Goal: Task Accomplishment & Management: Manage account settings

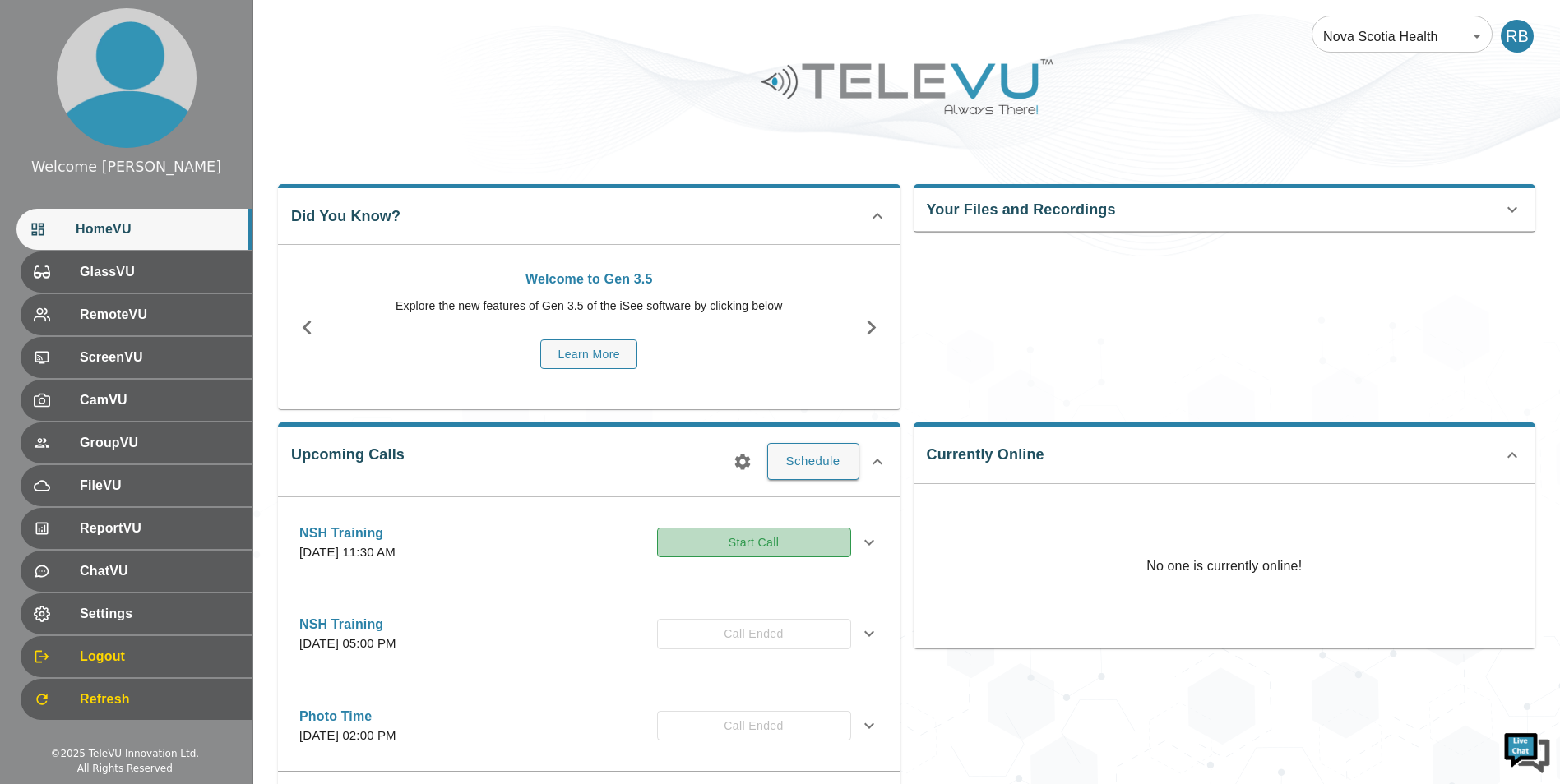
click at [690, 542] on button "Start Call" at bounding box center [754, 543] width 194 height 30
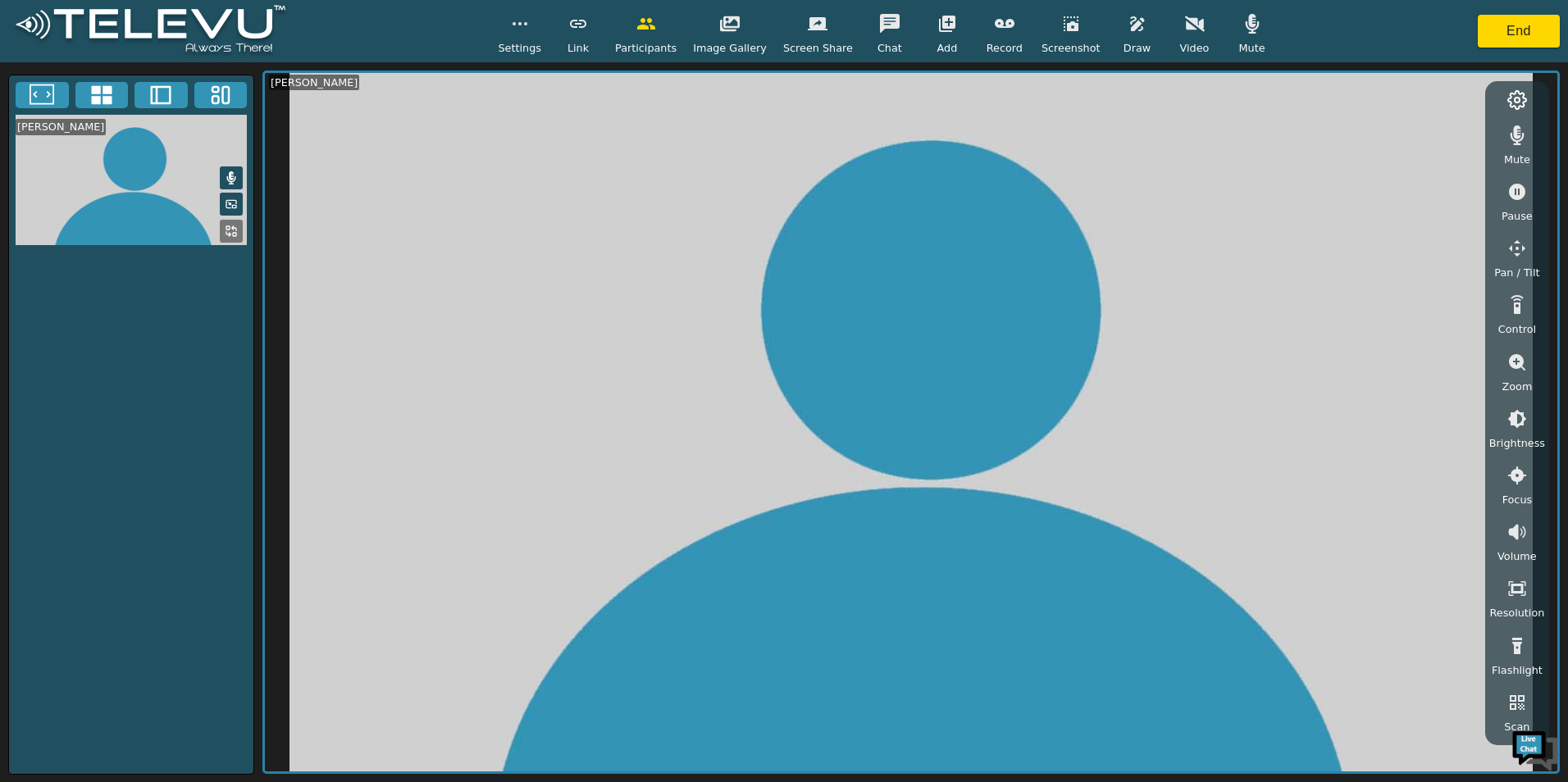
drag, startPoint x: 1112, startPoint y: 36, endPoint x: 1197, endPoint y: 22, distance: 86.1
click at [1184, 30] on button "button" at bounding box center [1195, 24] width 41 height 33
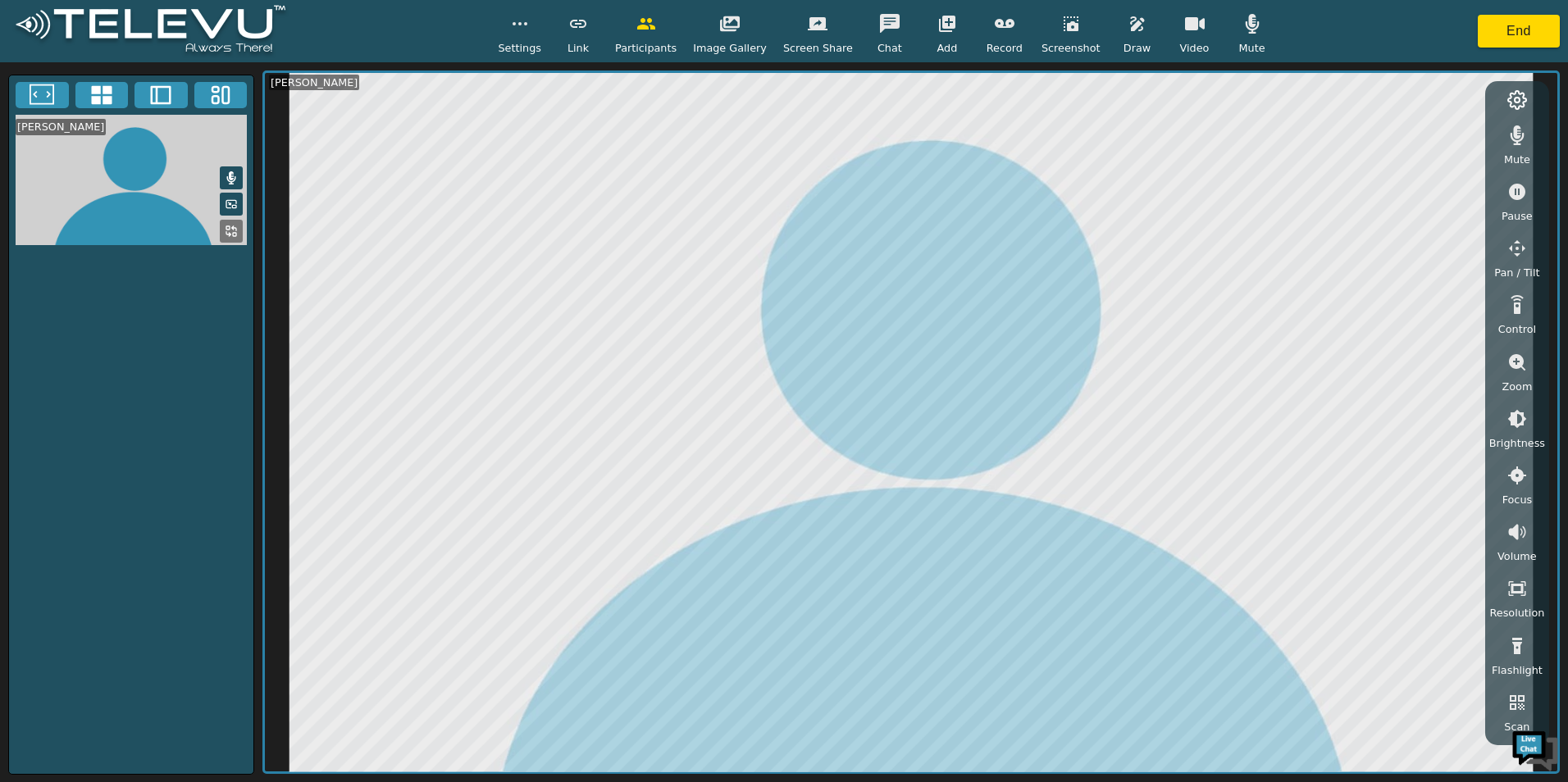
click at [541, 41] on span "Settings" at bounding box center [519, 48] width 43 height 16
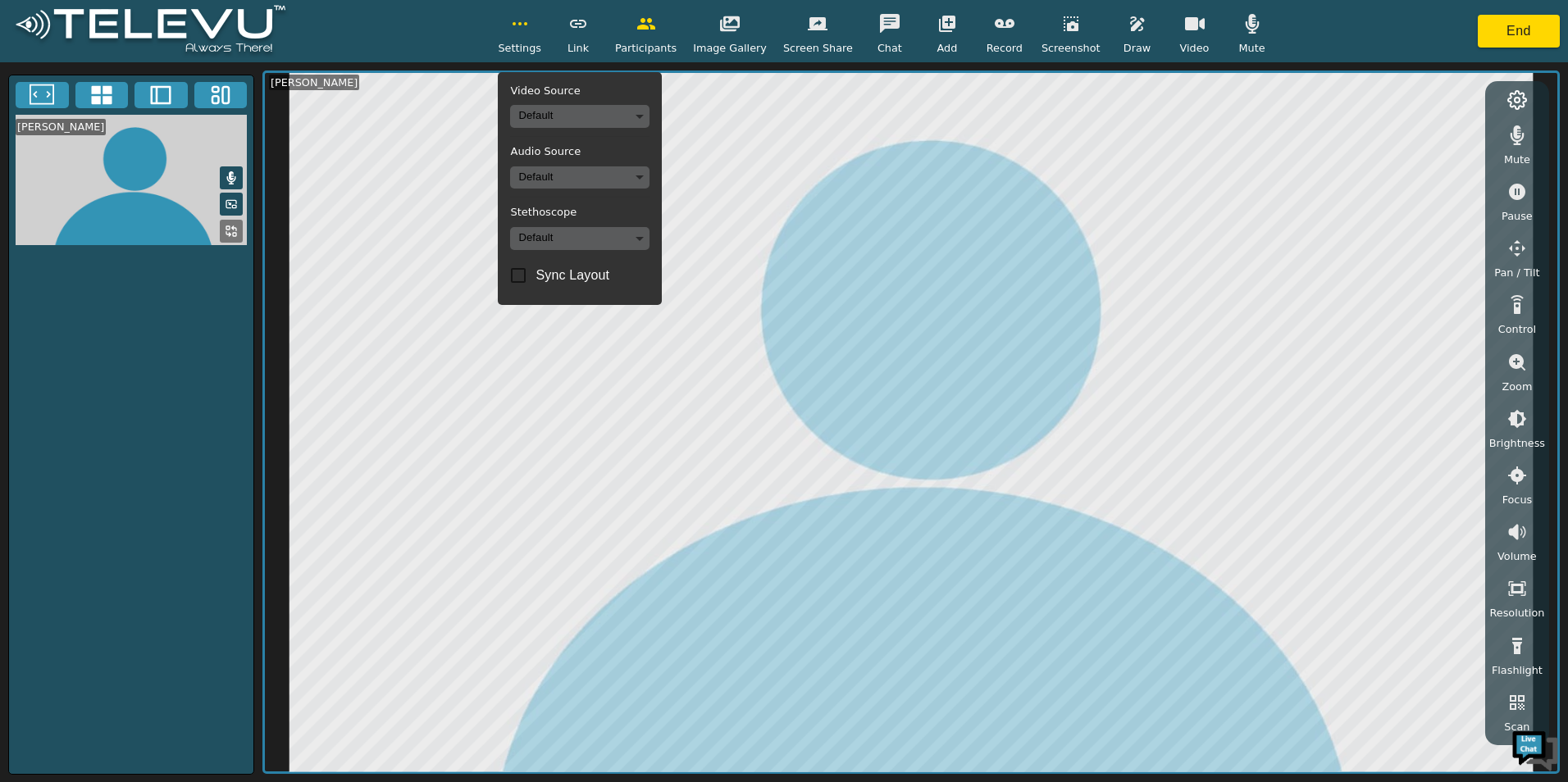
click at [599, 121] on body "Settings Video Source Default Audio Source Default Stethoscope Default Sync Lay…" at bounding box center [784, 391] width 1568 height 782
click at [591, 177] on li "AVer MD120UI (2574:0565)" at bounding box center [599, 174] width 159 height 27
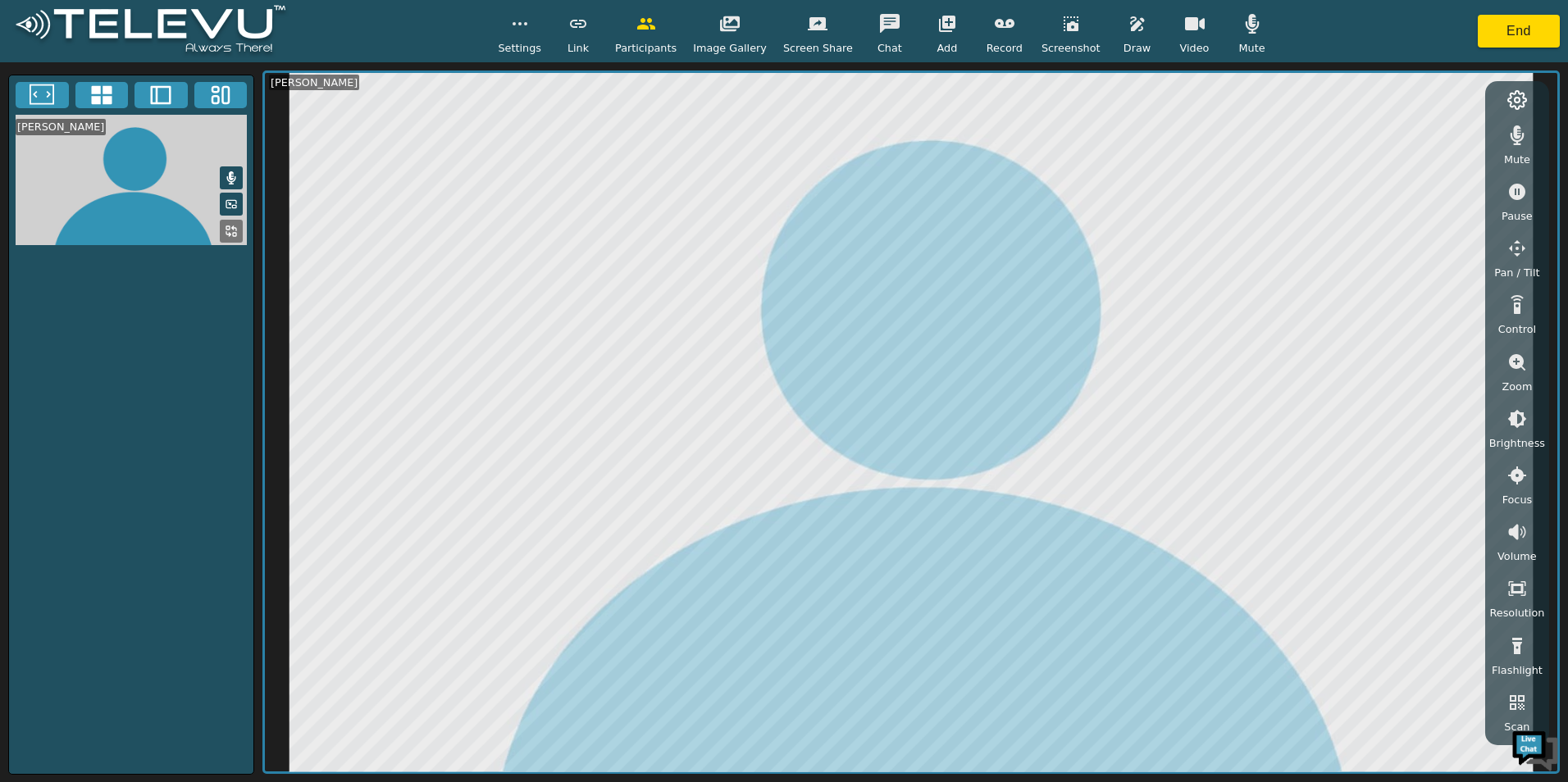
click at [541, 42] on span "Settings" at bounding box center [519, 48] width 43 height 16
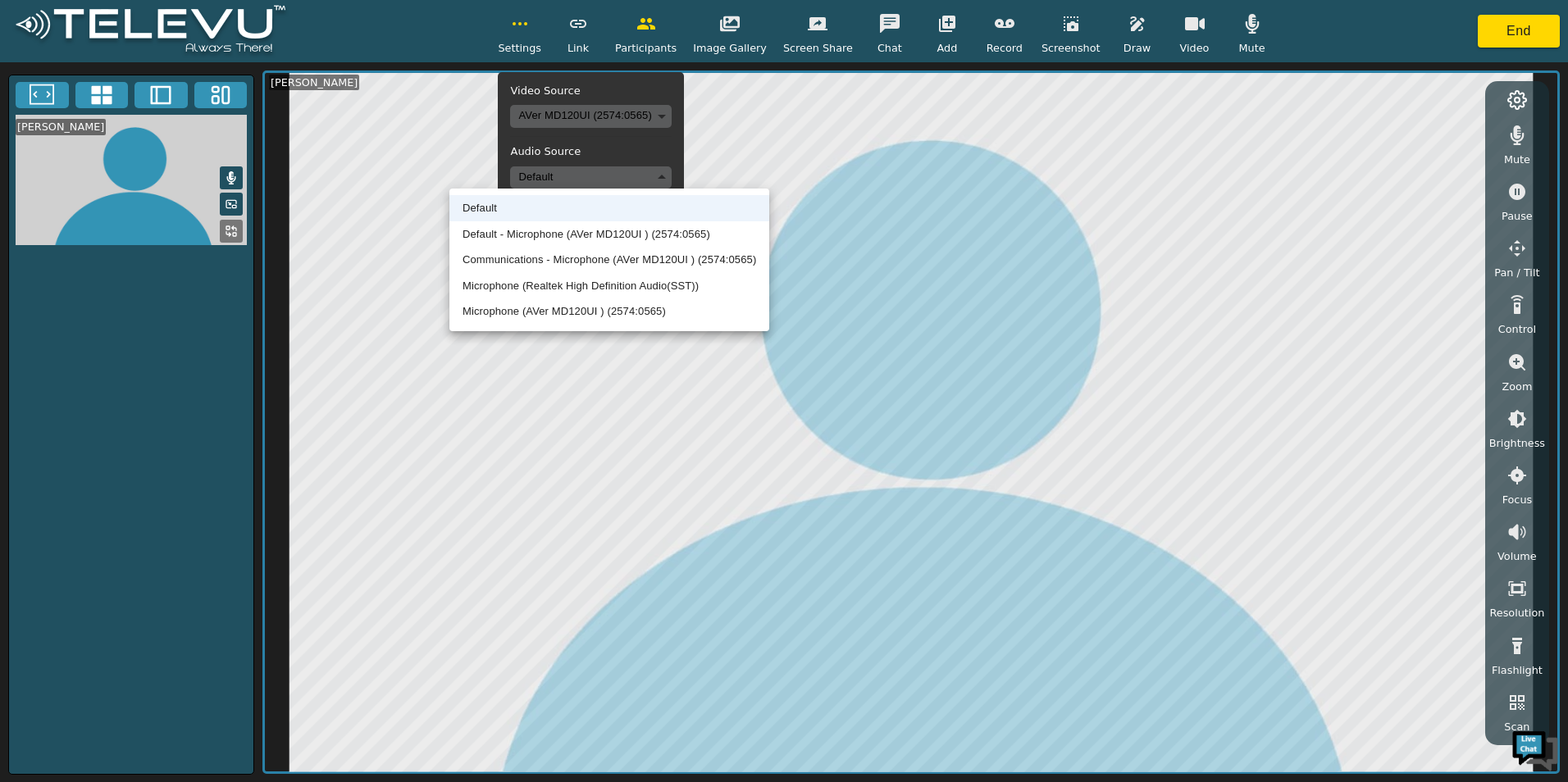
click at [591, 171] on body "Settings Video Source AVer MD120UI (2574:0565) 09be62dbe6d2ce713c9c2a0f2111a087…" at bounding box center [784, 391] width 1568 height 782
click at [604, 242] on li "Default - Microphone (AVer MD120UI ) (2574:0565)" at bounding box center [609, 234] width 320 height 27
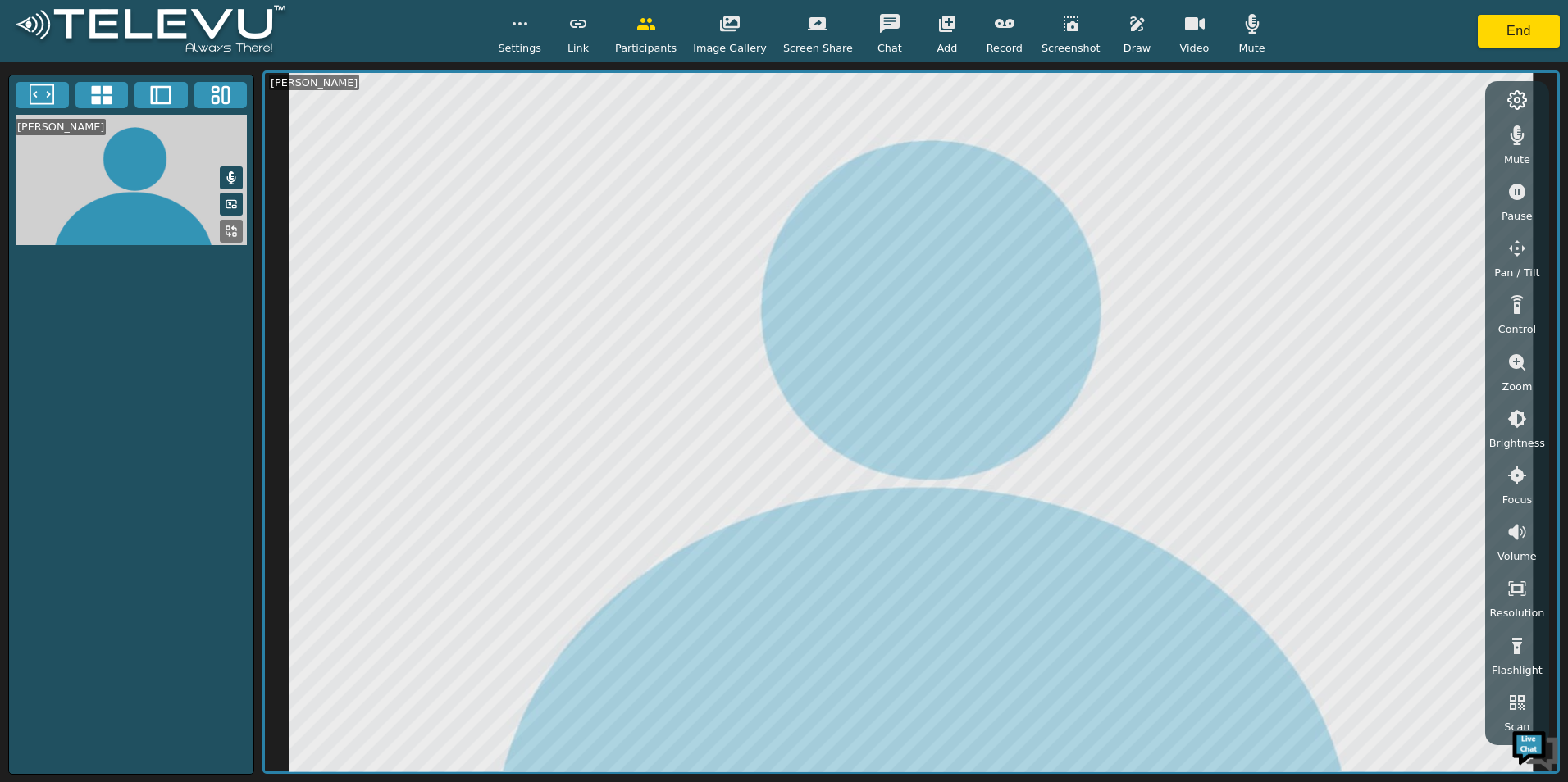
click at [529, 29] on icon "button" at bounding box center [519, 23] width 19 height 19
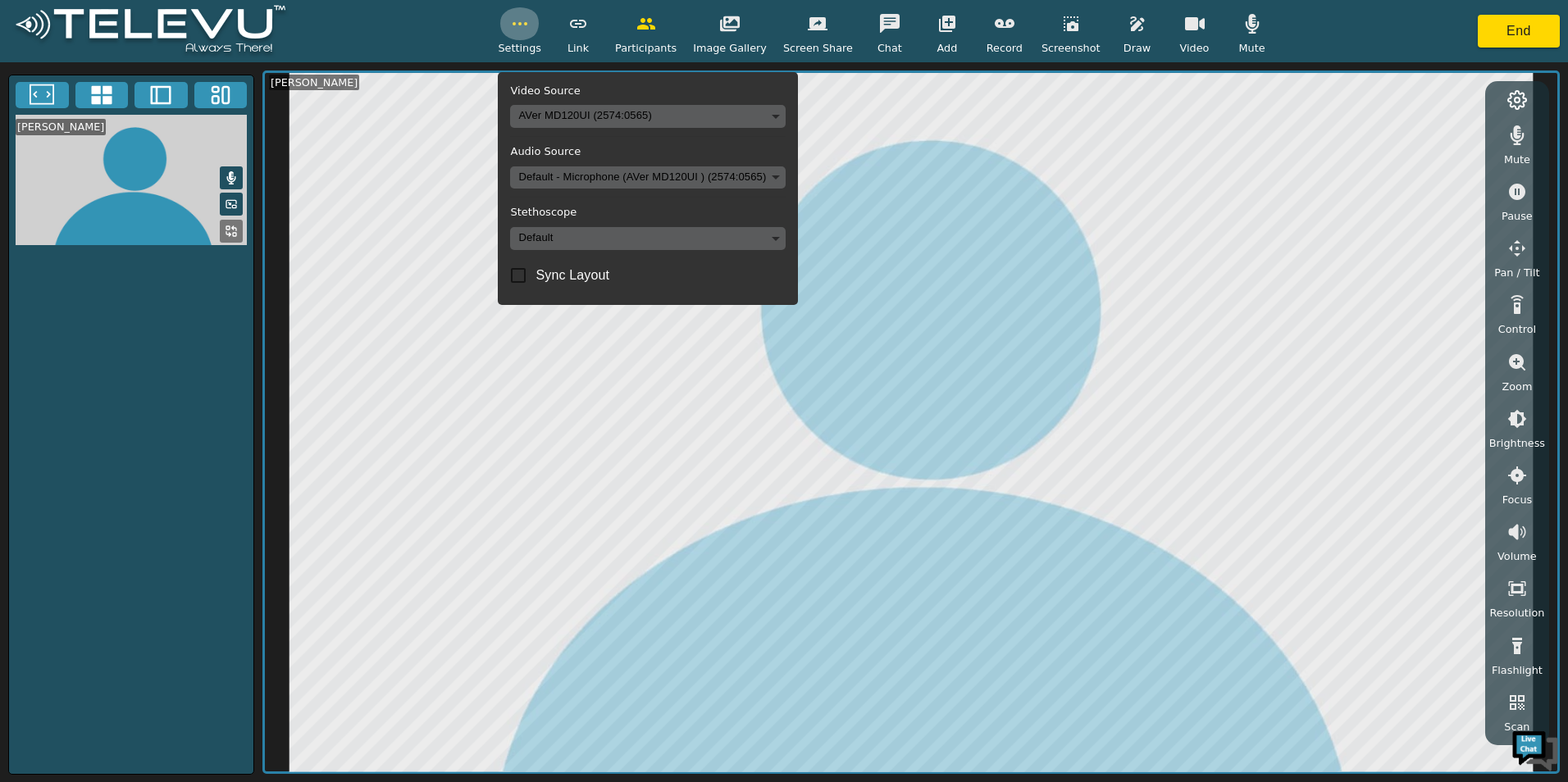
click at [540, 34] on button "button" at bounding box center [519, 24] width 41 height 33
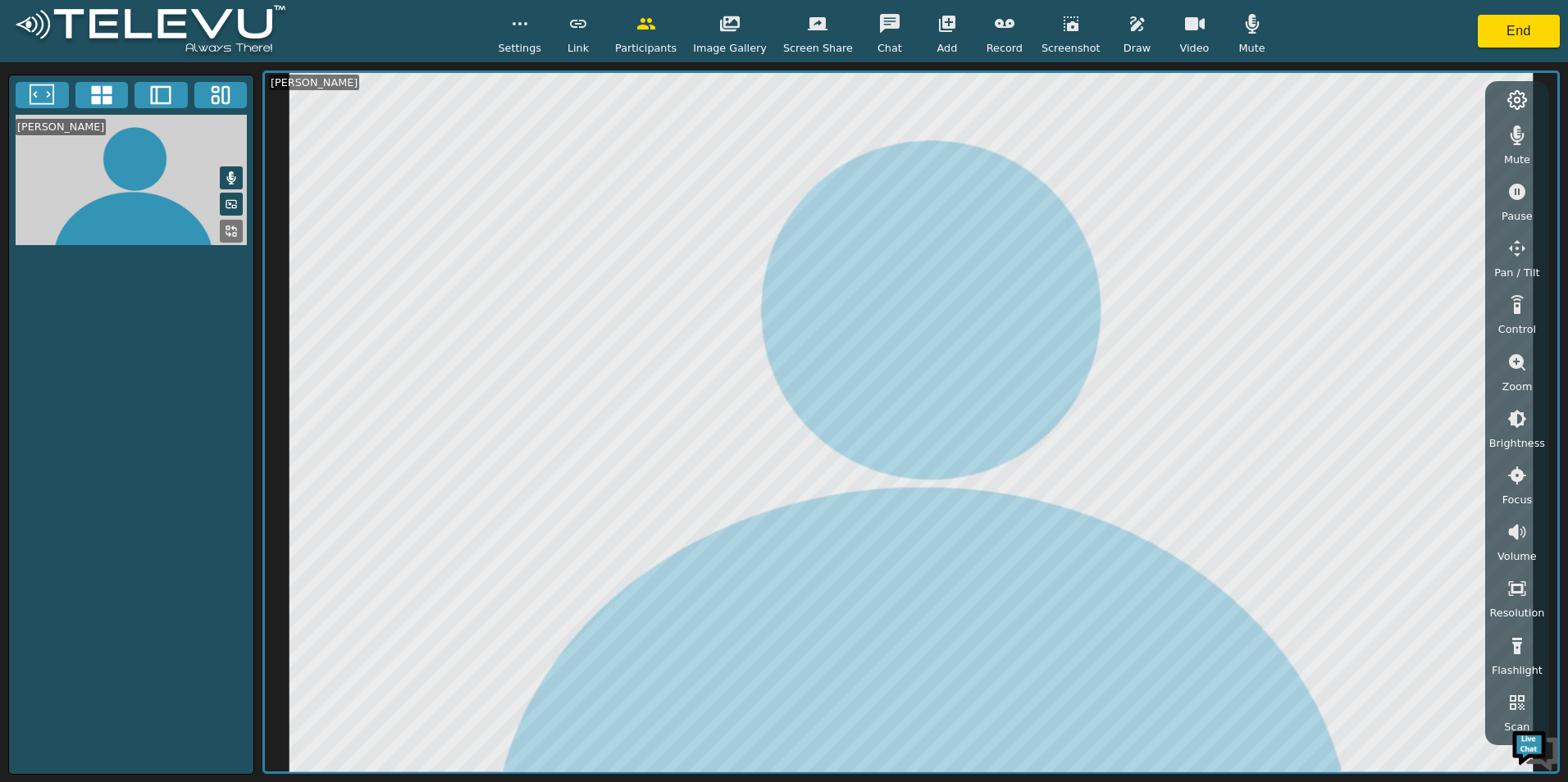
click at [1517, 87] on div "Mute Pause Pan / Tilt Control Zoom Brightness Focus Volume Resolution Flashligh…" at bounding box center [1517, 413] width 64 height 664
click at [1520, 90] on icon at bounding box center [1517, 99] width 19 height 19
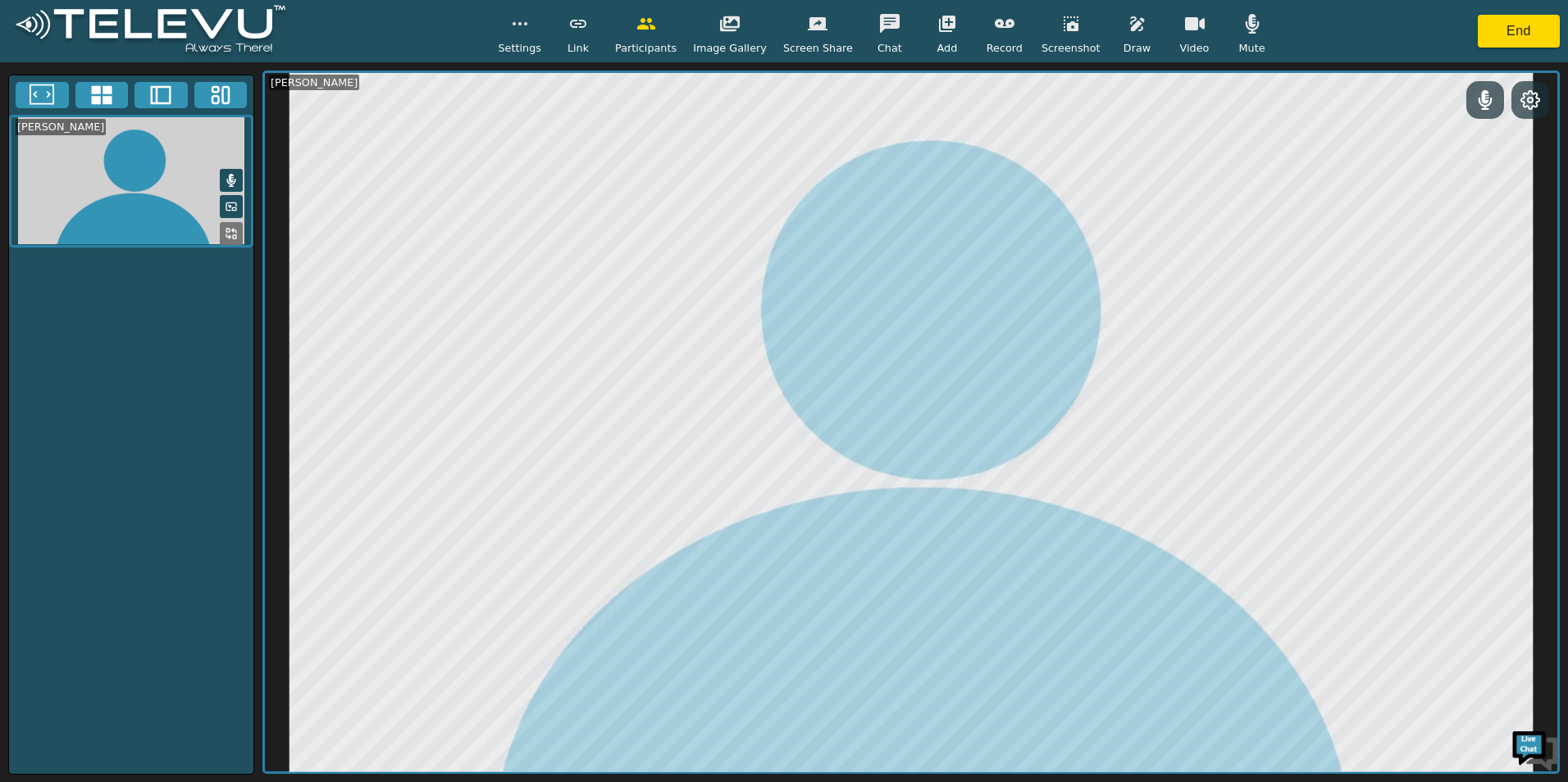
click at [1520, 96] on button at bounding box center [1530, 99] width 29 height 21
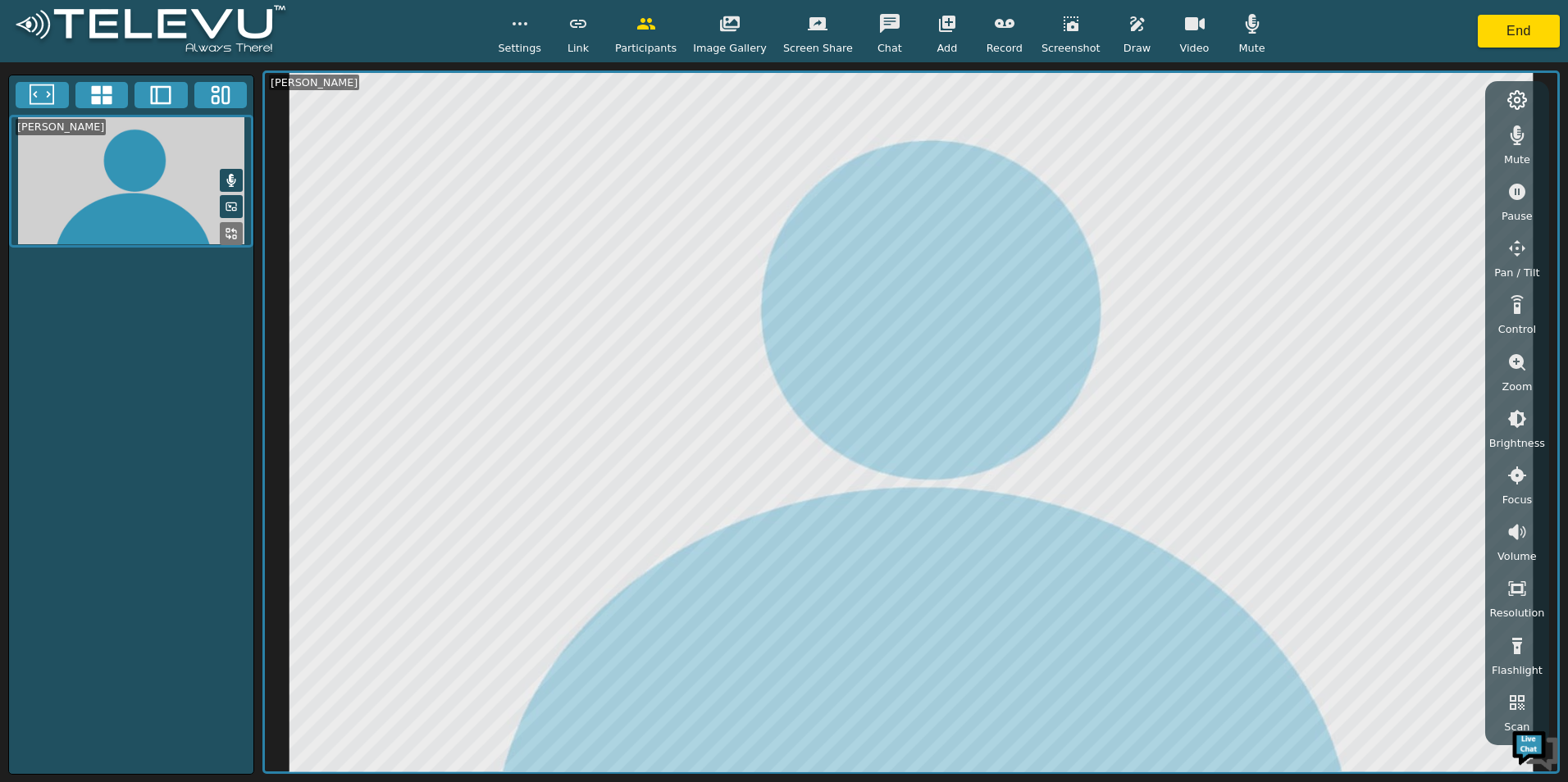
click at [1520, 96] on icon at bounding box center [1517, 99] width 19 height 19
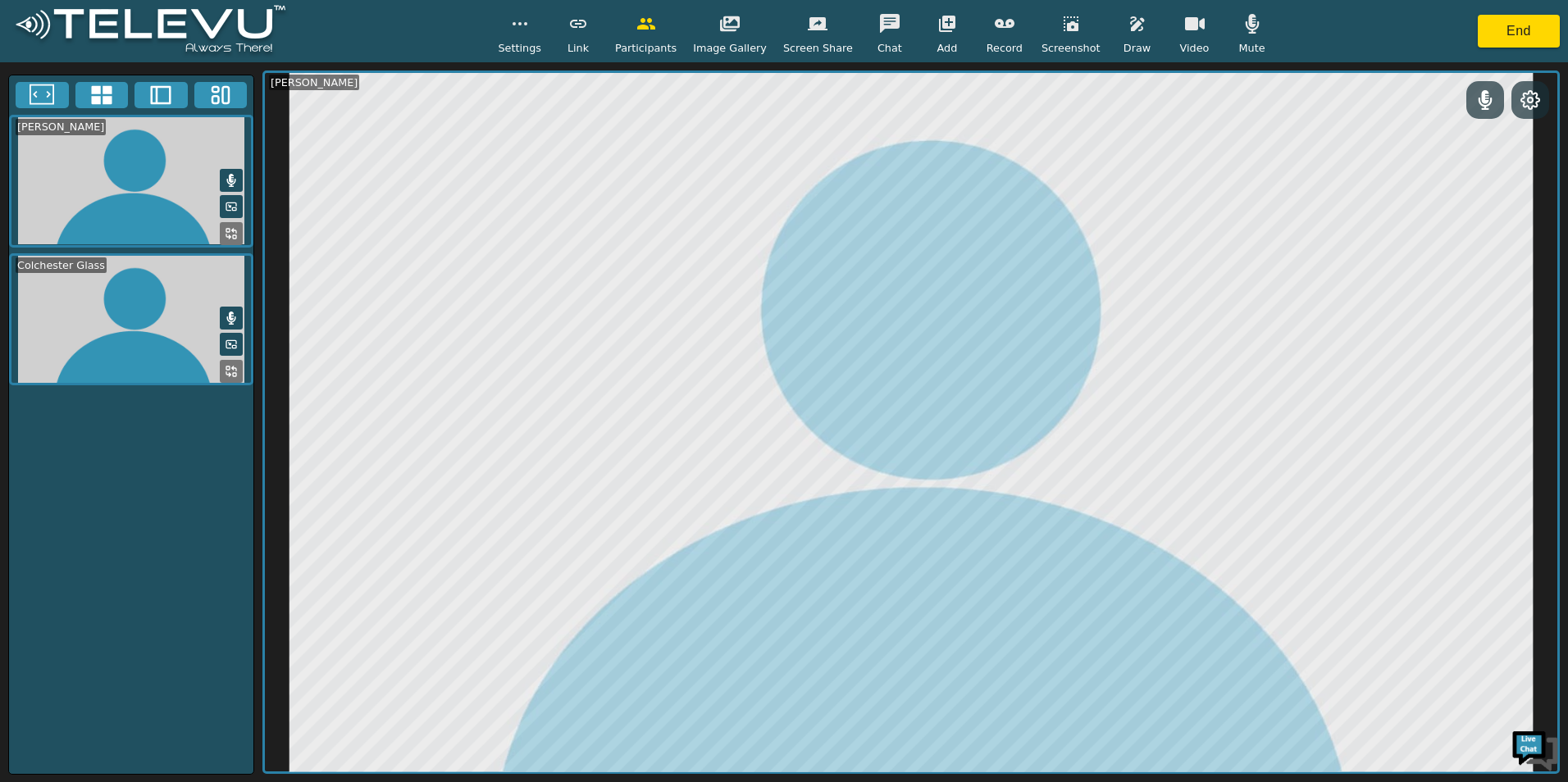
click at [1248, 44] on div "Mute" at bounding box center [1252, 31] width 41 height 49
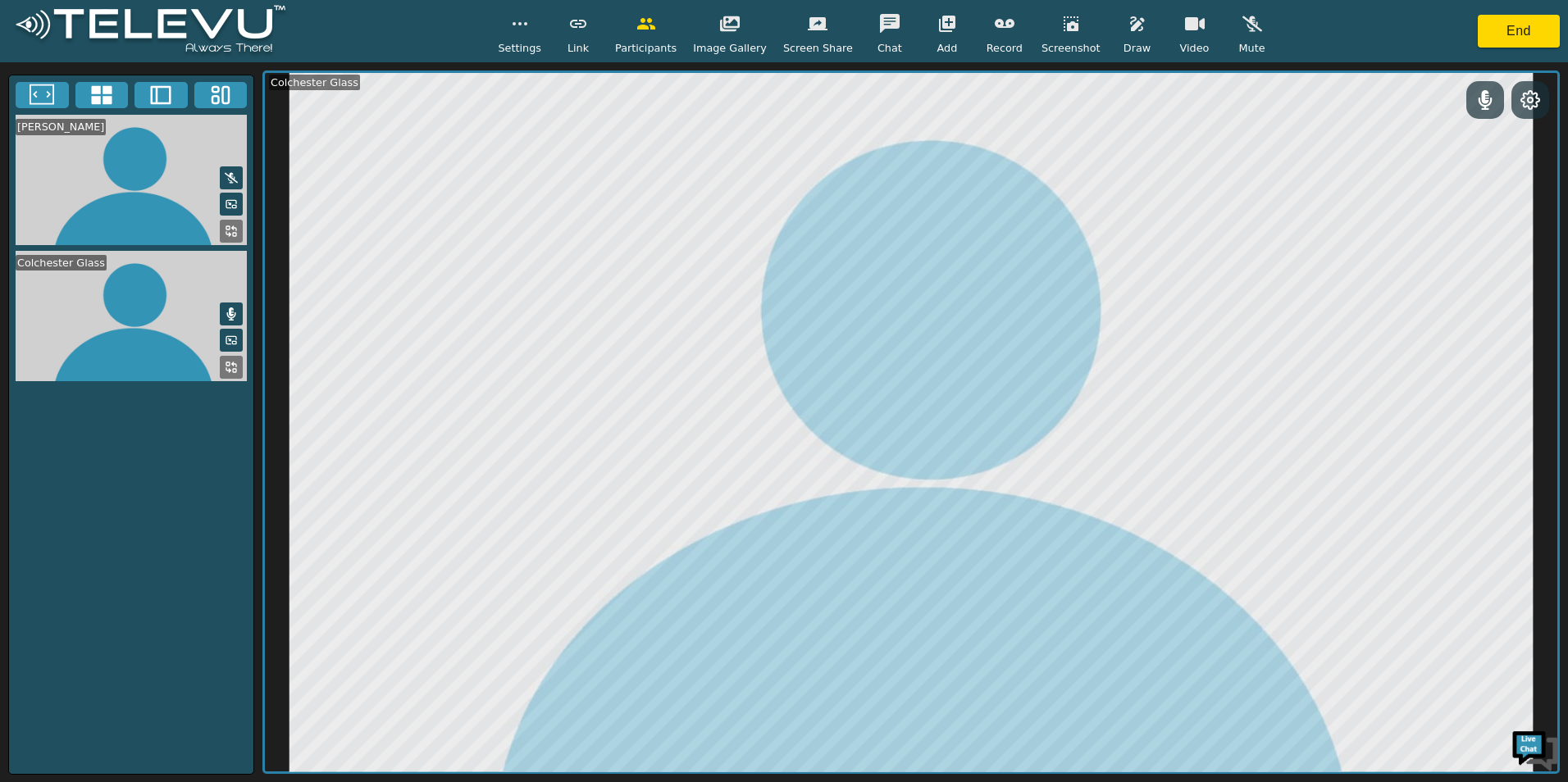
click at [1488, 103] on icon at bounding box center [1485, 99] width 14 height 19
click at [213, 323] on video at bounding box center [131, 317] width 244 height 132
click at [234, 327] on video at bounding box center [131, 317] width 244 height 132
click at [241, 319] on button at bounding box center [231, 313] width 23 height 23
click at [1480, 99] on icon at bounding box center [1484, 99] width 19 height 19
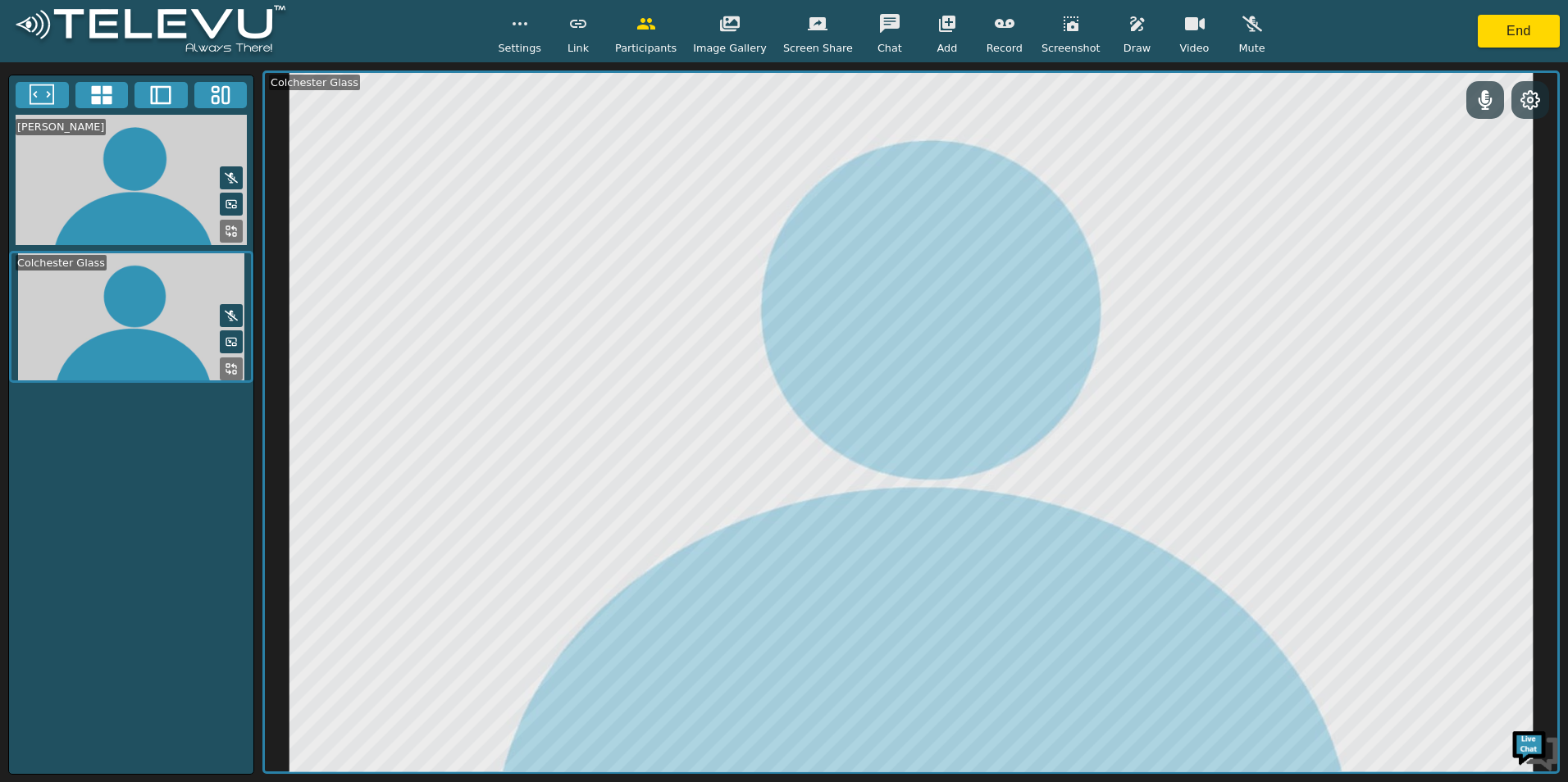
click at [1243, 23] on icon "button" at bounding box center [1252, 23] width 19 height 16
click at [1488, 99] on icon at bounding box center [1485, 99] width 14 height 19
click at [1244, 22] on icon "button" at bounding box center [1251, 23] width 14 height 19
click at [231, 312] on icon at bounding box center [232, 314] width 9 height 13
click at [1180, 48] on span "Video" at bounding box center [1195, 48] width 29 height 16
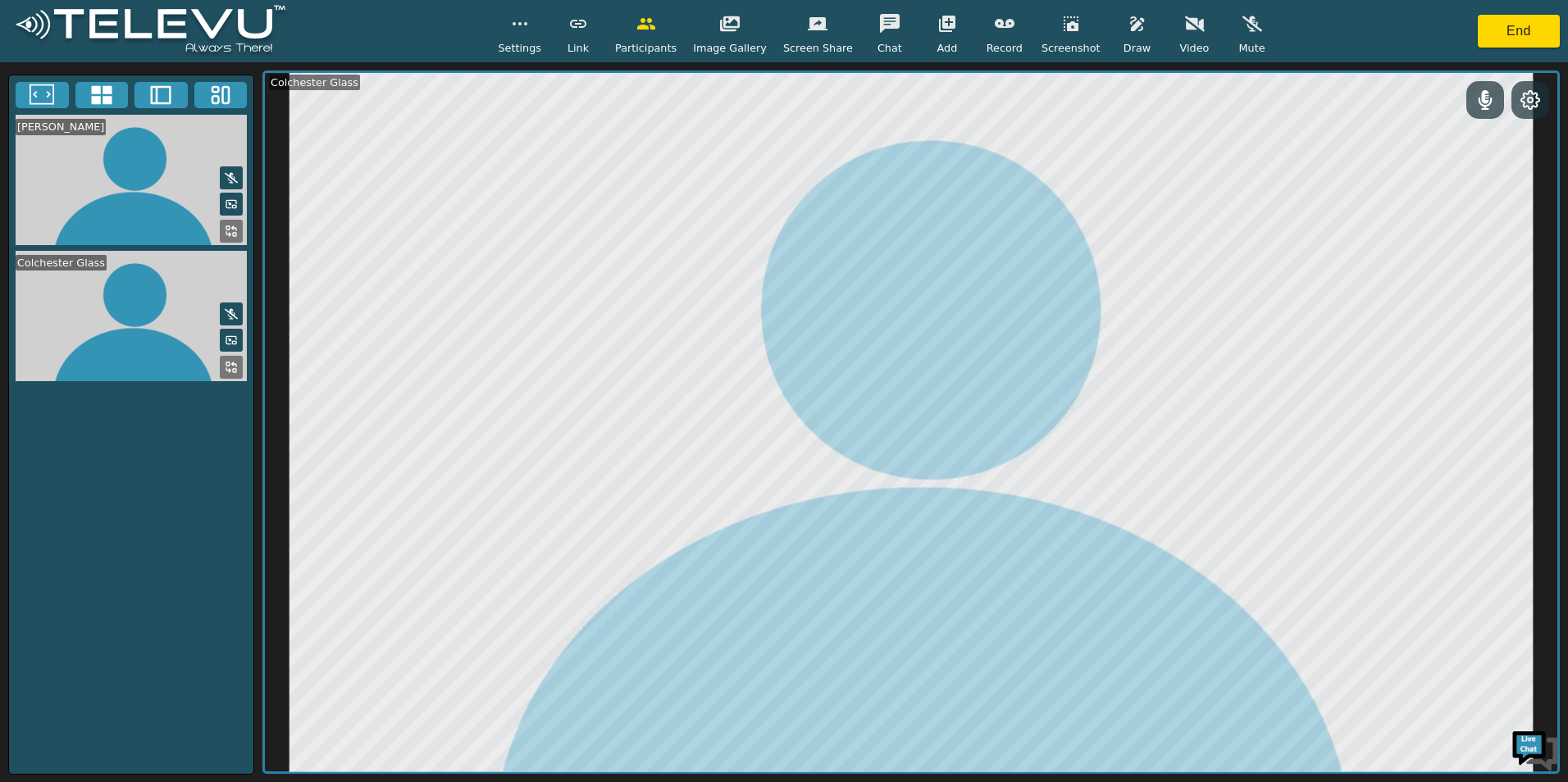
click at [1176, 35] on button "button" at bounding box center [1195, 24] width 41 height 33
click at [1175, 30] on button "button" at bounding box center [1195, 24] width 41 height 33
click at [1185, 31] on icon "button" at bounding box center [1194, 23] width 19 height 19
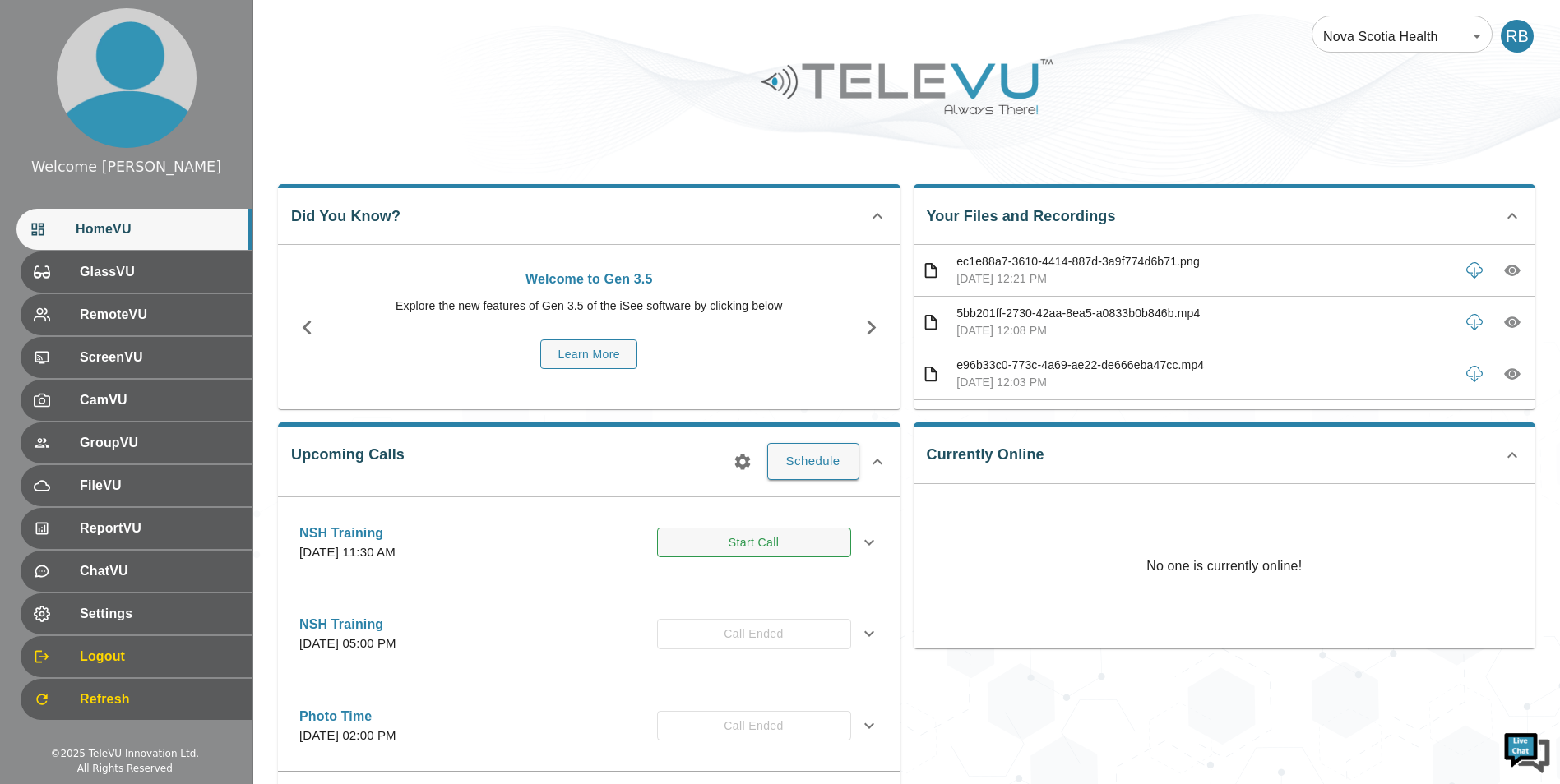
click at [667, 533] on button "Start Call" at bounding box center [754, 543] width 194 height 30
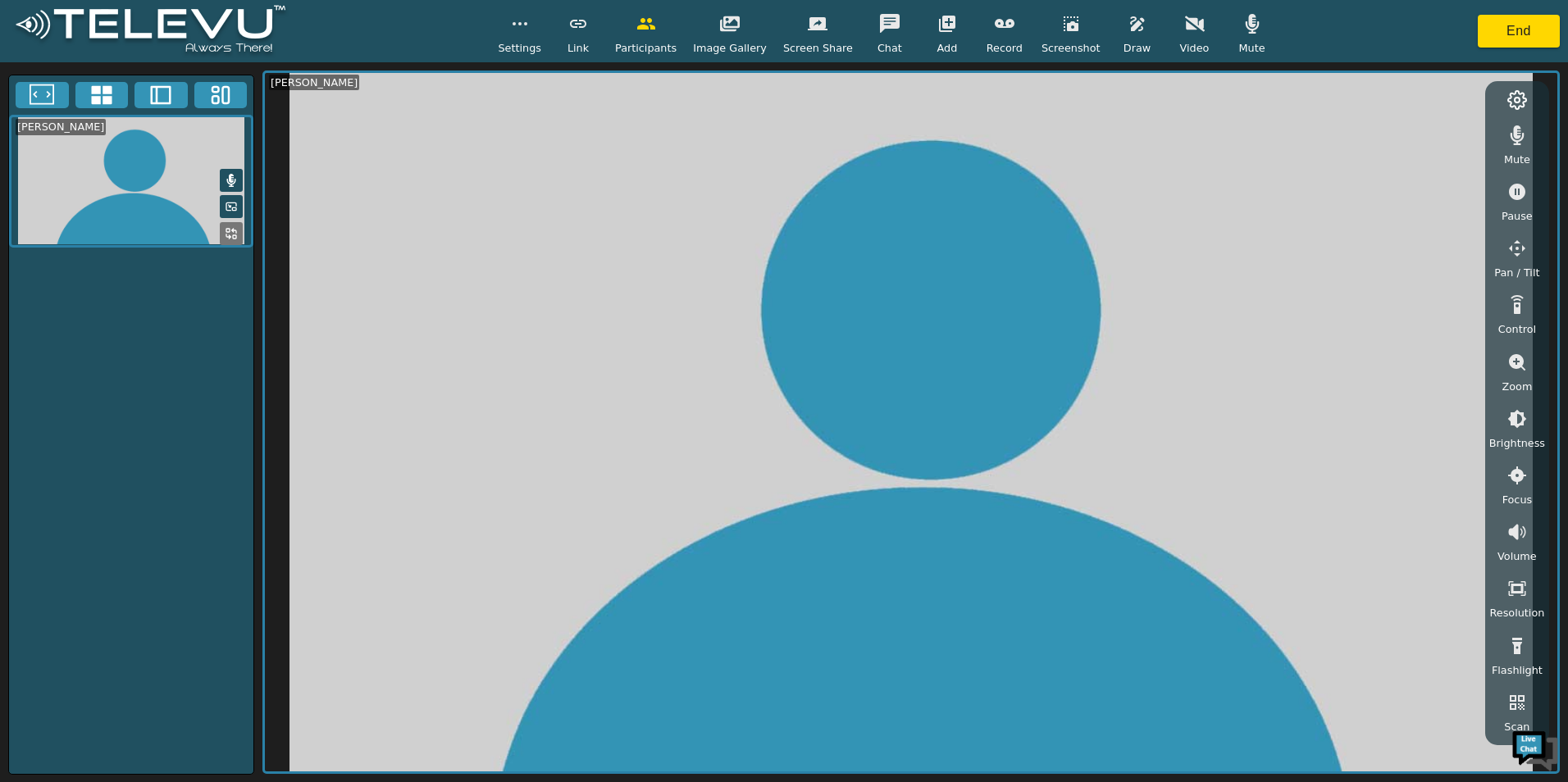
click at [1185, 30] on icon "button" at bounding box center [1194, 23] width 19 height 19
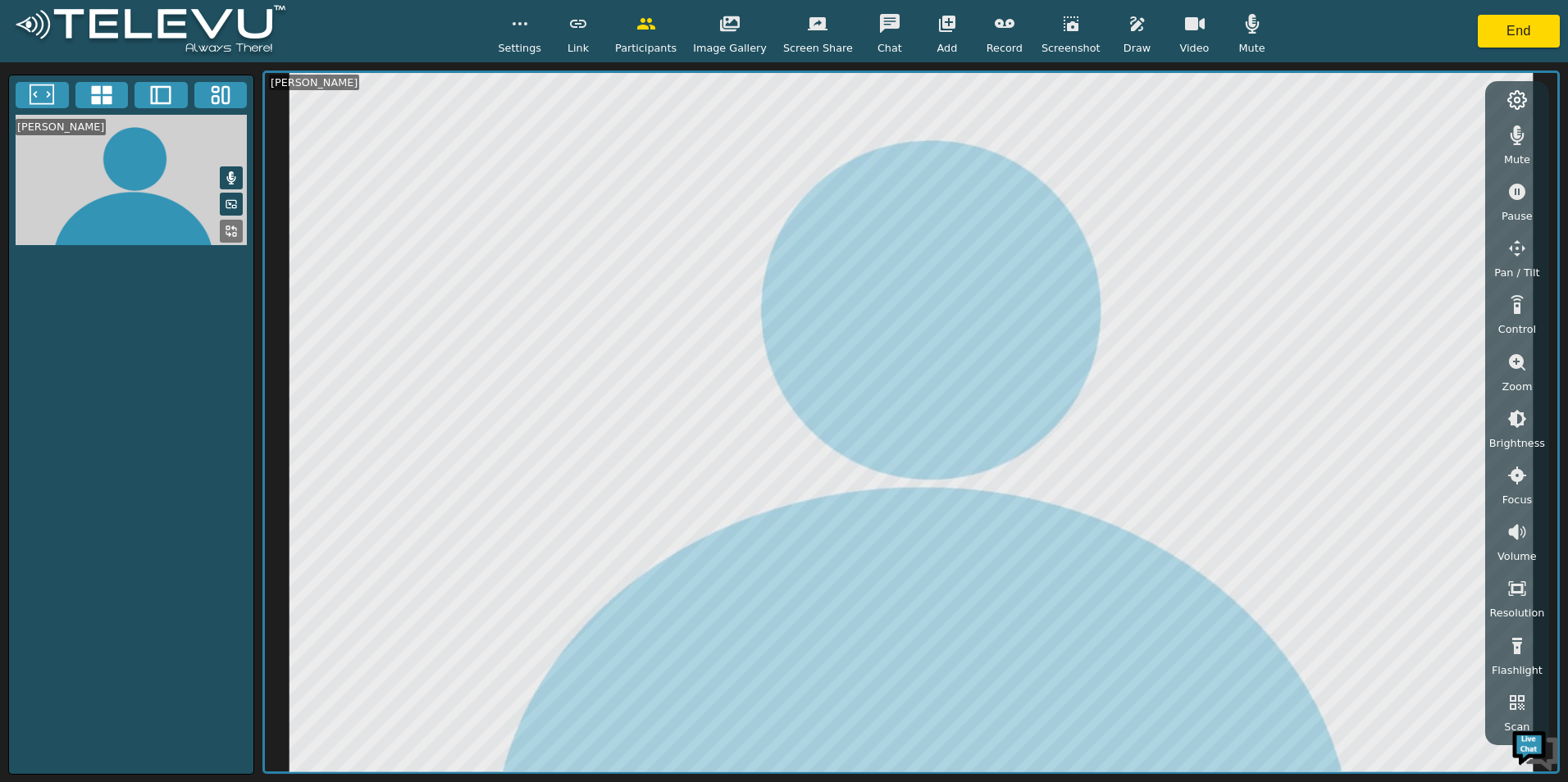
click at [1518, 253] on icon "button" at bounding box center [1517, 248] width 19 height 19
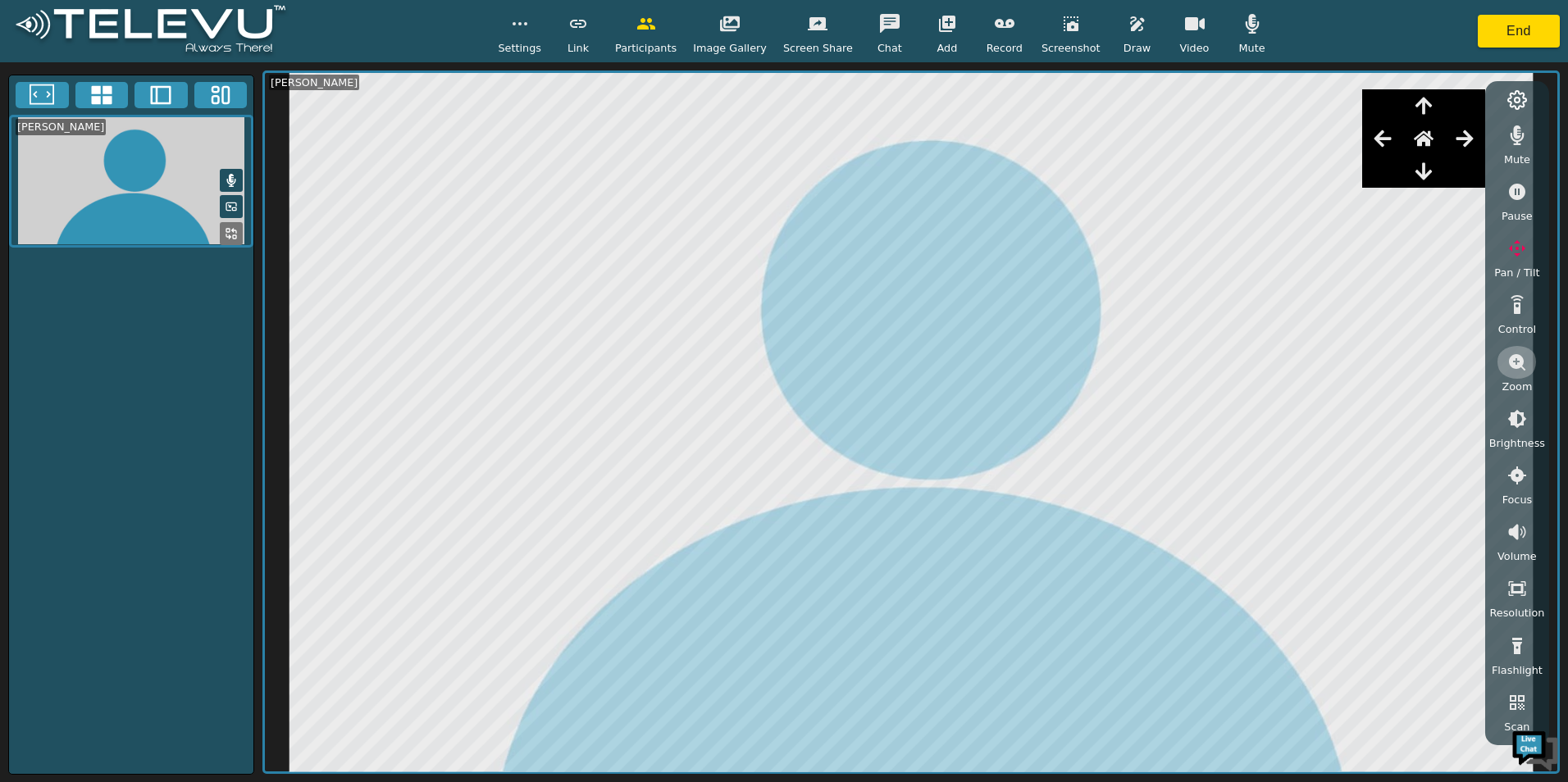
click at [1517, 357] on icon "button" at bounding box center [1517, 362] width 17 height 17
click at [1391, 140] on icon "button" at bounding box center [1382, 139] width 17 height 17
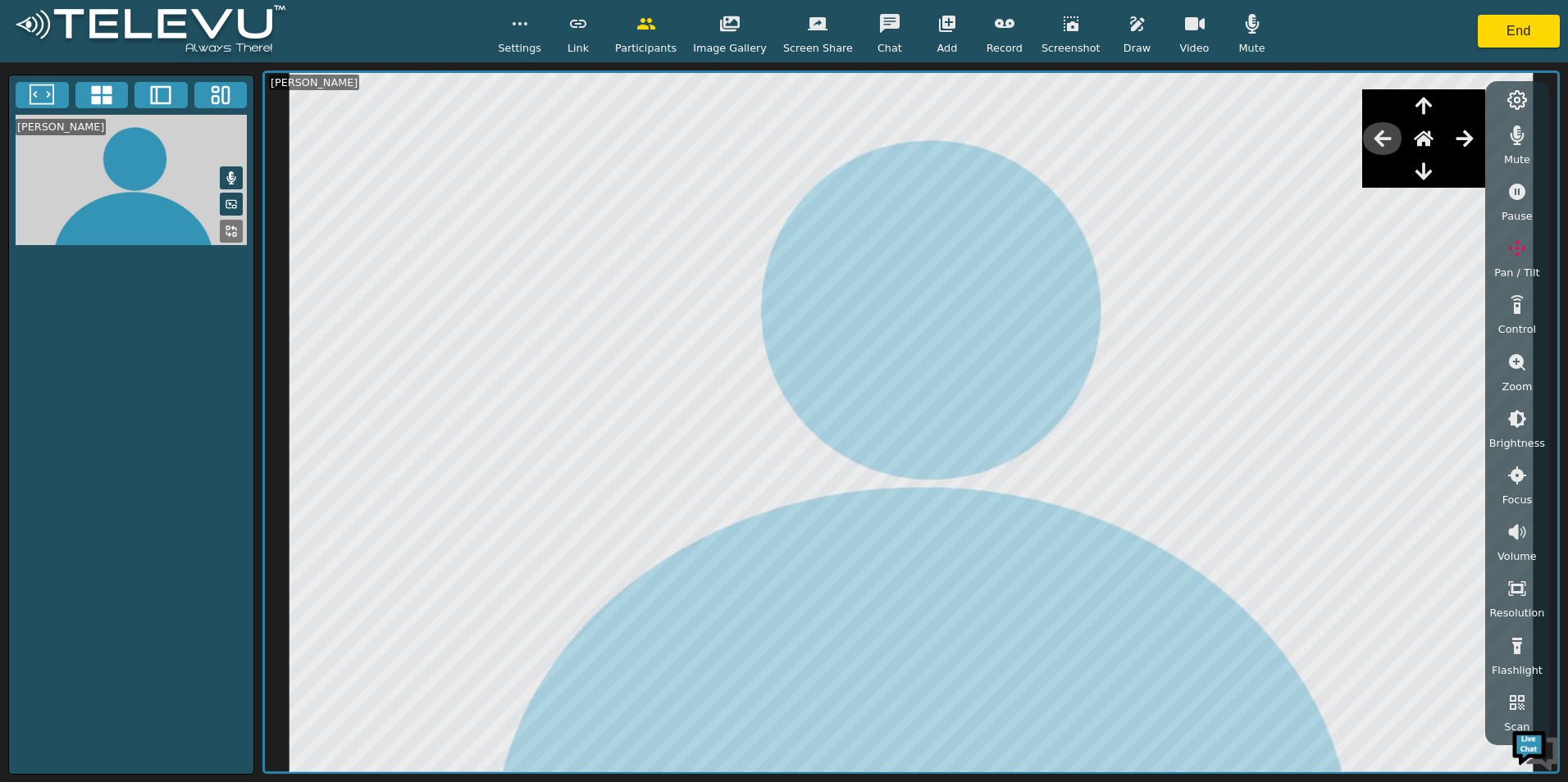
click at [1391, 140] on icon "button" at bounding box center [1382, 139] width 17 height 17
click at [1468, 133] on icon "button" at bounding box center [1464, 138] width 19 height 19
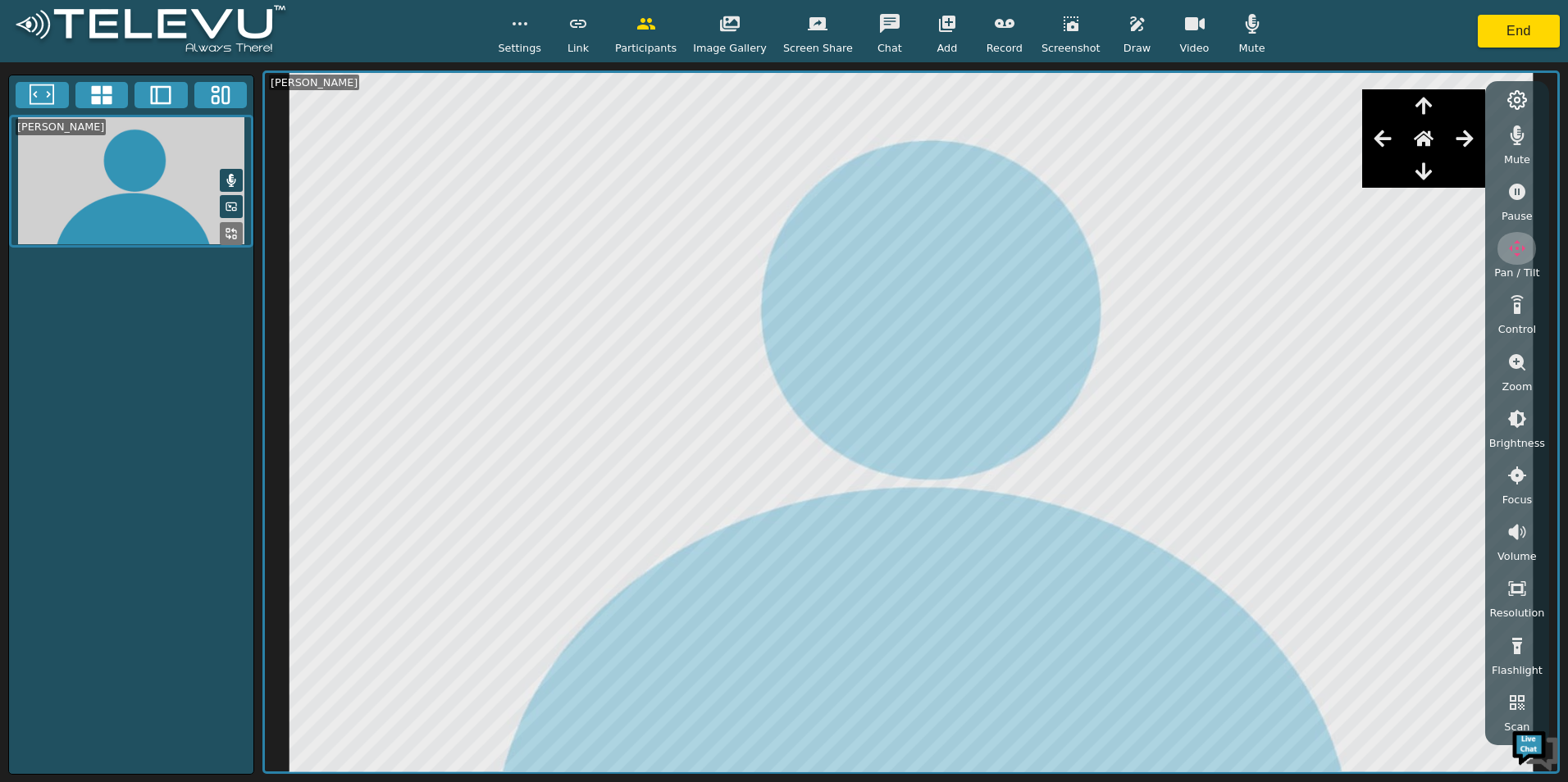
click at [1516, 245] on icon "button" at bounding box center [1517, 248] width 19 height 19
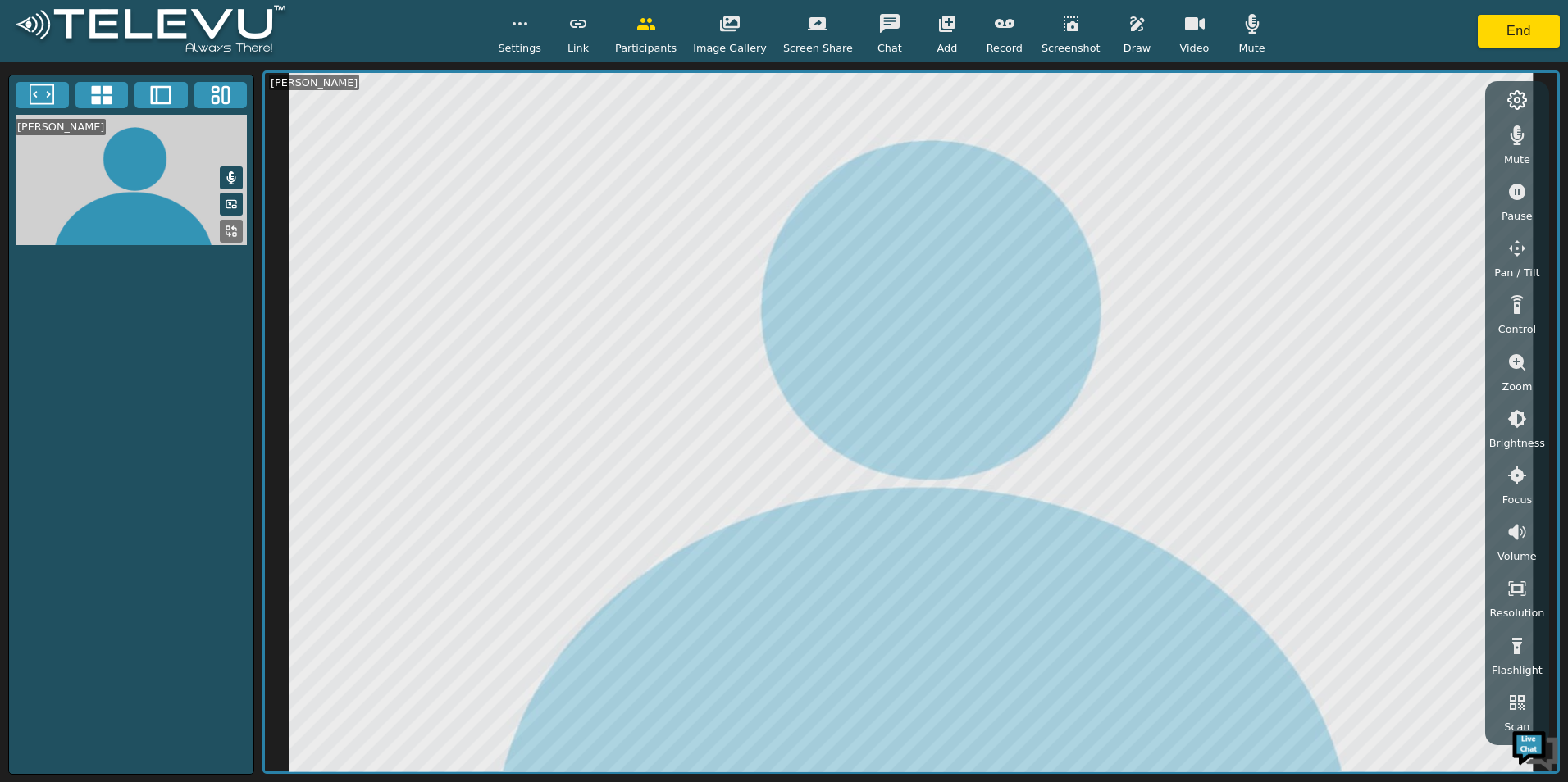
click at [210, 190] on video at bounding box center [131, 180] width 244 height 130
click at [1523, 357] on icon "button" at bounding box center [1517, 362] width 19 height 19
click at [1515, 357] on icon "button" at bounding box center [1517, 362] width 17 height 17
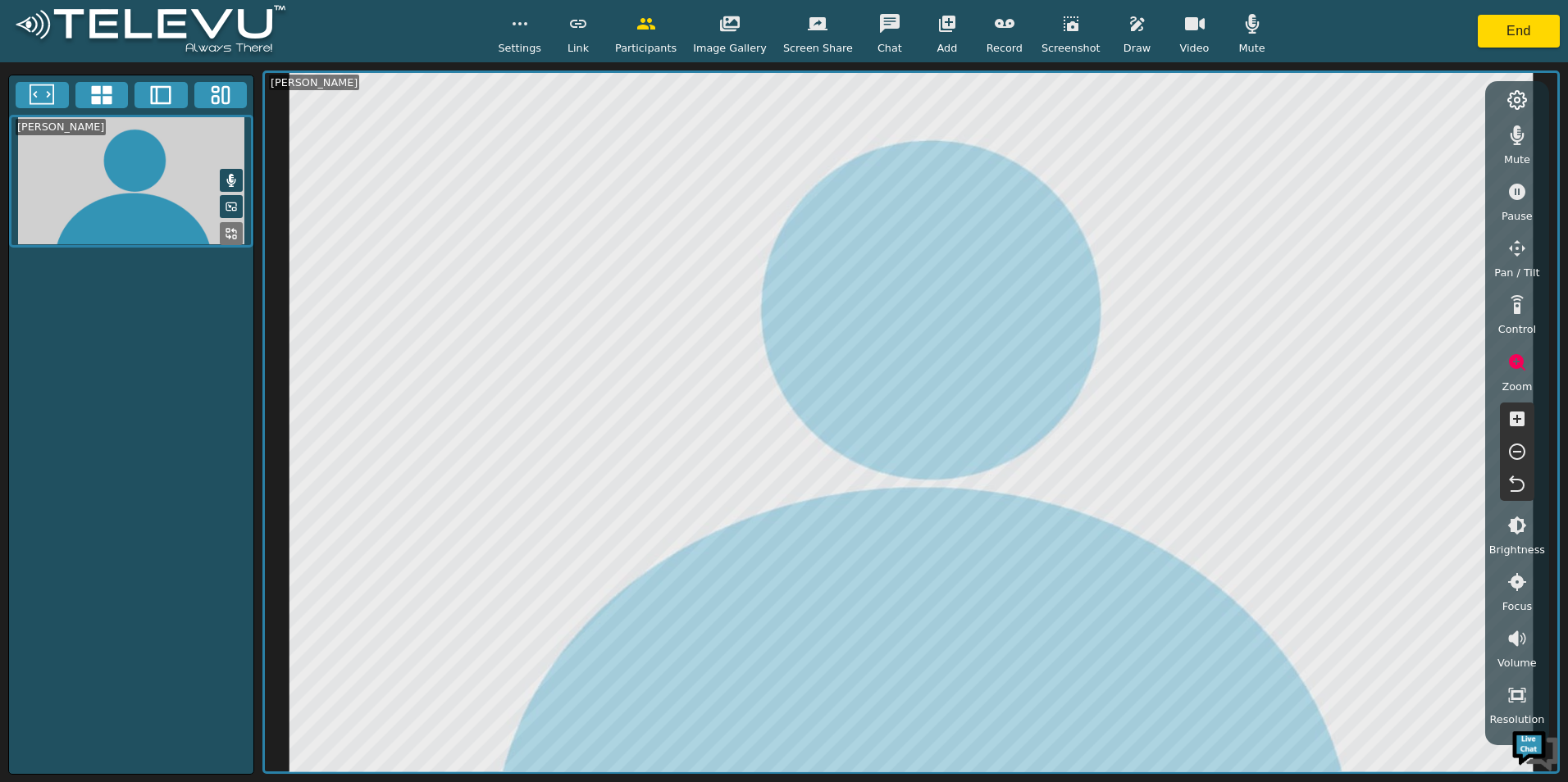
click at [1515, 415] on icon "button" at bounding box center [1517, 419] width 15 height 15
click at [1517, 244] on icon "button" at bounding box center [1517, 248] width 17 height 17
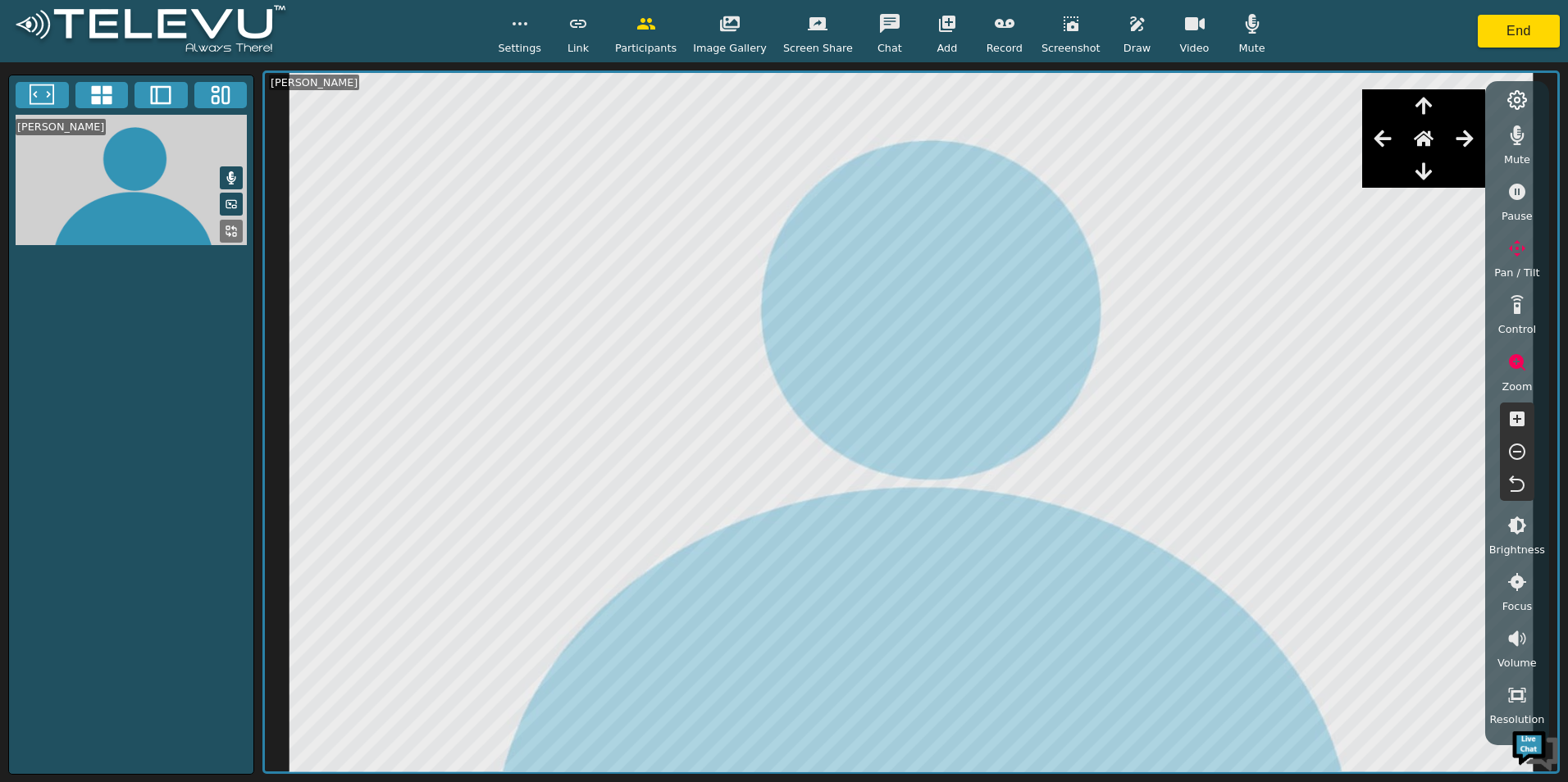
click at [1427, 103] on icon "button" at bounding box center [1424, 105] width 17 height 17
click at [1381, 129] on icon "button" at bounding box center [1382, 138] width 19 height 19
click at [1424, 138] on icon "button" at bounding box center [1423, 139] width 19 height 16
click at [1522, 250] on icon "button" at bounding box center [1517, 248] width 17 height 17
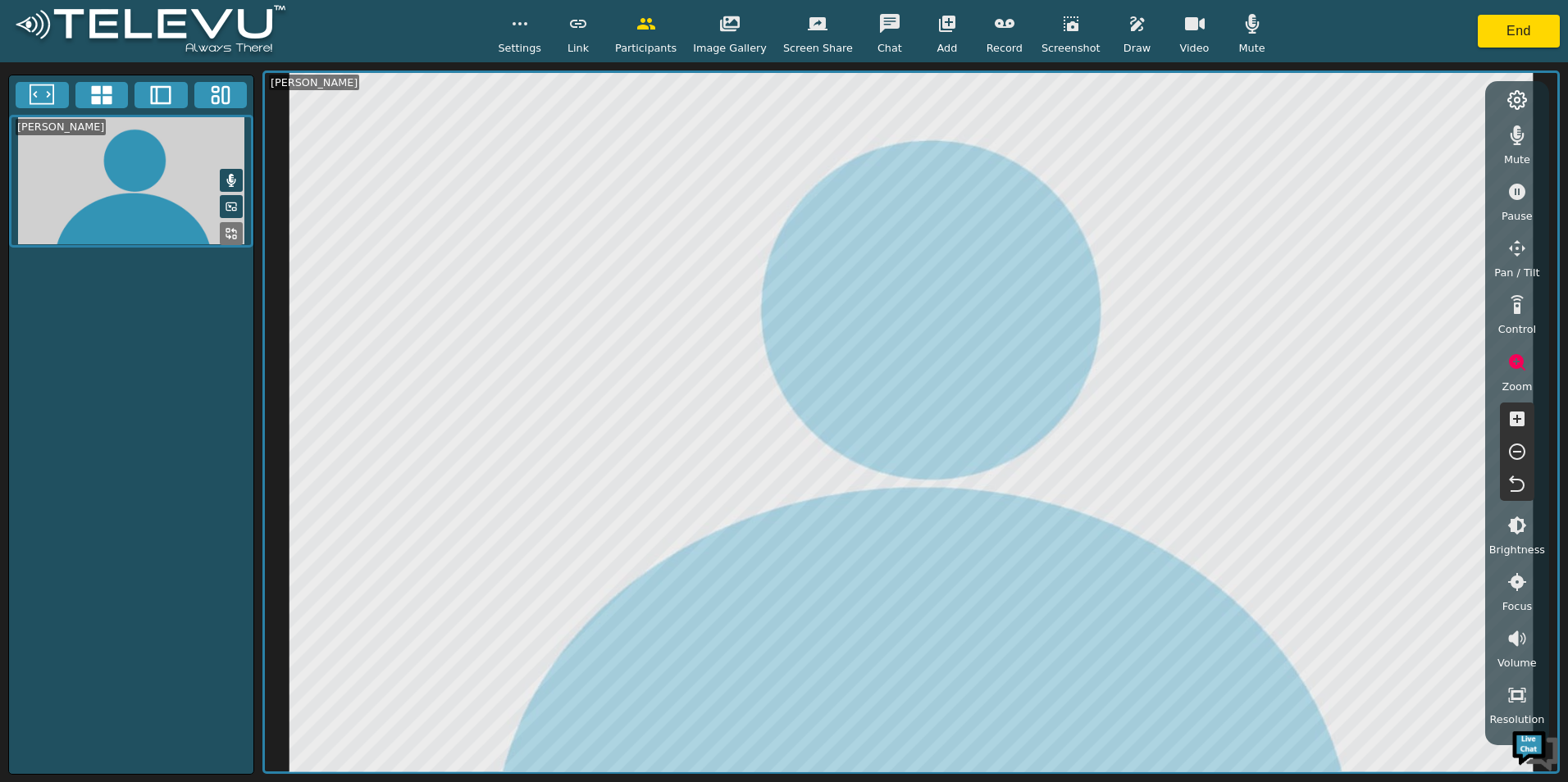
click at [1516, 367] on icon "button" at bounding box center [1517, 362] width 17 height 17
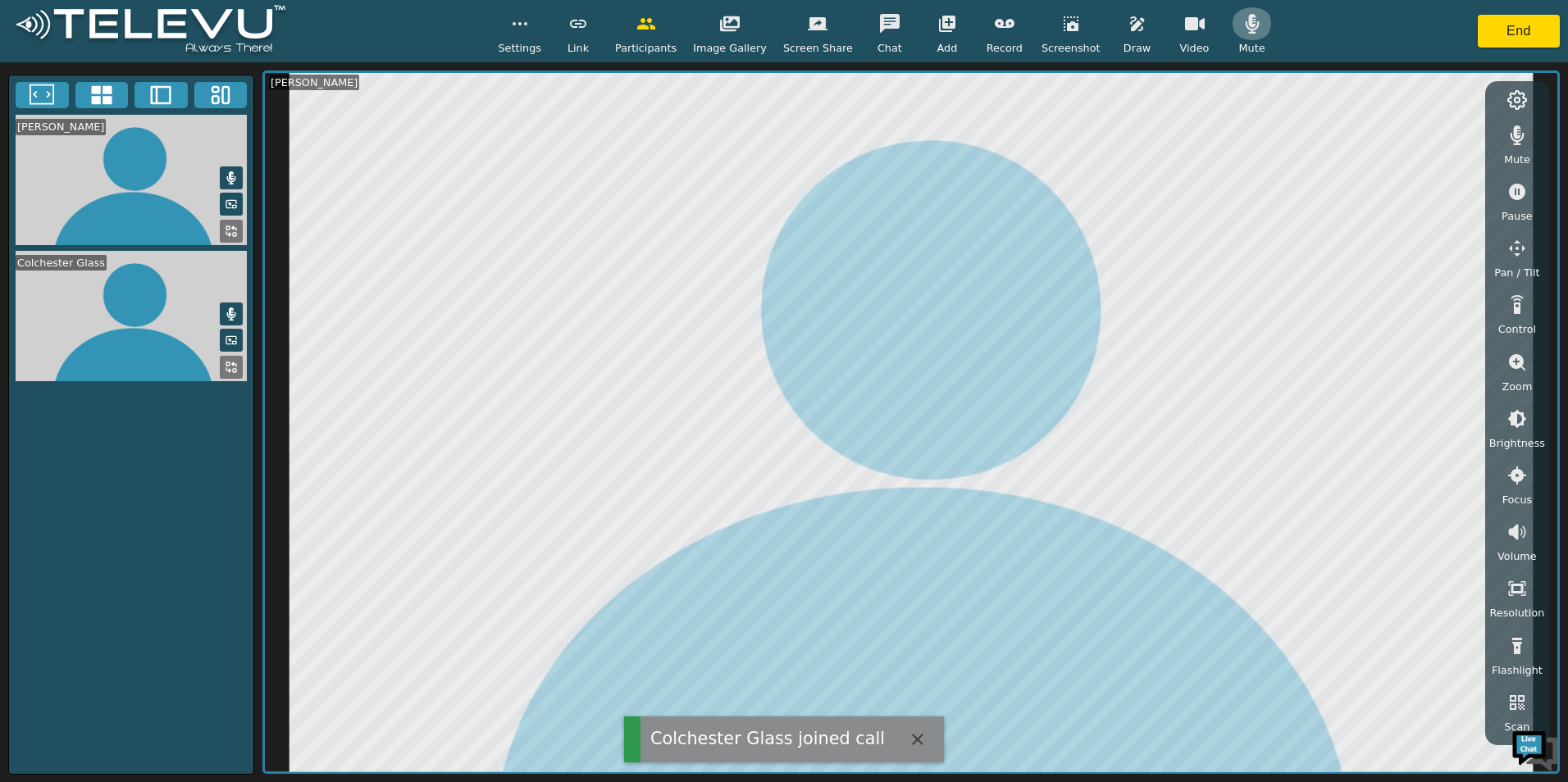
click at [1244, 19] on icon "button" at bounding box center [1251, 23] width 14 height 19
click at [226, 310] on icon at bounding box center [231, 315] width 13 height 13
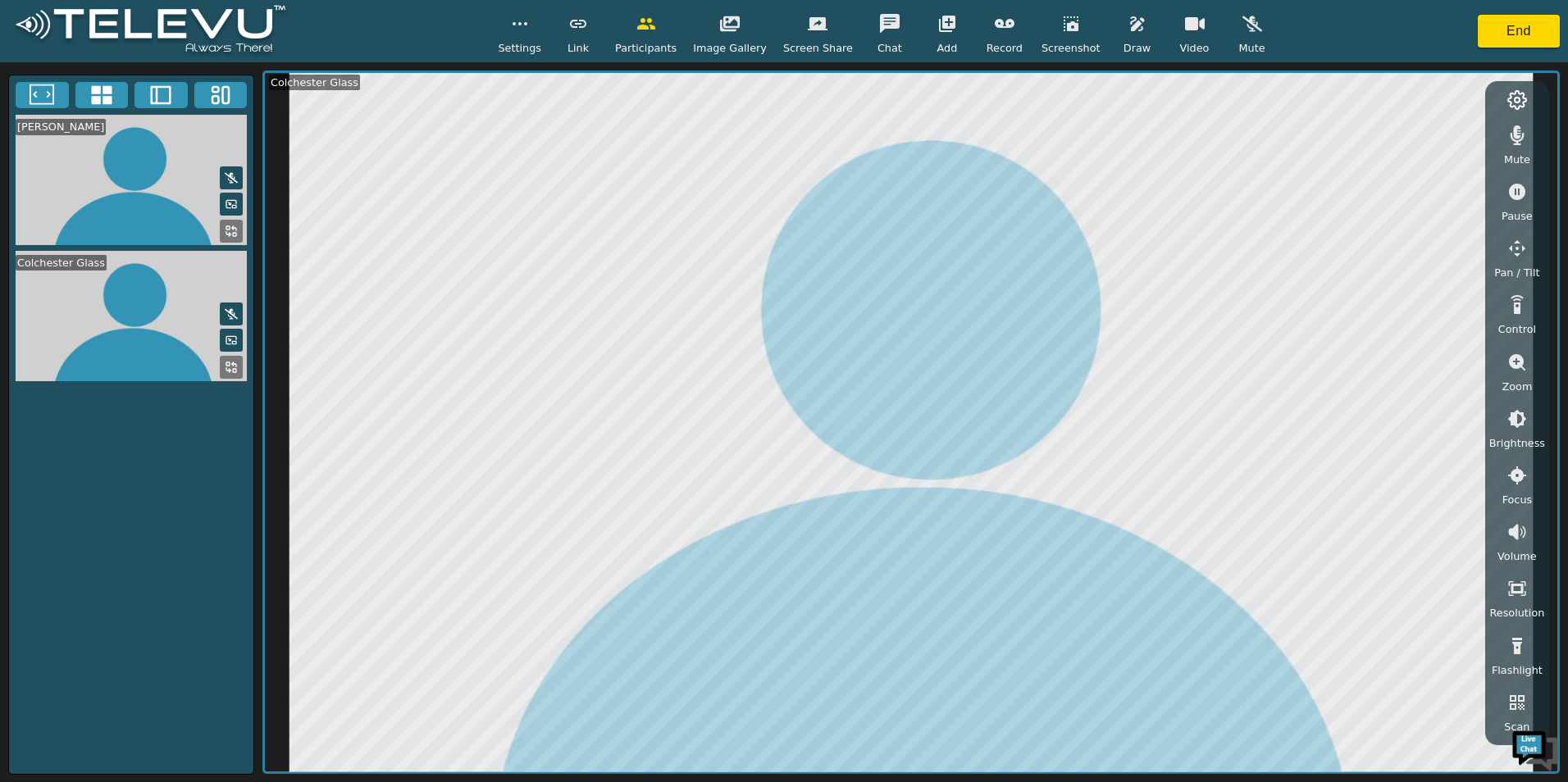
click at [99, 308] on video at bounding box center [131, 316] width 244 height 130
click at [153, 317] on video at bounding box center [131, 316] width 244 height 130
click at [229, 361] on icon at bounding box center [231, 368] width 13 height 13
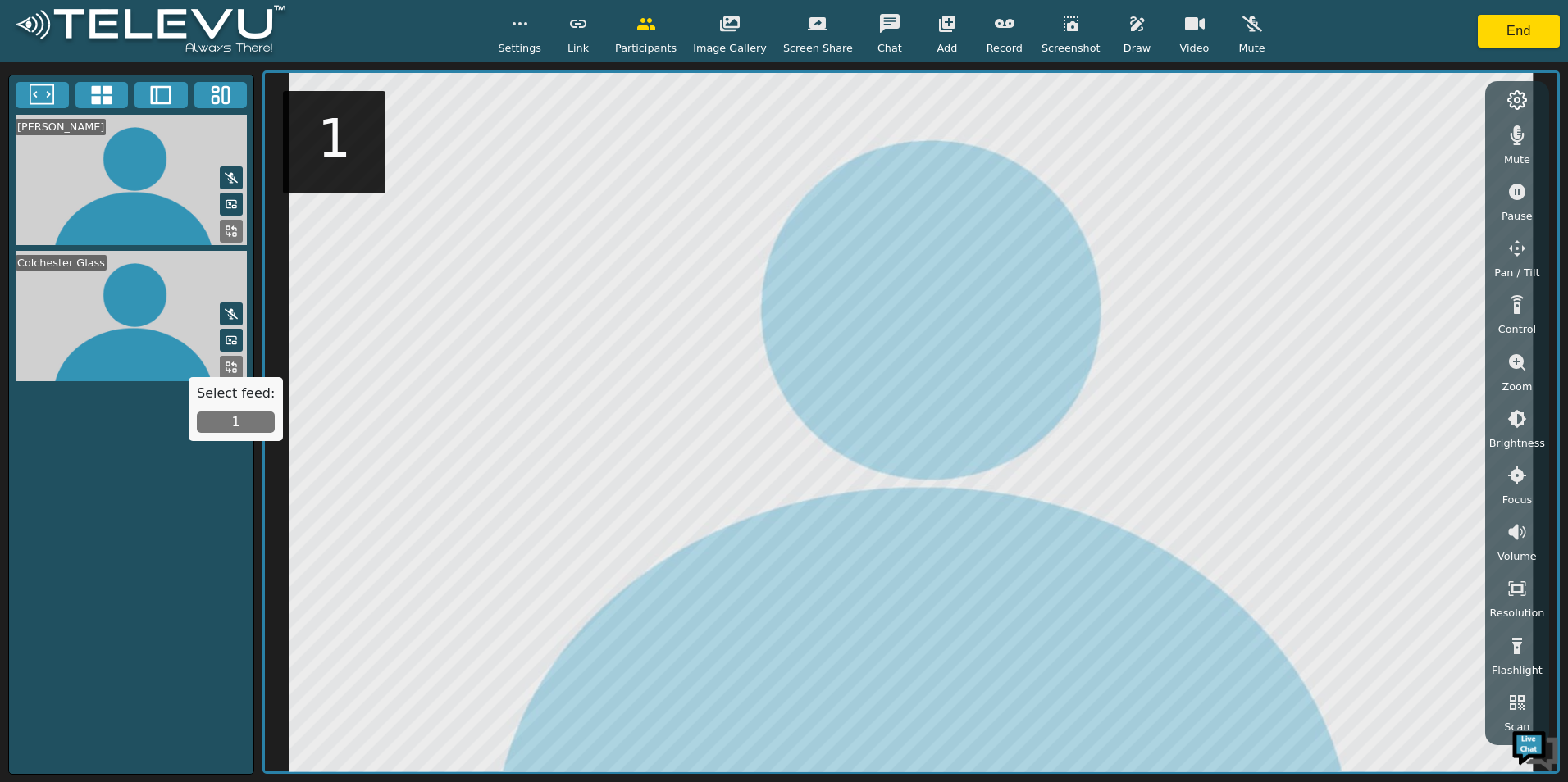
click at [229, 418] on button "1" at bounding box center [235, 422] width 78 height 21
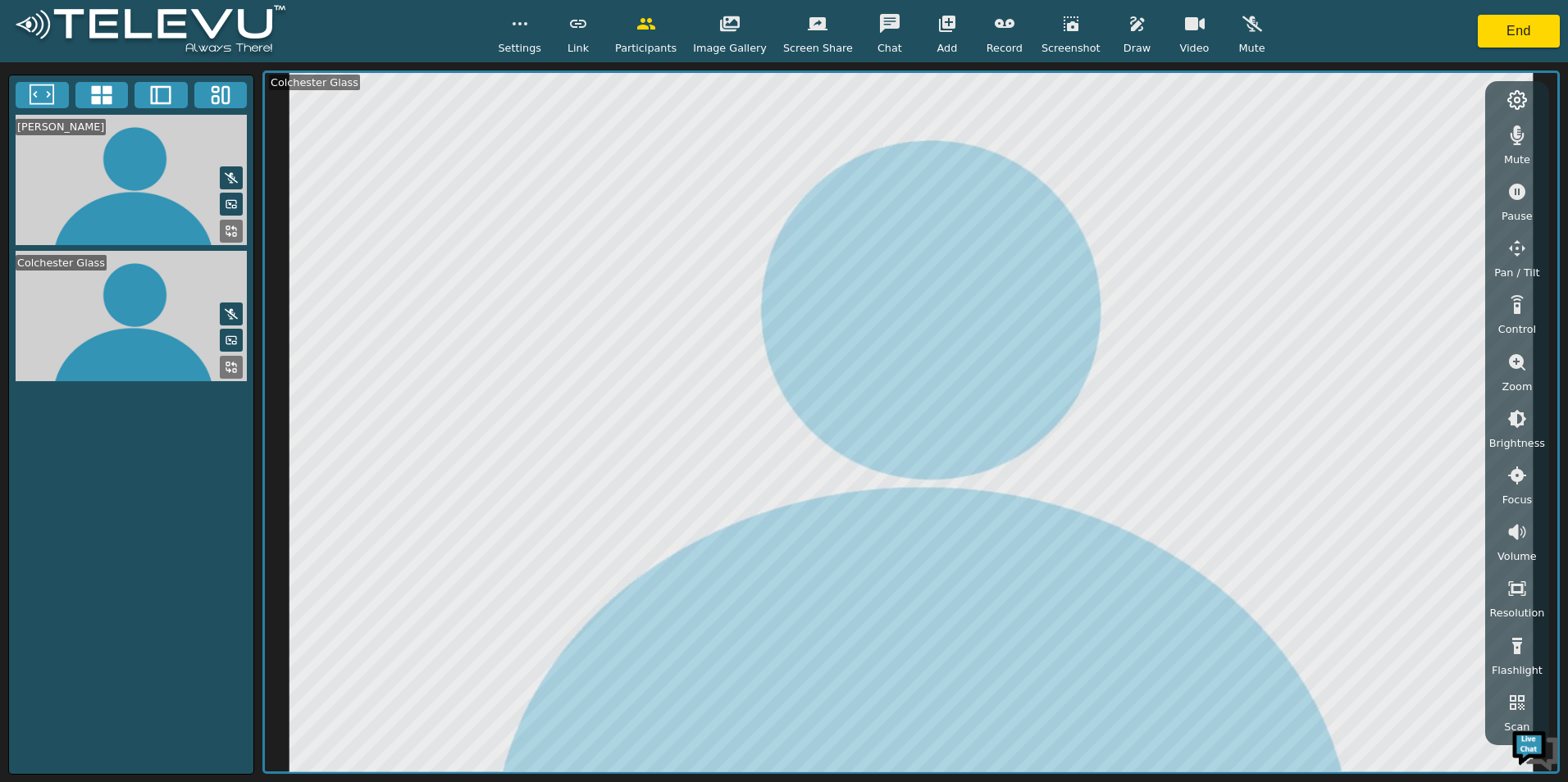
click at [176, 331] on video at bounding box center [131, 316] width 244 height 130
click at [229, 340] on icon at bounding box center [231, 340] width 13 height 13
click at [1131, 26] on icon "button" at bounding box center [1137, 24] width 14 height 15
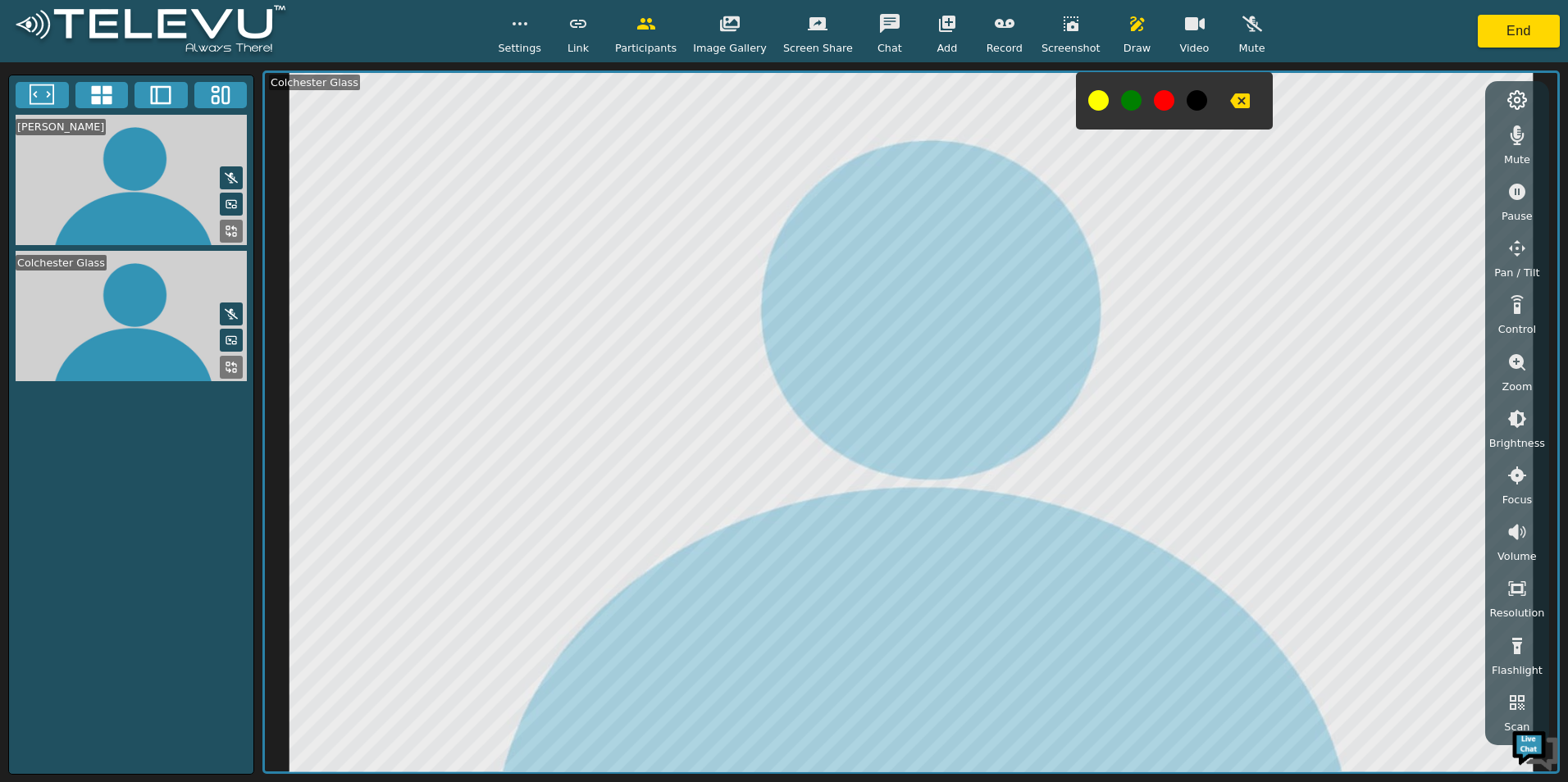
click at [1088, 106] on button at bounding box center [1098, 100] width 20 height 20
click at [1230, 104] on icon "button" at bounding box center [1239, 101] width 19 height 15
click at [1230, 96] on icon "button" at bounding box center [1239, 101] width 19 height 15
click at [1483, 25] on button "End" at bounding box center [1518, 31] width 82 height 33
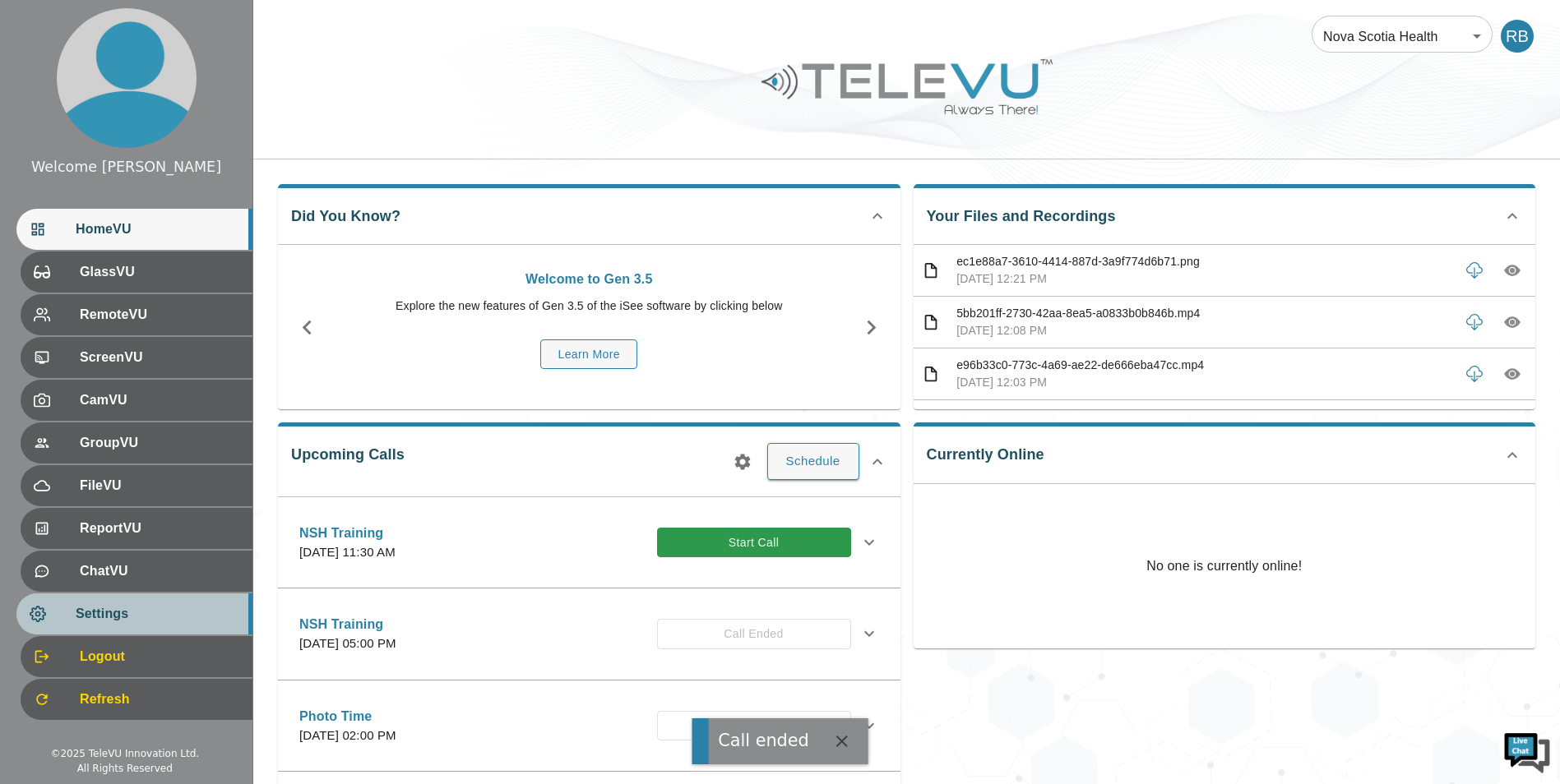
click at [155, 608] on span "Settings" at bounding box center [158, 614] width 164 height 19
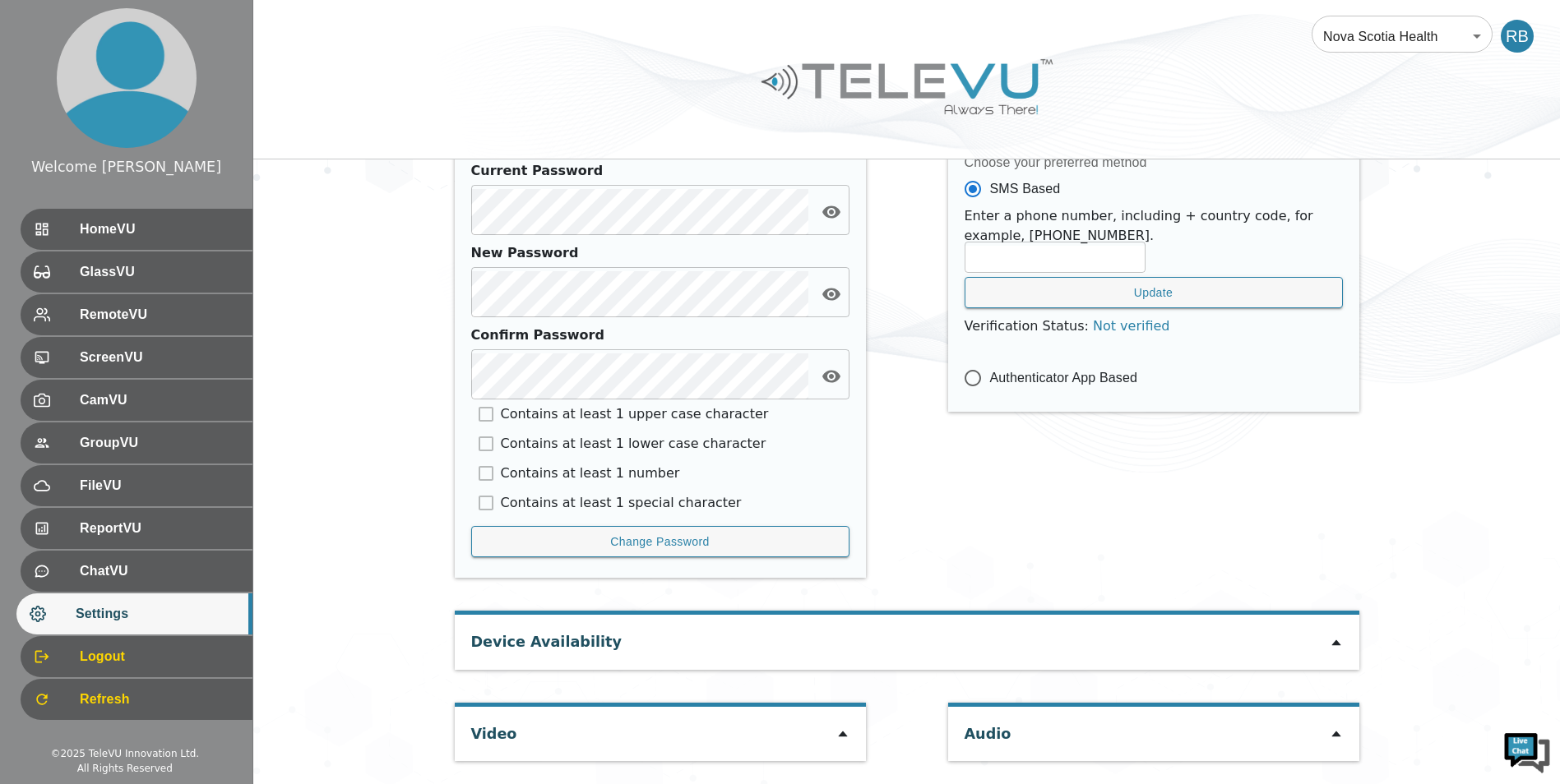
scroll to position [673, 0]
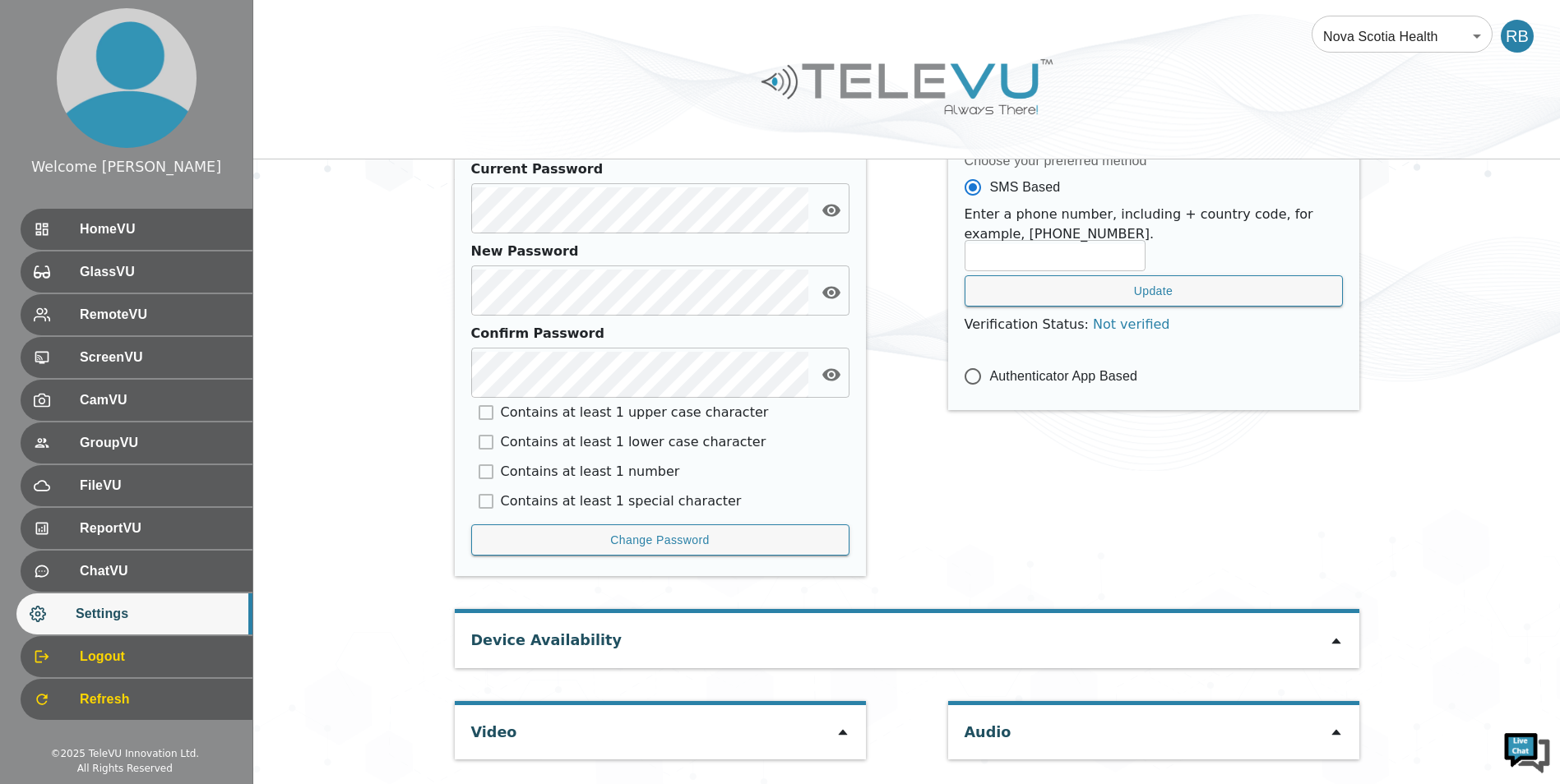
click at [905, 649] on div "Device Availability" at bounding box center [907, 640] width 905 height 54
click at [639, 746] on div "Video" at bounding box center [660, 732] width 411 height 54
click at [847, 741] on div at bounding box center [842, 731] width 13 height 19
type input "09be62dbe6d2ce713c9c2a0f2111a08747c9348888c8301c82d18defa079f4cc"
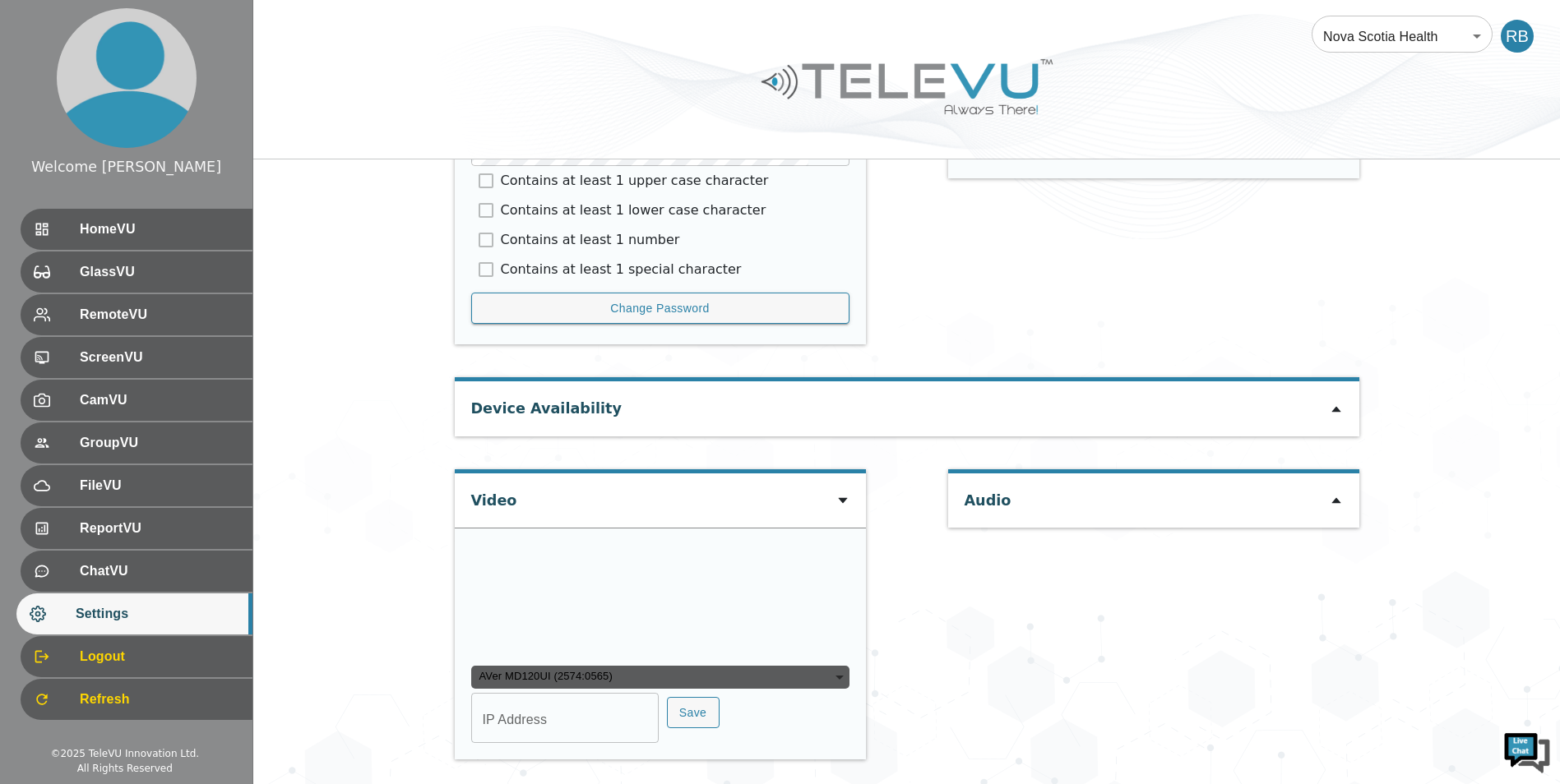
scroll to position [995, 0]
click at [537, 708] on input "IP Address" at bounding box center [564, 720] width 187 height 46
type input "c"
click at [690, 725] on button "Save" at bounding box center [693, 713] width 53 height 32
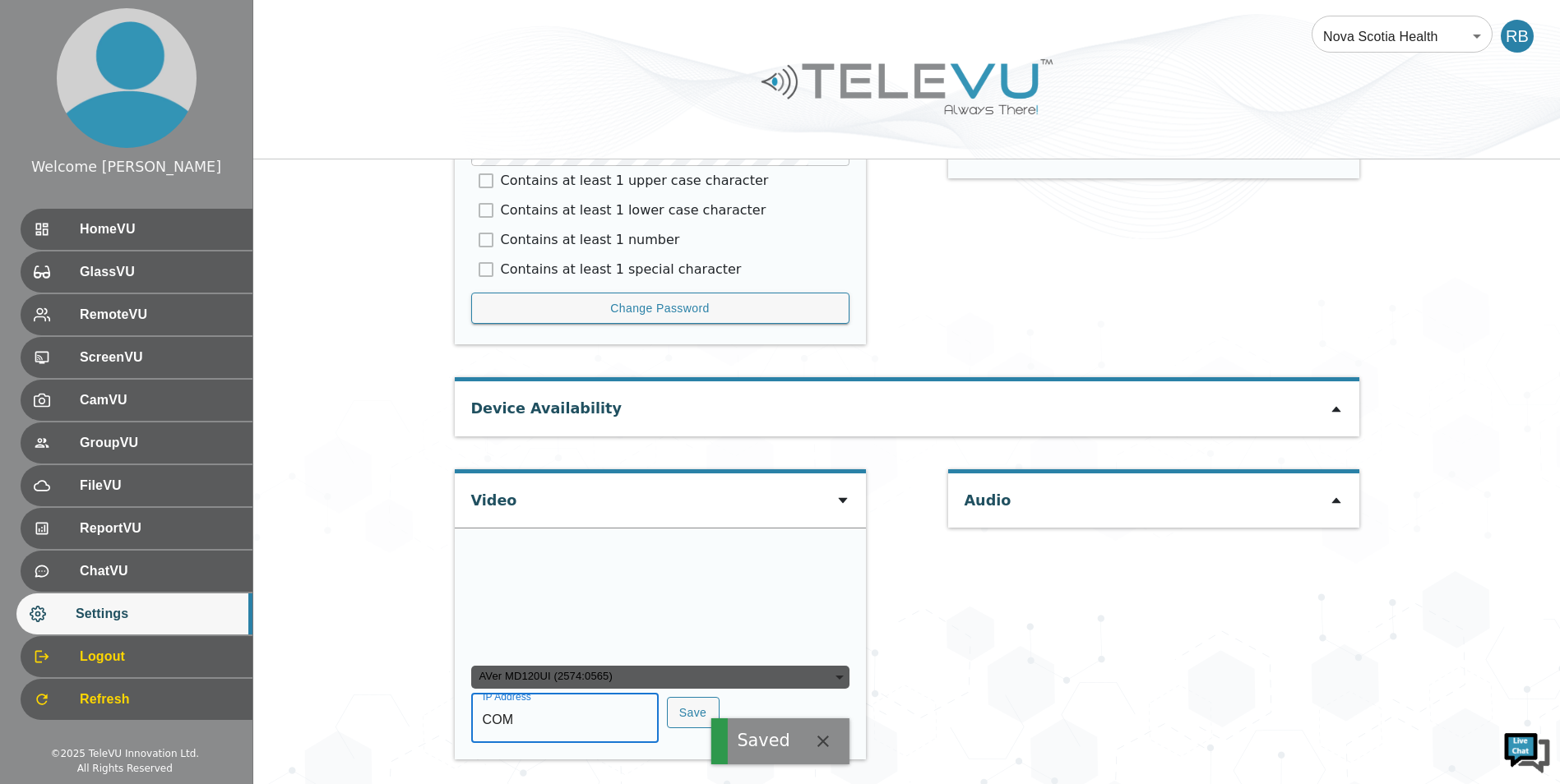
click at [559, 736] on input "COM" at bounding box center [564, 720] width 187 height 46
type input "COM8"
click at [667, 706] on button "Save" at bounding box center [693, 713] width 53 height 32
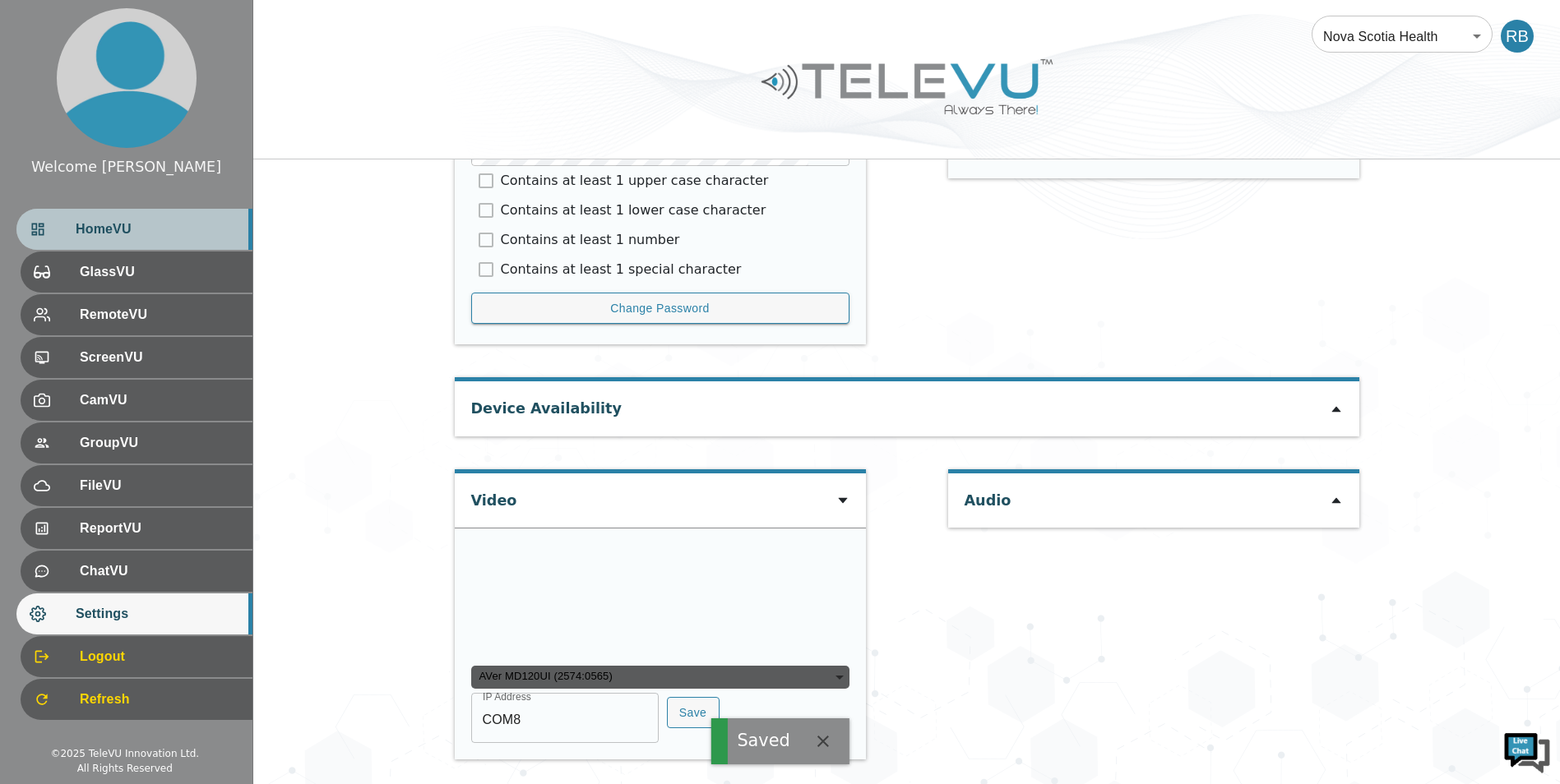
click at [194, 233] on span "HomeVU" at bounding box center [158, 228] width 164 height 19
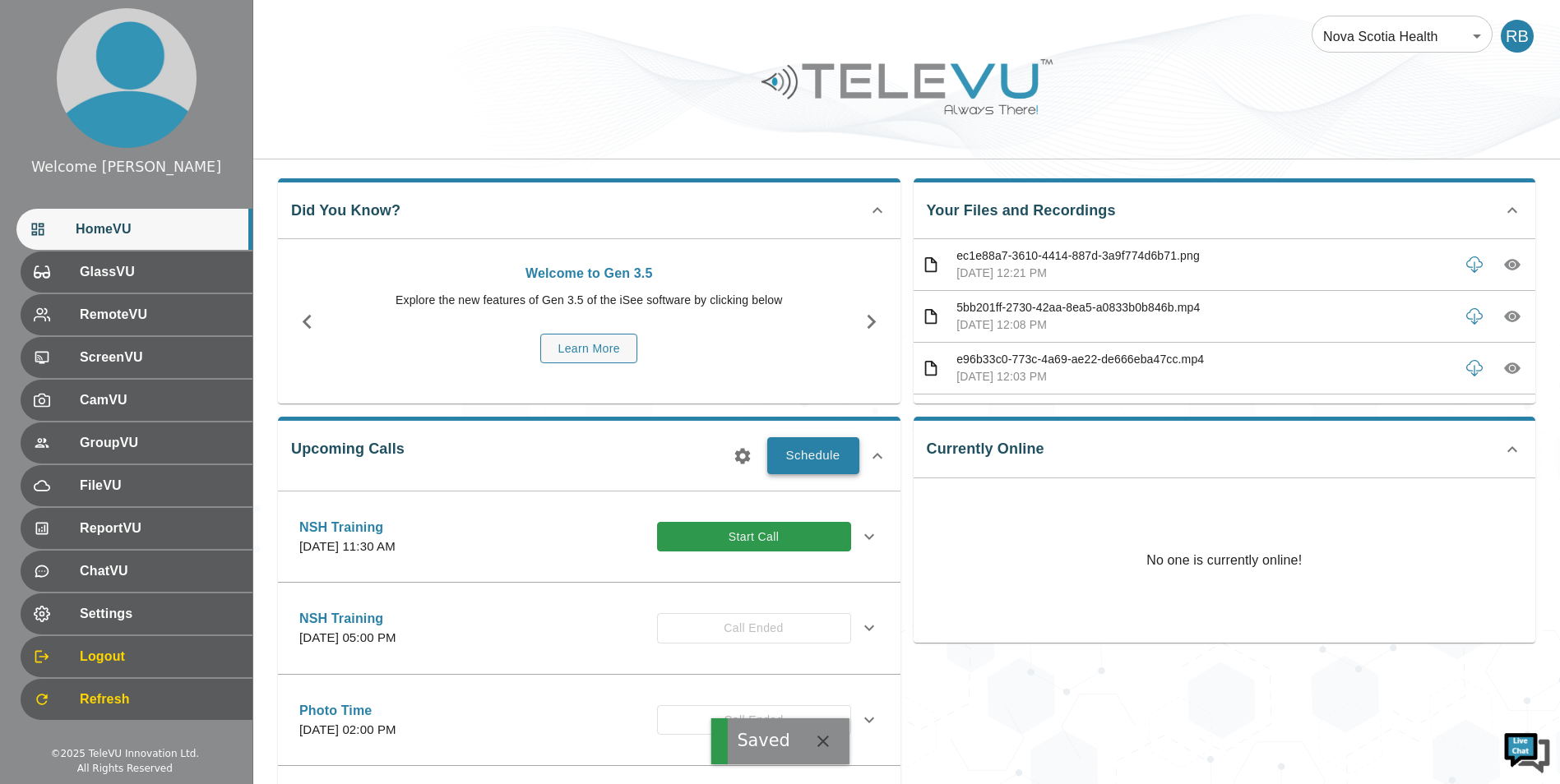
scroll to position [5, 0]
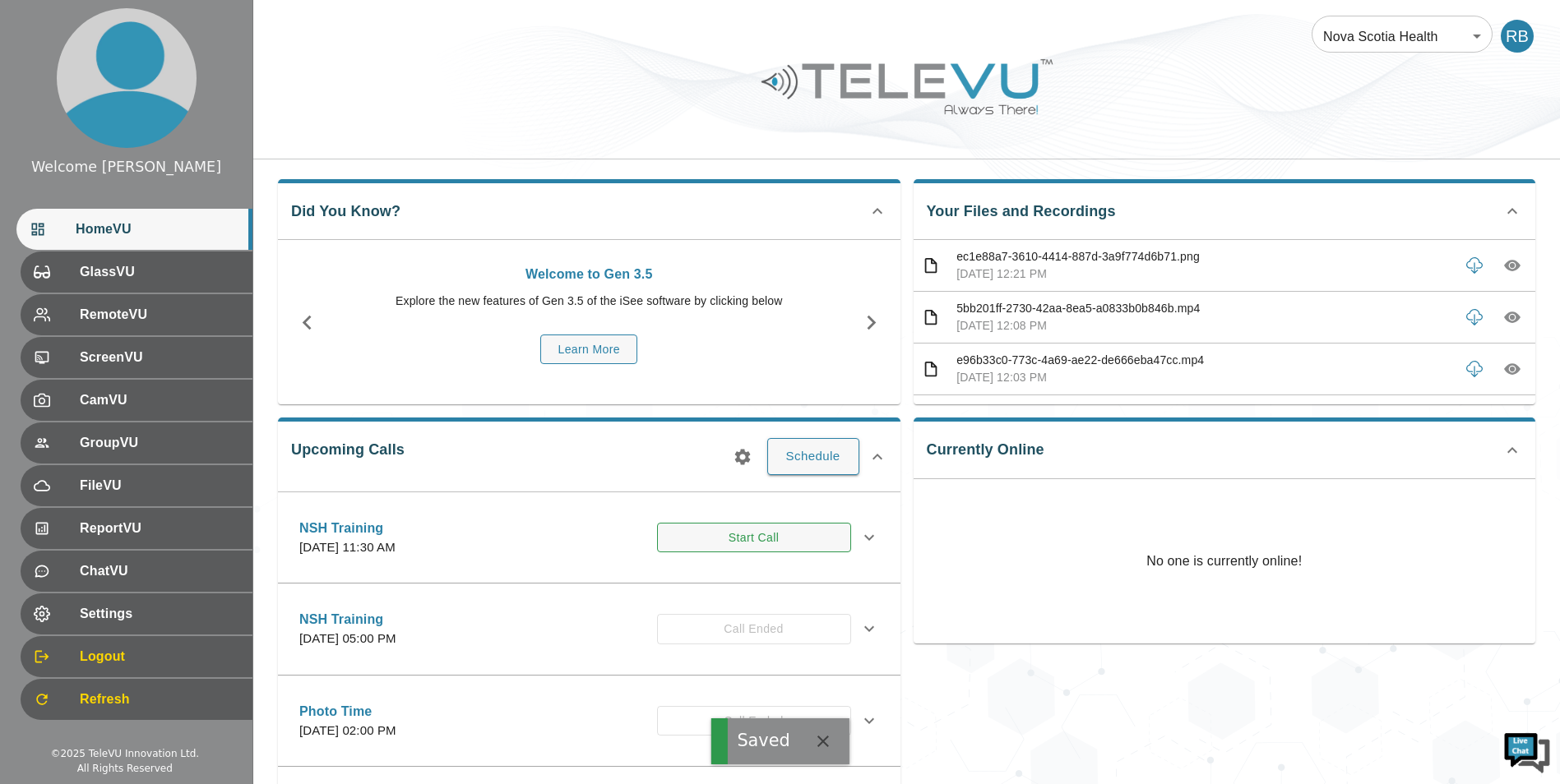
click at [755, 530] on button "Start Call" at bounding box center [754, 537] width 194 height 30
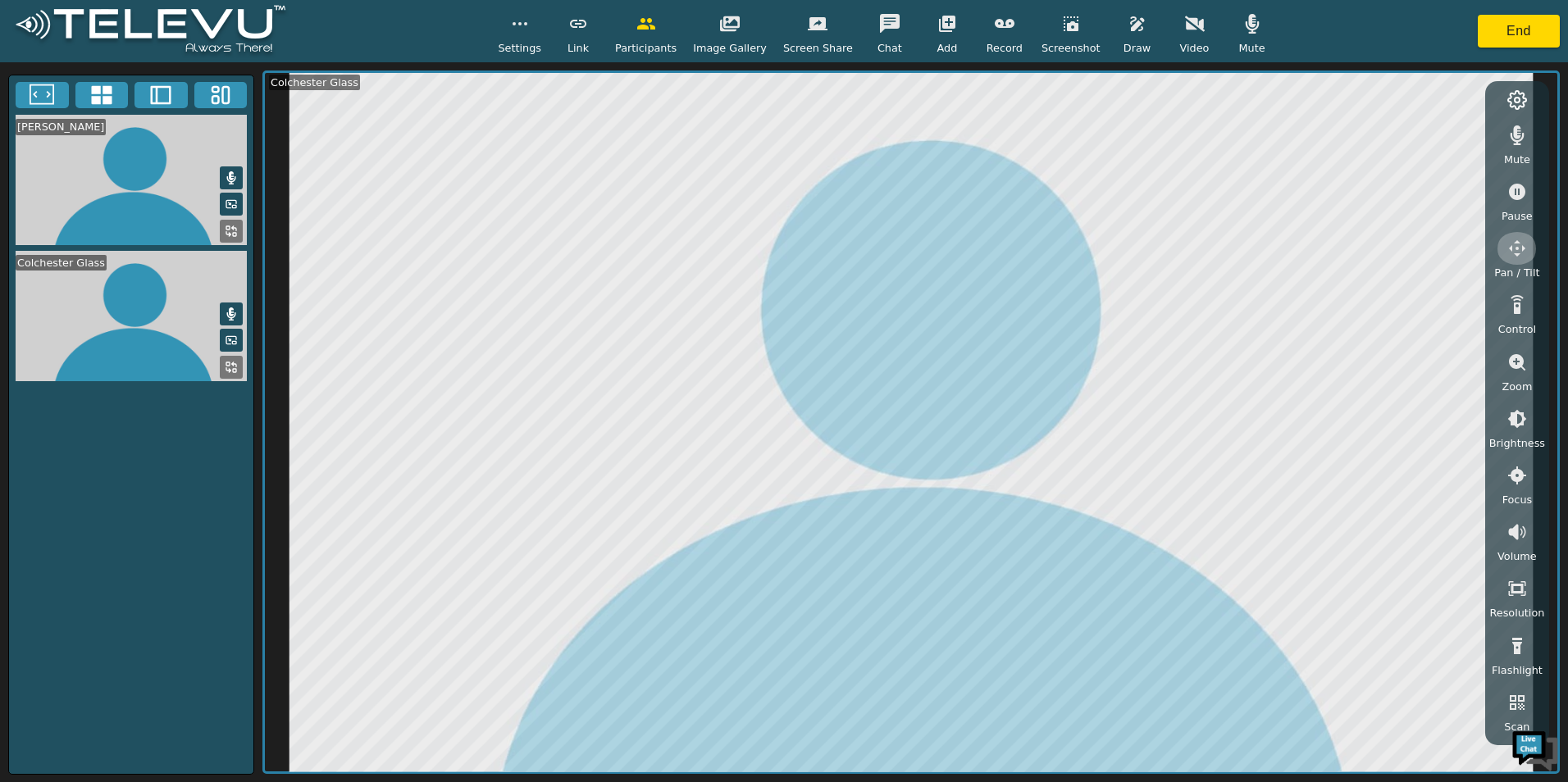
click at [1524, 238] on button "button" at bounding box center [1517, 249] width 41 height 33
click at [1460, 129] on icon "button" at bounding box center [1464, 138] width 19 height 19
drag, startPoint x: 1460, startPoint y: 128, endPoint x: 1395, endPoint y: 128, distance: 65.0
click at [1455, 128] on button "button" at bounding box center [1464, 139] width 41 height 33
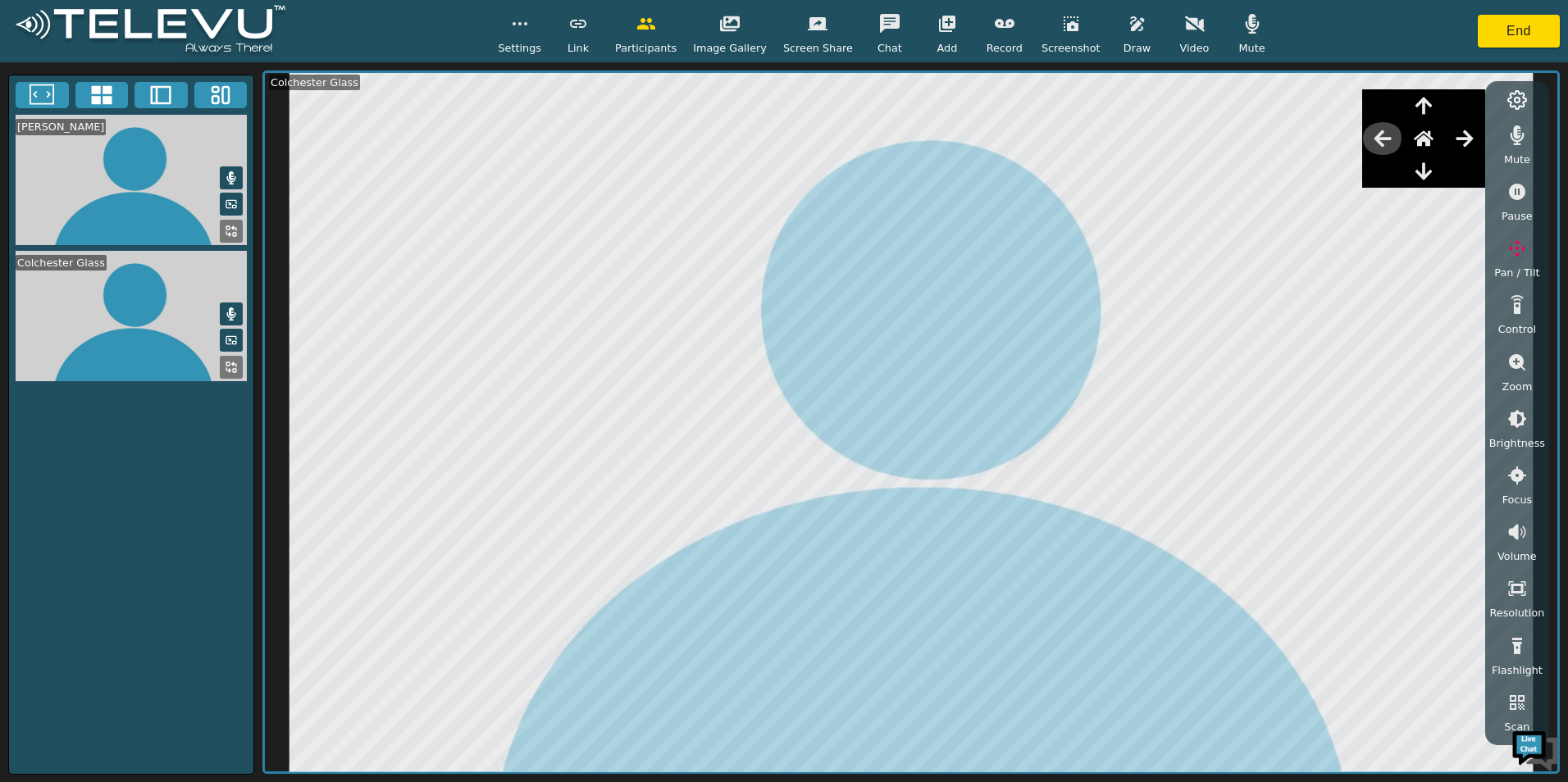
click at [1376, 131] on icon "button" at bounding box center [1382, 138] width 19 height 19
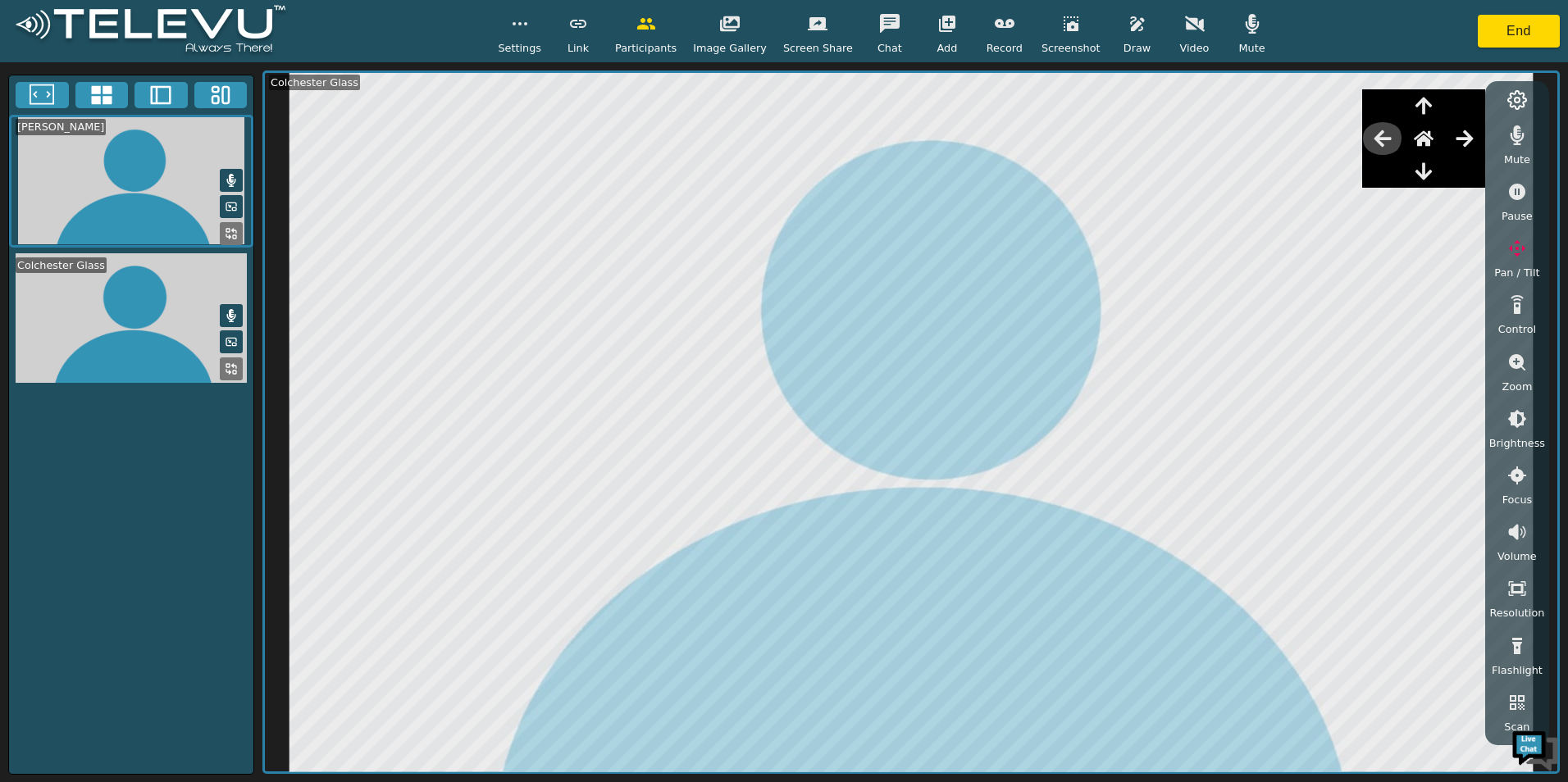
click at [1378, 131] on icon "button" at bounding box center [1382, 138] width 19 height 19
click at [1185, 24] on icon "button" at bounding box center [1194, 23] width 19 height 19
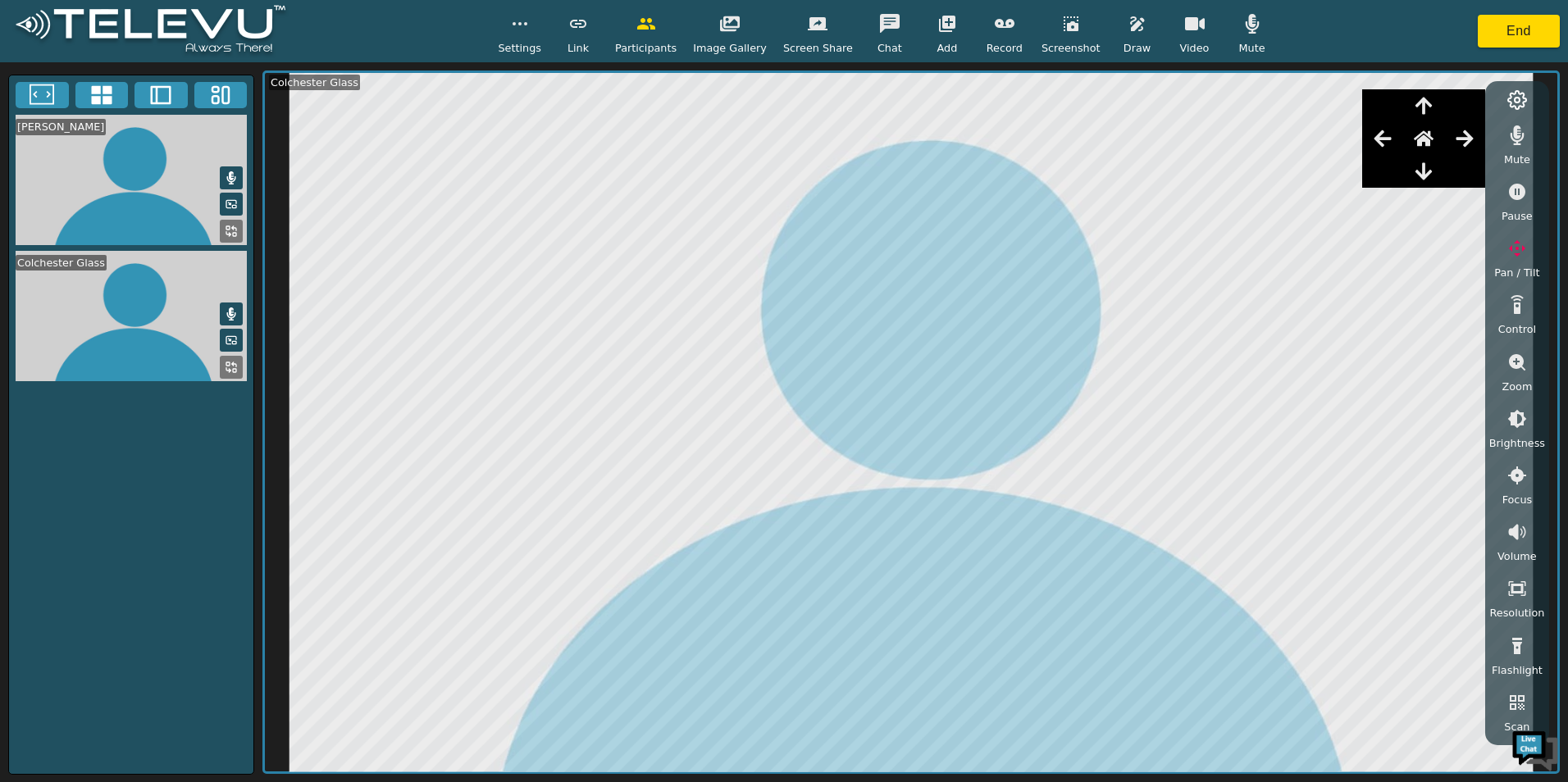
click at [78, 161] on video at bounding box center [131, 180] width 244 height 130
click at [233, 205] on icon at bounding box center [231, 204] width 13 height 13
click at [212, 230] on video at bounding box center [131, 180] width 244 height 130
click at [233, 229] on icon at bounding box center [234, 228] width 4 height 4
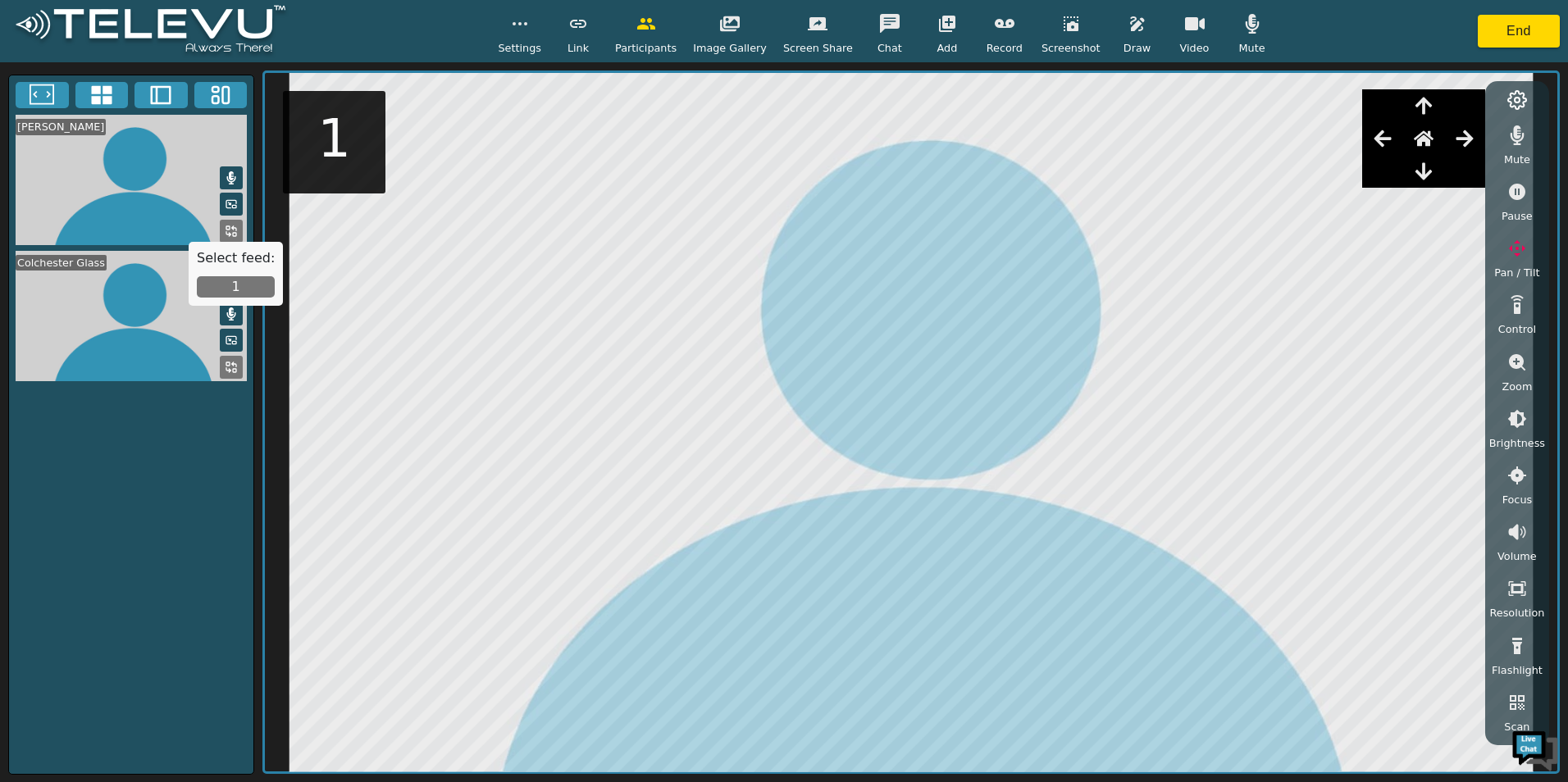
click at [59, 88] on button at bounding box center [42, 95] width 53 height 27
click at [97, 93] on icon at bounding box center [101, 96] width 20 height 19
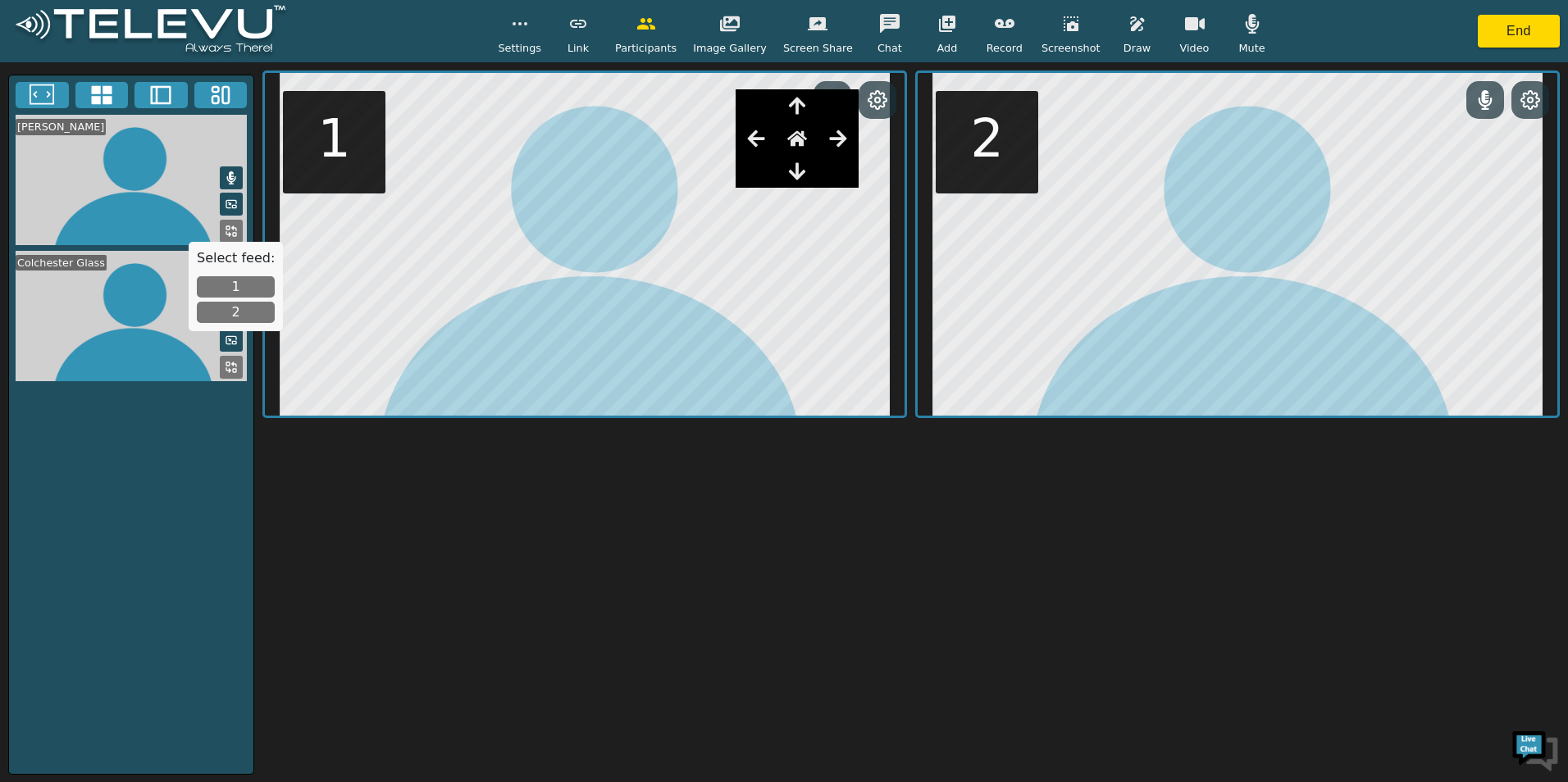
click at [1527, 107] on icon at bounding box center [1530, 100] width 18 height 18
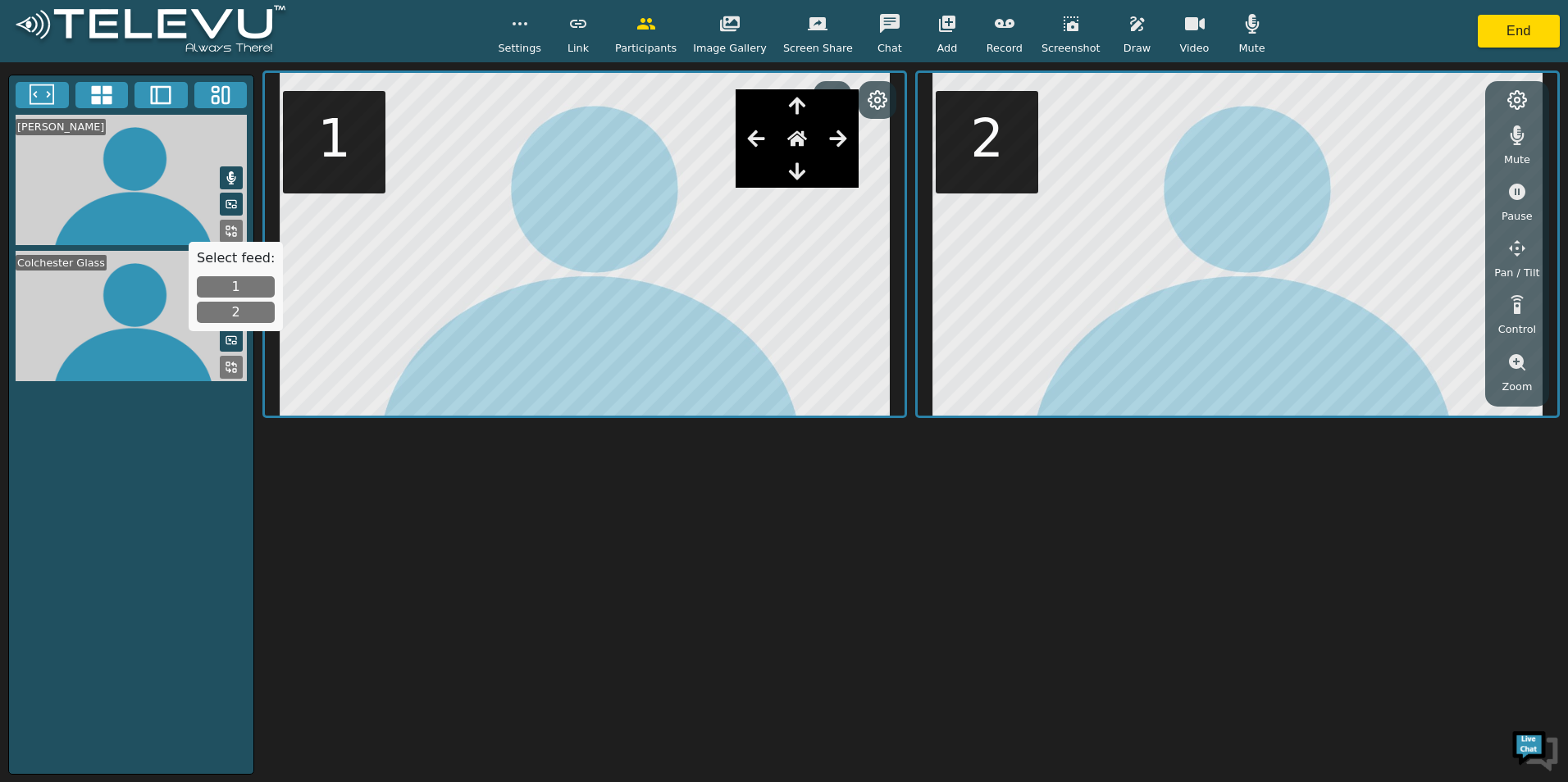
click at [1527, 255] on icon "button" at bounding box center [1517, 248] width 19 height 19
click at [1468, 133] on icon "button" at bounding box center [1464, 139] width 17 height 17
click at [1469, 132] on icon "button" at bounding box center [1464, 139] width 17 height 17
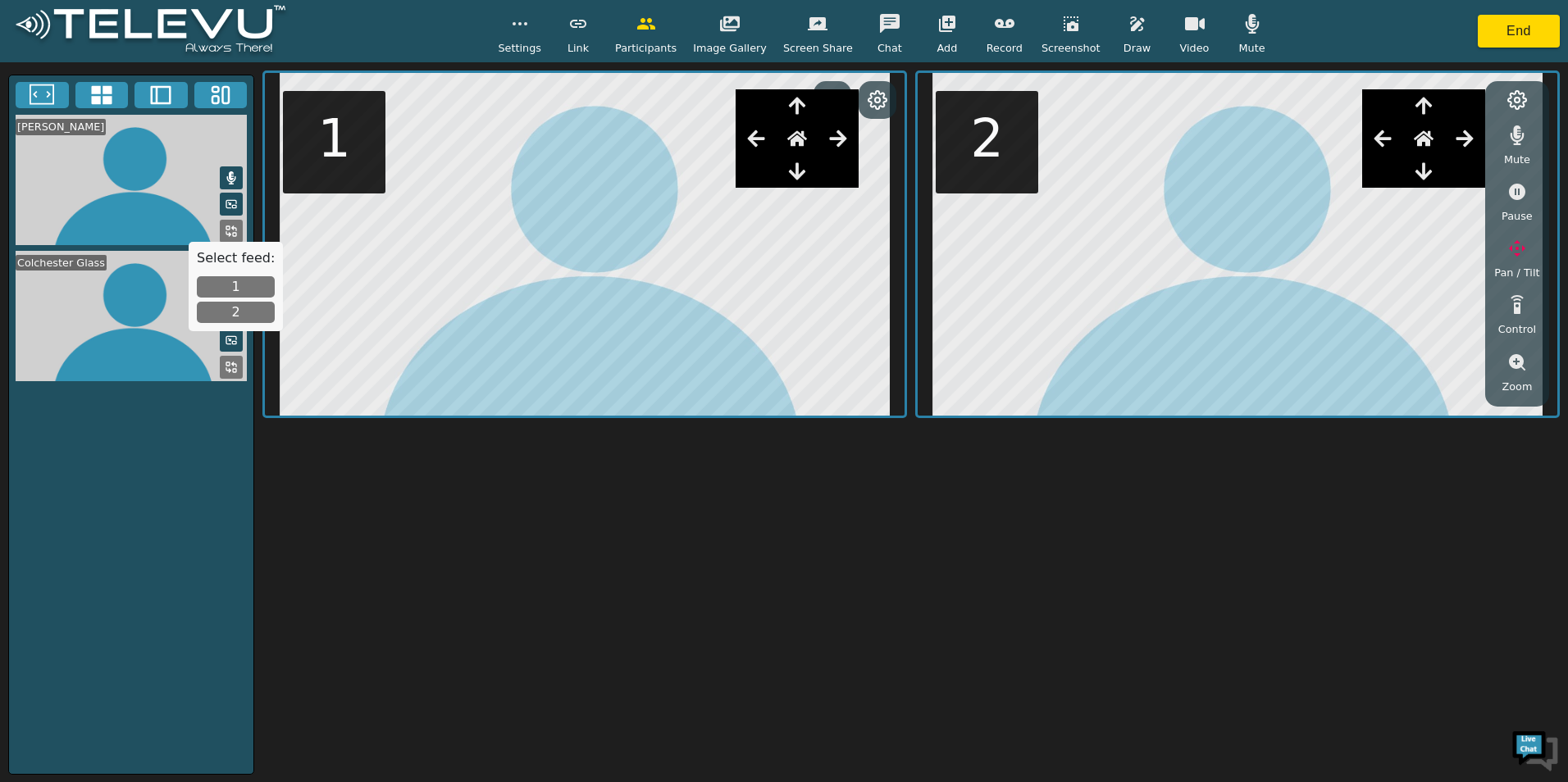
click at [1469, 132] on icon "button" at bounding box center [1464, 139] width 17 height 17
click at [1471, 132] on icon "button" at bounding box center [1464, 138] width 19 height 19
click at [1519, 358] on icon "button" at bounding box center [1517, 362] width 17 height 17
click at [1423, 108] on icon "button" at bounding box center [1423, 105] width 19 height 19
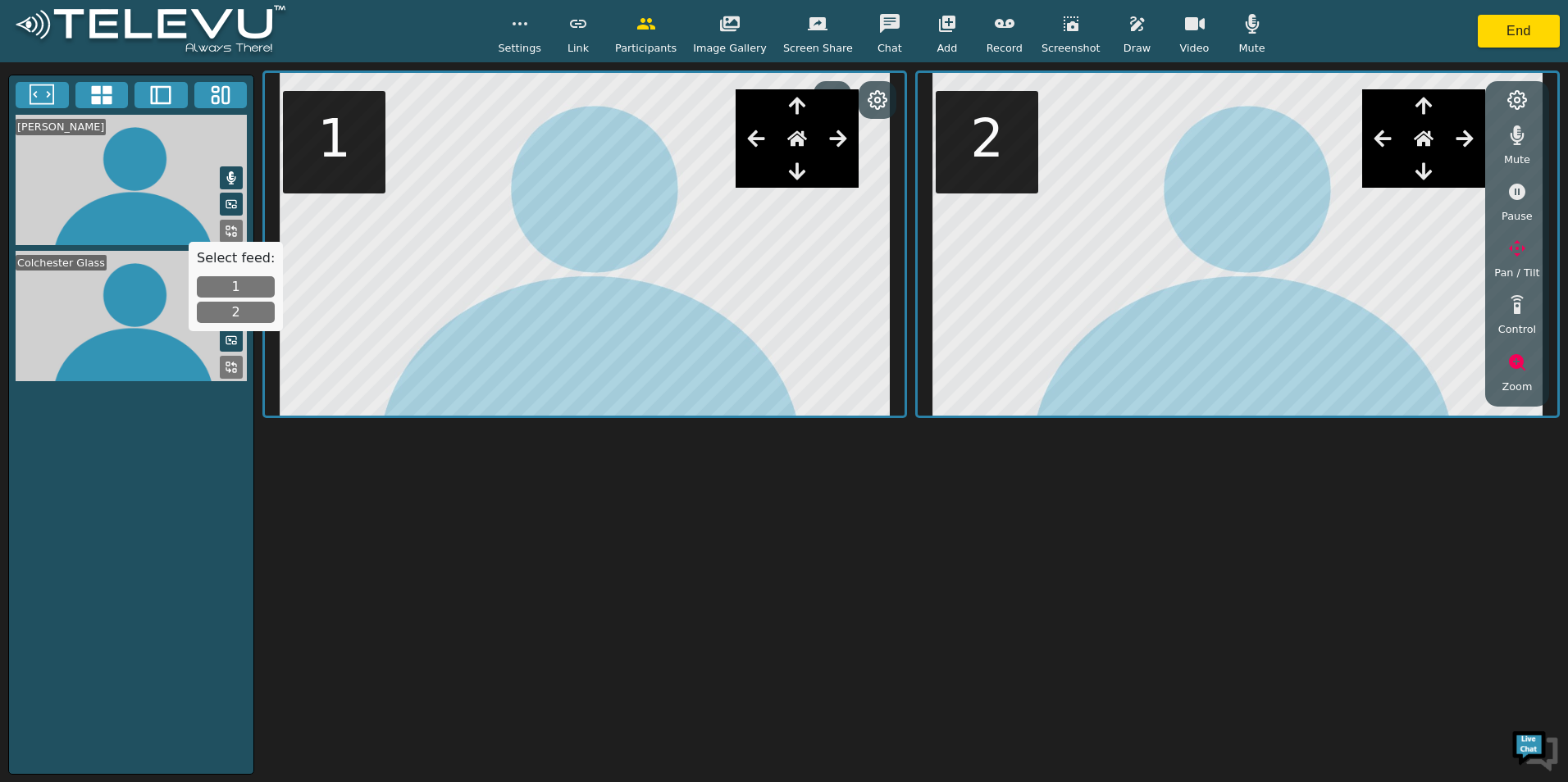
click at [1423, 108] on icon "button" at bounding box center [1423, 105] width 19 height 19
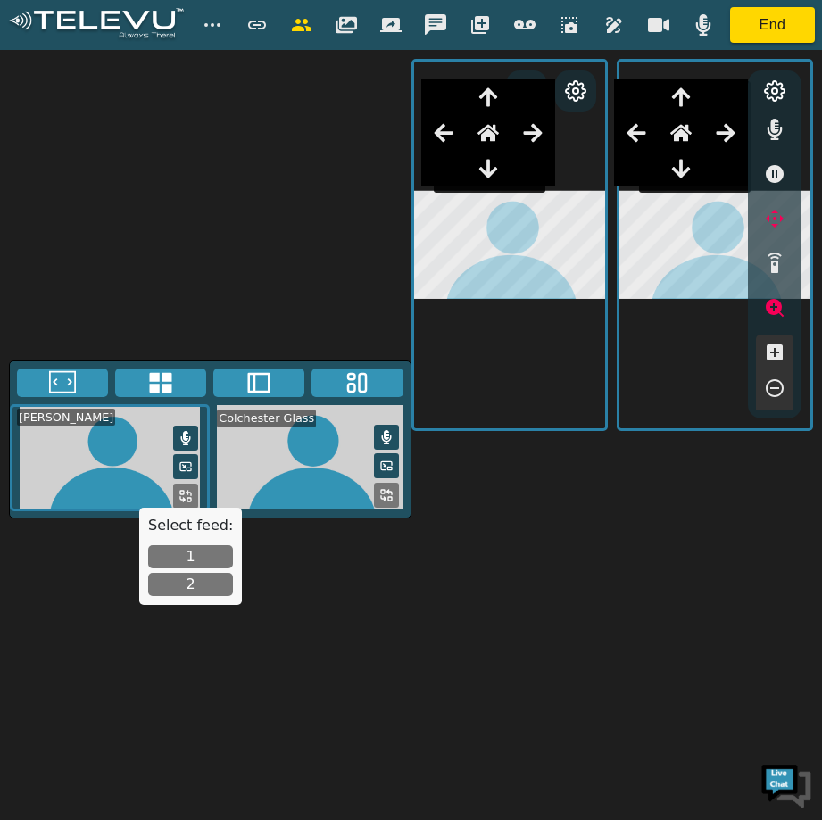
click at [697, 27] on icon "button" at bounding box center [702, 24] width 21 height 21
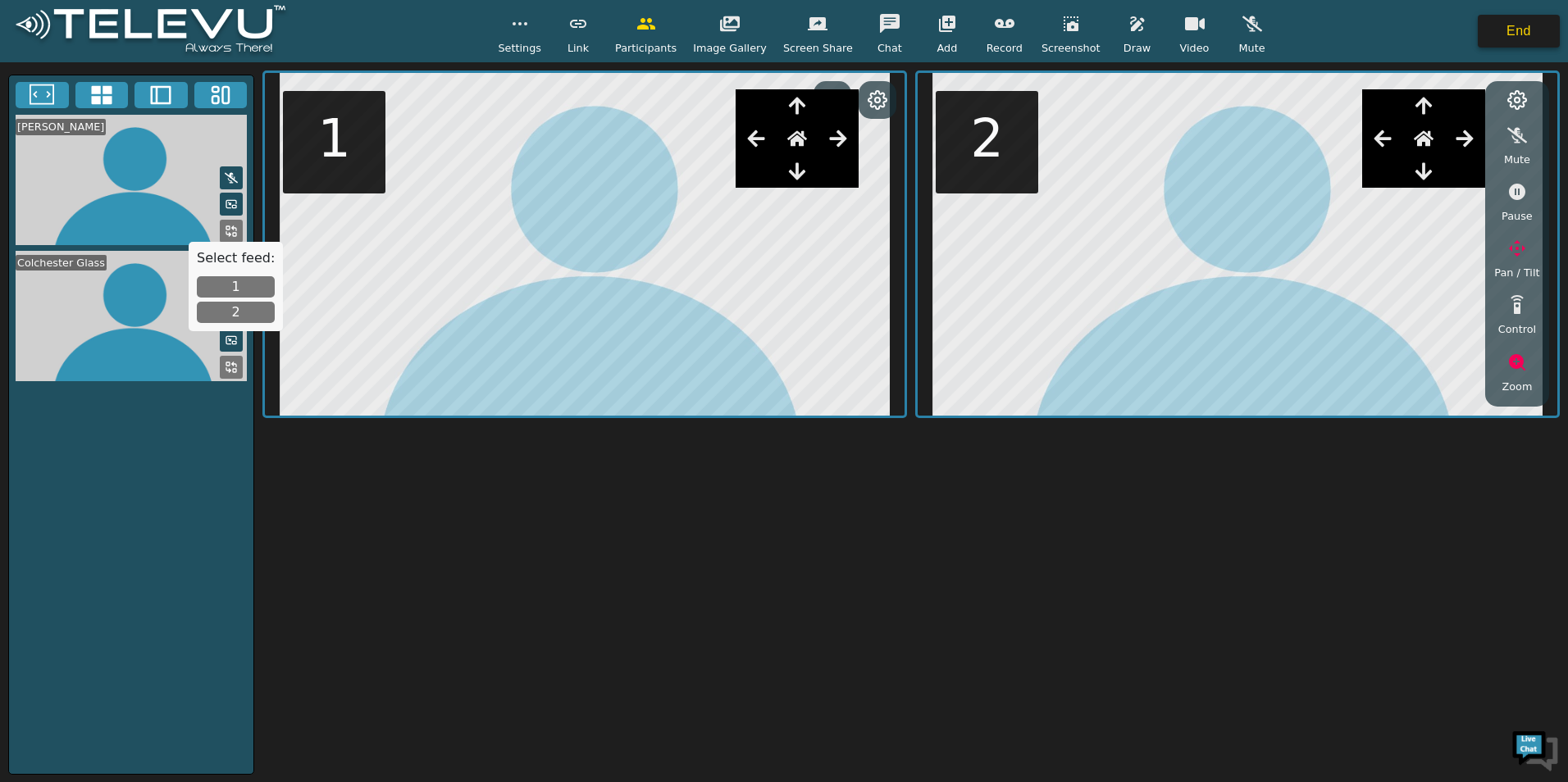
click at [1487, 46] on button "End" at bounding box center [1518, 31] width 82 height 33
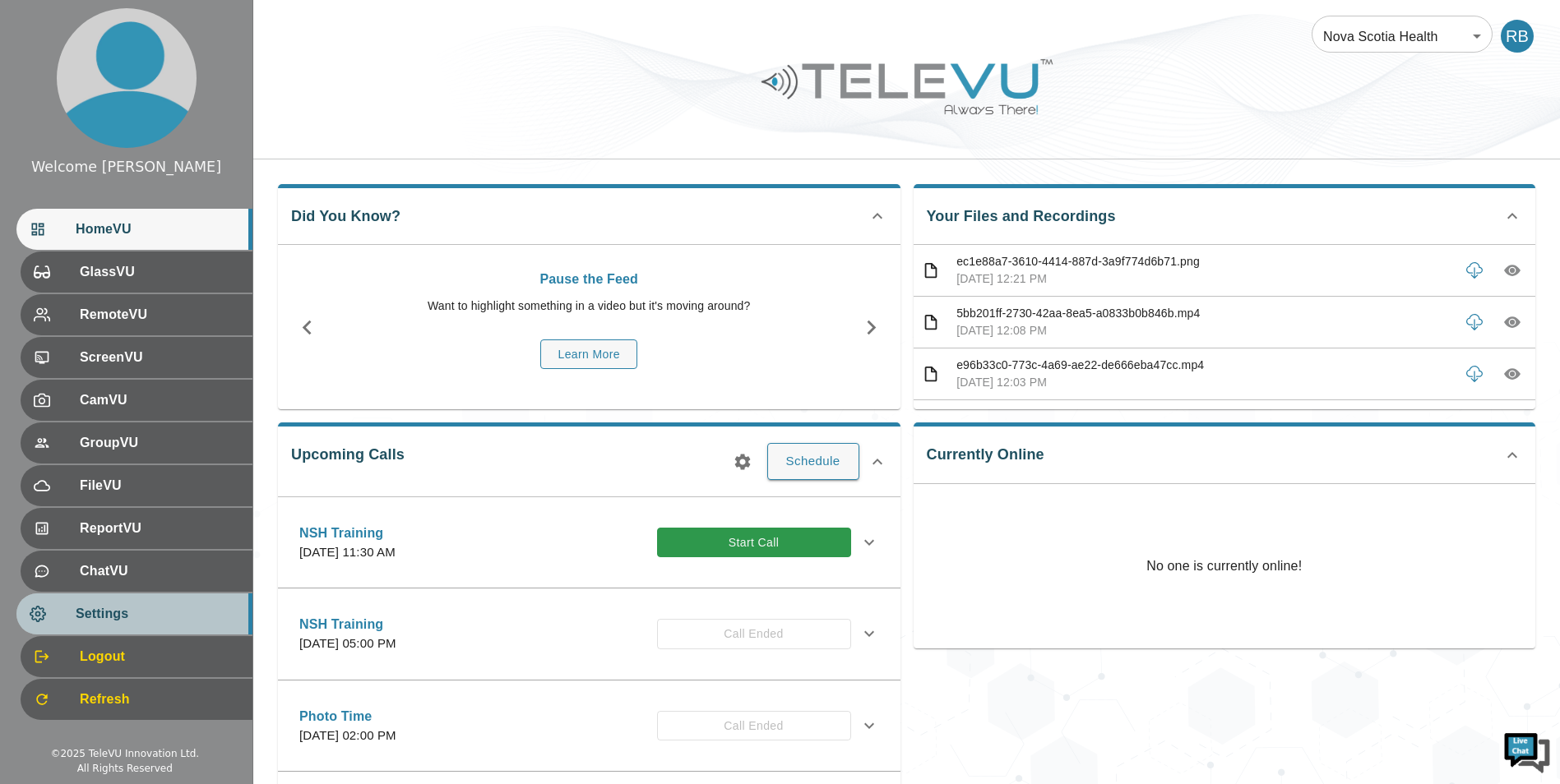
click at [164, 612] on span "Settings" at bounding box center [158, 614] width 164 height 19
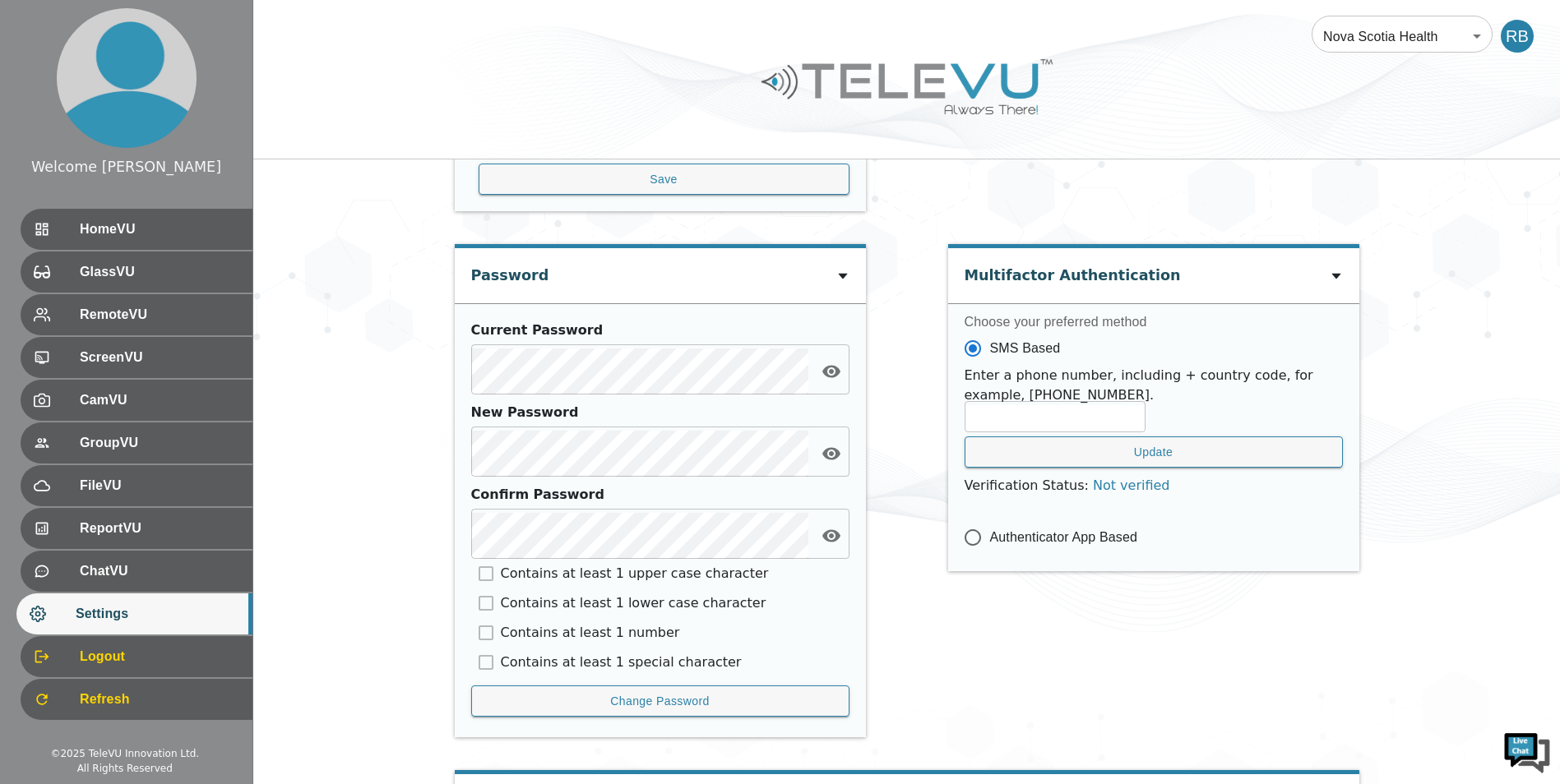
scroll to position [673, 0]
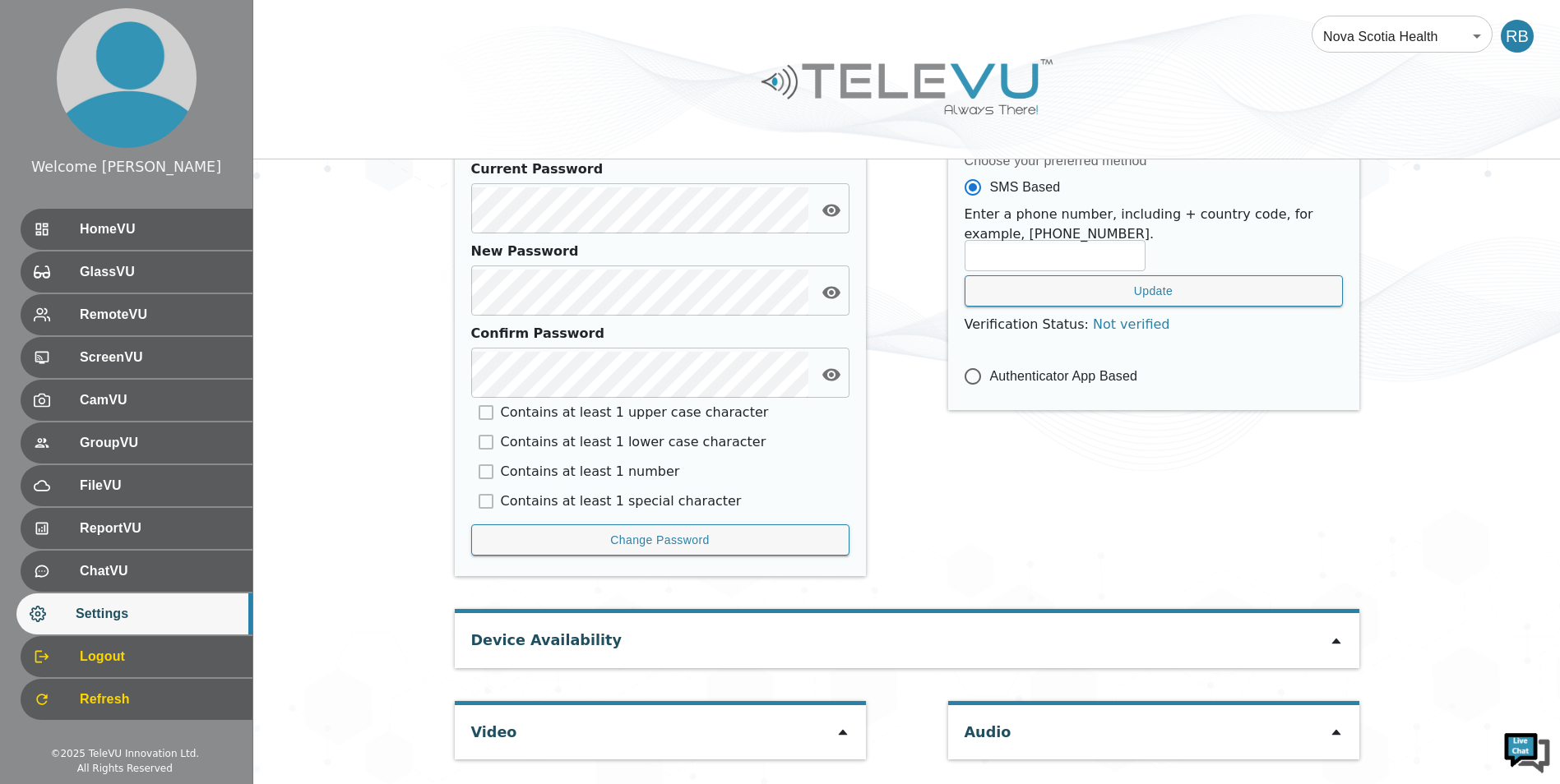
click at [839, 729] on icon at bounding box center [842, 732] width 13 height 13
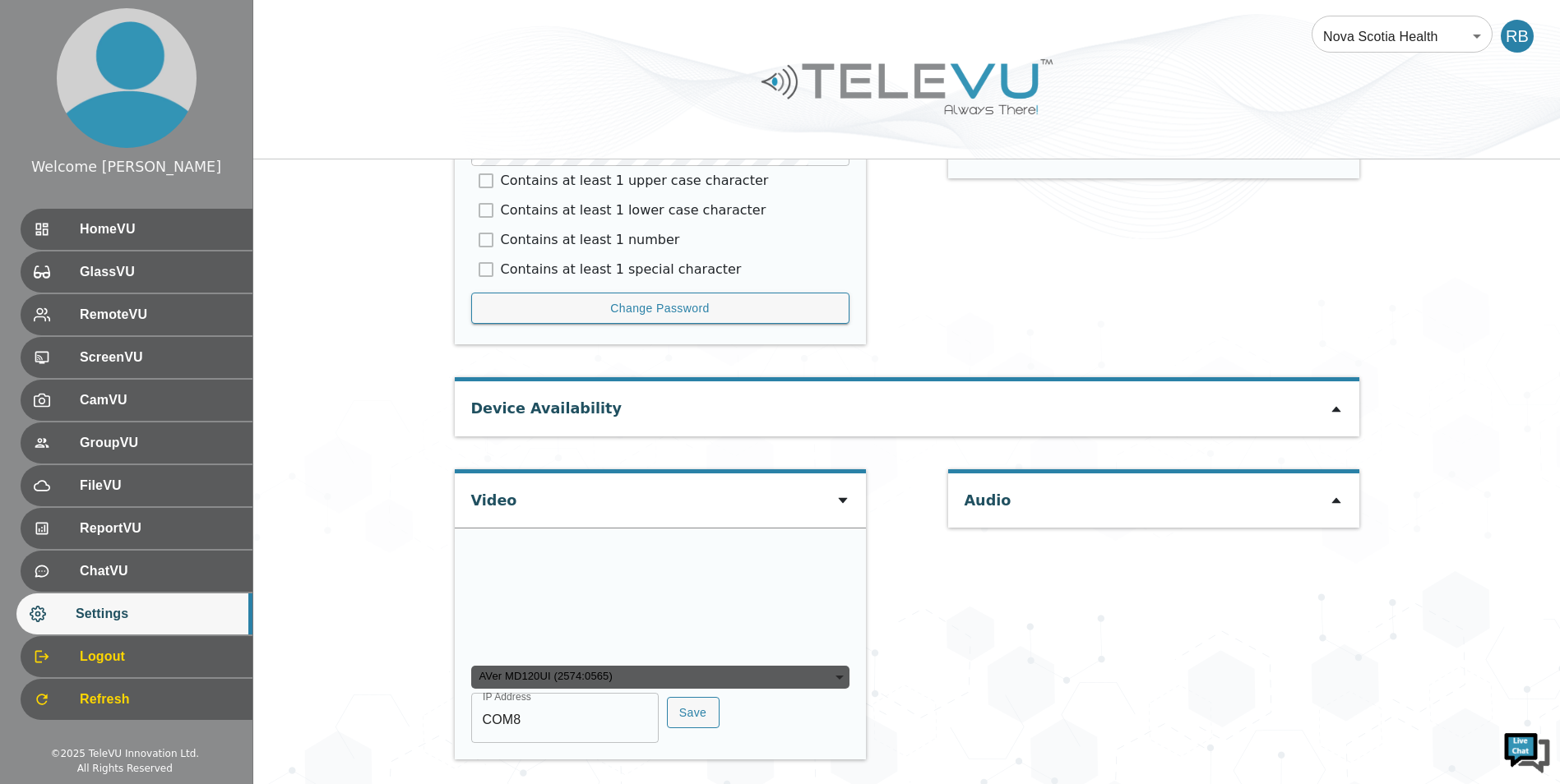
scroll to position [995, 0]
click at [567, 720] on input "COM8" at bounding box center [564, 720] width 187 height 46
type input "COM2"
click at [690, 722] on button "Save" at bounding box center [693, 713] width 53 height 32
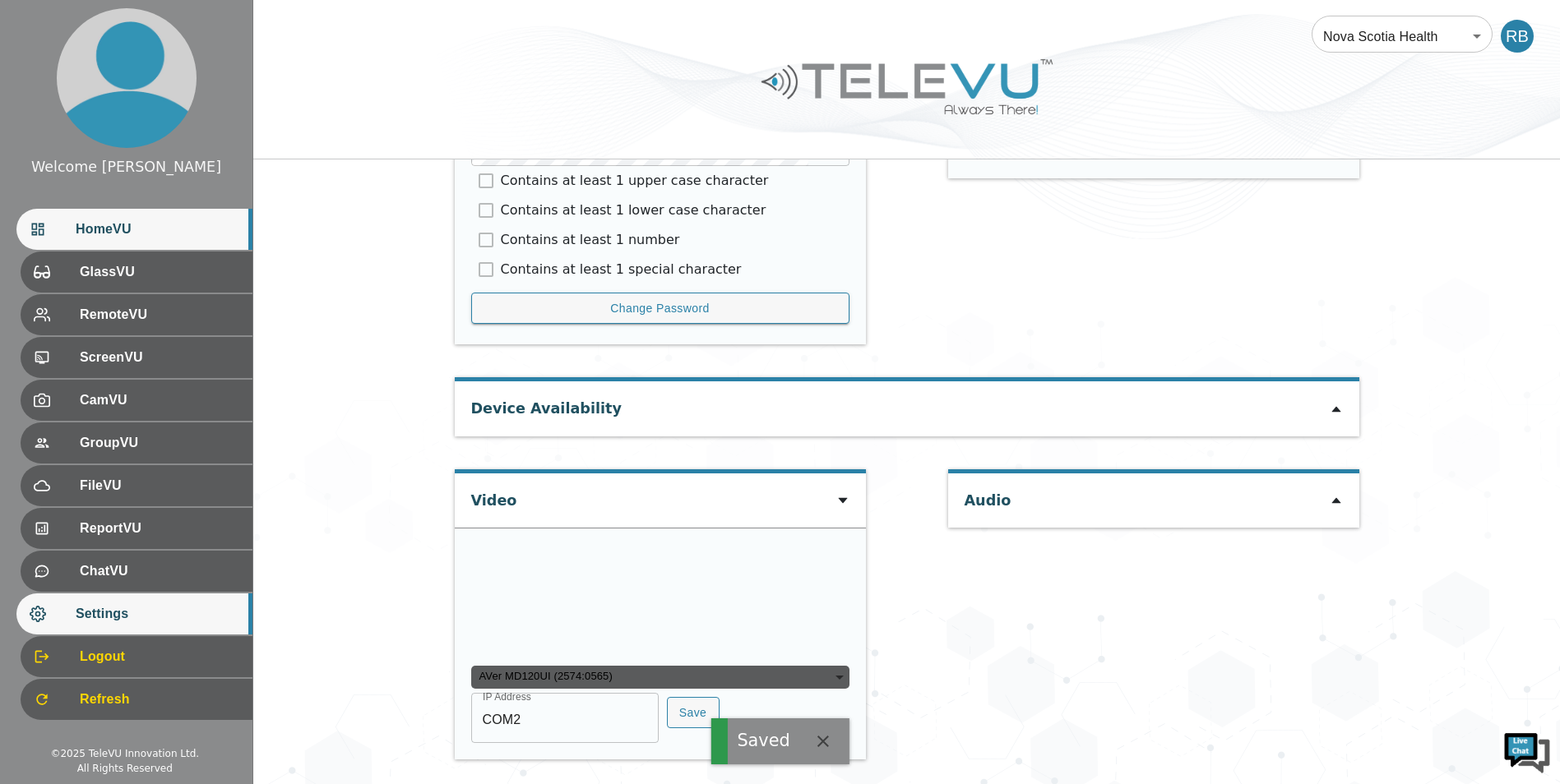
click at [124, 232] on span "HomeVU" at bounding box center [158, 228] width 164 height 19
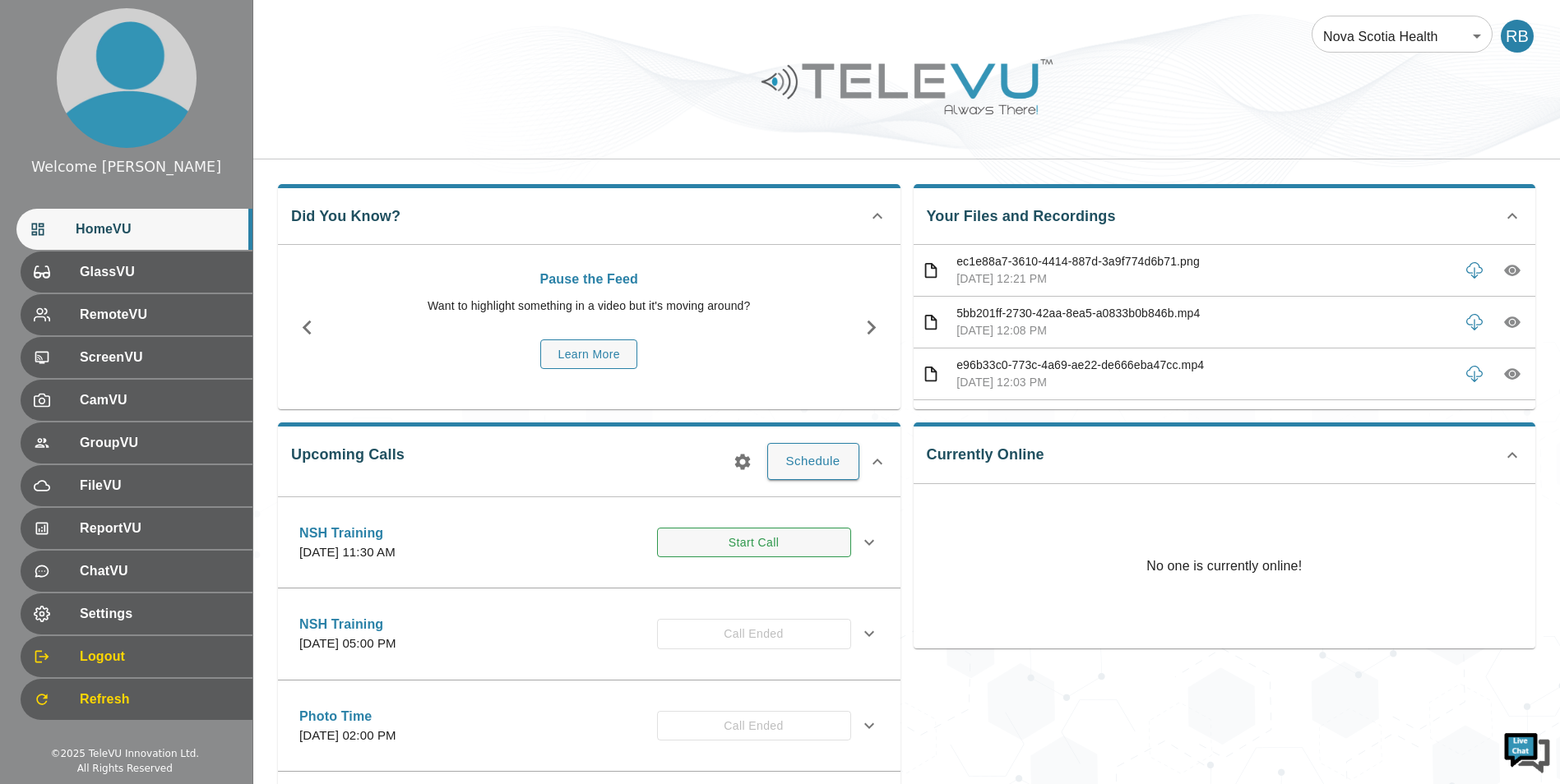
click at [718, 547] on button "Start Call" at bounding box center [754, 543] width 194 height 30
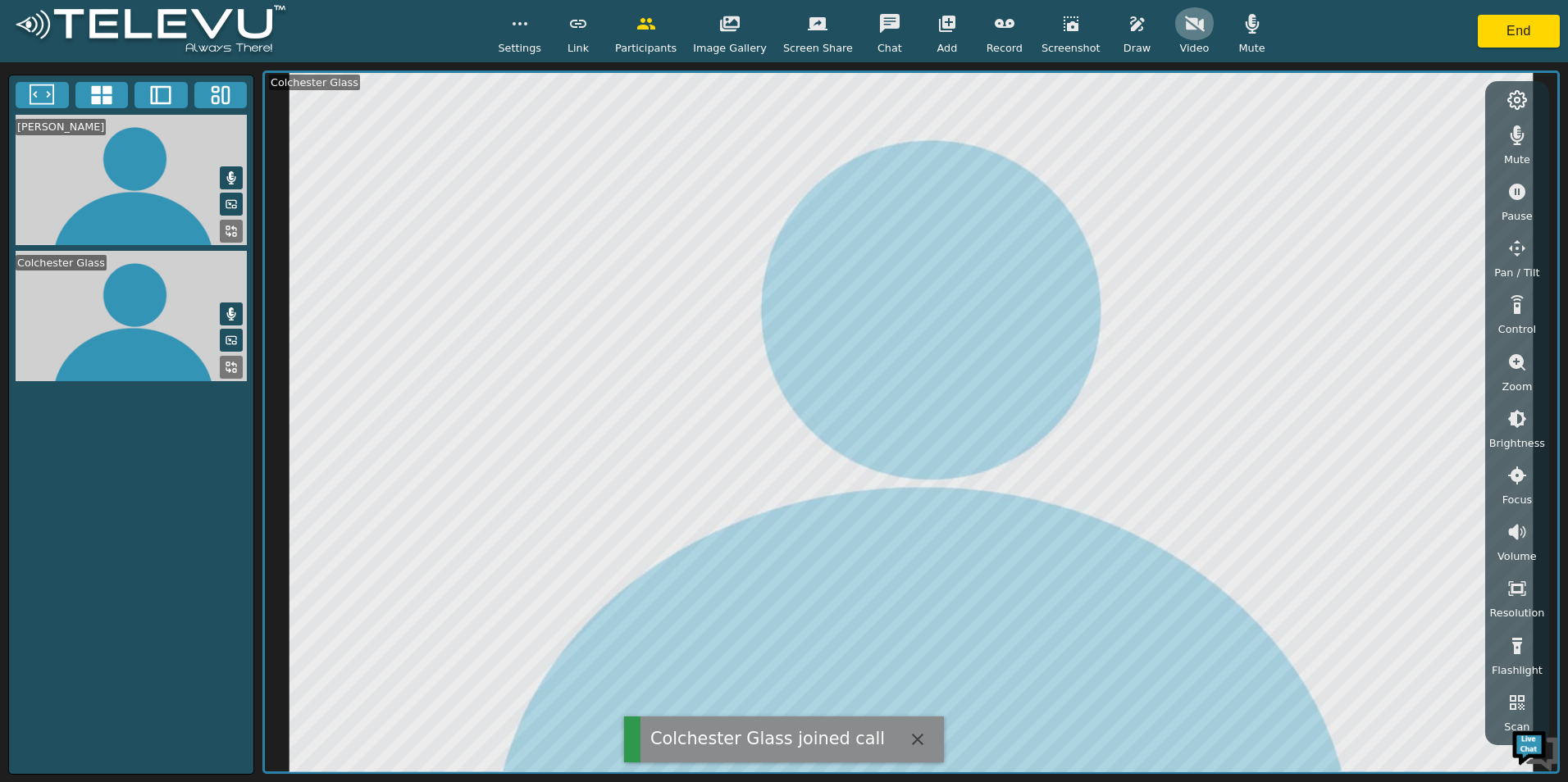
click at [1190, 23] on button "button" at bounding box center [1195, 24] width 41 height 33
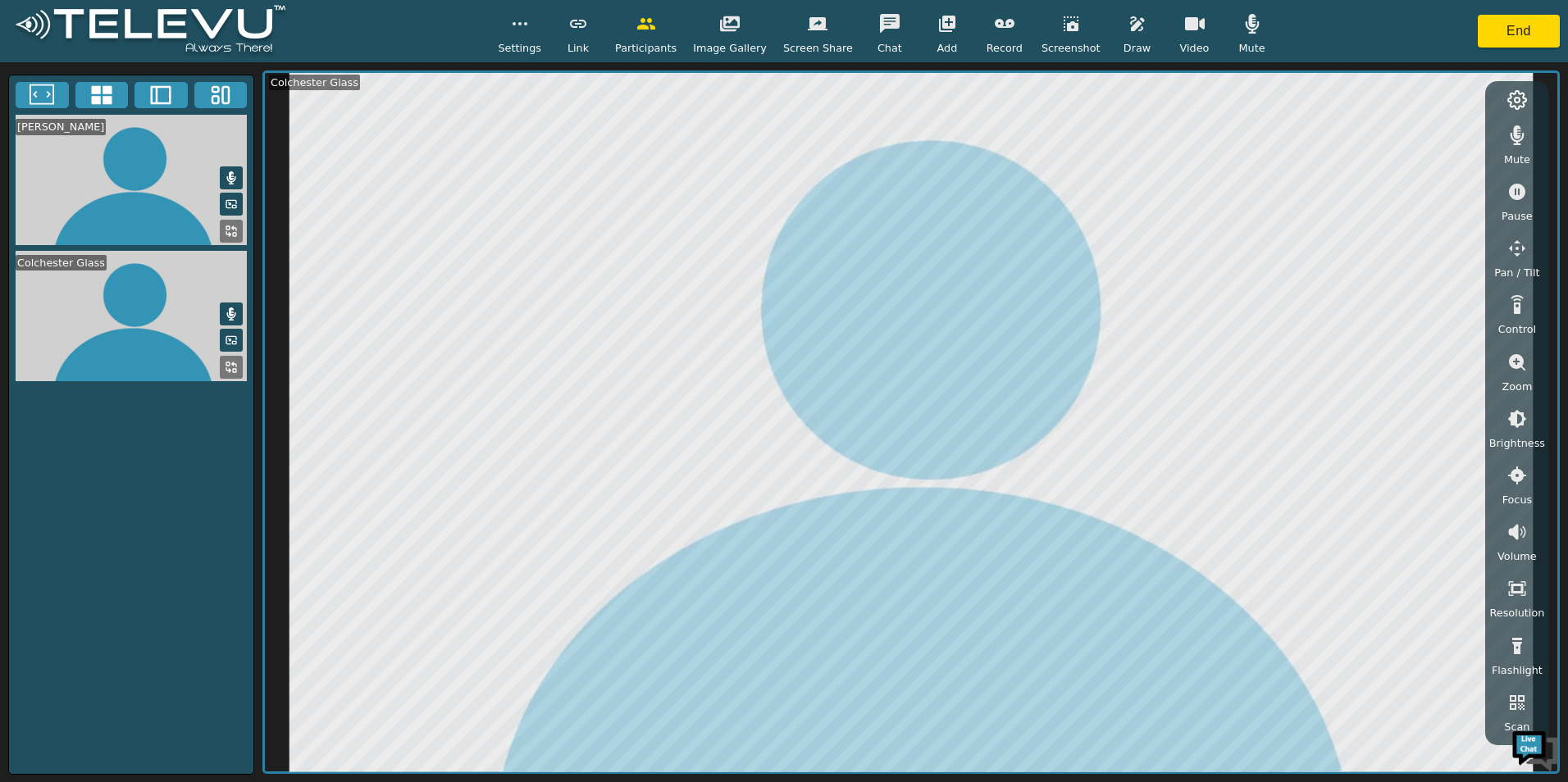
click at [233, 230] on icon at bounding box center [231, 231] width 13 height 13
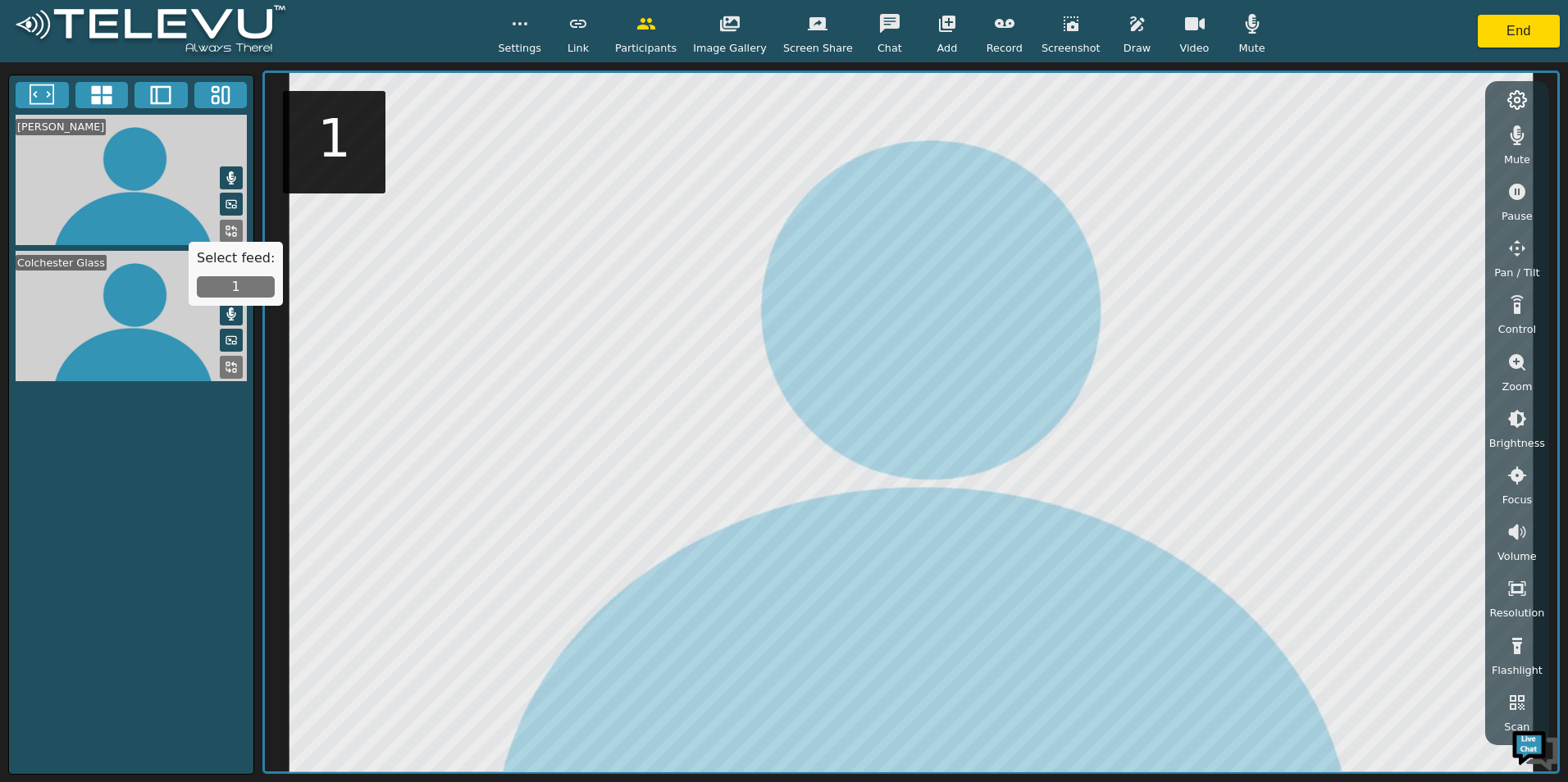
click at [235, 288] on button "1" at bounding box center [235, 287] width 78 height 21
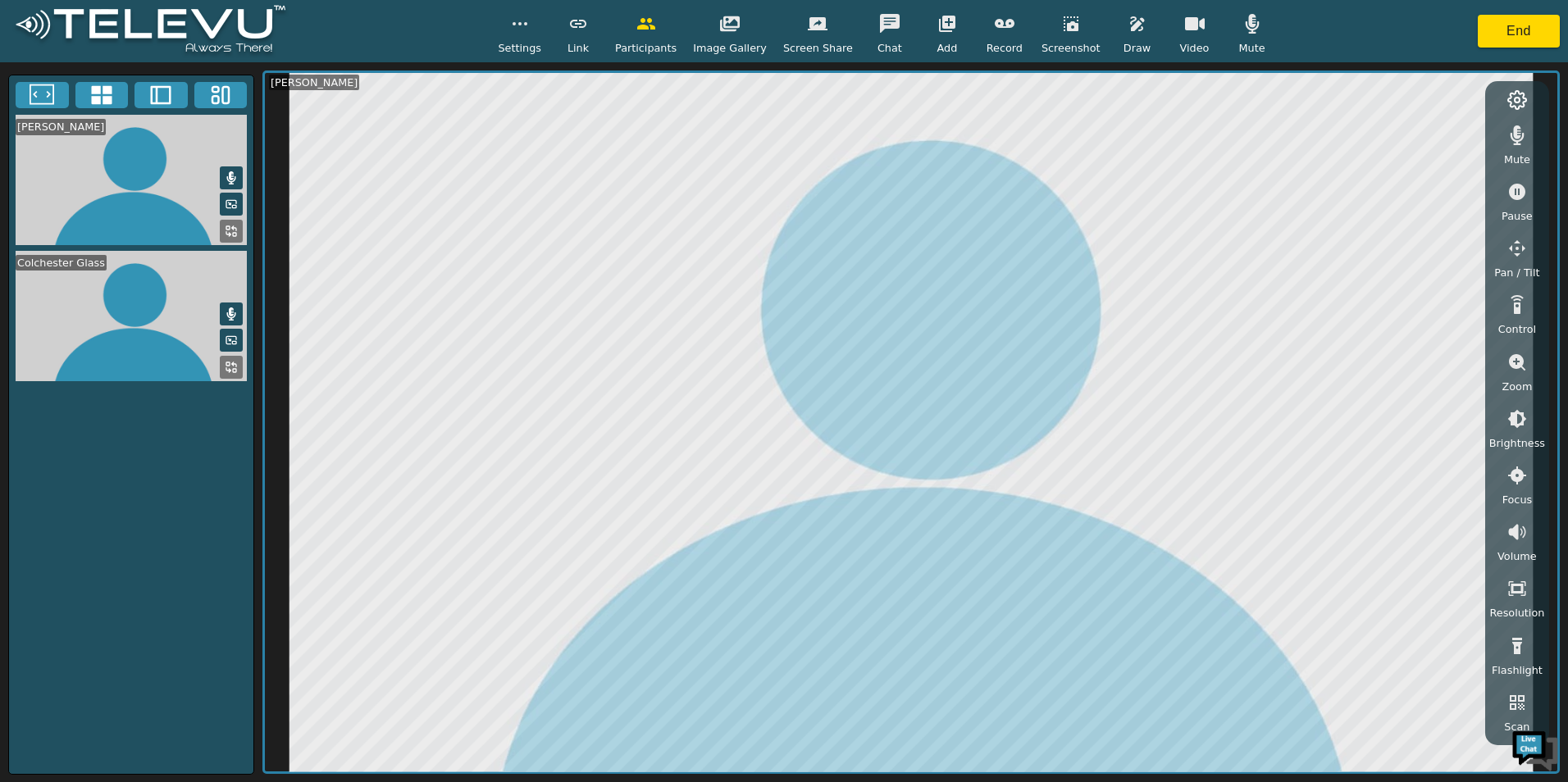
click at [1508, 266] on span "Pan / Tilt" at bounding box center [1517, 272] width 45 height 16
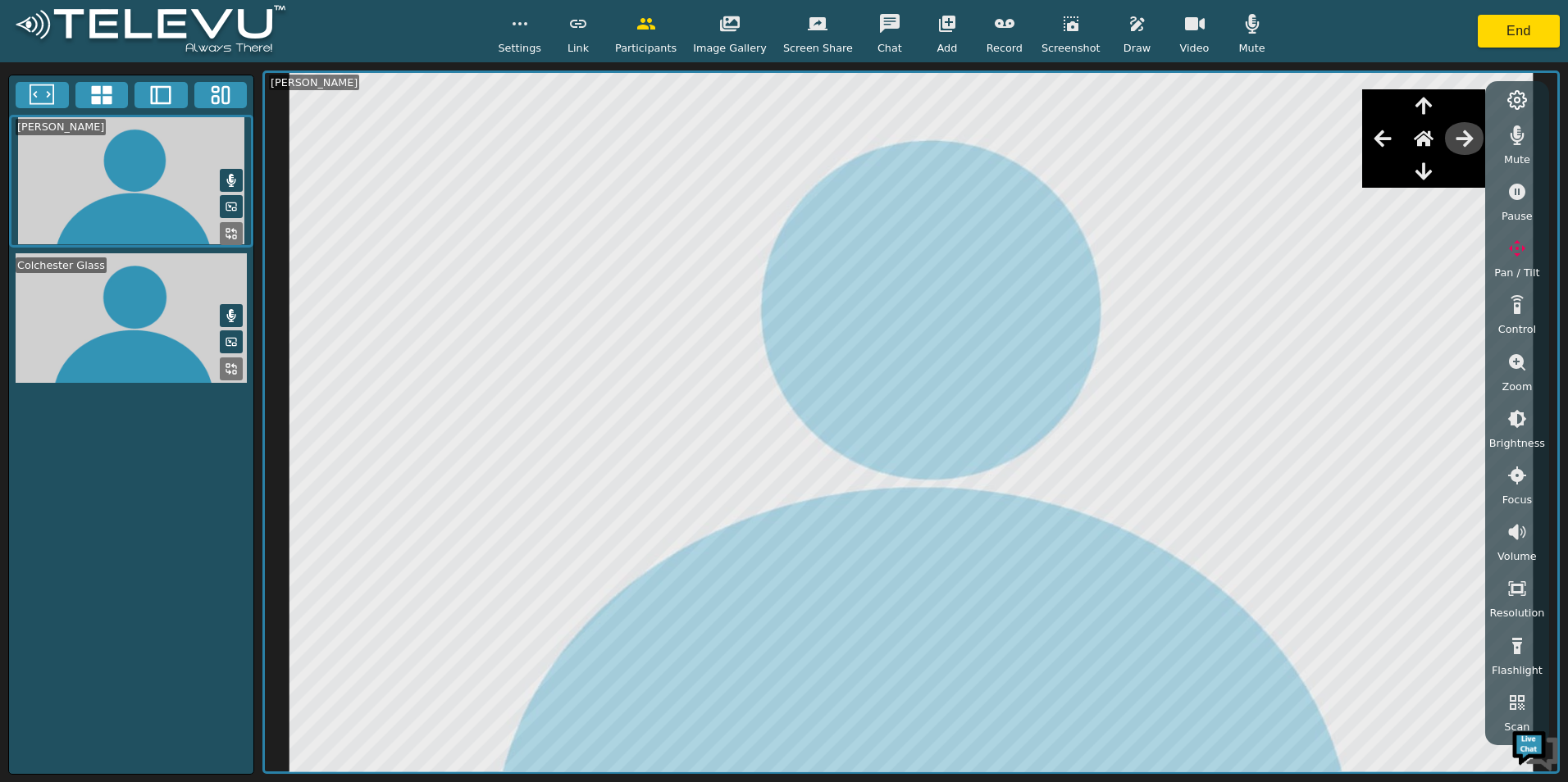
click at [1459, 141] on icon "button" at bounding box center [1464, 138] width 19 height 19
click at [1460, 141] on icon "button" at bounding box center [1464, 138] width 19 height 19
click at [1402, 142] on button "button" at bounding box center [1382, 139] width 41 height 33
click at [1420, 140] on icon "button" at bounding box center [1423, 138] width 19 height 19
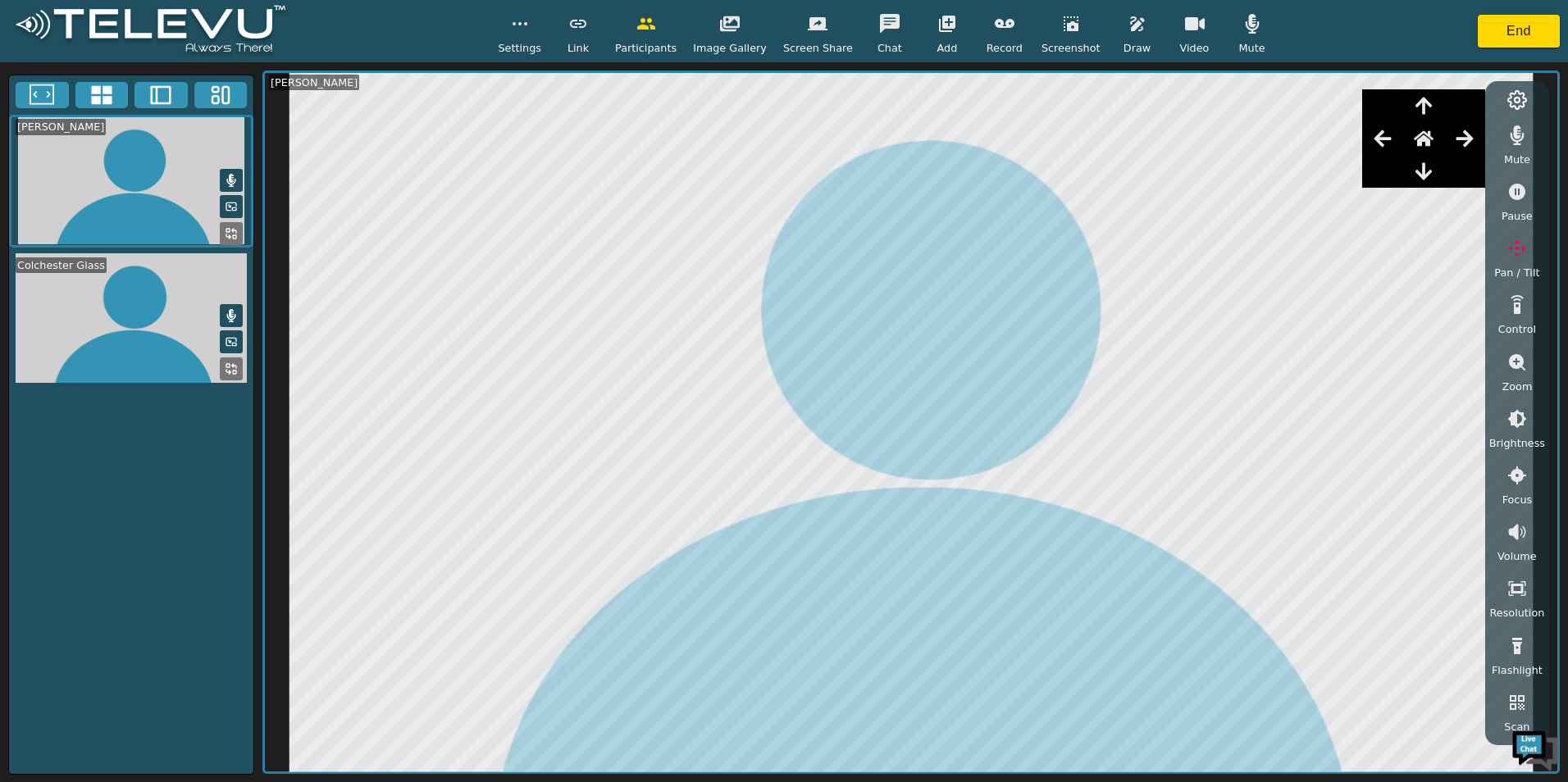
click at [1525, 380] on span "Zoom" at bounding box center [1517, 386] width 30 height 16
click at [1511, 421] on icon "button" at bounding box center [1517, 419] width 15 height 15
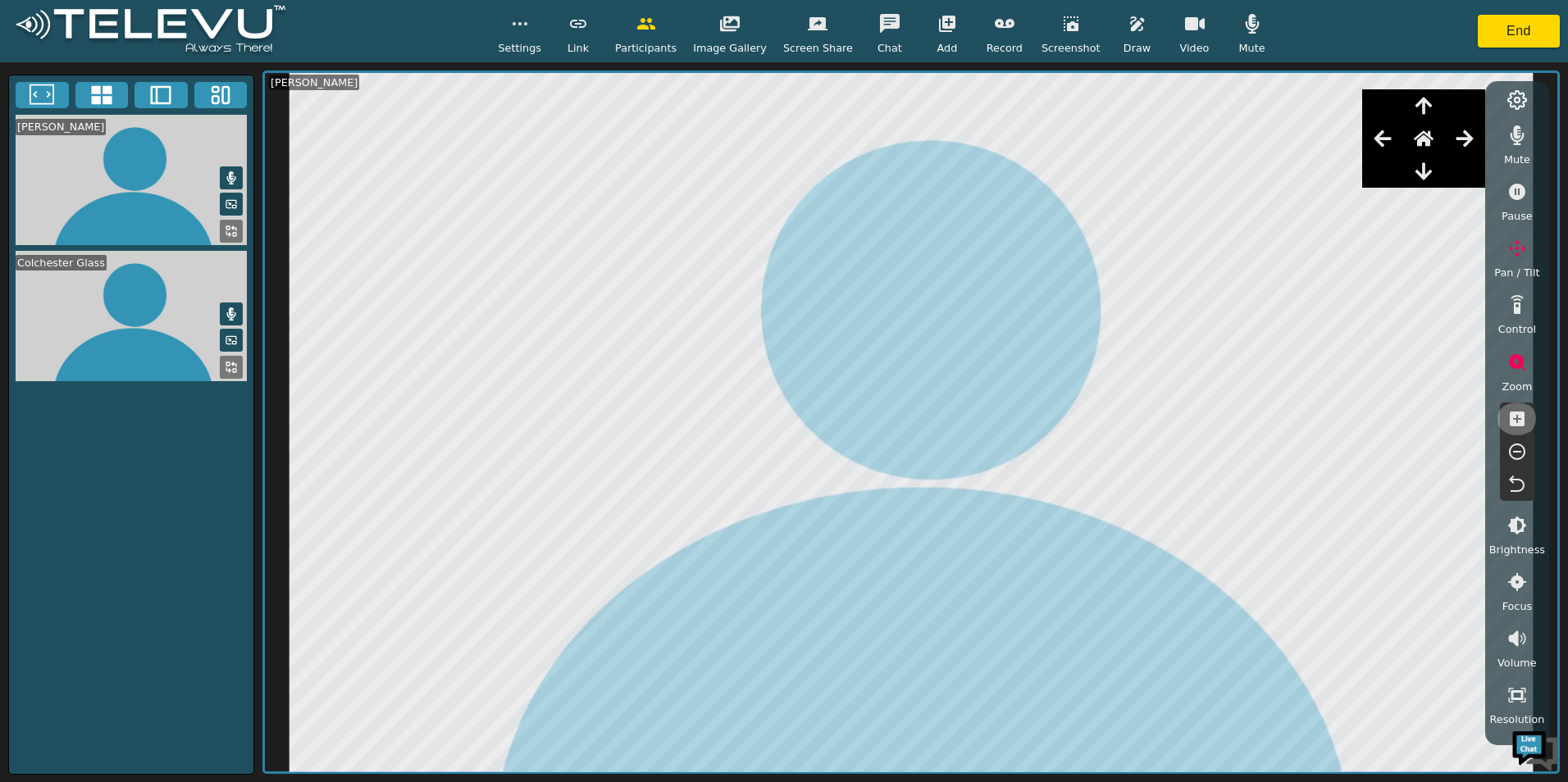
click at [1511, 421] on icon "button" at bounding box center [1517, 419] width 15 height 15
click at [1511, 22] on button "End" at bounding box center [1518, 31] width 82 height 33
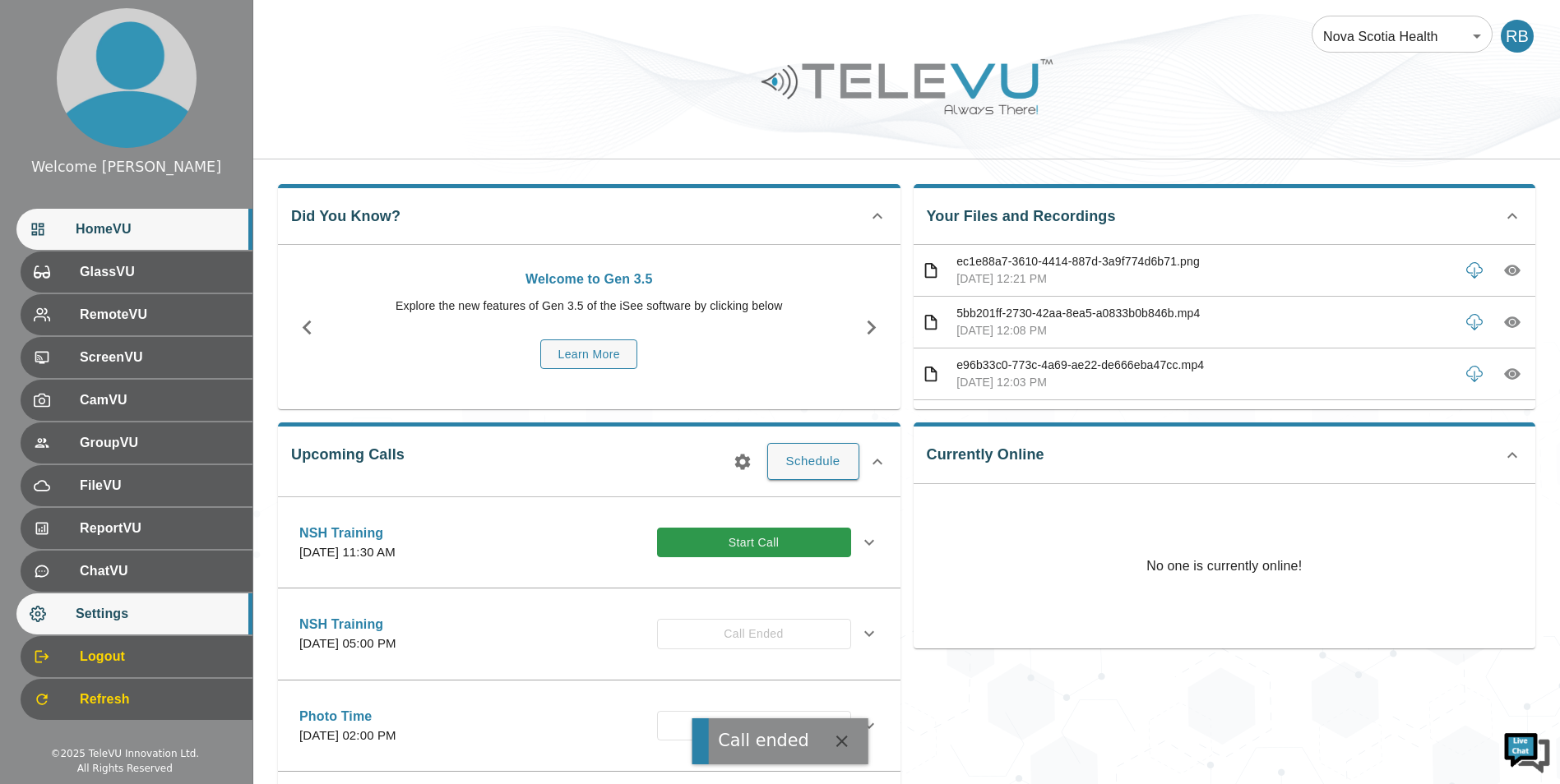
click at [173, 623] on span "Settings" at bounding box center [158, 614] width 164 height 19
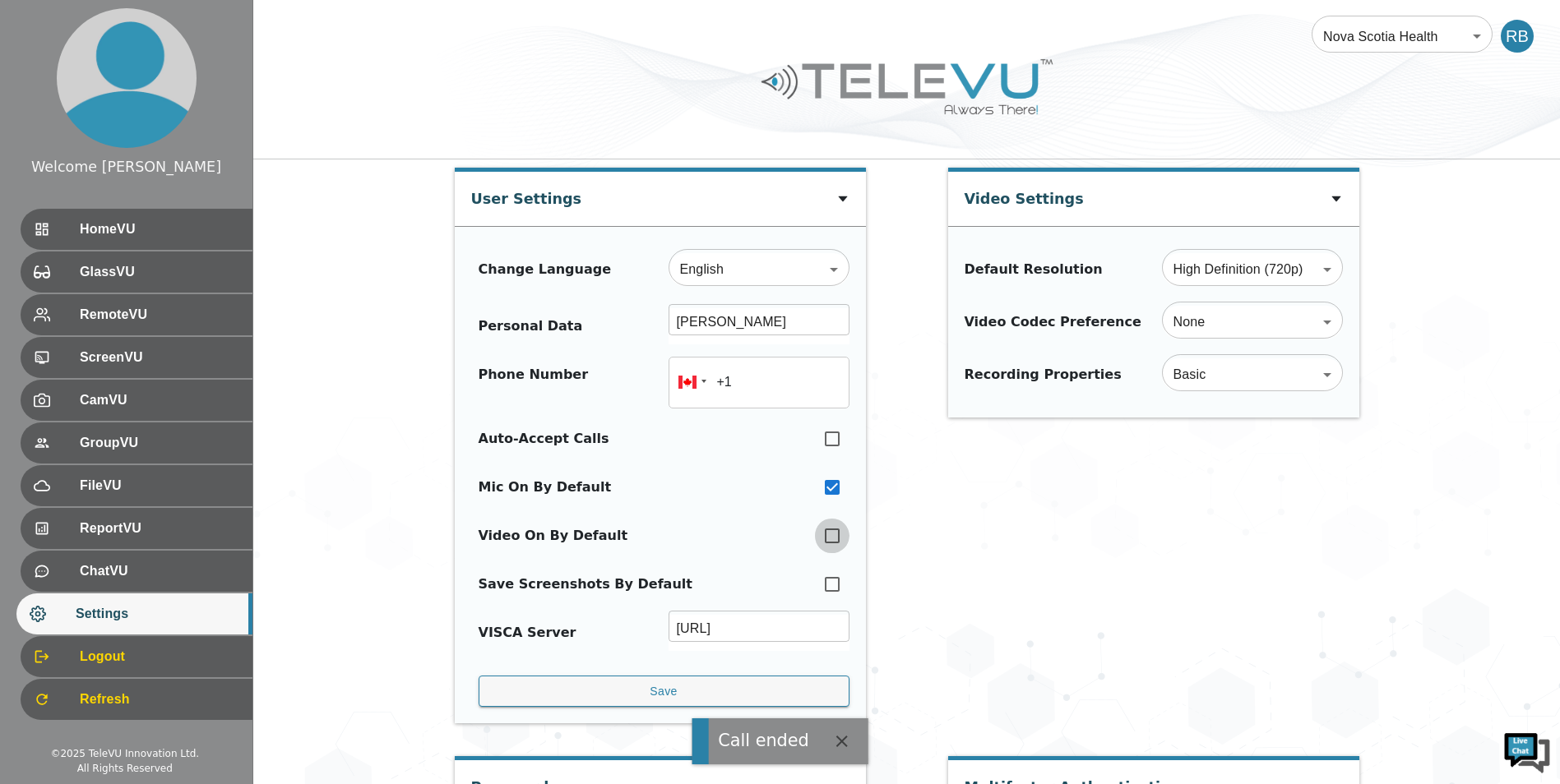
click at [836, 538] on input "checkbox" at bounding box center [831, 535] width 34 height 36
checkbox input "true"
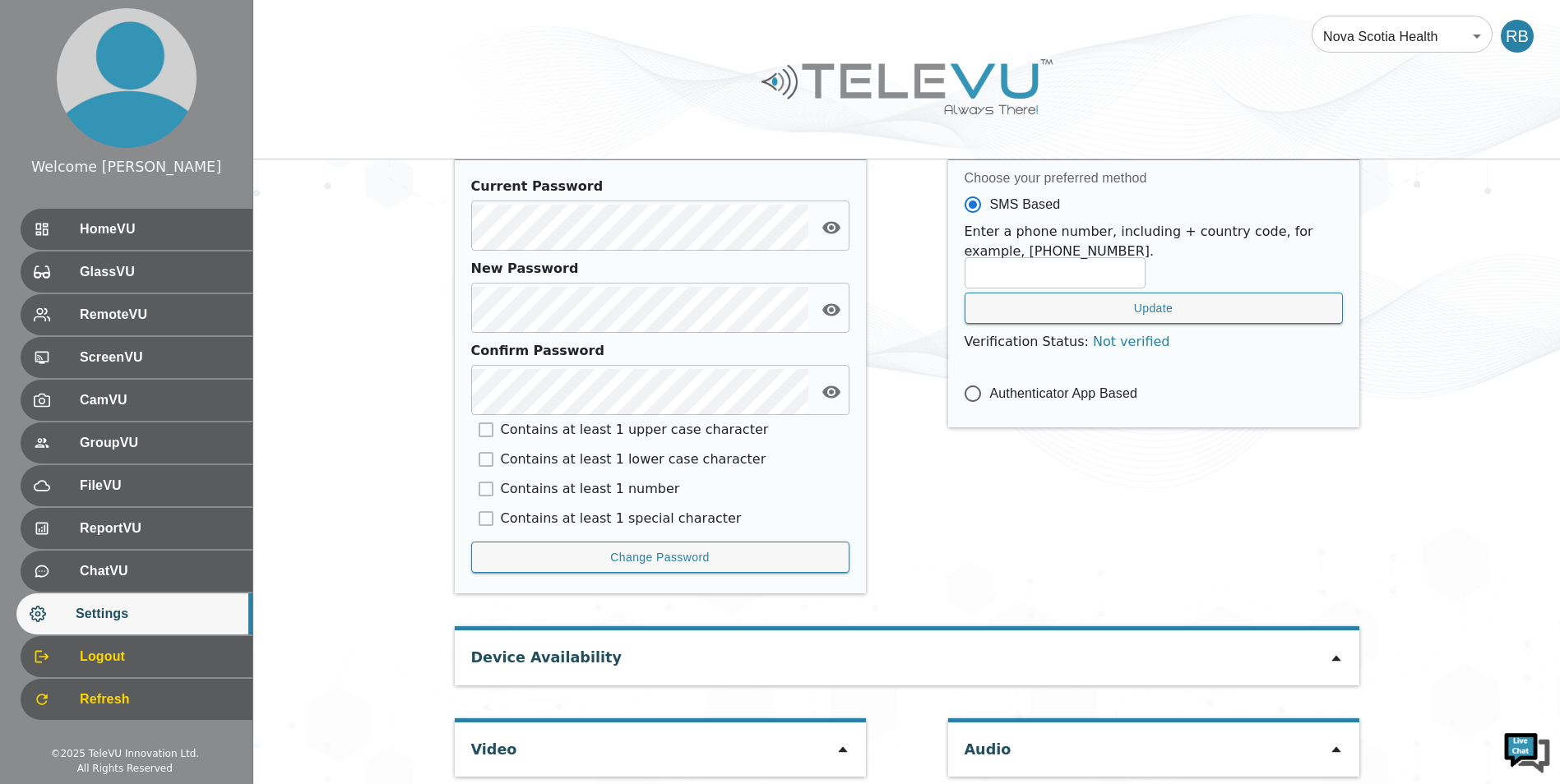
scroll to position [673, 0]
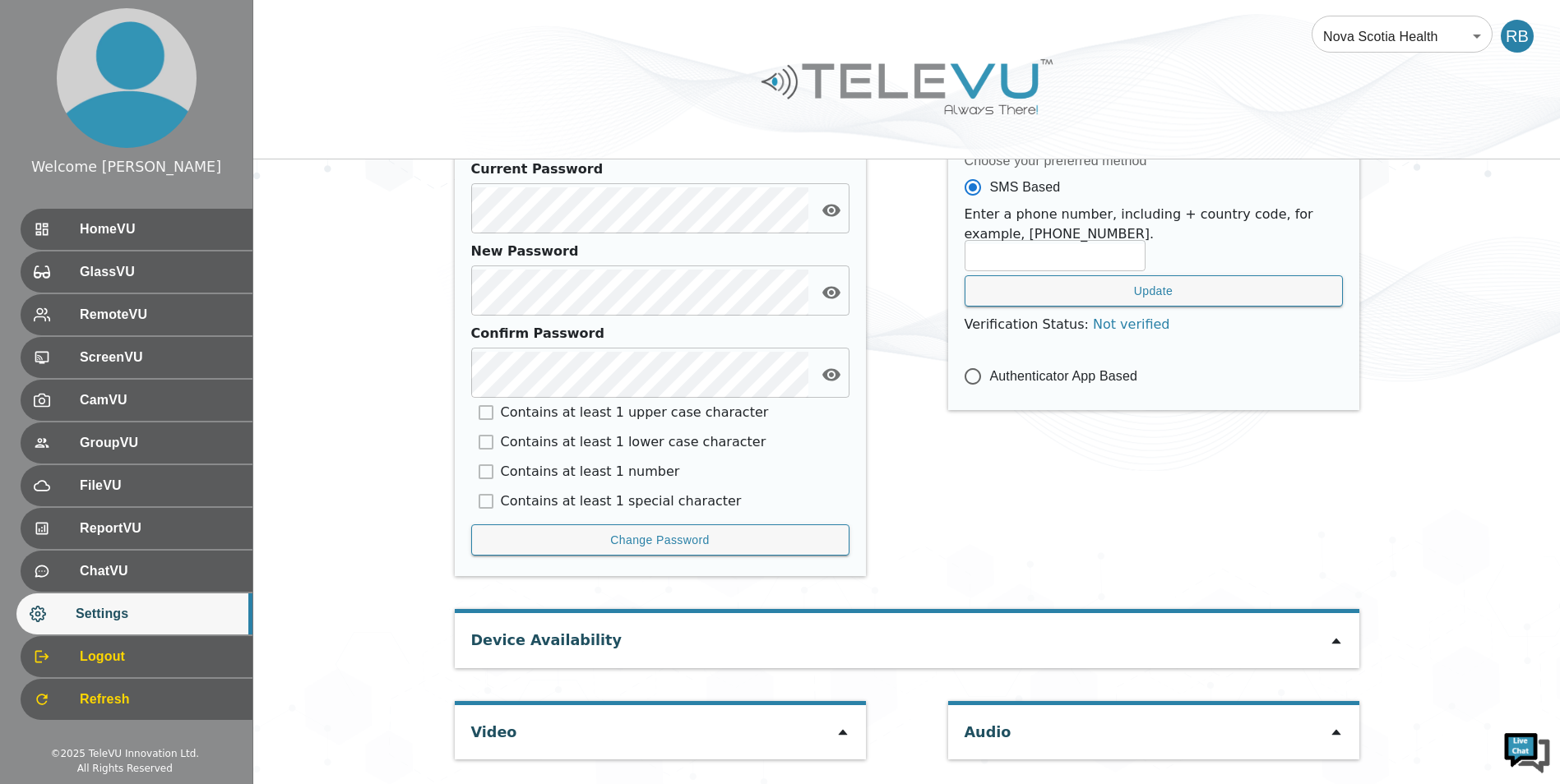
click at [847, 734] on icon at bounding box center [842, 732] width 13 height 13
type input "09be62dbe6d2ce713c9c2a0f2111a08747c9348888c8301c82d18defa079f4cc"
type input "COM2"
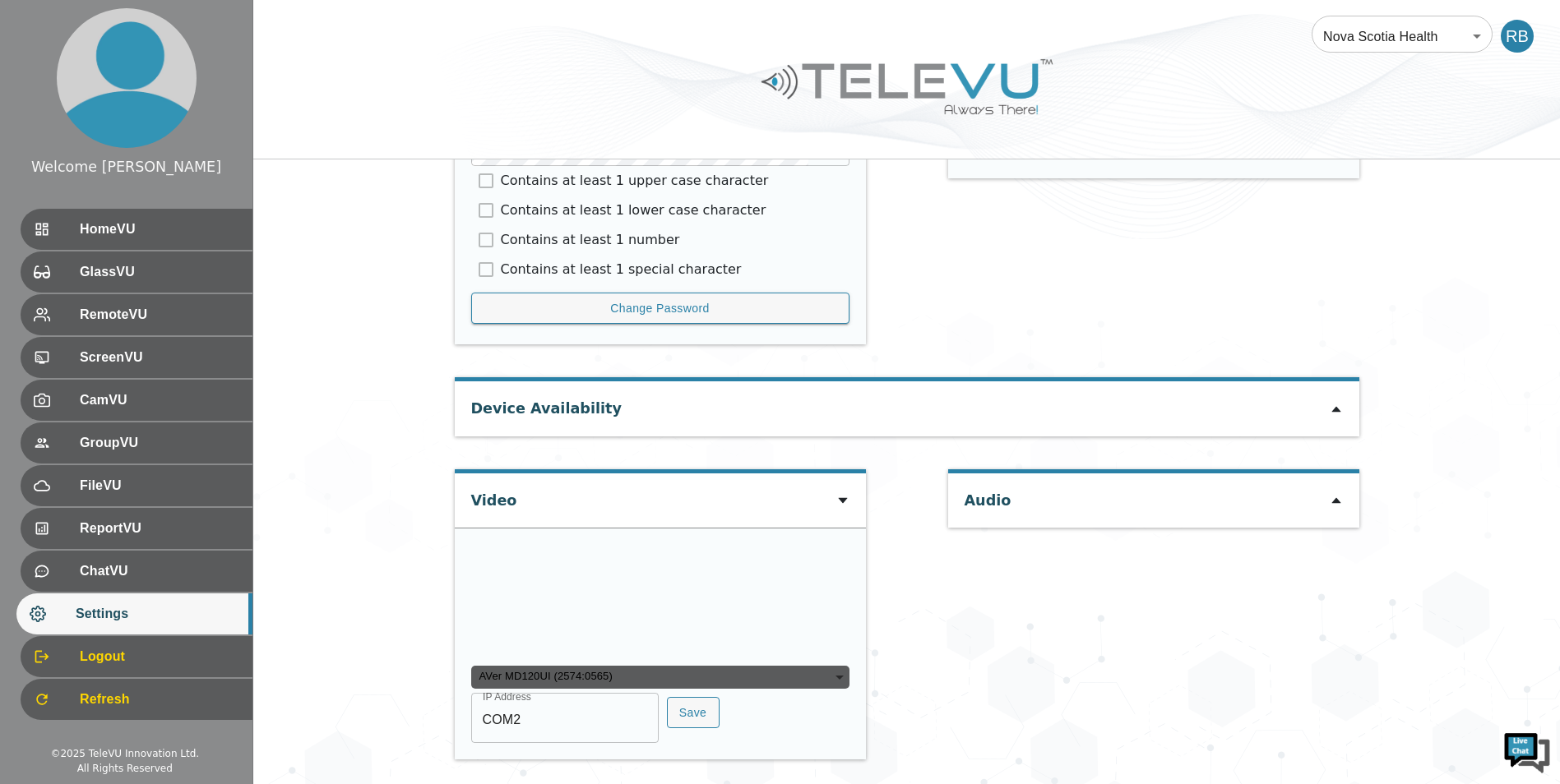
scroll to position [995, 0]
click at [774, 674] on div "AVer MD120UI (2574:0565)" at bounding box center [660, 677] width 378 height 23
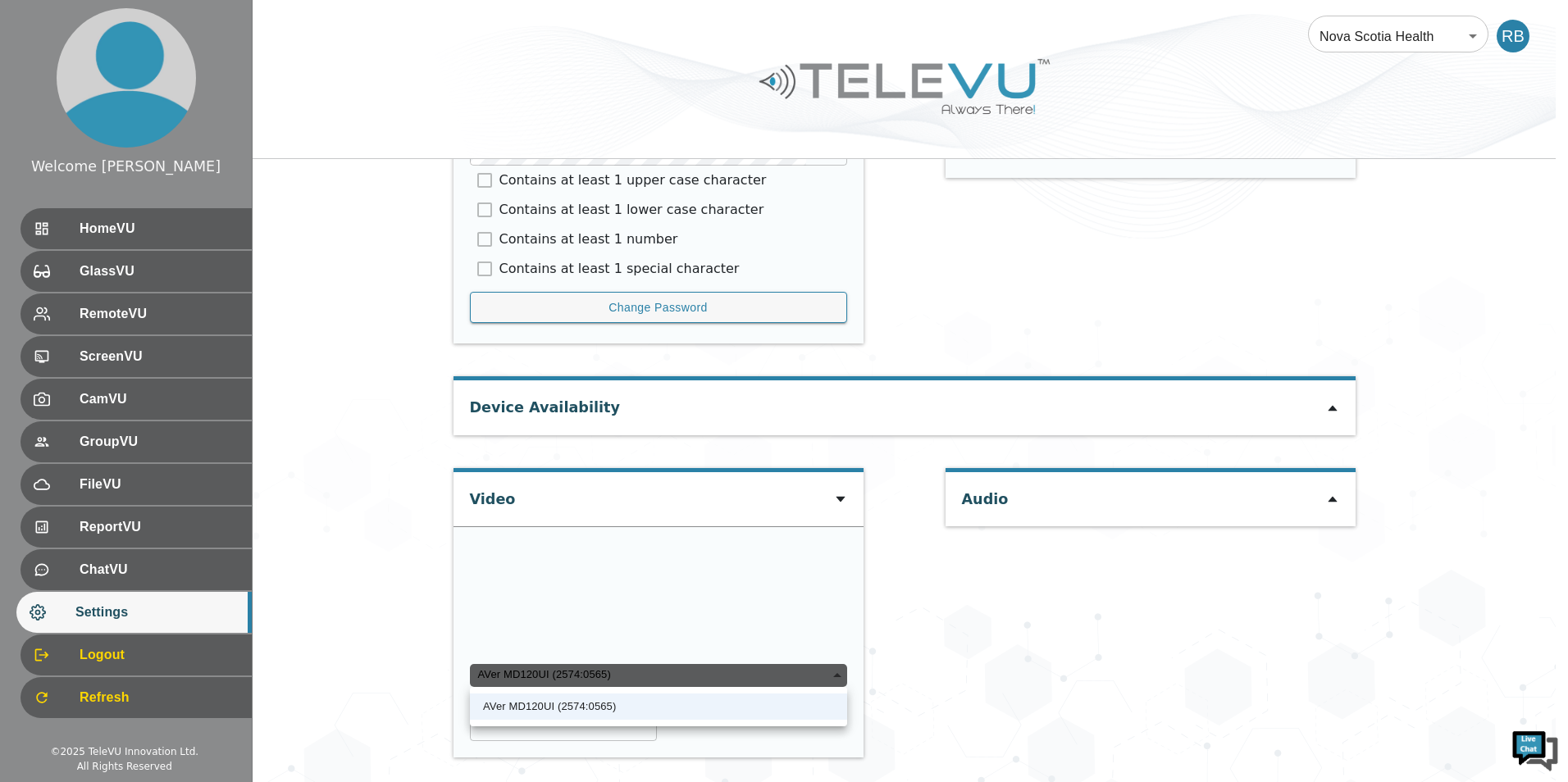
click at [921, 628] on div at bounding box center [784, 391] width 1568 height 782
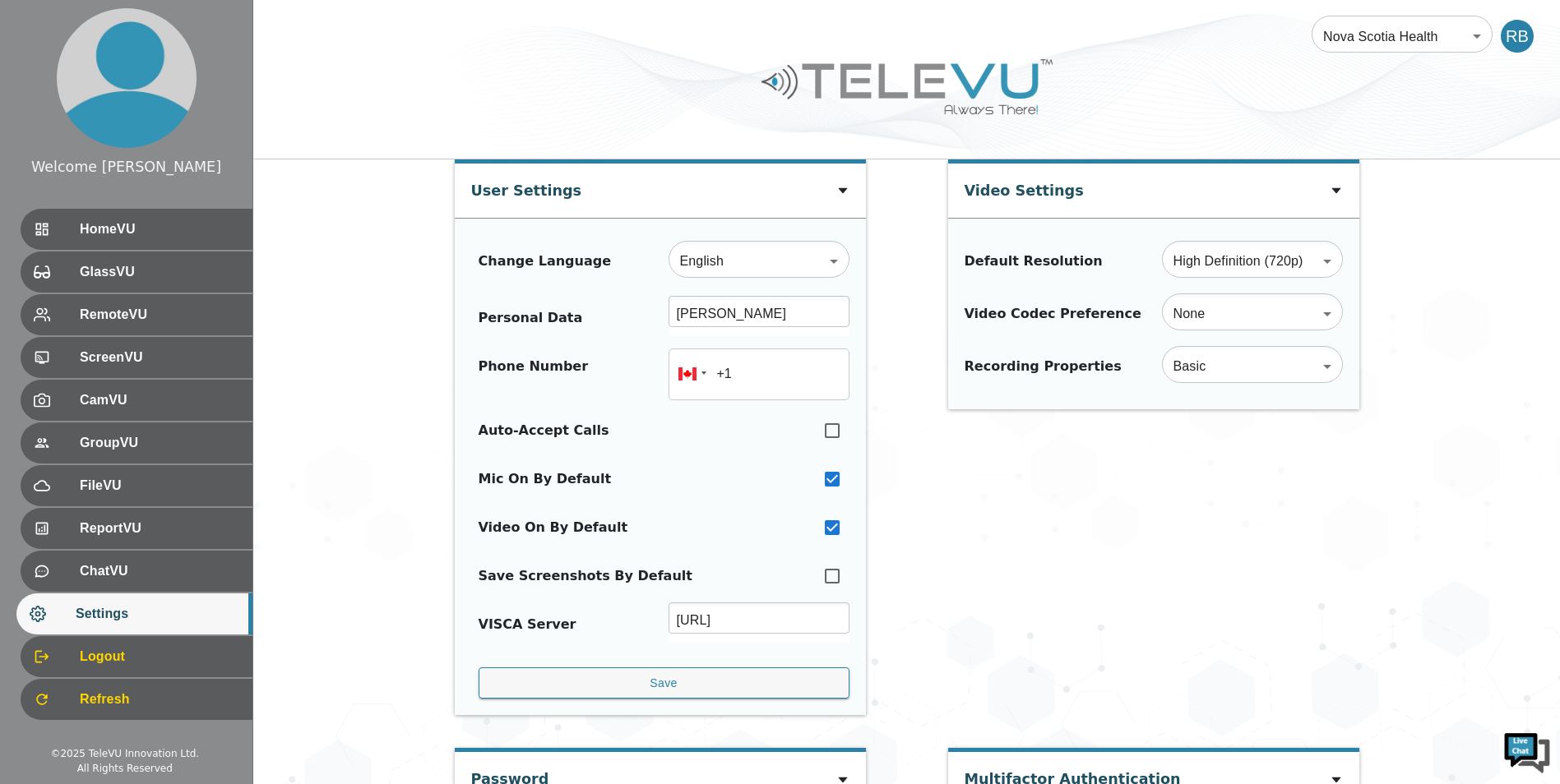
scroll to position [0, 0]
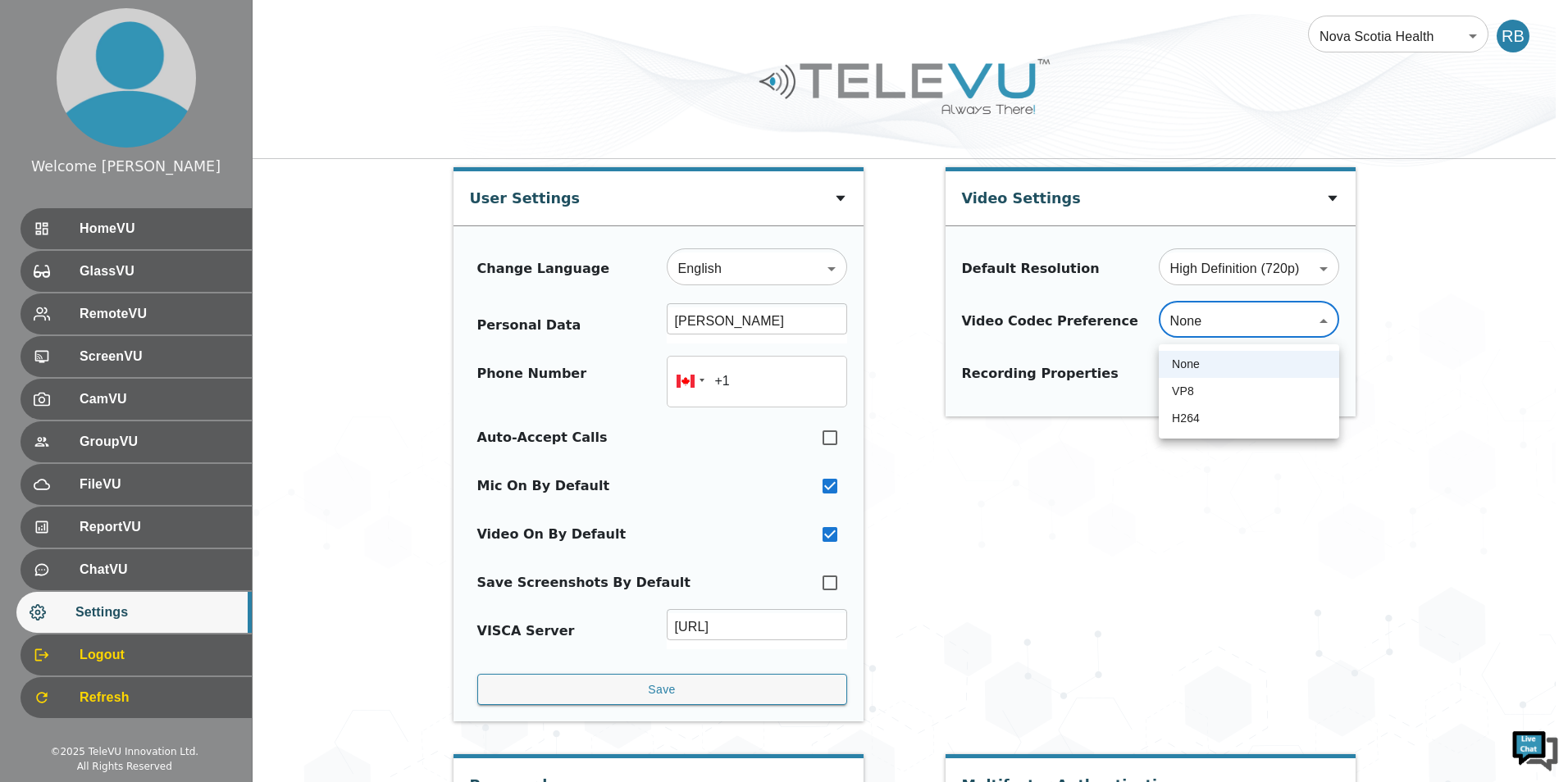
click at [1236, 327] on div at bounding box center [784, 391] width 1568 height 782
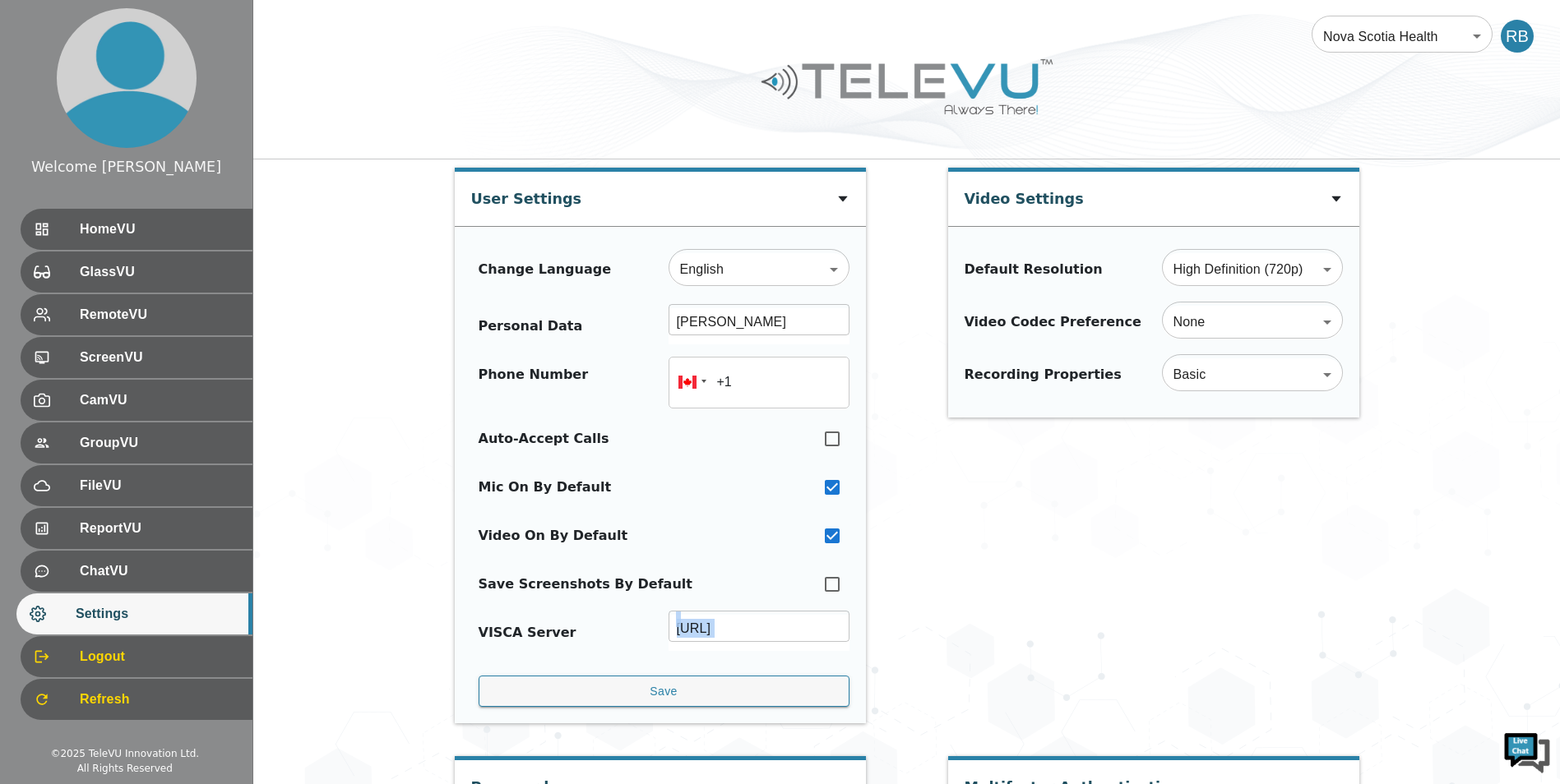
drag, startPoint x: 756, startPoint y: 668, endPoint x: 808, endPoint y: 659, distance: 52.8
click at [808, 659] on div "Change Language English en ​ Personal Data [PERSON_NAME] ​ Phone Number +1 Auto…" at bounding box center [660, 479] width 378 height 456
drag, startPoint x: 808, startPoint y: 659, endPoint x: 1045, endPoint y: 568, distance: 253.9
click at [1045, 568] on div "Video Settings Default Resolution High Definition (720p) HD ​ Video Codec Prefe…" at bounding box center [1154, 454] width 411 height 573
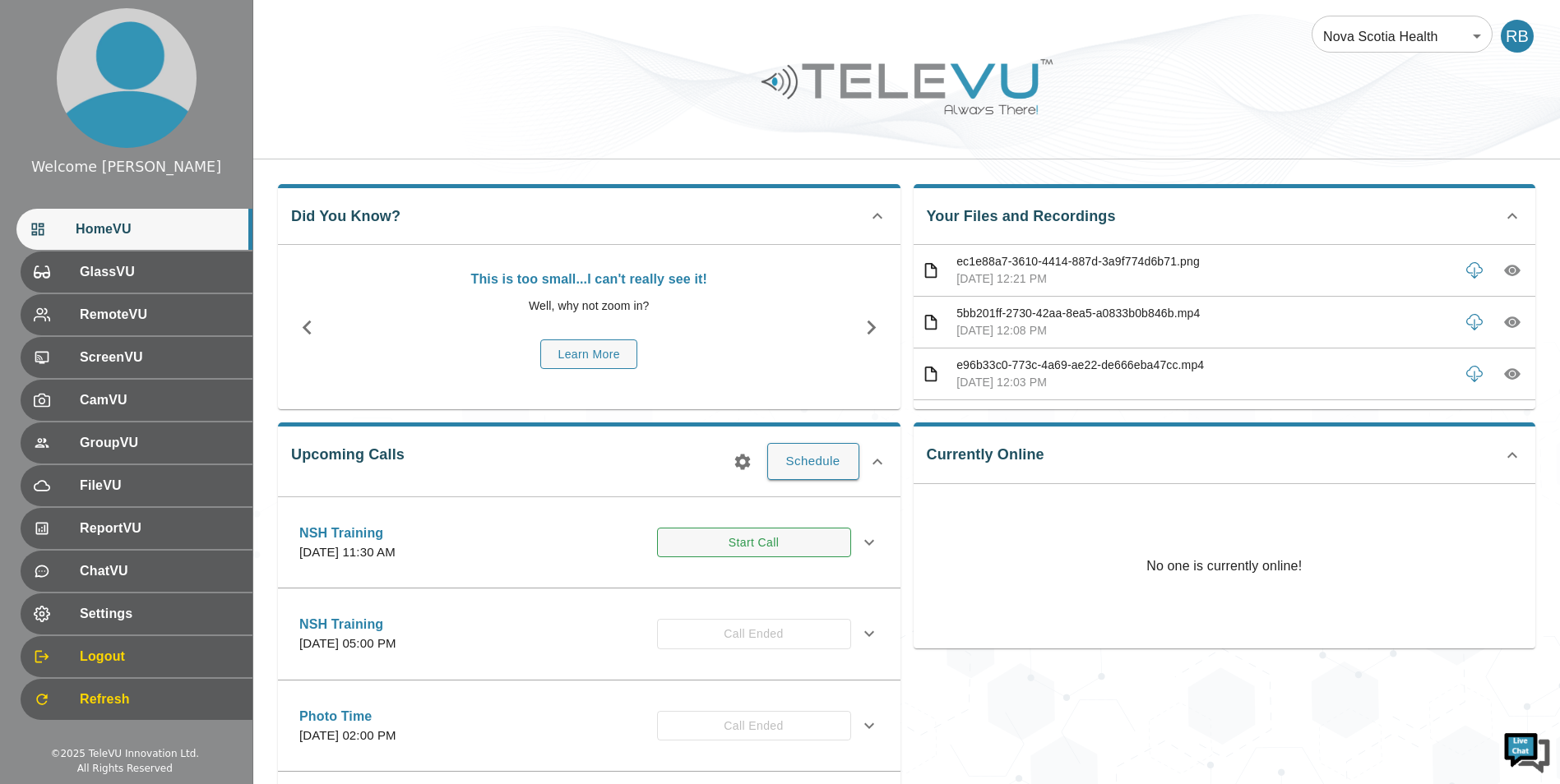
click at [736, 536] on button "Start Call" at bounding box center [754, 543] width 194 height 30
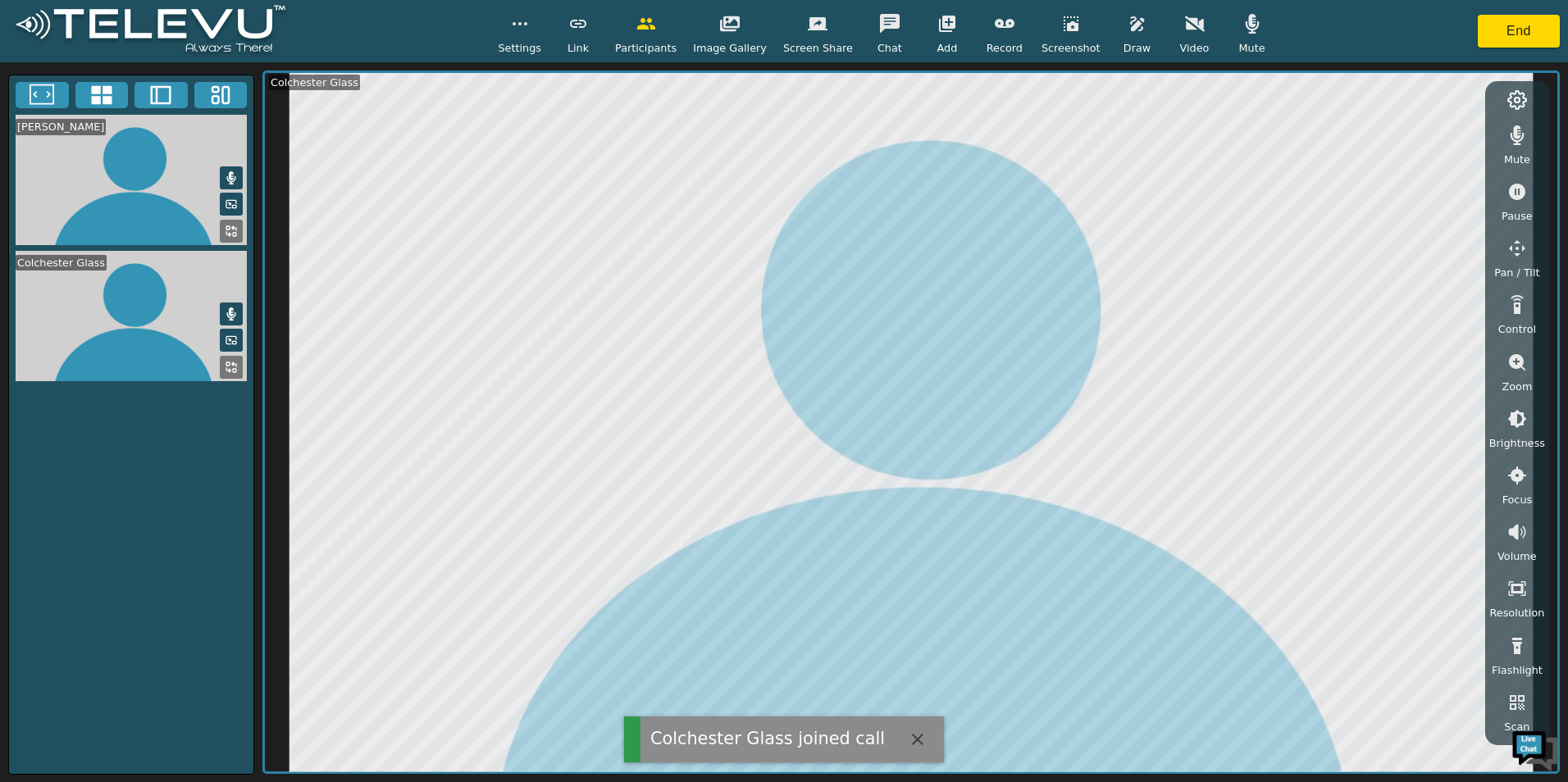
click at [233, 179] on icon at bounding box center [232, 177] width 9 height 13
click at [236, 310] on icon at bounding box center [231, 314] width 13 height 13
click at [1176, 35] on button "button" at bounding box center [1195, 24] width 41 height 33
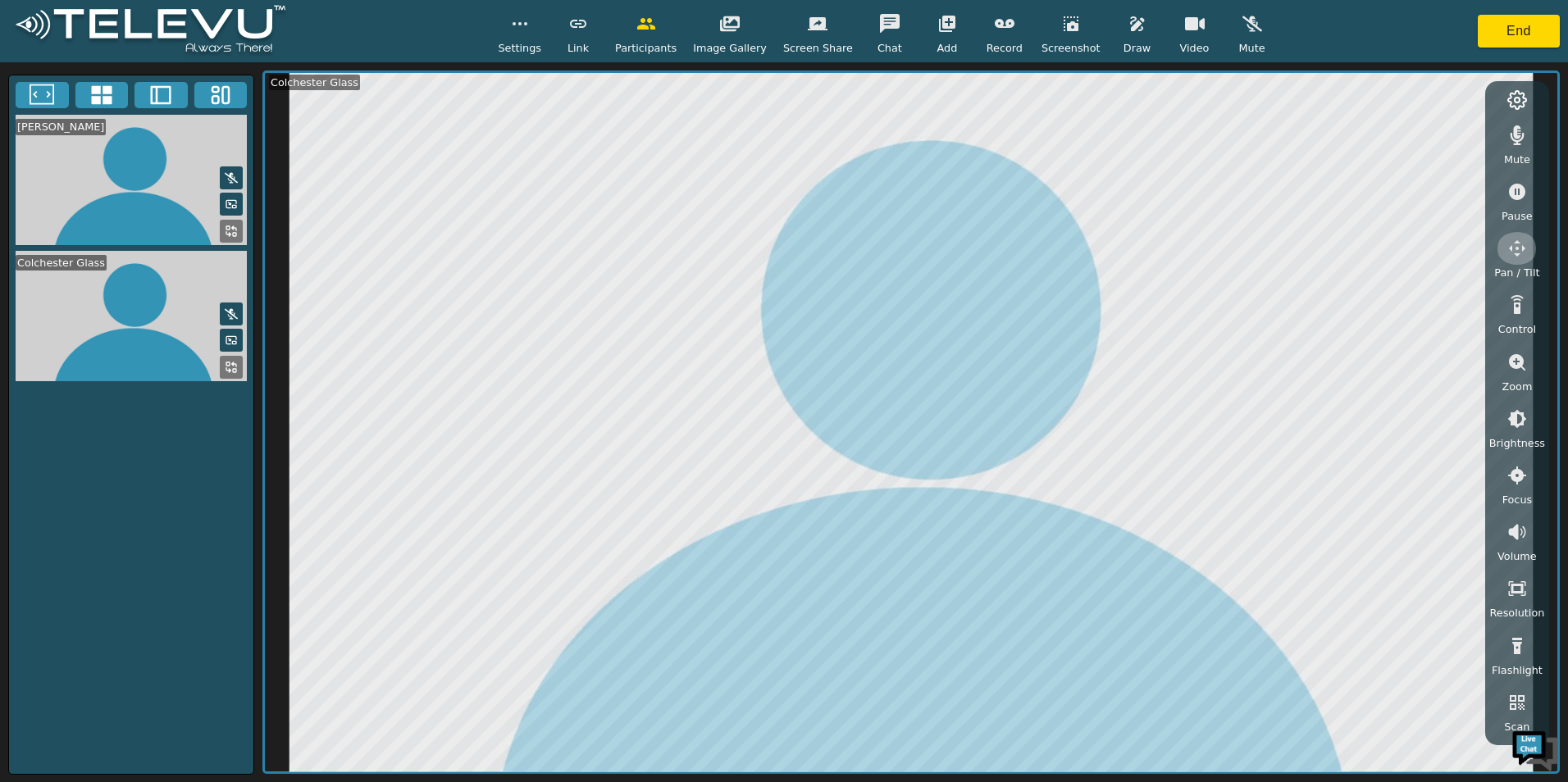
click at [1510, 249] on icon "button" at bounding box center [1517, 248] width 17 height 17
click at [1378, 131] on icon "button" at bounding box center [1382, 138] width 19 height 19
click at [1472, 133] on icon "button" at bounding box center [1464, 138] width 19 height 19
click at [114, 197] on video at bounding box center [131, 180] width 244 height 130
click at [149, 179] on video at bounding box center [131, 180] width 244 height 130
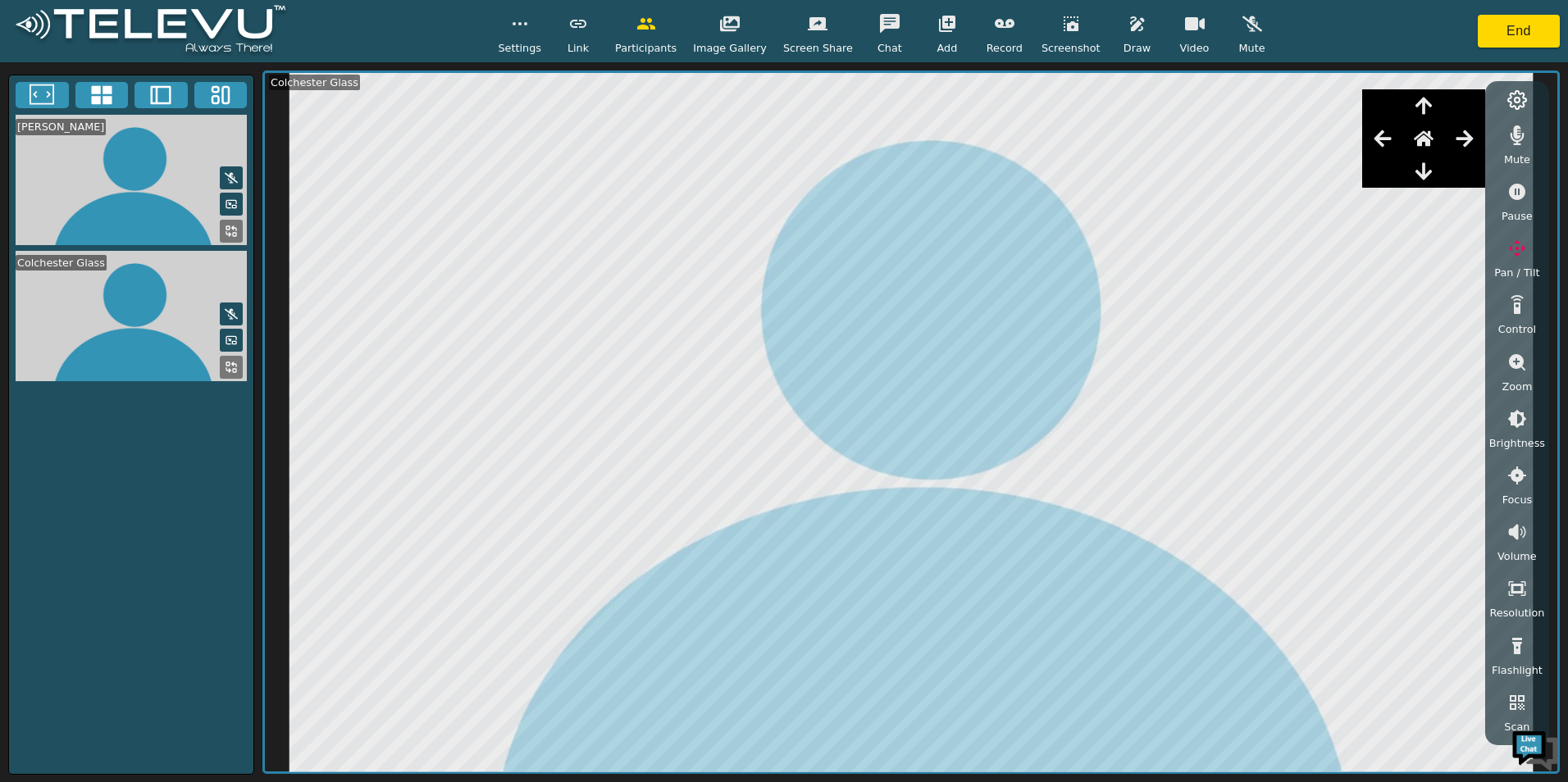
click at [236, 228] on icon at bounding box center [234, 228] width 4 height 4
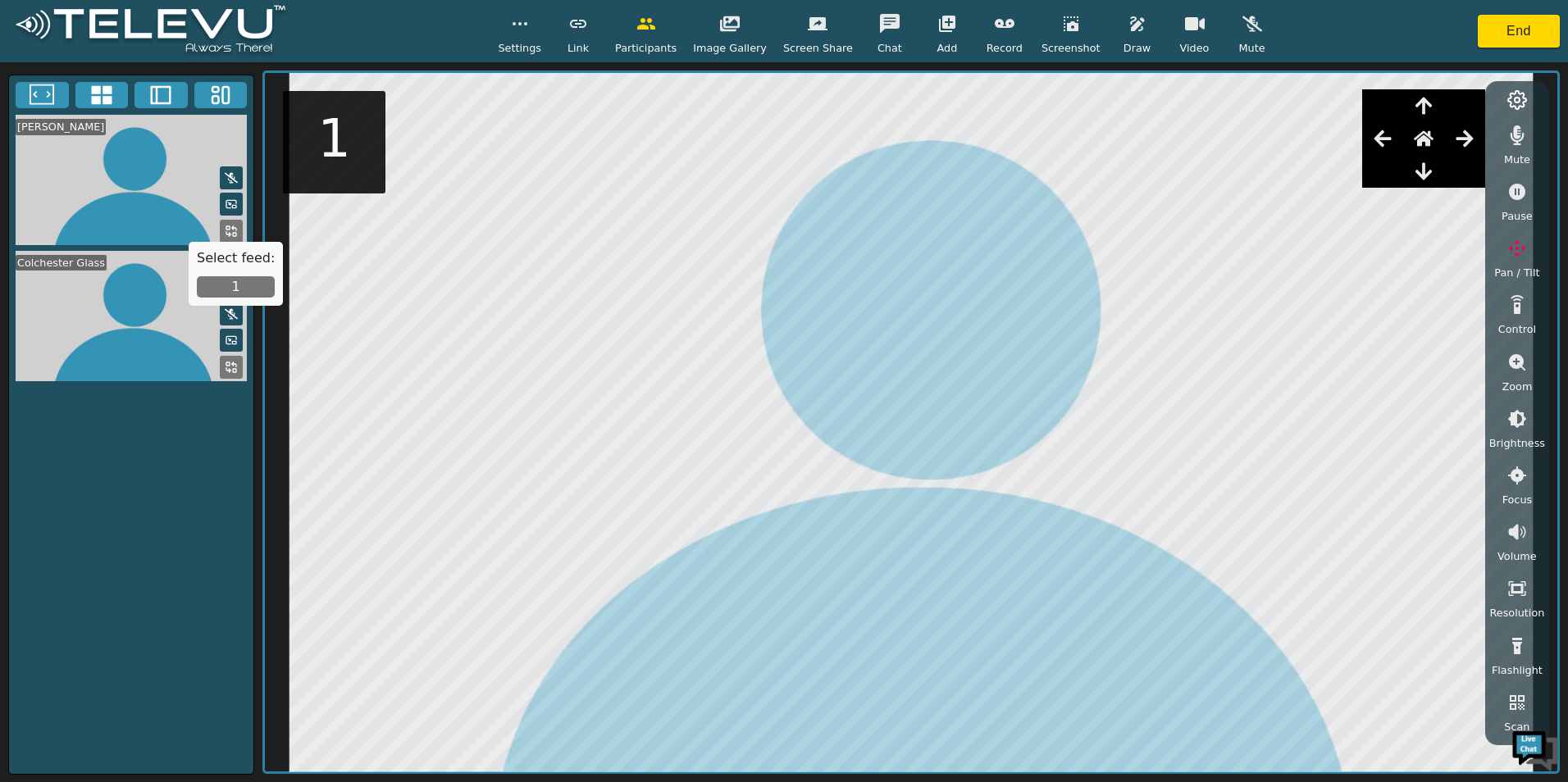
click at [245, 282] on button "1" at bounding box center [235, 287] width 78 height 21
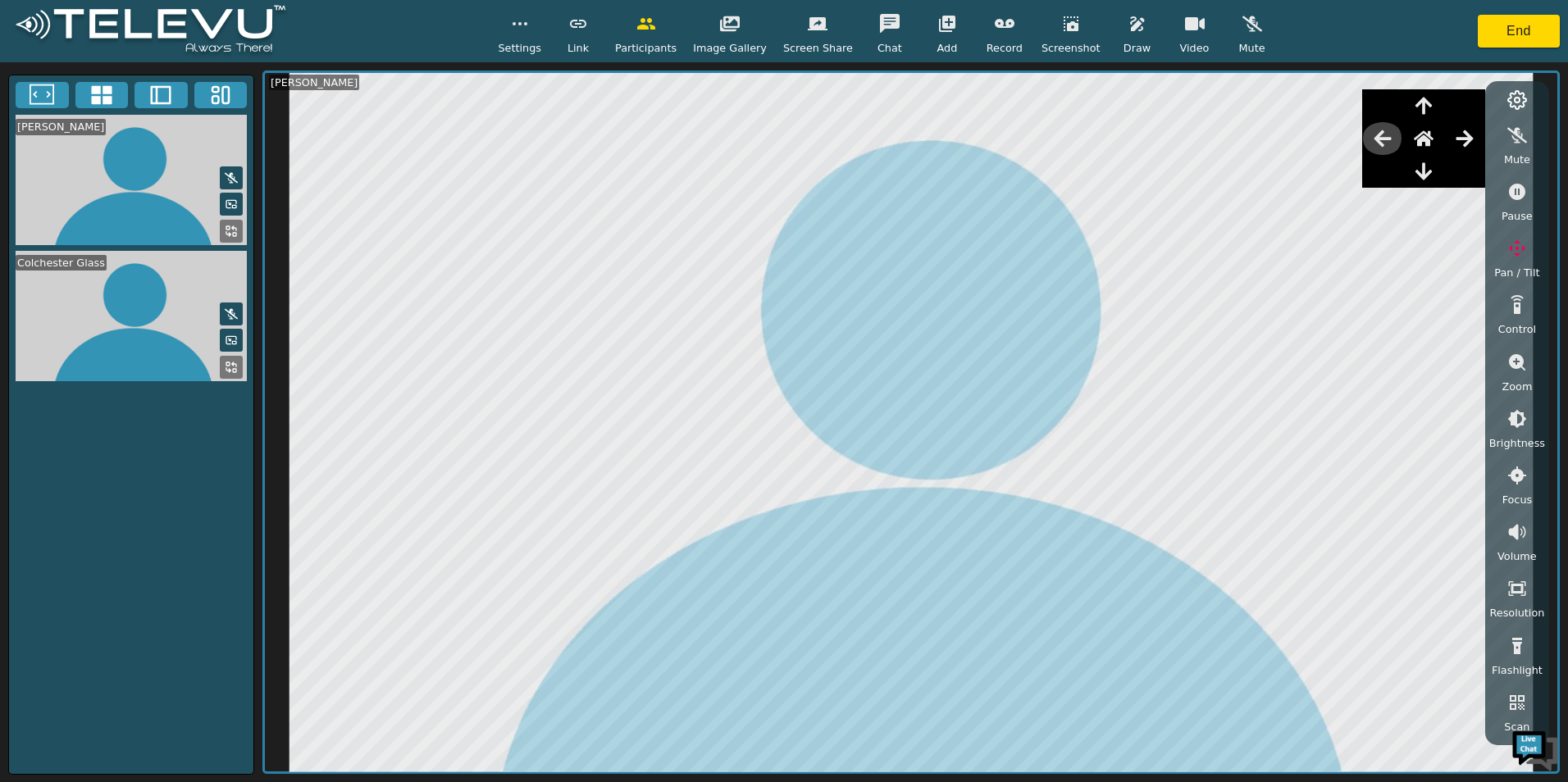
click at [1384, 133] on icon "button" at bounding box center [1382, 139] width 17 height 17
click at [1474, 130] on icon "button" at bounding box center [1464, 138] width 19 height 19
click at [1431, 141] on icon "button" at bounding box center [1423, 139] width 19 height 16
click at [1428, 113] on icon "button" at bounding box center [1423, 105] width 19 height 19
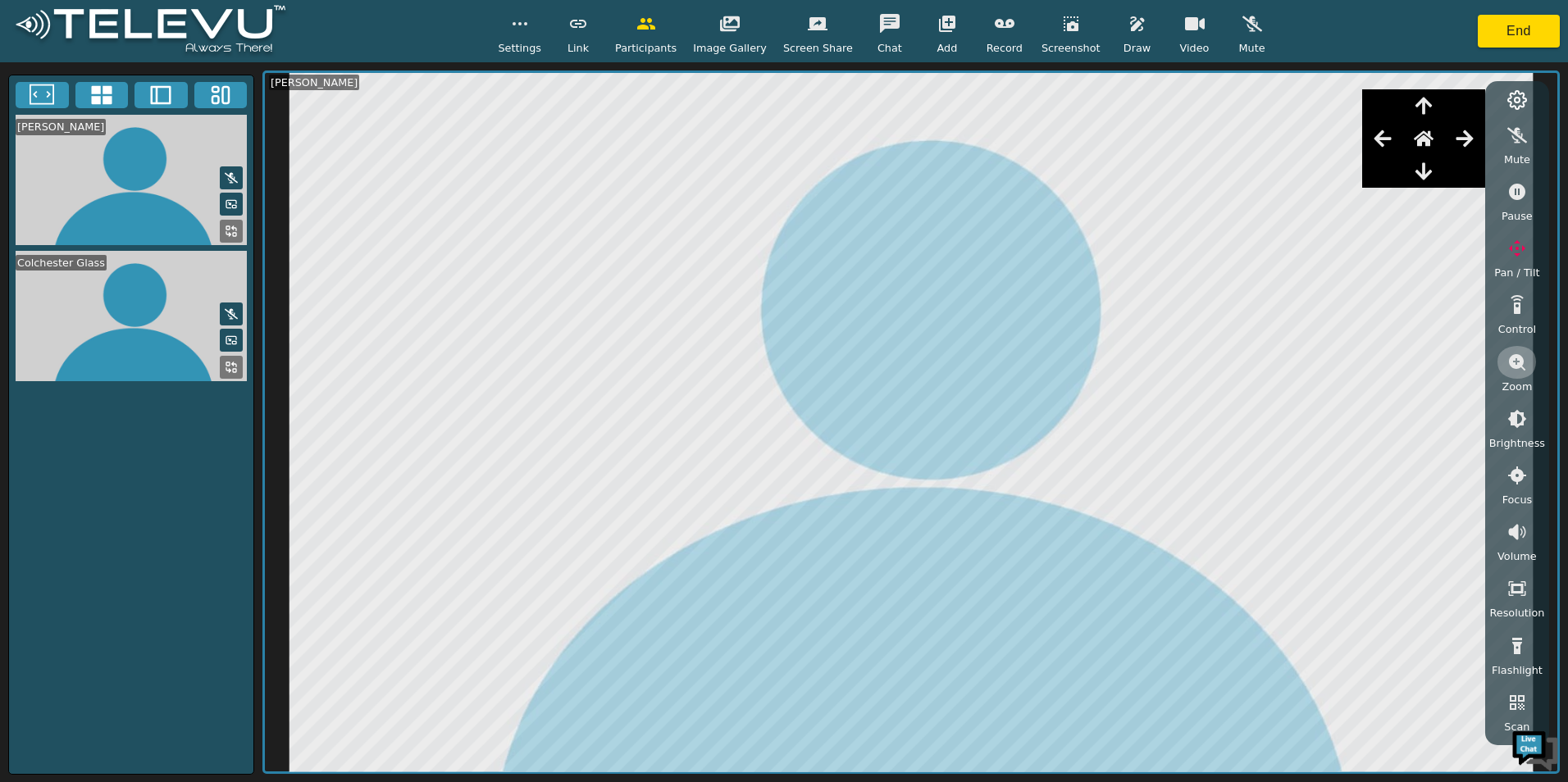
click at [1511, 355] on icon "button" at bounding box center [1517, 362] width 19 height 19
click at [1516, 420] on icon "button" at bounding box center [1517, 419] width 15 height 15
click at [1516, 101] on circle at bounding box center [1517, 99] width 5 height 5
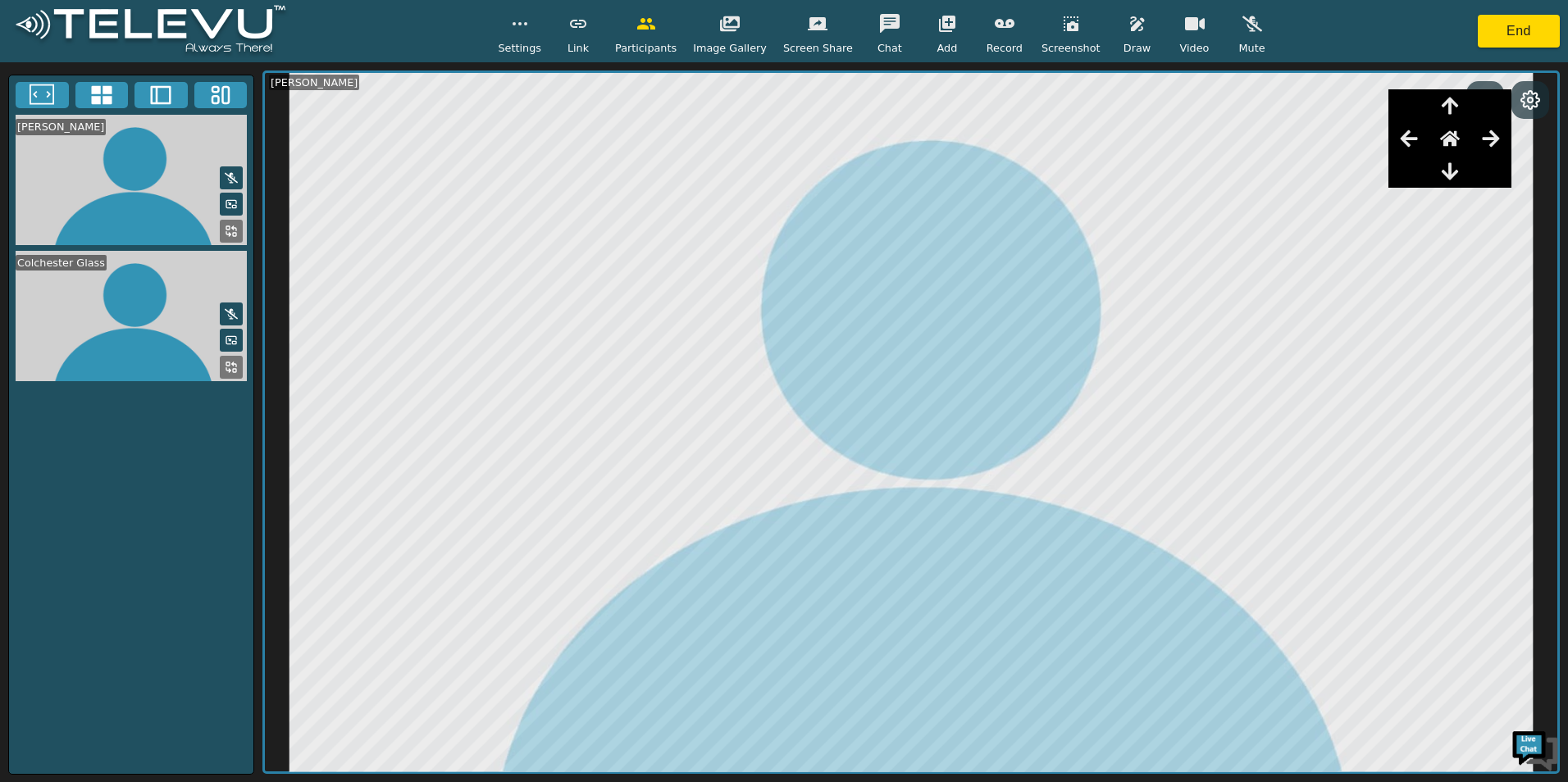
click at [1516, 101] on button at bounding box center [1530, 99] width 29 height 21
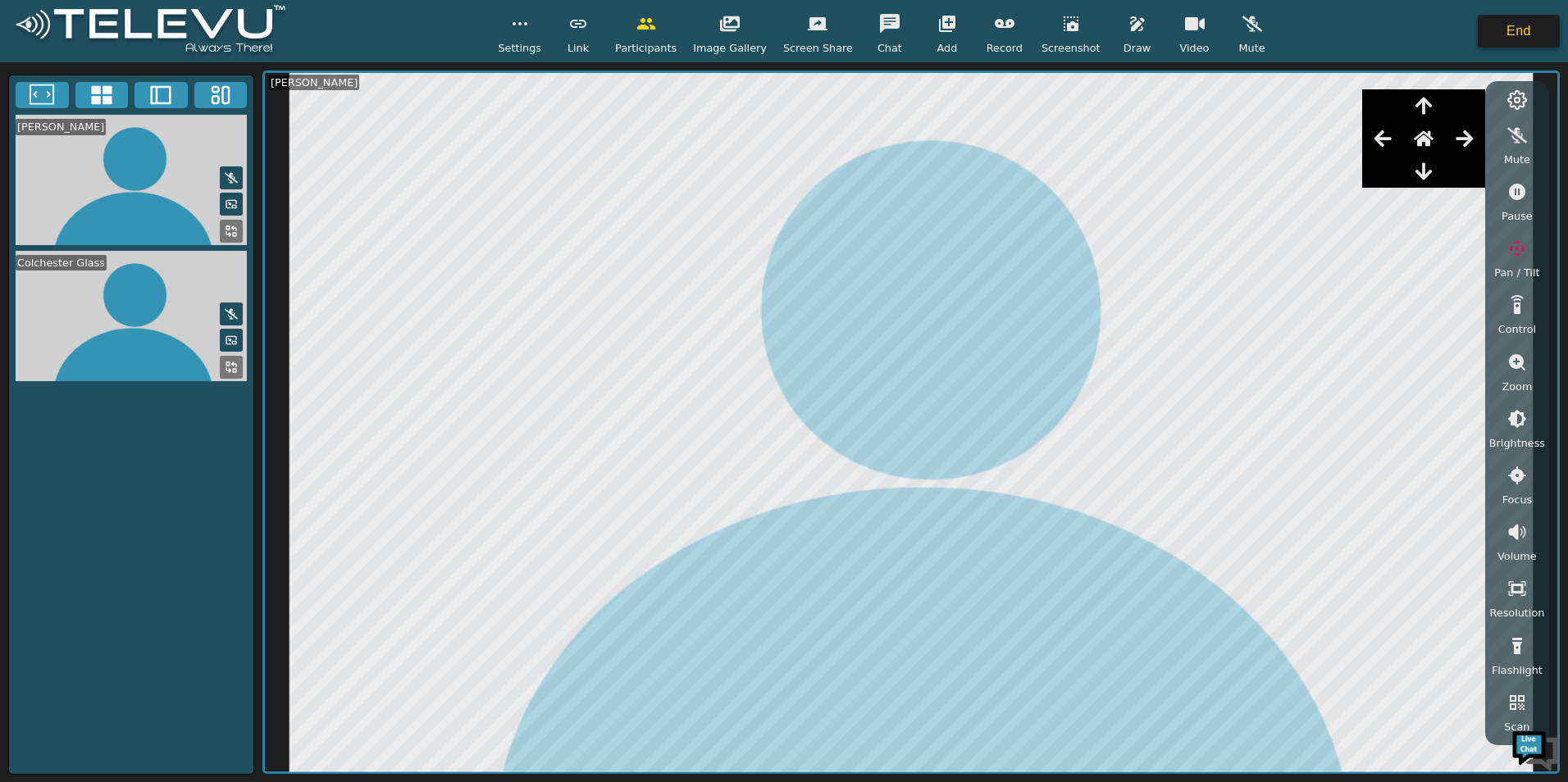
click at [1505, 20] on button "End" at bounding box center [1518, 31] width 82 height 33
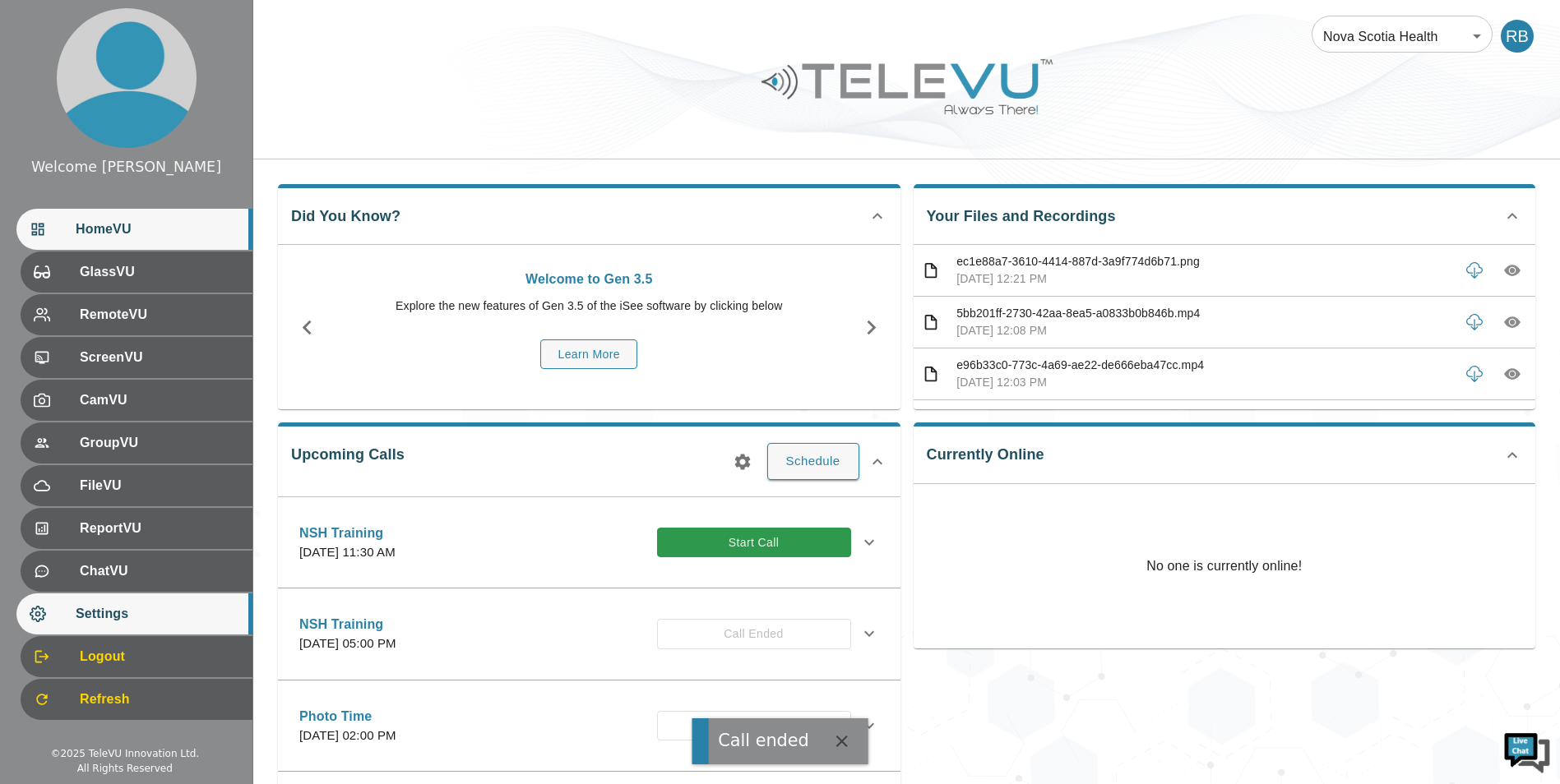
click at [180, 603] on div "Settings" at bounding box center [135, 614] width 236 height 41
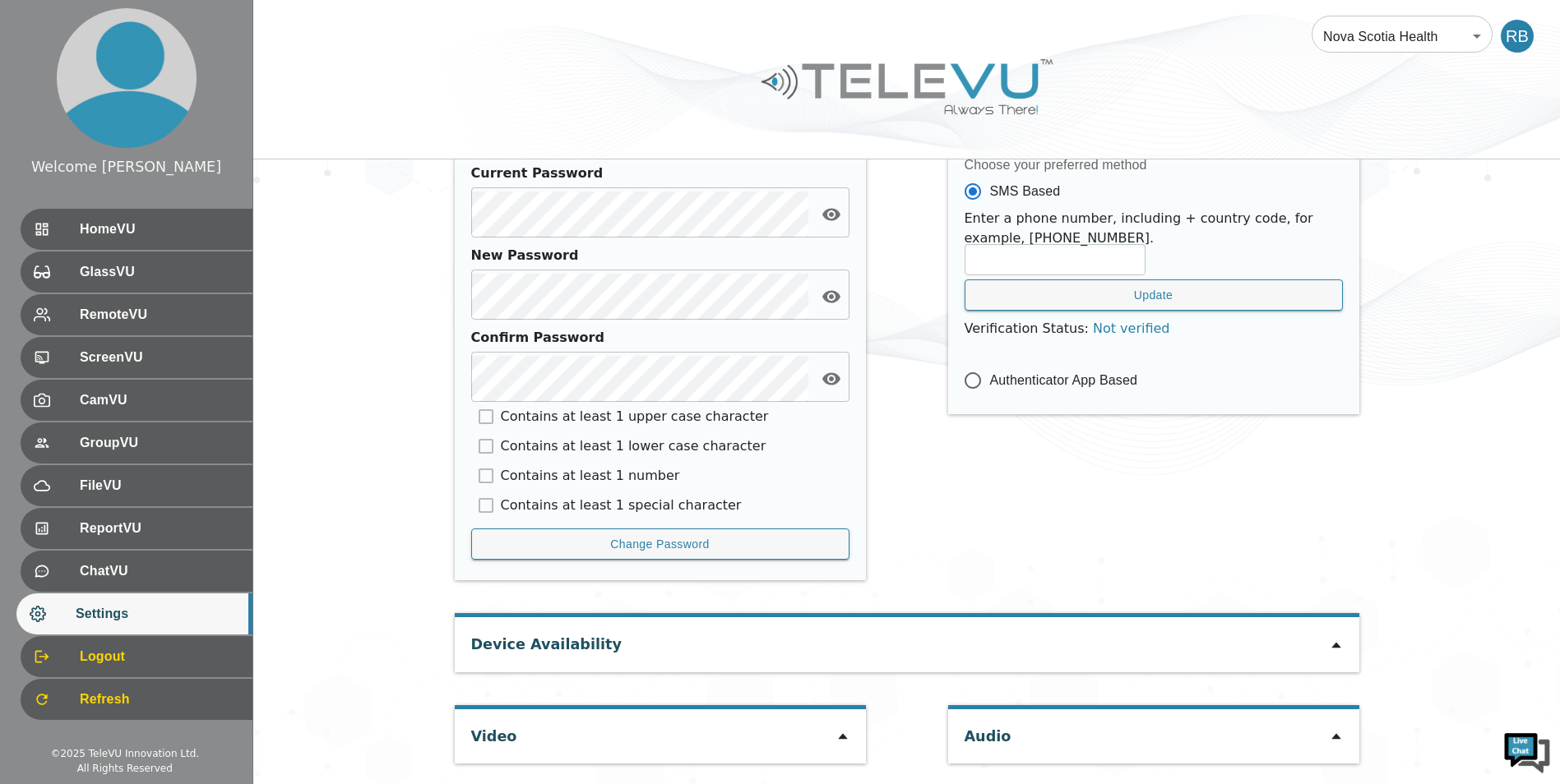
scroll to position [673, 0]
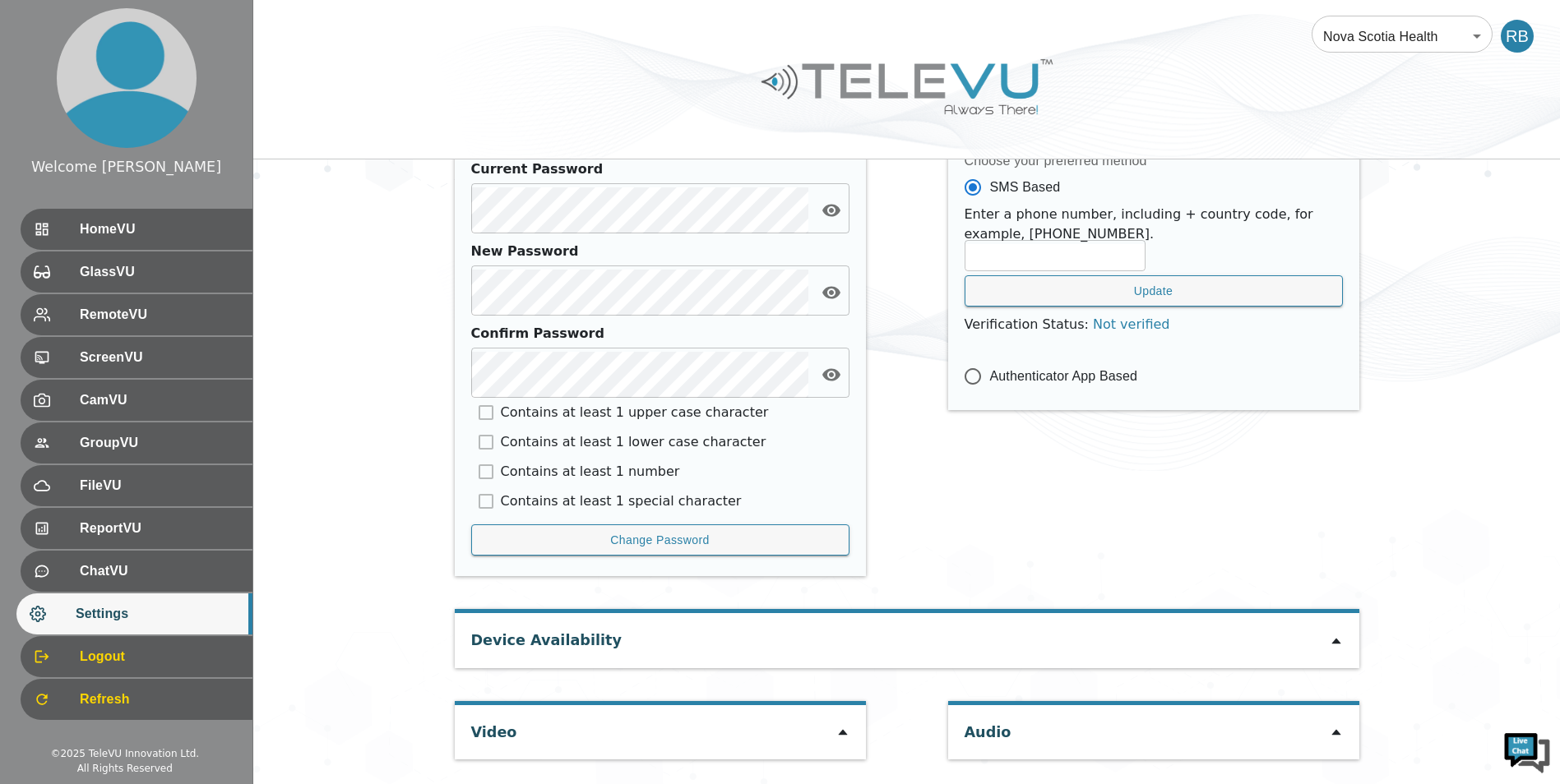
click at [842, 736] on icon at bounding box center [842, 732] width 9 height 6
type input "09be62dbe6d2ce713c9c2a0f2111a08747c9348888c8301c82d18defa079f4cc"
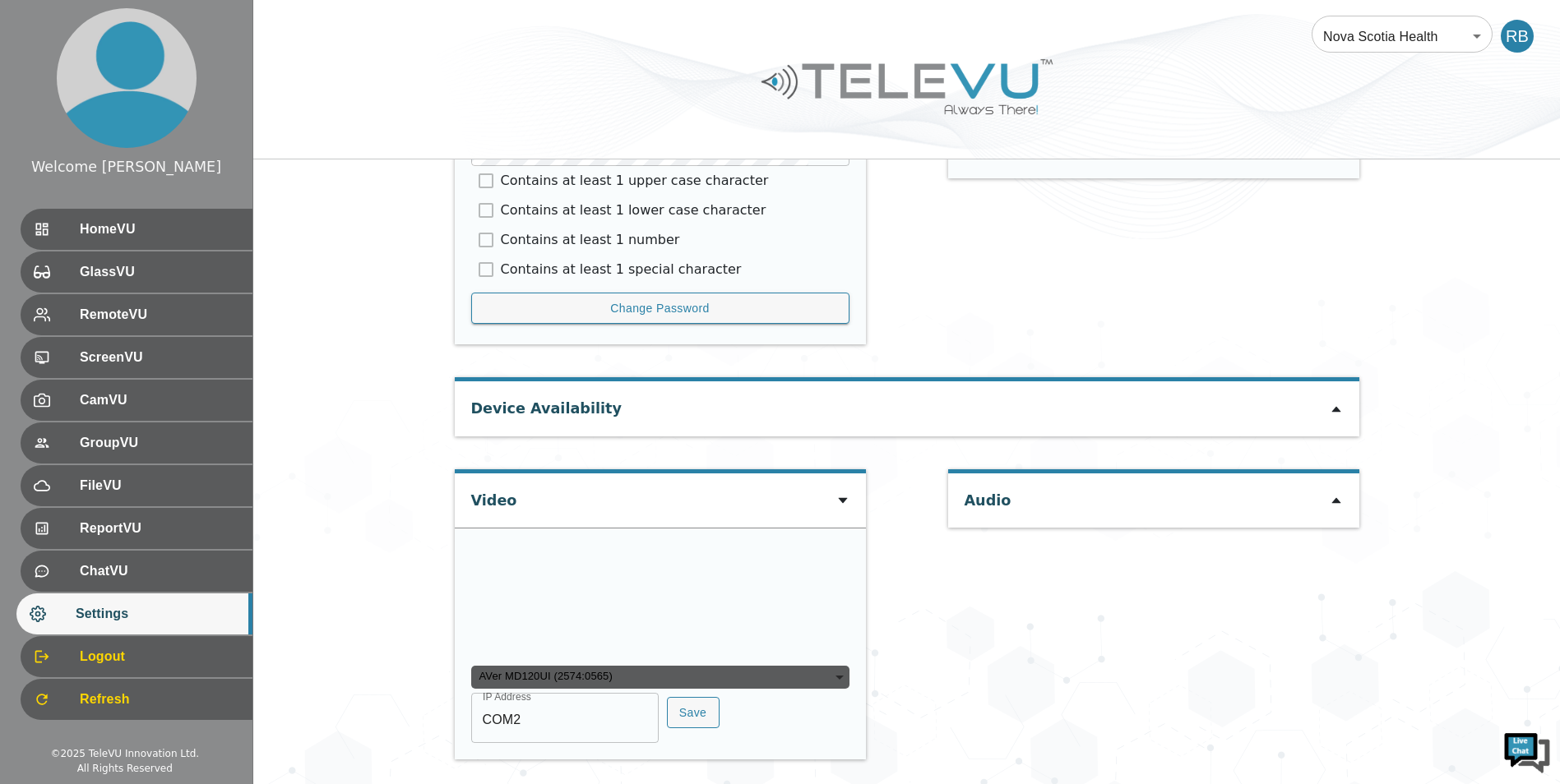
scroll to position [995, 0]
click at [554, 727] on input "COM2" at bounding box center [564, 720] width 187 height 46
type input "COM1"
click at [686, 725] on button "Save" at bounding box center [693, 713] width 53 height 32
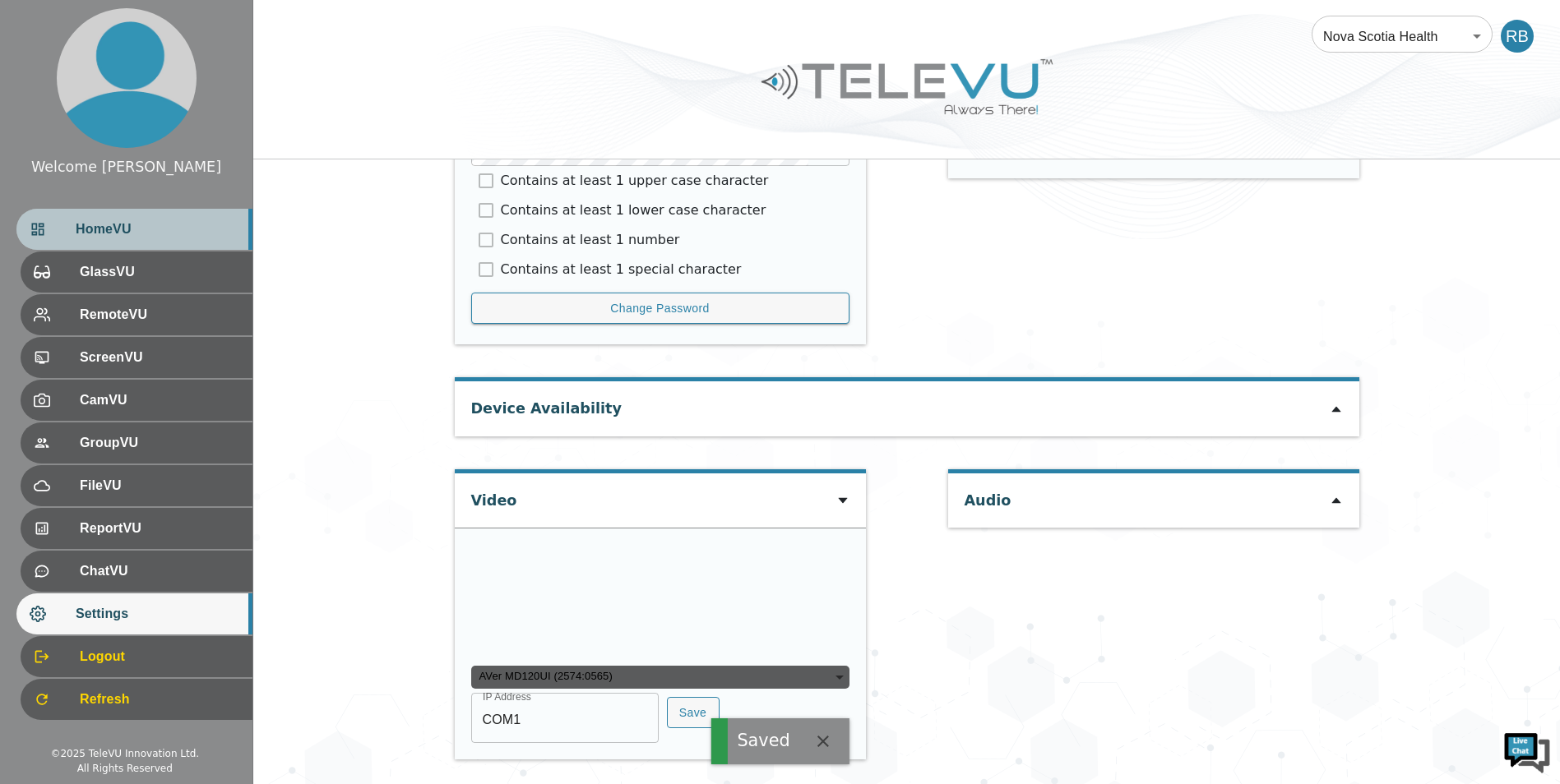
click at [208, 233] on span "HomeVU" at bounding box center [158, 228] width 164 height 19
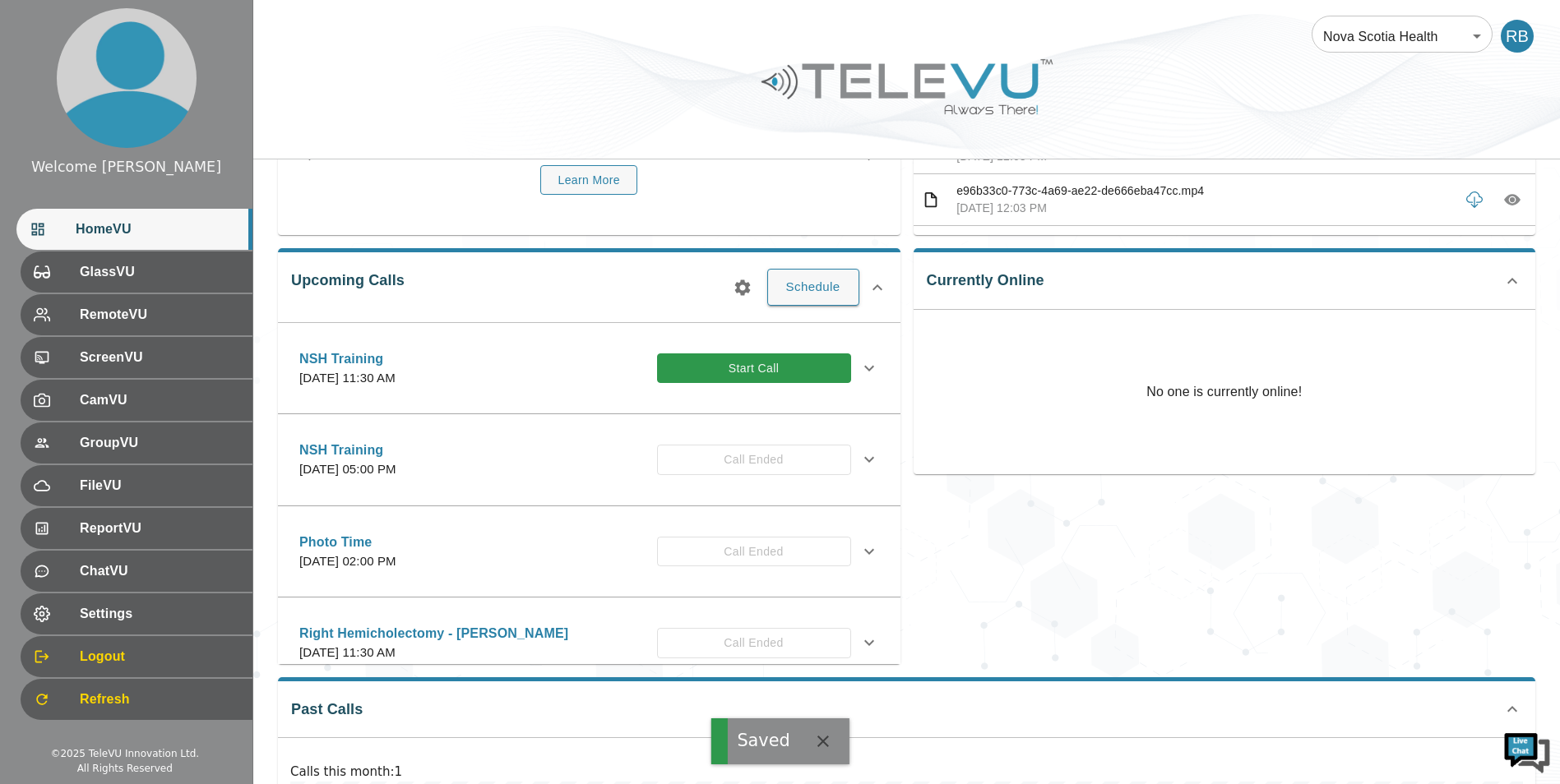
scroll to position [170, 0]
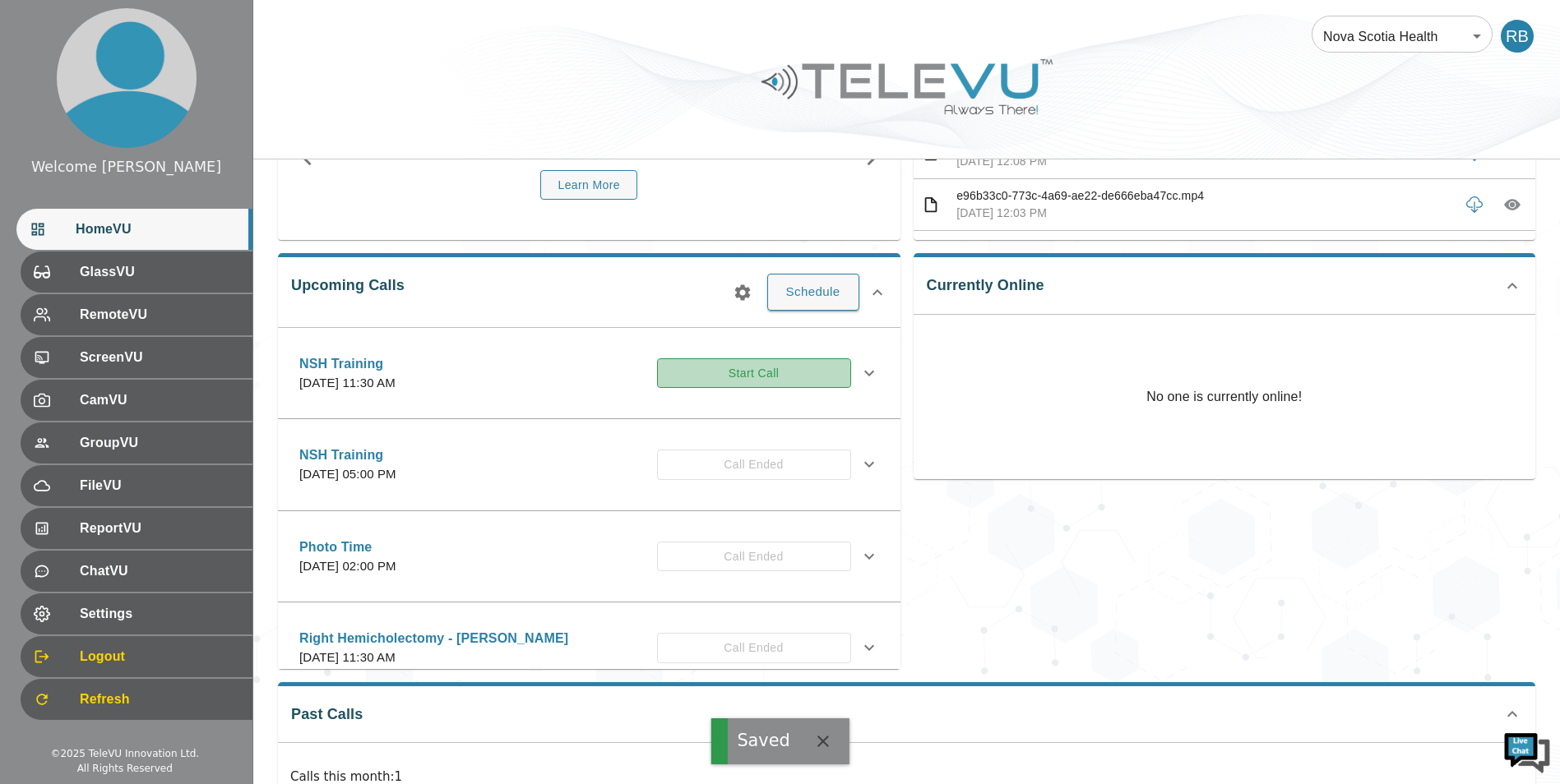
click at [760, 387] on button "Start Call" at bounding box center [754, 373] width 194 height 30
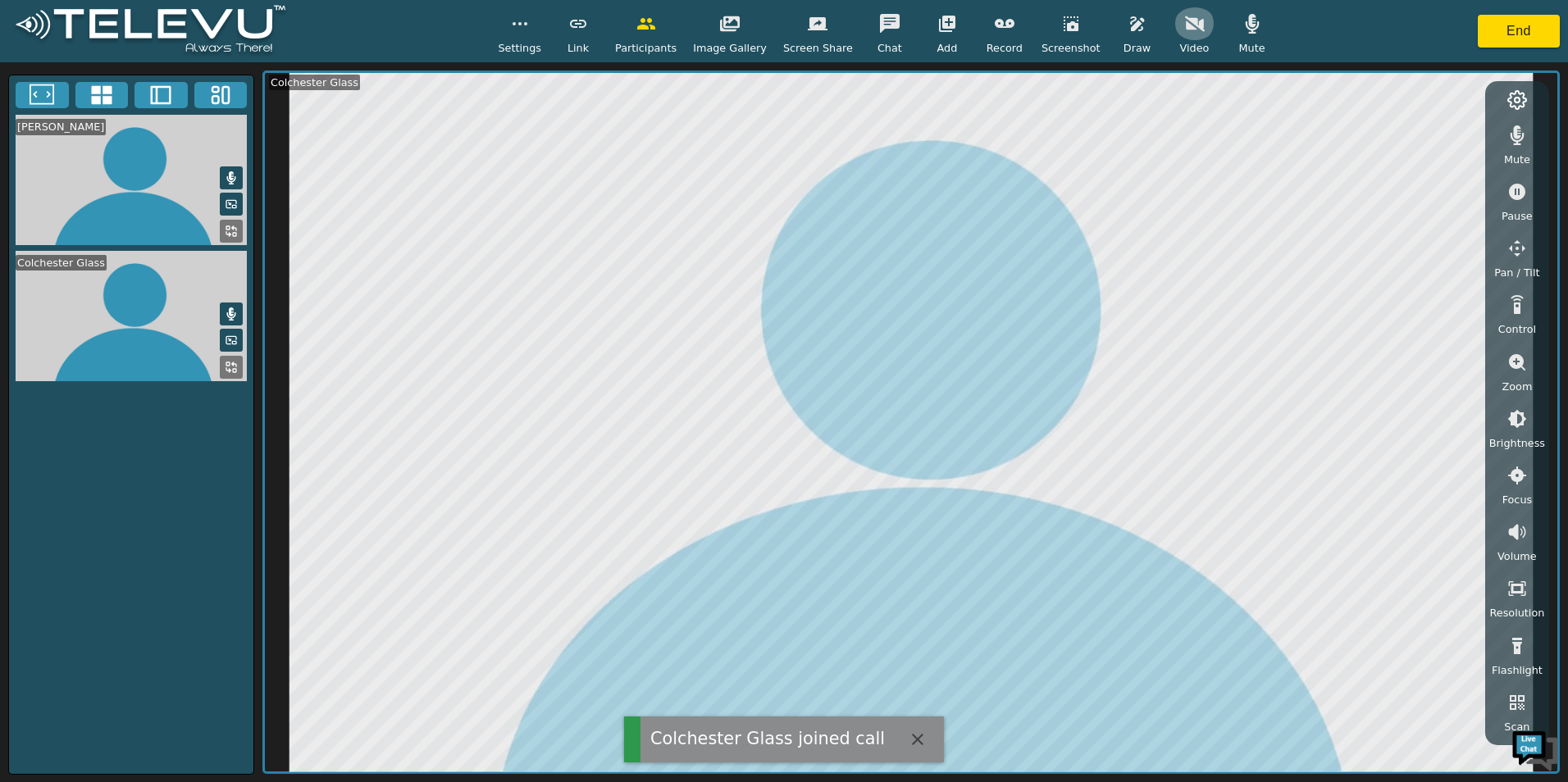
click at [1186, 37] on button "button" at bounding box center [1195, 24] width 41 height 33
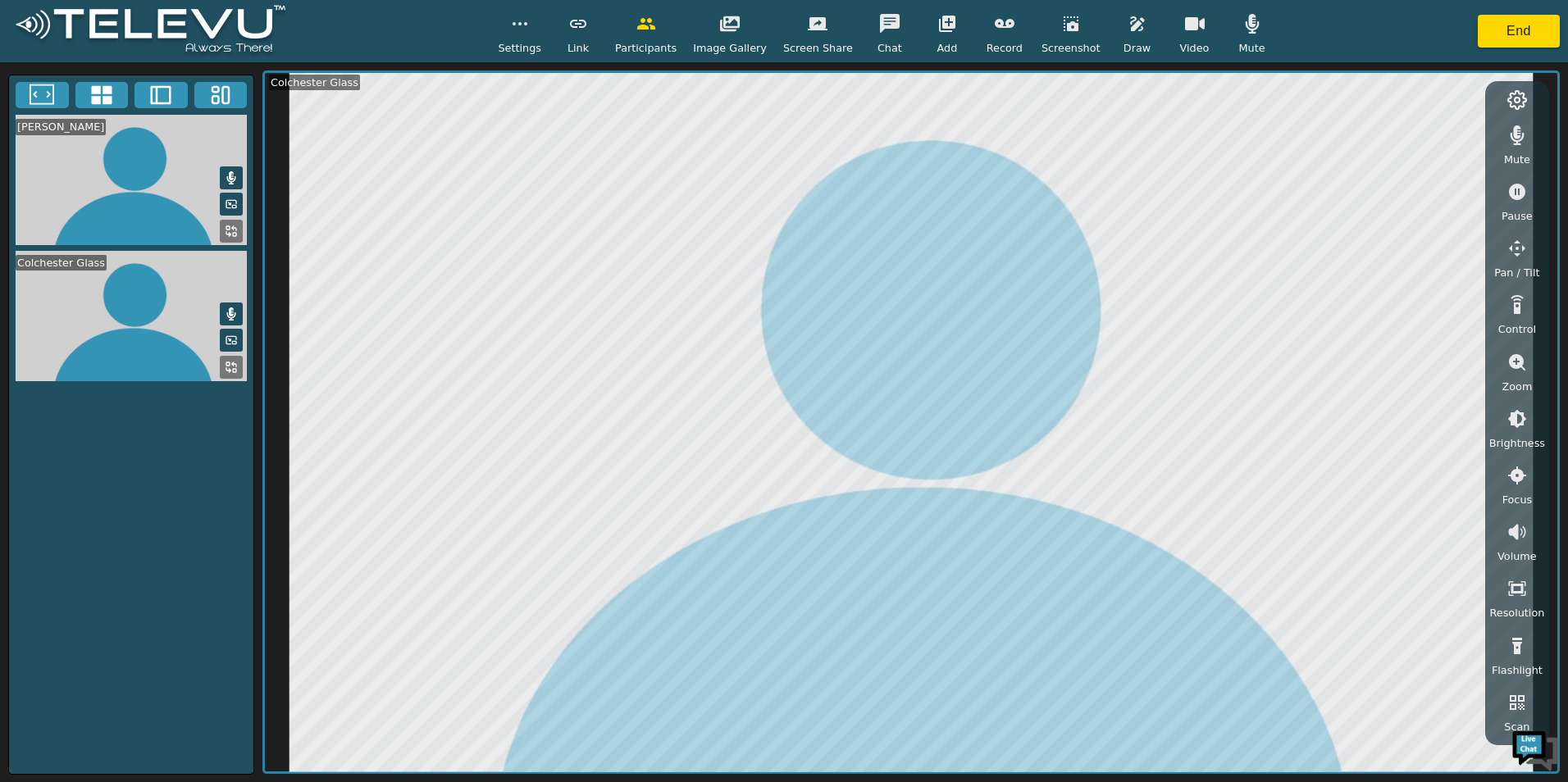
click at [225, 302] on button at bounding box center [231, 313] width 23 height 23
click at [233, 180] on icon at bounding box center [232, 177] width 9 height 13
drag, startPoint x: 156, startPoint y: 200, endPoint x: 140, endPoint y: 154, distance: 48.7
click at [140, 154] on video at bounding box center [131, 180] width 244 height 130
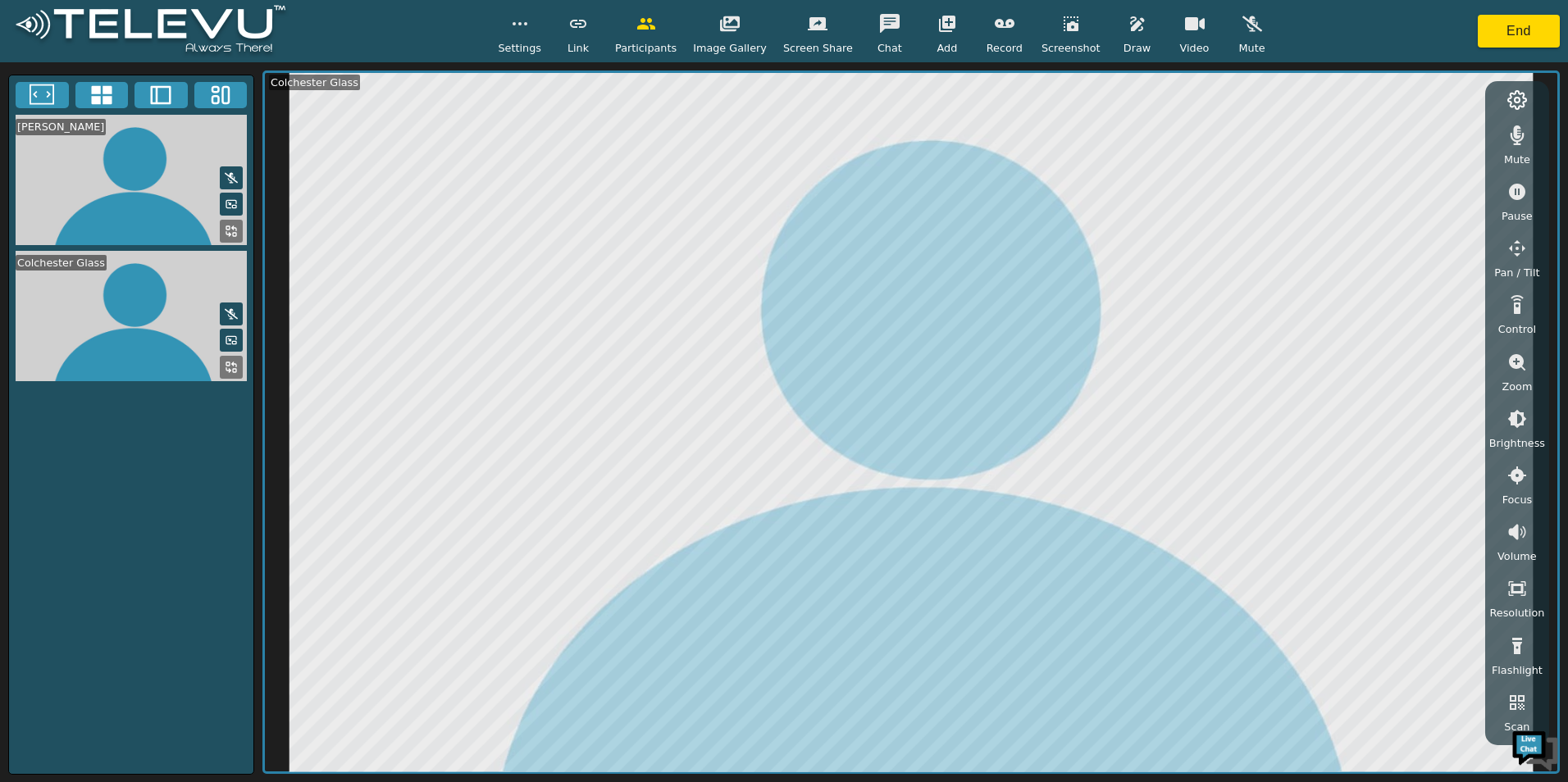
click at [176, 155] on video at bounding box center [131, 180] width 244 height 130
click at [233, 205] on rect at bounding box center [234, 206] width 4 height 3
click at [234, 228] on icon at bounding box center [231, 231] width 13 height 13
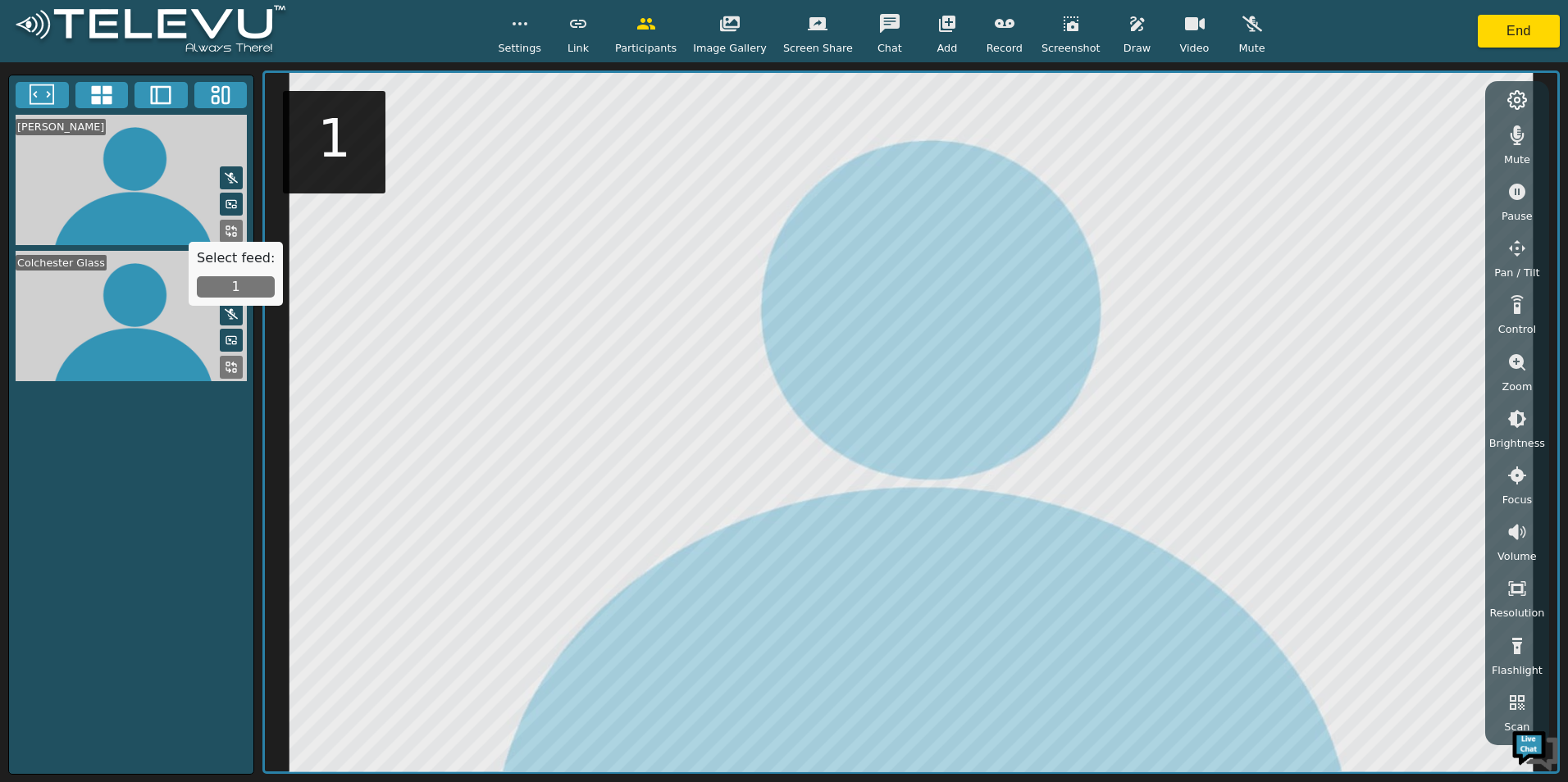
click at [247, 281] on button "1" at bounding box center [235, 287] width 78 height 21
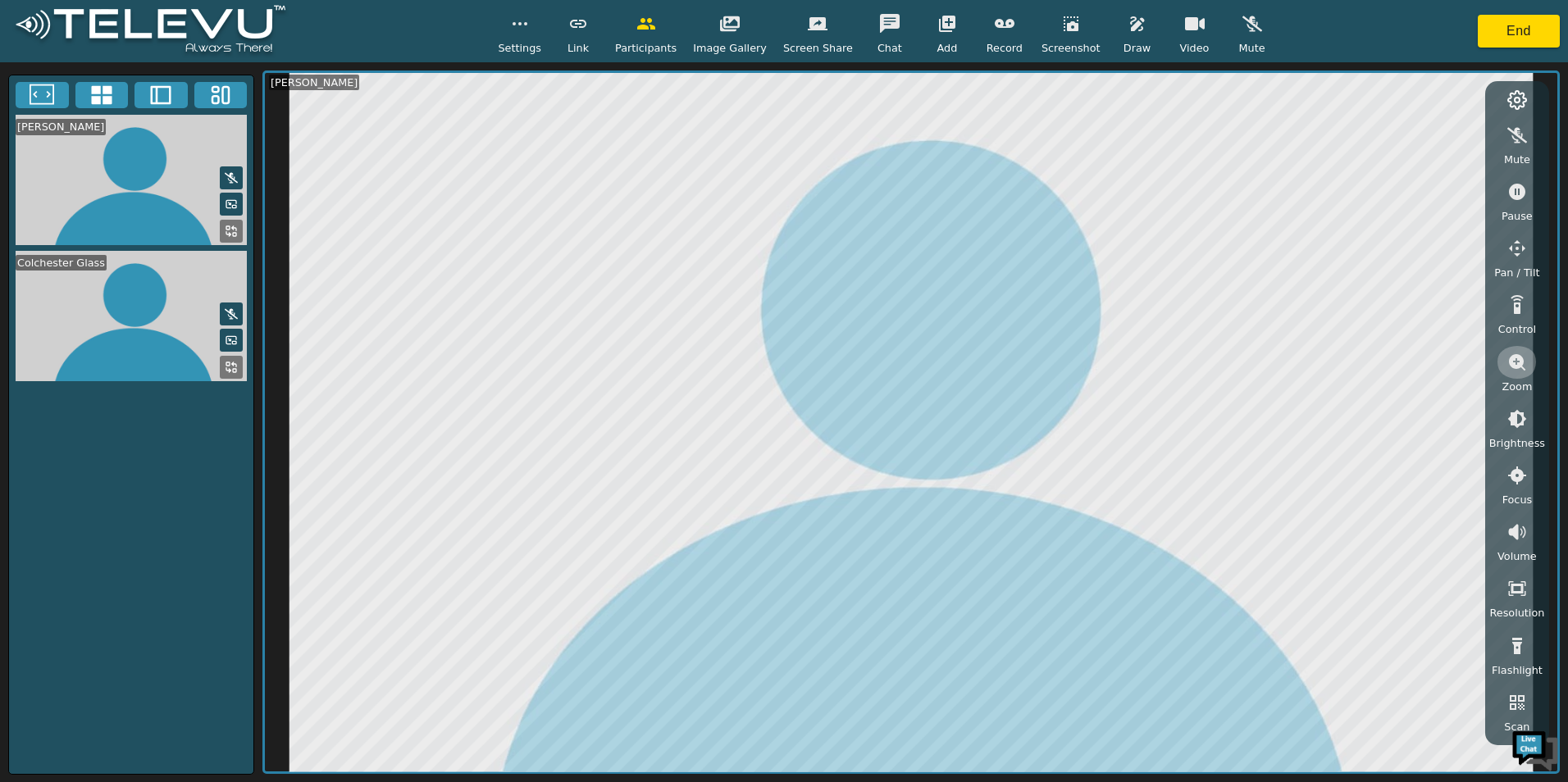
click at [1526, 377] on button "button" at bounding box center [1517, 363] width 41 height 33
click at [1517, 423] on icon "button" at bounding box center [1517, 419] width 15 height 15
click at [1521, 443] on icon "button" at bounding box center [1517, 451] width 19 height 19
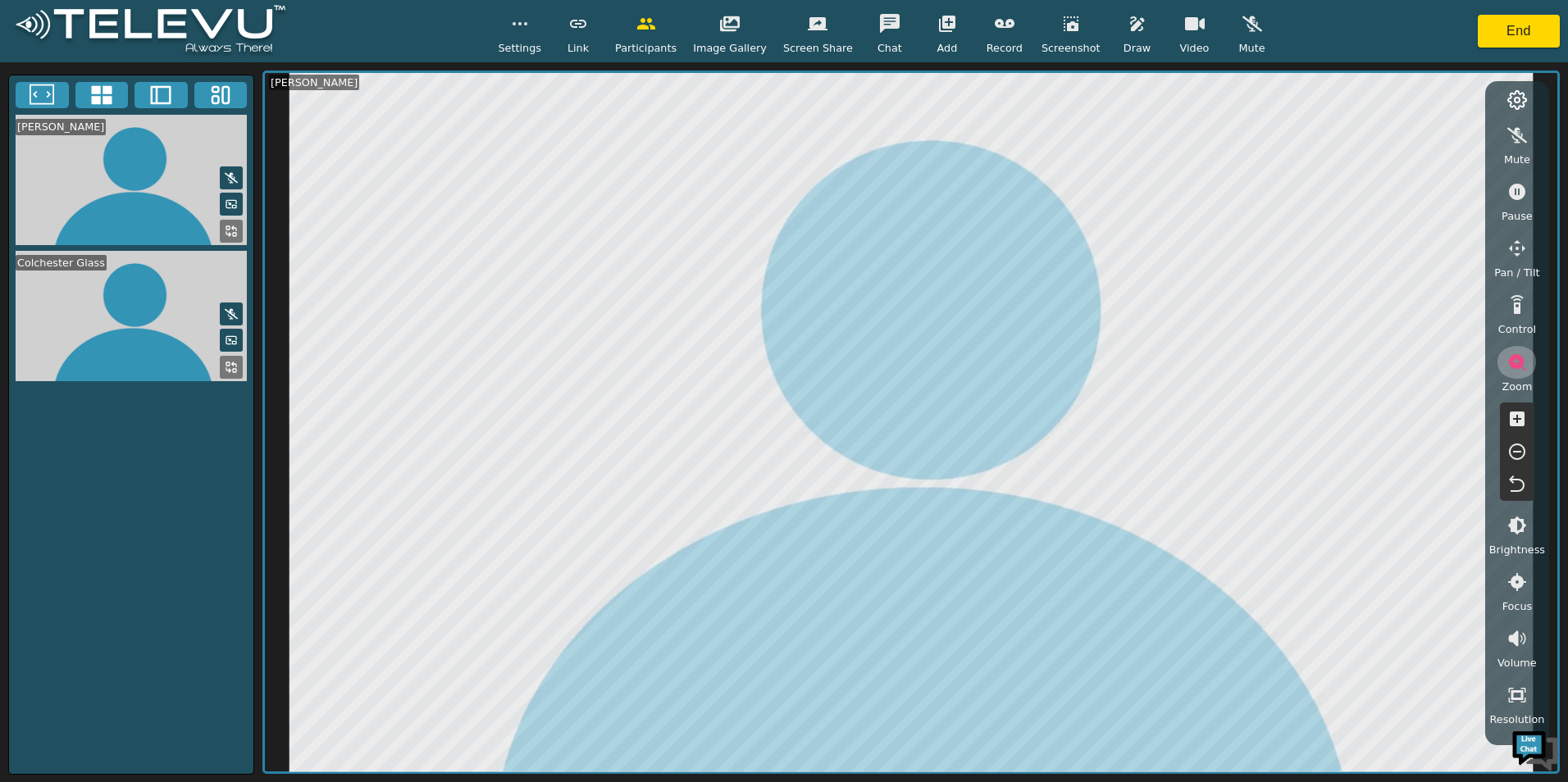
click at [1526, 359] on icon "button" at bounding box center [1517, 362] width 19 height 19
click at [1514, 317] on button "button" at bounding box center [1517, 305] width 41 height 33
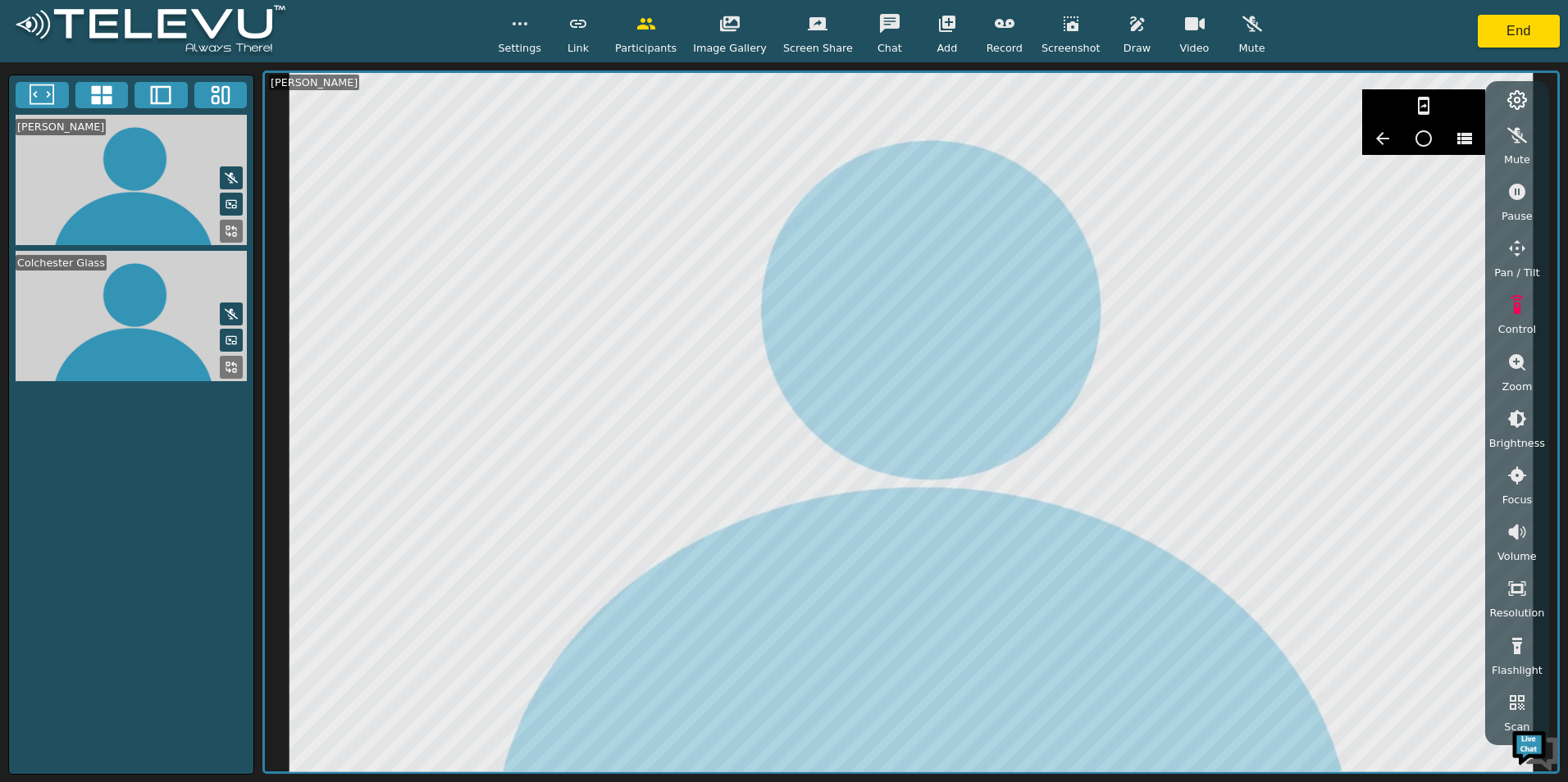
click at [1519, 262] on button "button" at bounding box center [1517, 249] width 41 height 33
click at [1432, 171] on icon "button" at bounding box center [1424, 171] width 17 height 17
drag, startPoint x: 1434, startPoint y: 171, endPoint x: 1419, endPoint y: 187, distance: 21.9
click at [1434, 171] on icon "button" at bounding box center [1423, 171] width 19 height 19
click at [1513, 30] on button "End" at bounding box center [1518, 31] width 82 height 33
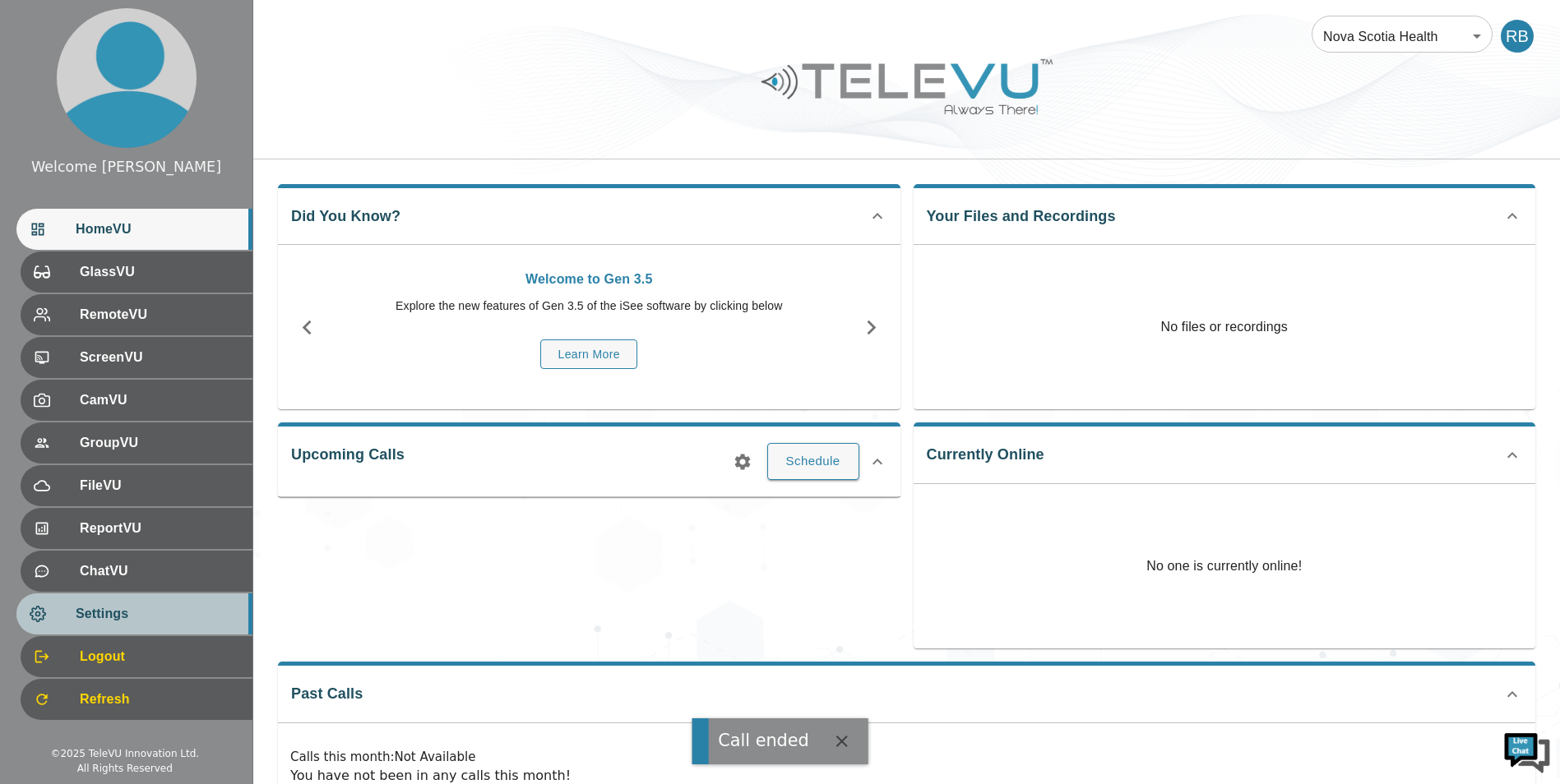
click at [150, 618] on span "Settings" at bounding box center [158, 614] width 164 height 19
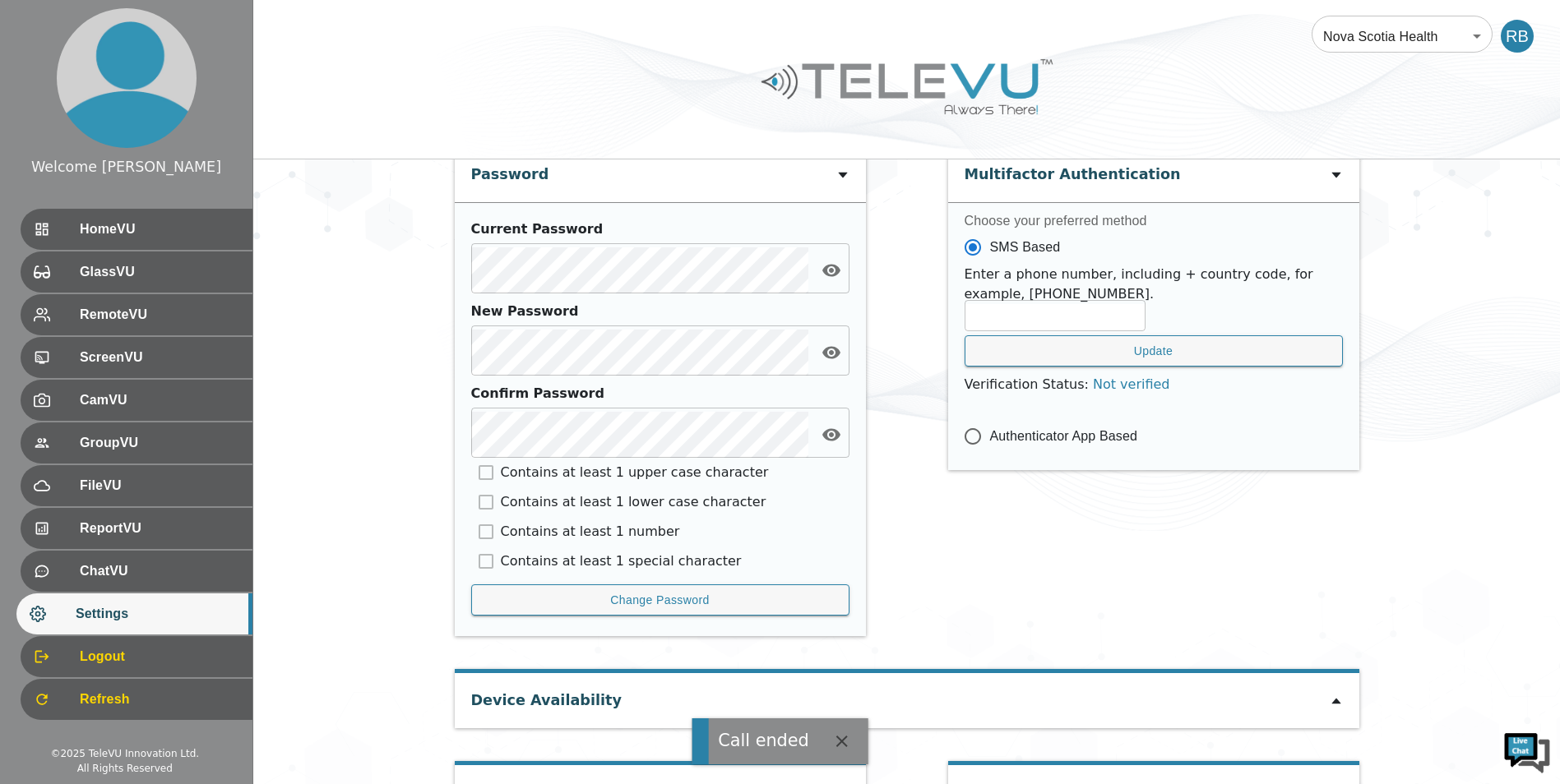
scroll to position [673, 0]
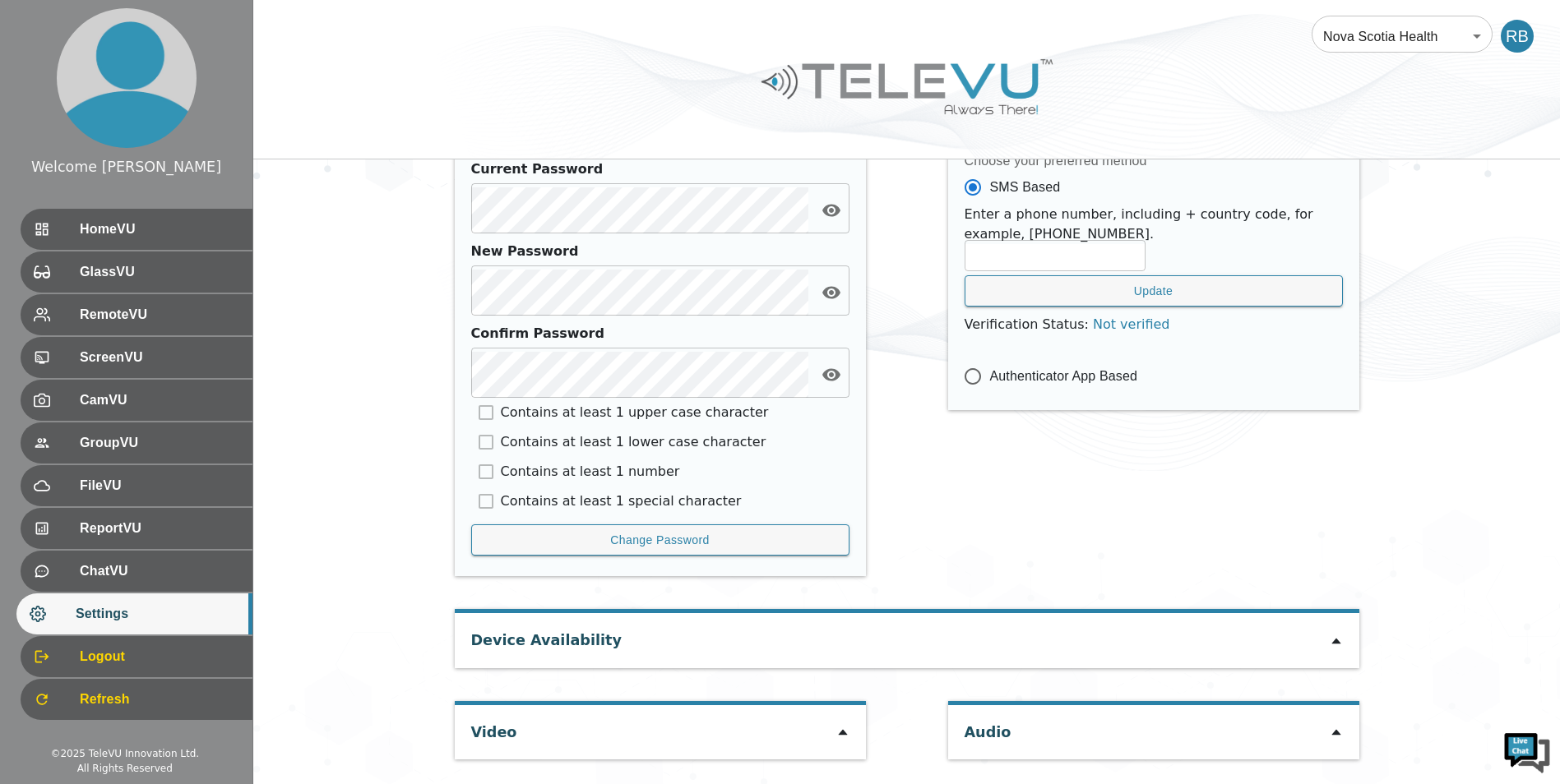
click at [830, 730] on div "Video" at bounding box center [660, 732] width 411 height 54
click at [833, 729] on div "Video" at bounding box center [660, 732] width 411 height 54
click at [838, 729] on icon at bounding box center [842, 732] width 13 height 13
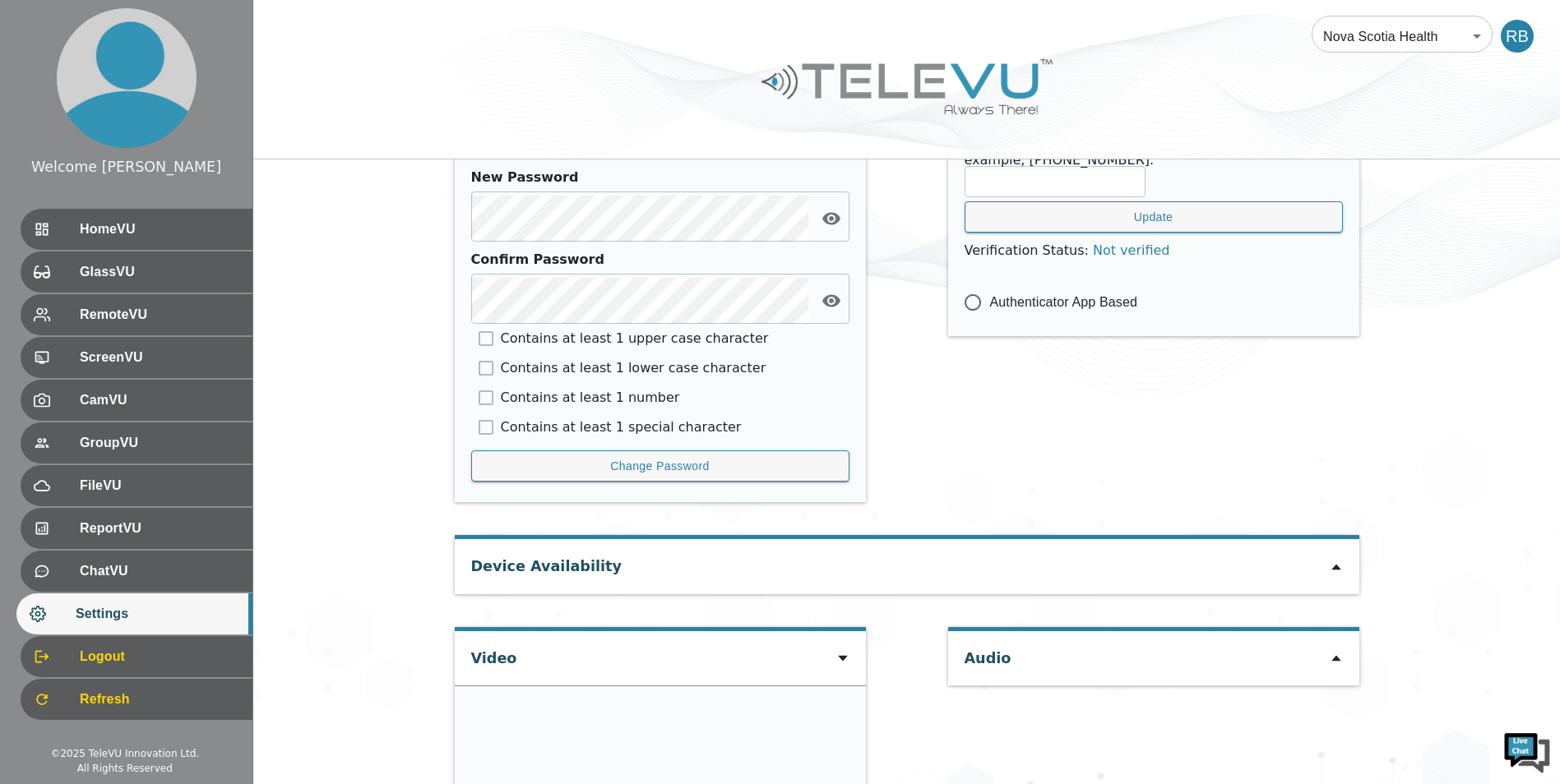
type input "09be62dbe6d2ce713c9c2a0f2111a08747c9348888c8301c82d18defa079f4cc"
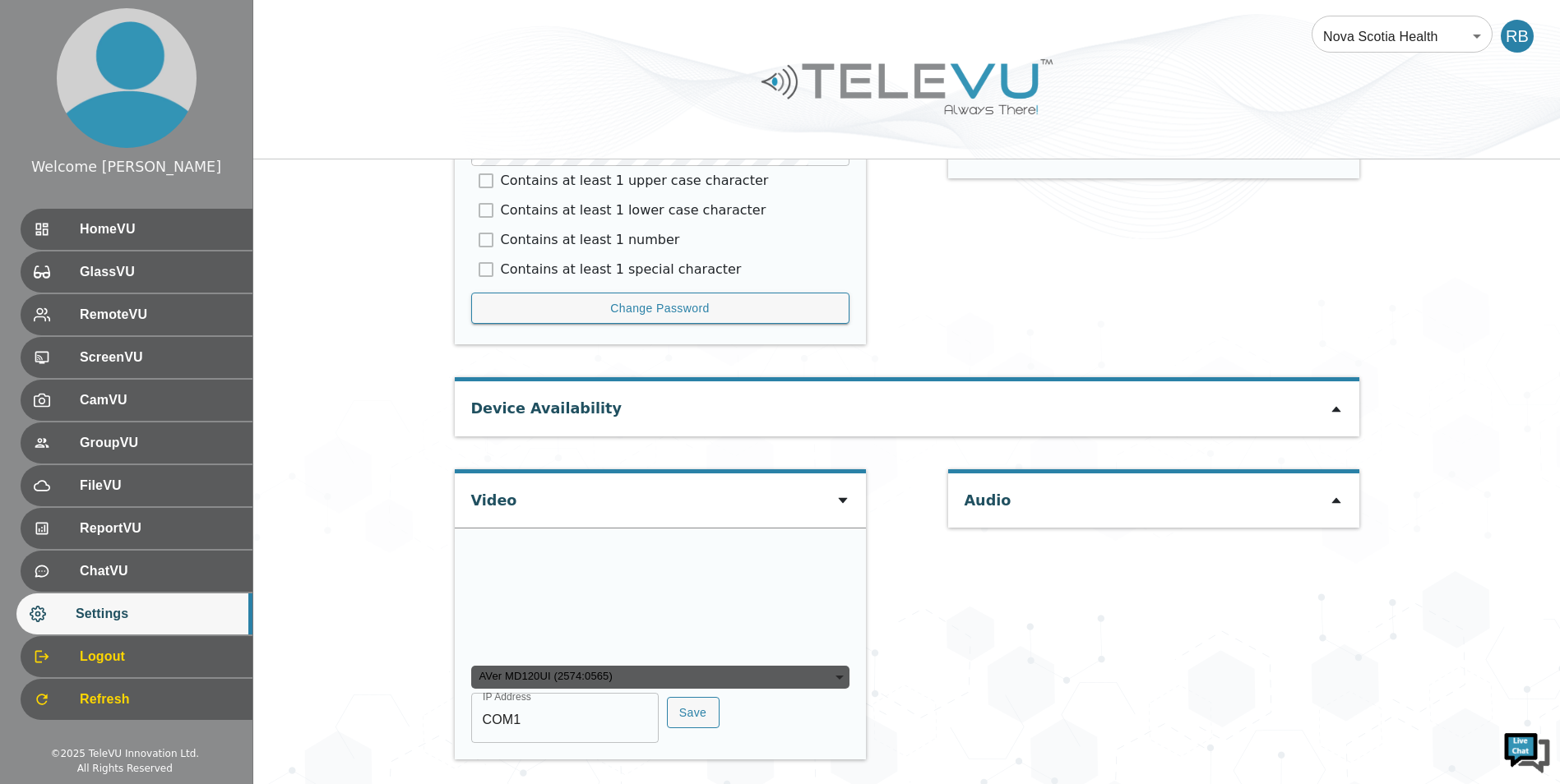
scroll to position [995, 0]
click at [598, 714] on input "COM1" at bounding box center [564, 720] width 187 height 46
type input "COM4"
click at [693, 712] on button "Save" at bounding box center [693, 713] width 53 height 32
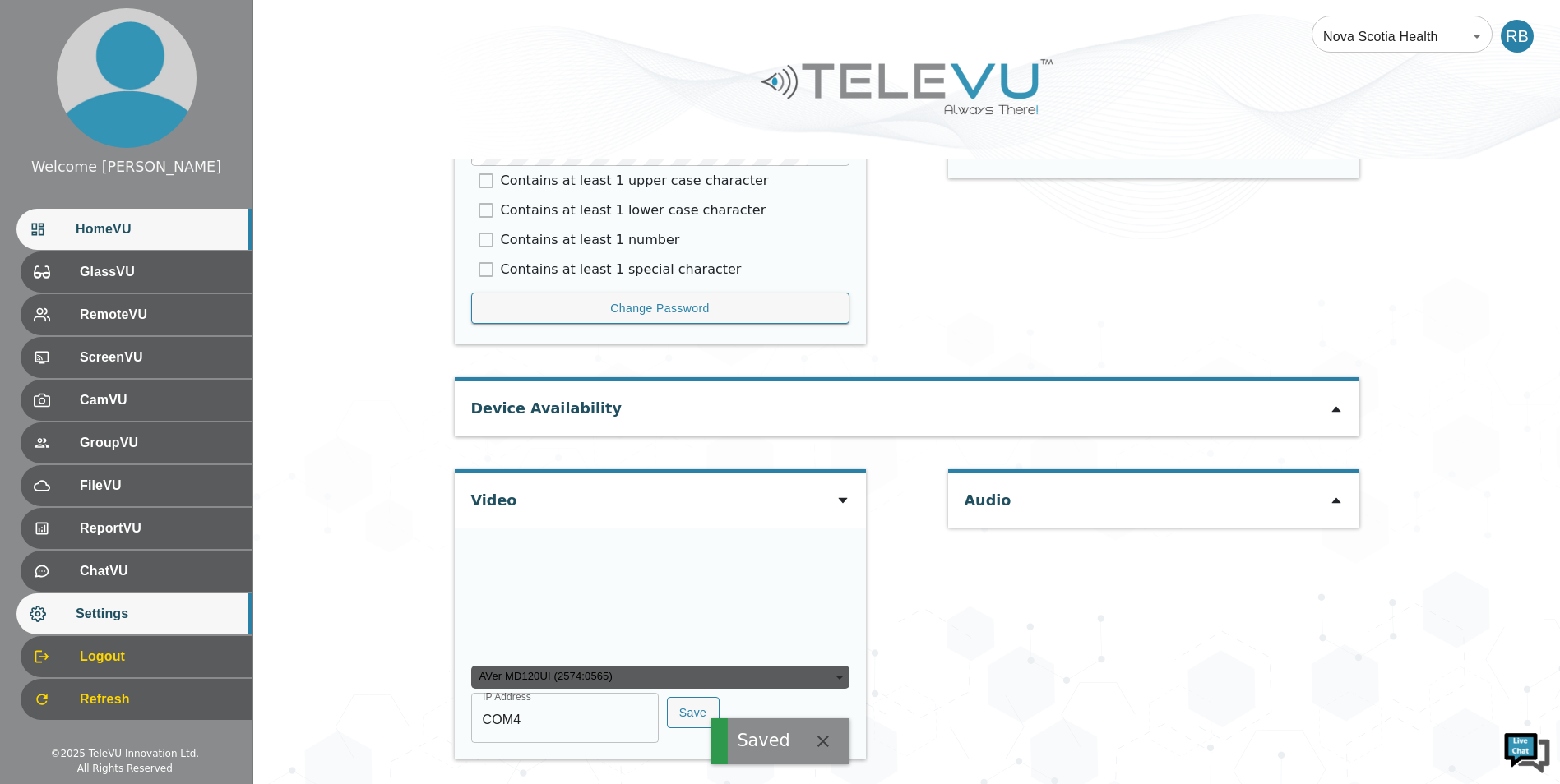
click at [202, 237] on span "HomeVU" at bounding box center [158, 228] width 164 height 19
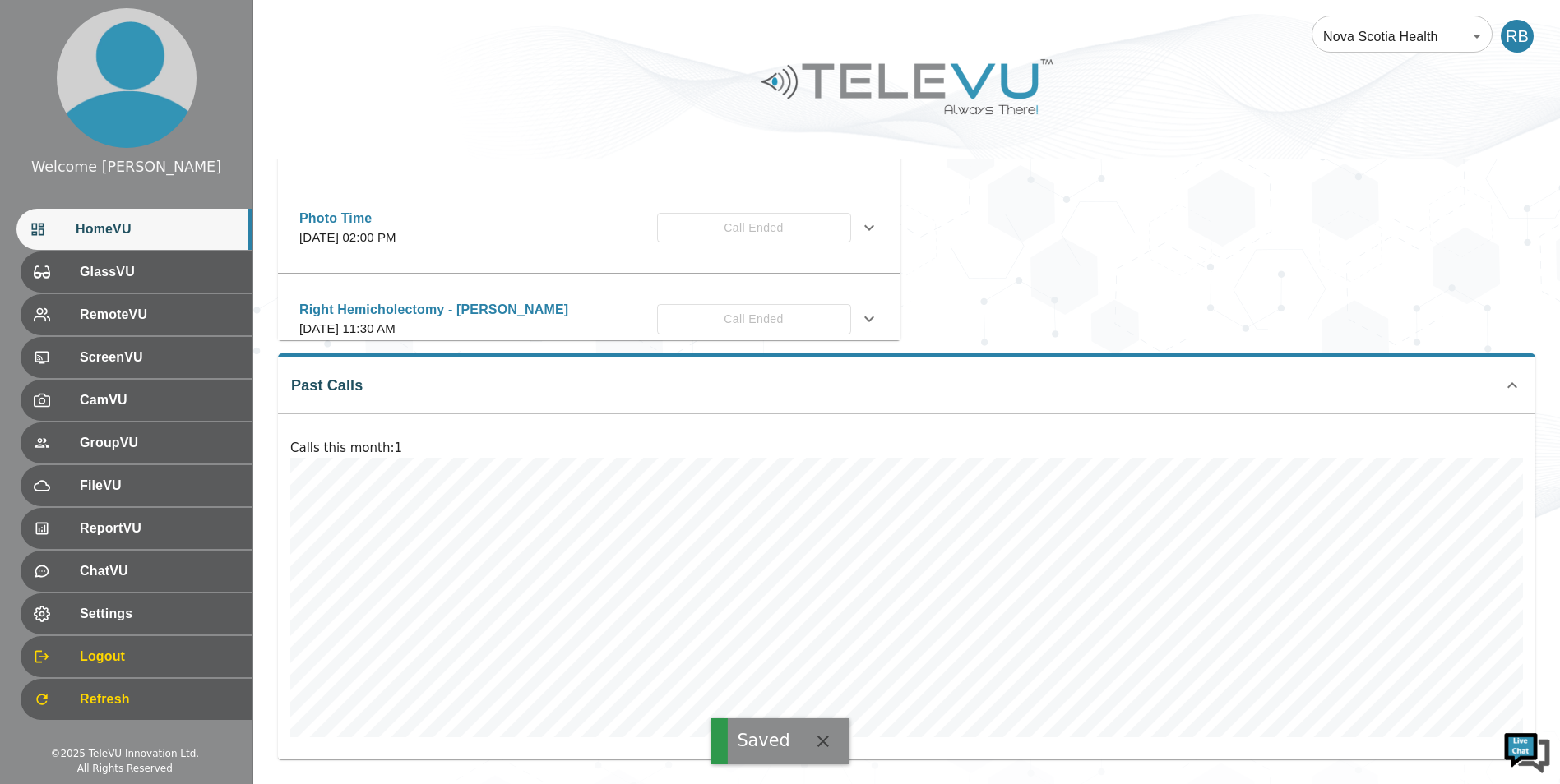
click at [755, 271] on div "Photo Time Tuesday, July 29, 2025 at 02:00 PM Call Ended Description Invitees G…" at bounding box center [589, 228] width 622 height 92
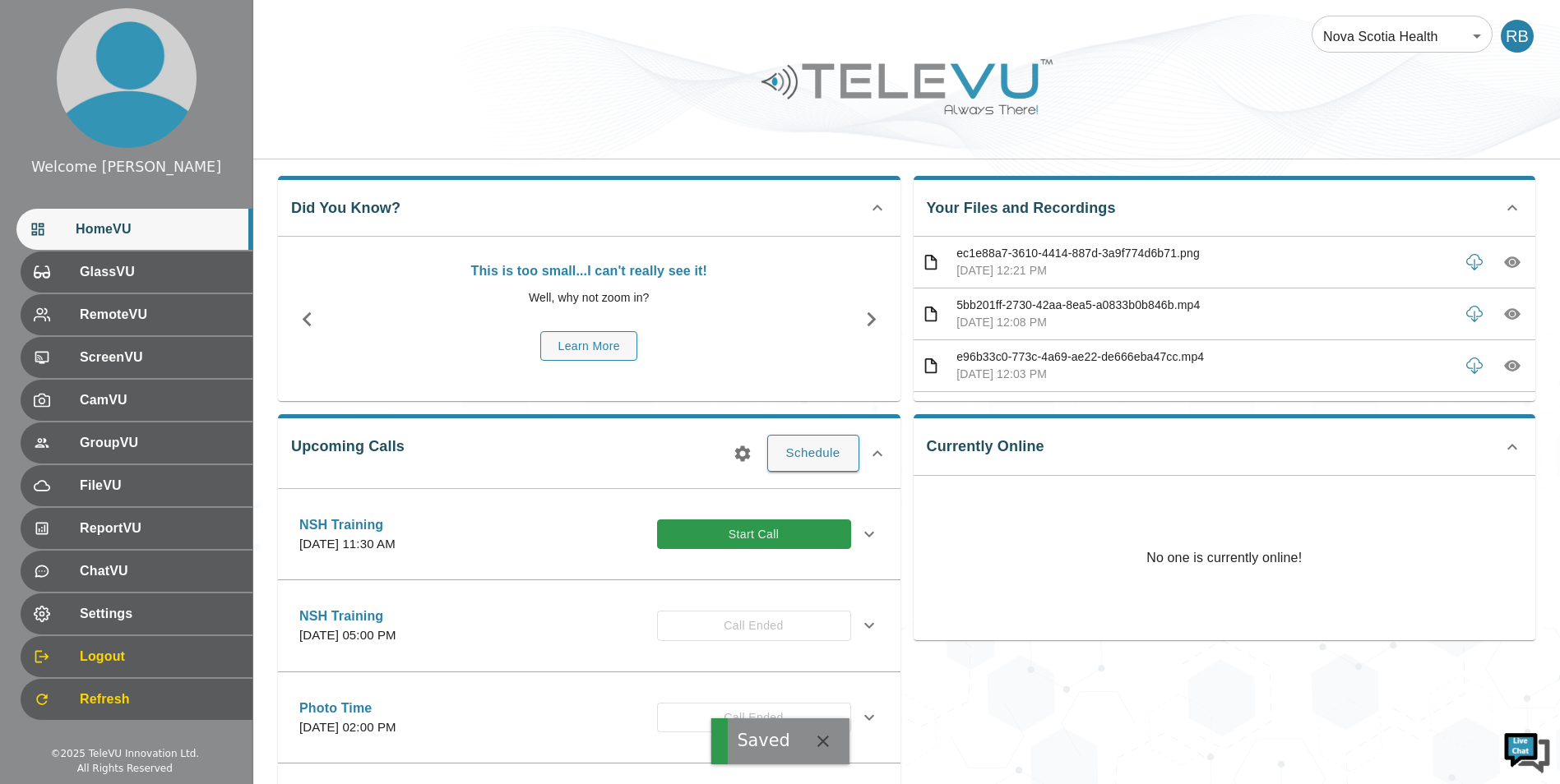
scroll to position [5, 0]
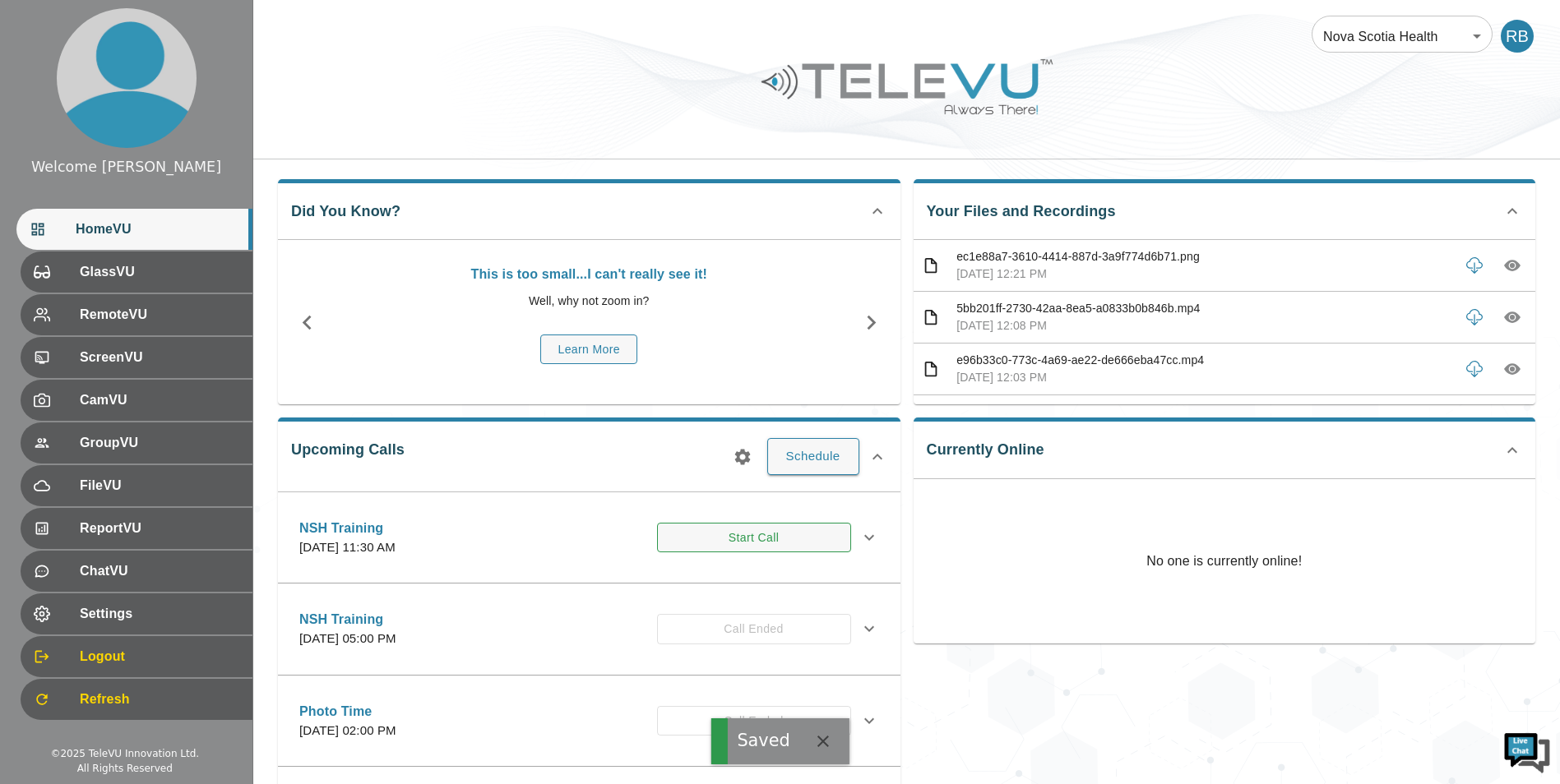
click at [779, 540] on button "Start Call" at bounding box center [754, 537] width 194 height 30
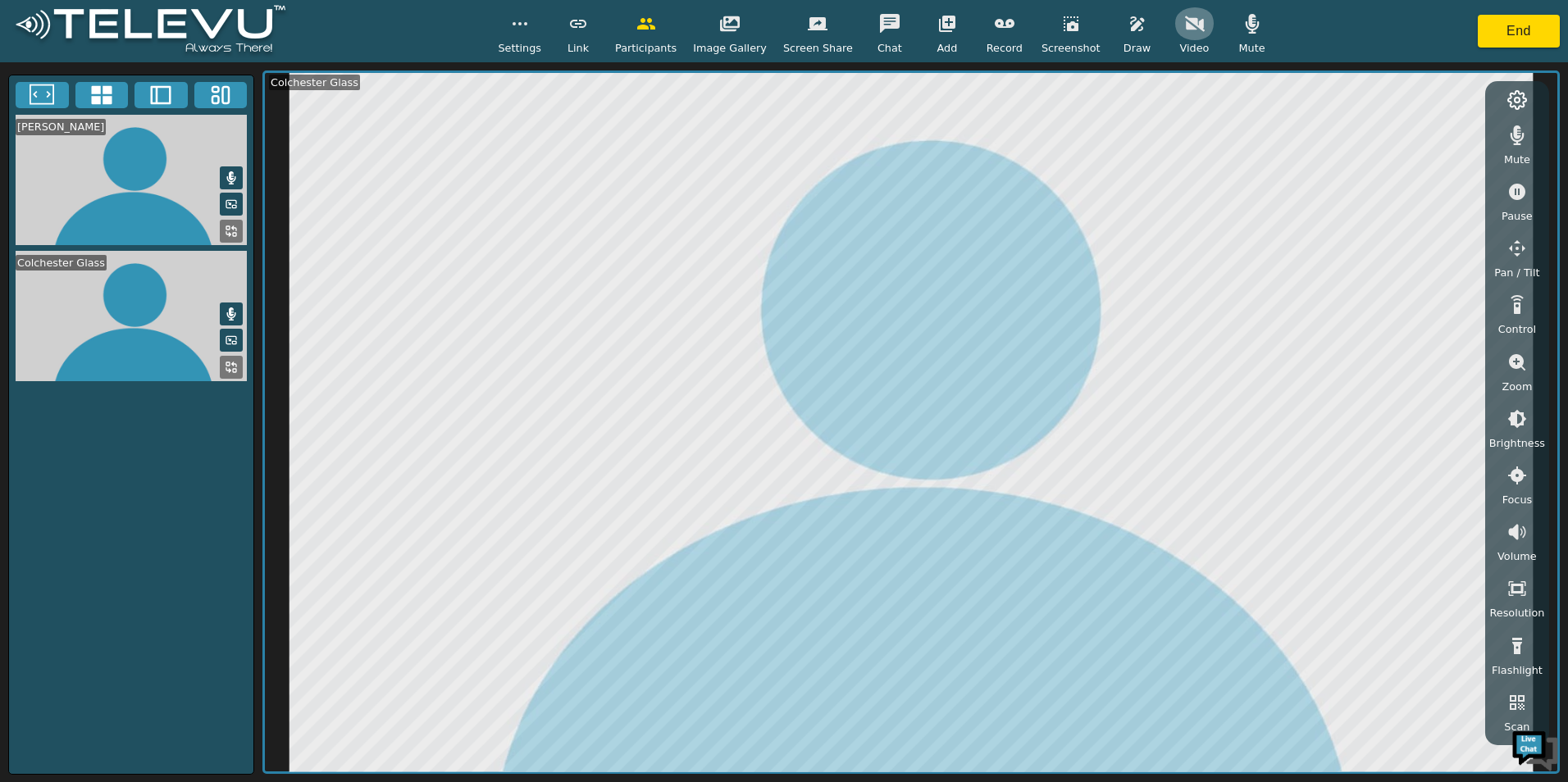
click at [1185, 29] on icon "button" at bounding box center [1194, 23] width 19 height 19
click at [239, 232] on button at bounding box center [231, 231] width 23 height 23
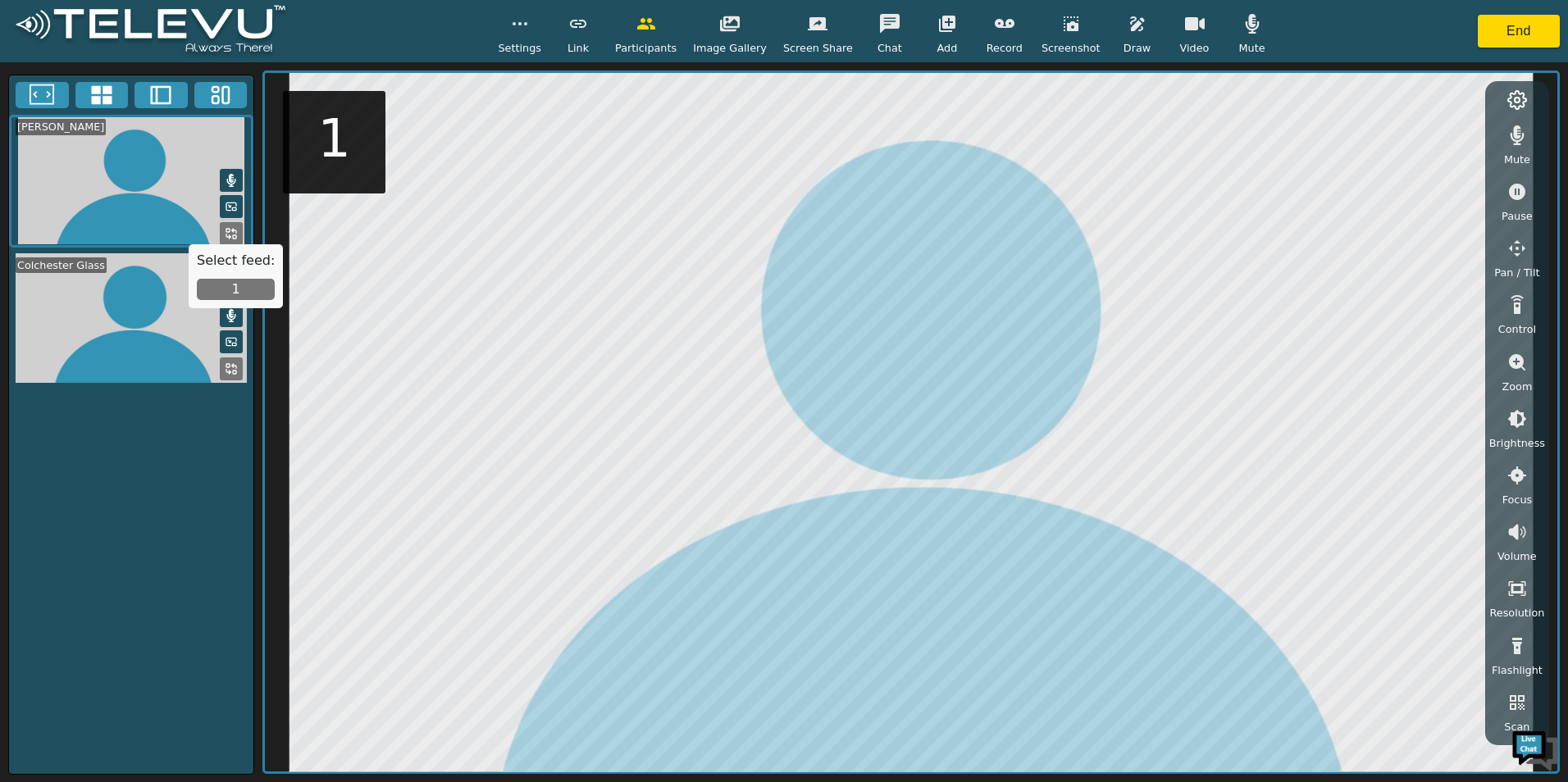
click at [250, 300] on button "1" at bounding box center [235, 289] width 78 height 21
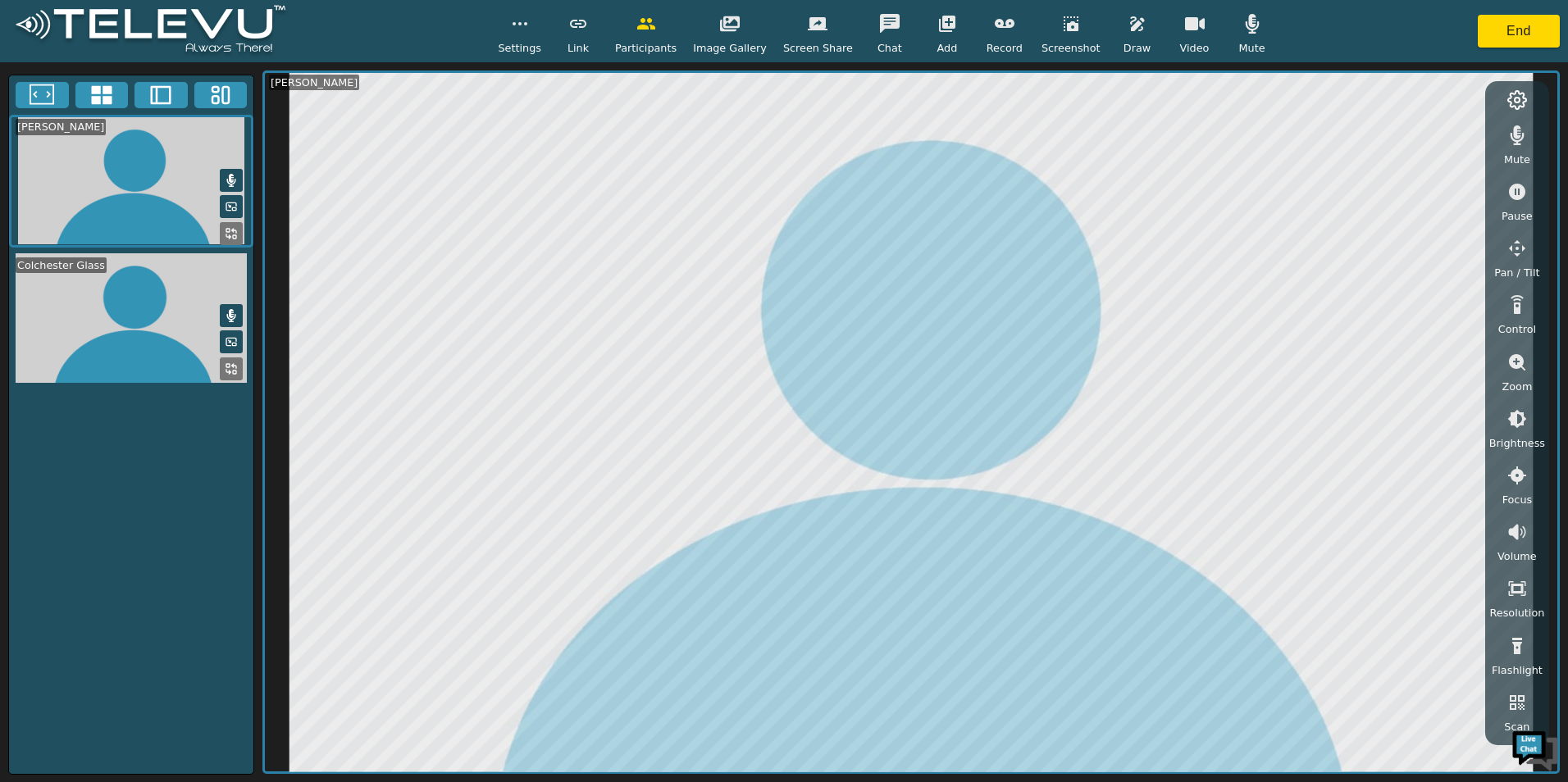
click at [231, 315] on icon at bounding box center [232, 315] width 9 height 13
click at [224, 187] on button at bounding box center [231, 180] width 23 height 23
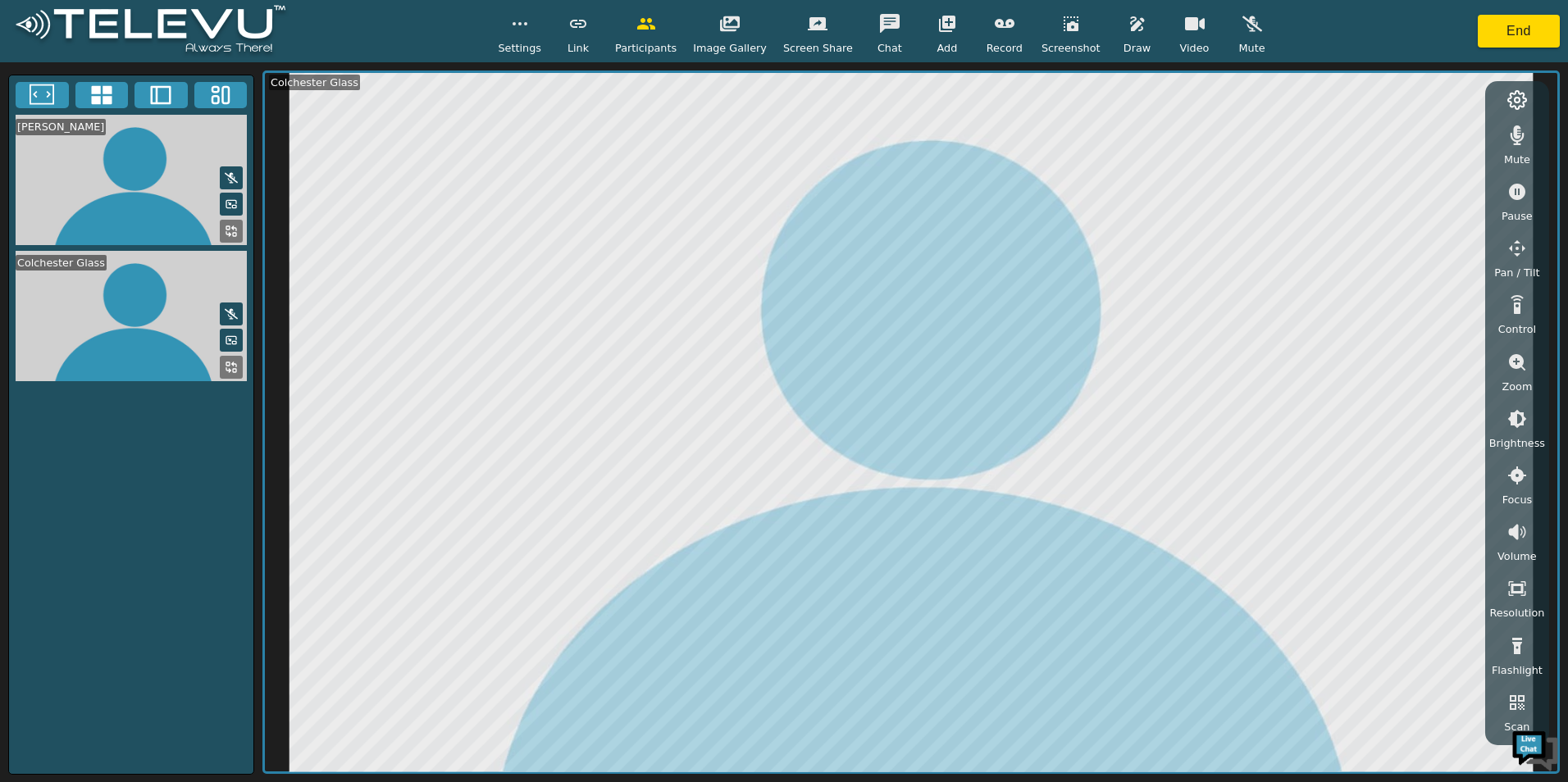
click at [161, 166] on video at bounding box center [131, 180] width 244 height 130
drag, startPoint x: 232, startPoint y: 225, endPoint x: 240, endPoint y: 234, distance: 12.0
click at [232, 225] on icon at bounding box center [231, 231] width 13 height 13
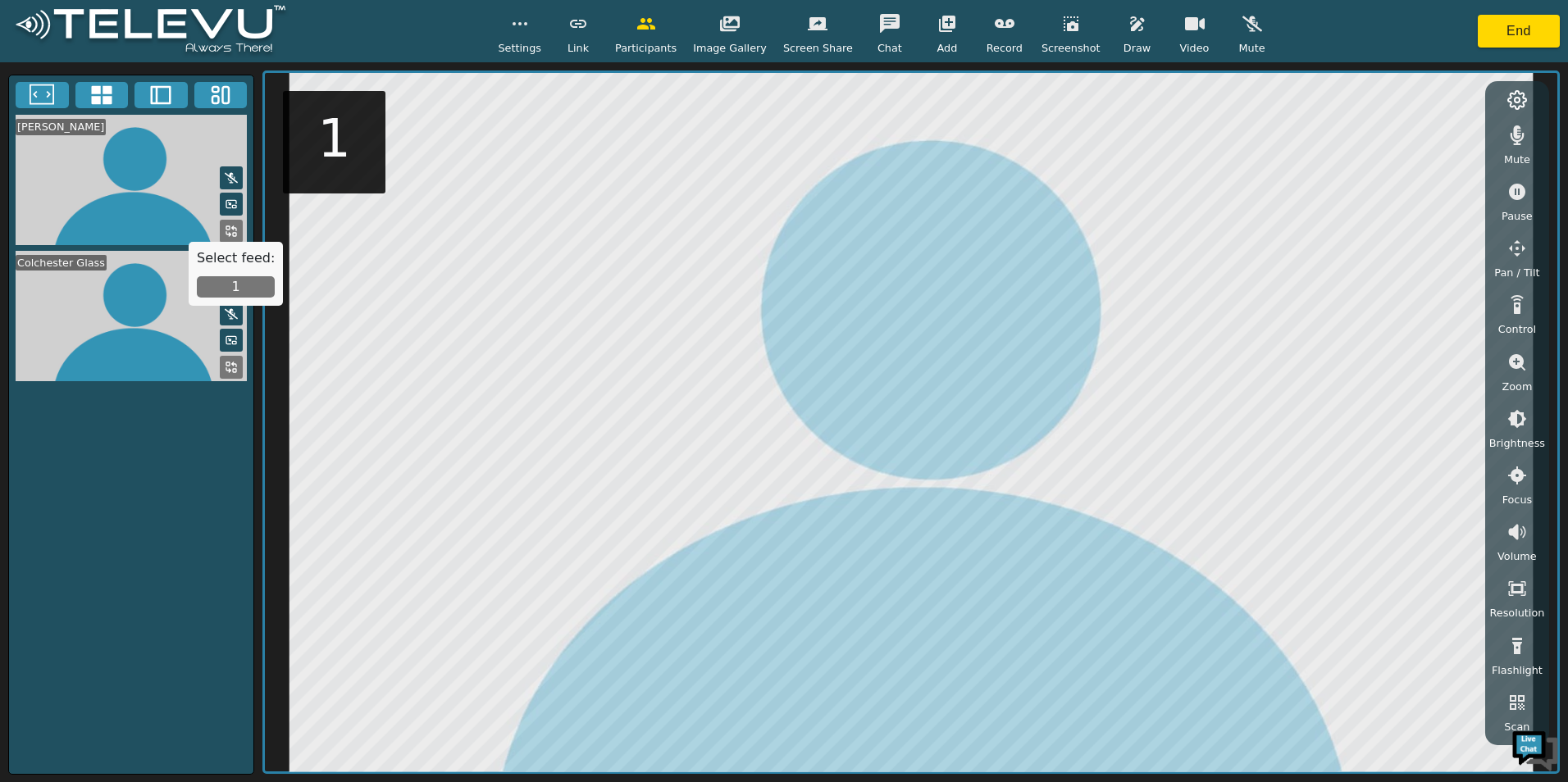
click at [243, 289] on button "1" at bounding box center [235, 287] width 78 height 21
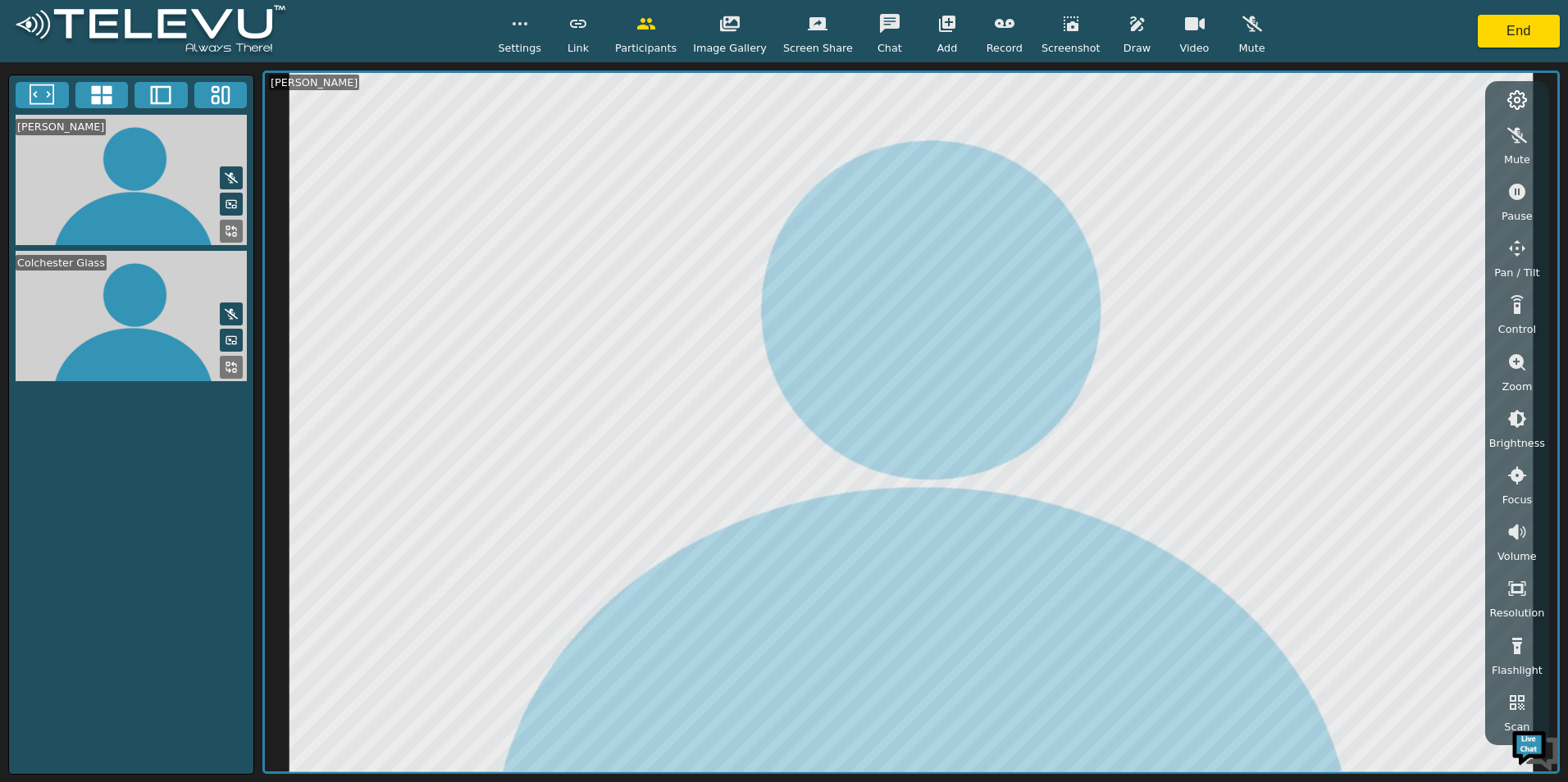
click at [1522, 247] on icon "button" at bounding box center [1517, 248] width 17 height 17
click at [1467, 130] on icon "button" at bounding box center [1464, 139] width 17 height 17
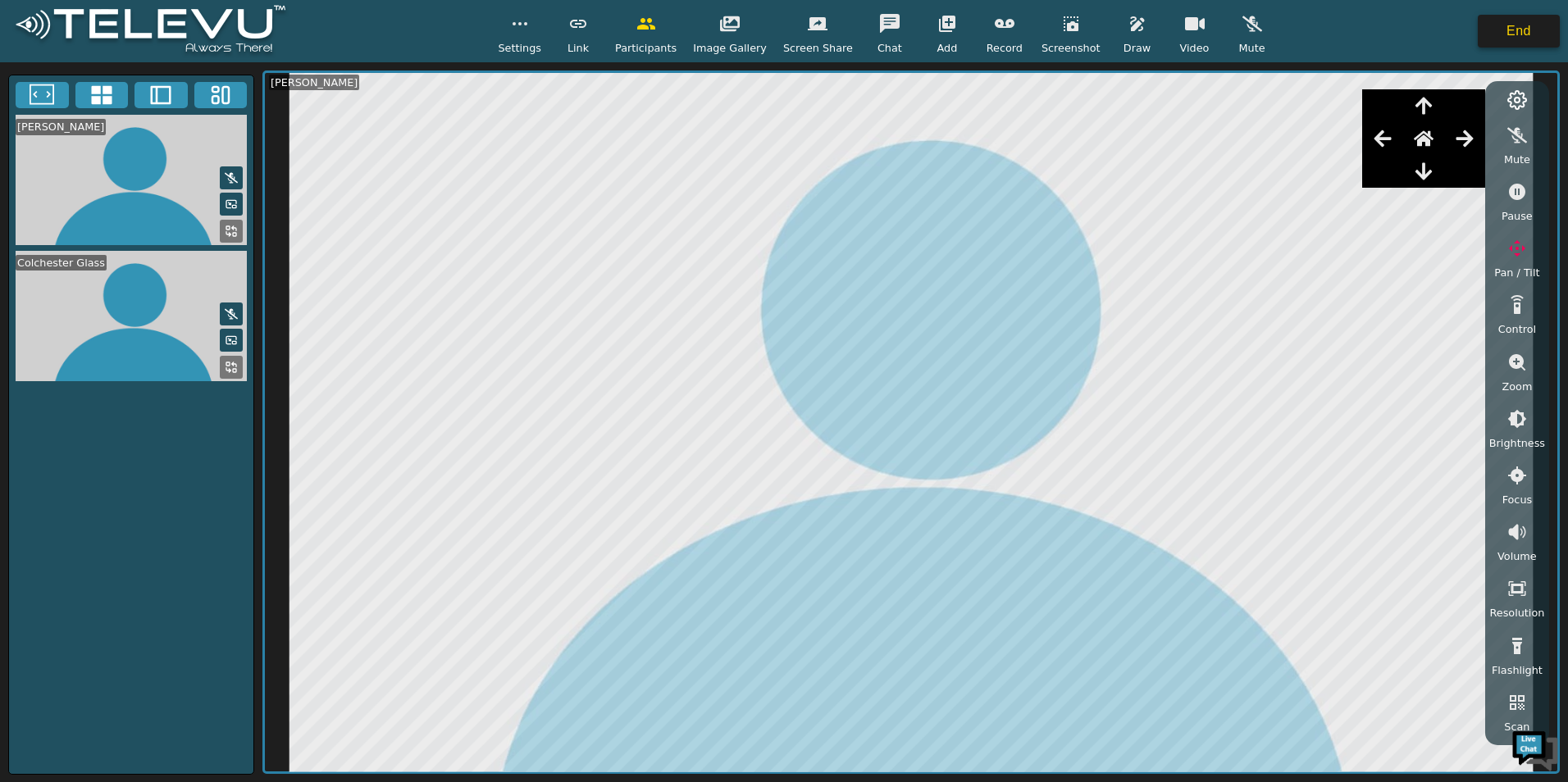
click at [1551, 37] on button "End" at bounding box center [1518, 31] width 82 height 33
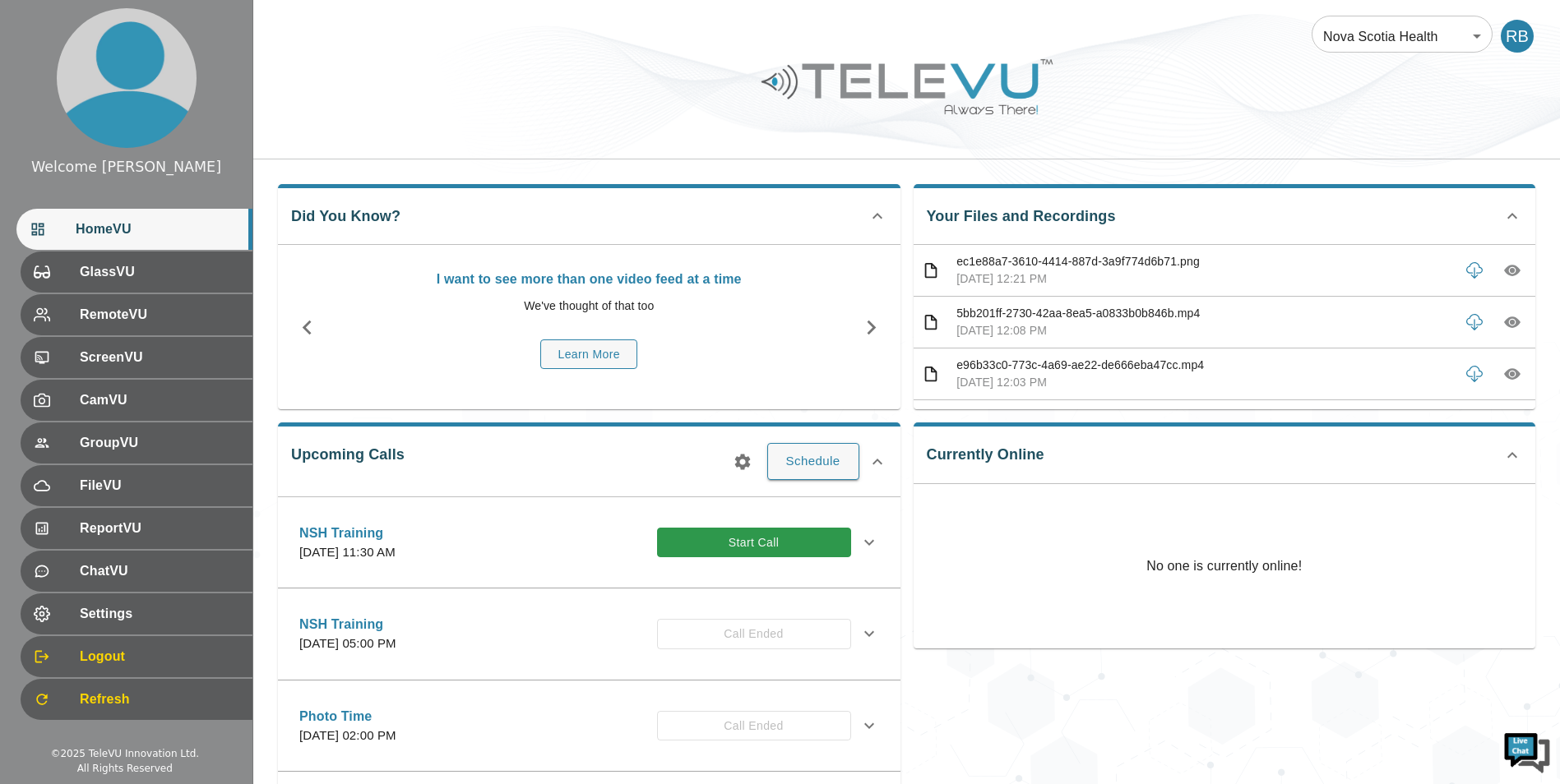
click at [671, 561] on div "NSH Training Tuesday, August 19, 2025 at 11:30 AM Start Call" at bounding box center [575, 543] width 552 height 39
click at [1105, 683] on div "Currently Online No one is currently online!" at bounding box center [1218, 623] width 636 height 428
click at [756, 523] on div "NSH Training Tuesday, August 19, 2025 at 11:30 AM Start Call" at bounding box center [575, 543] width 552 height 39
click at [755, 531] on button "Start Call" at bounding box center [754, 543] width 194 height 30
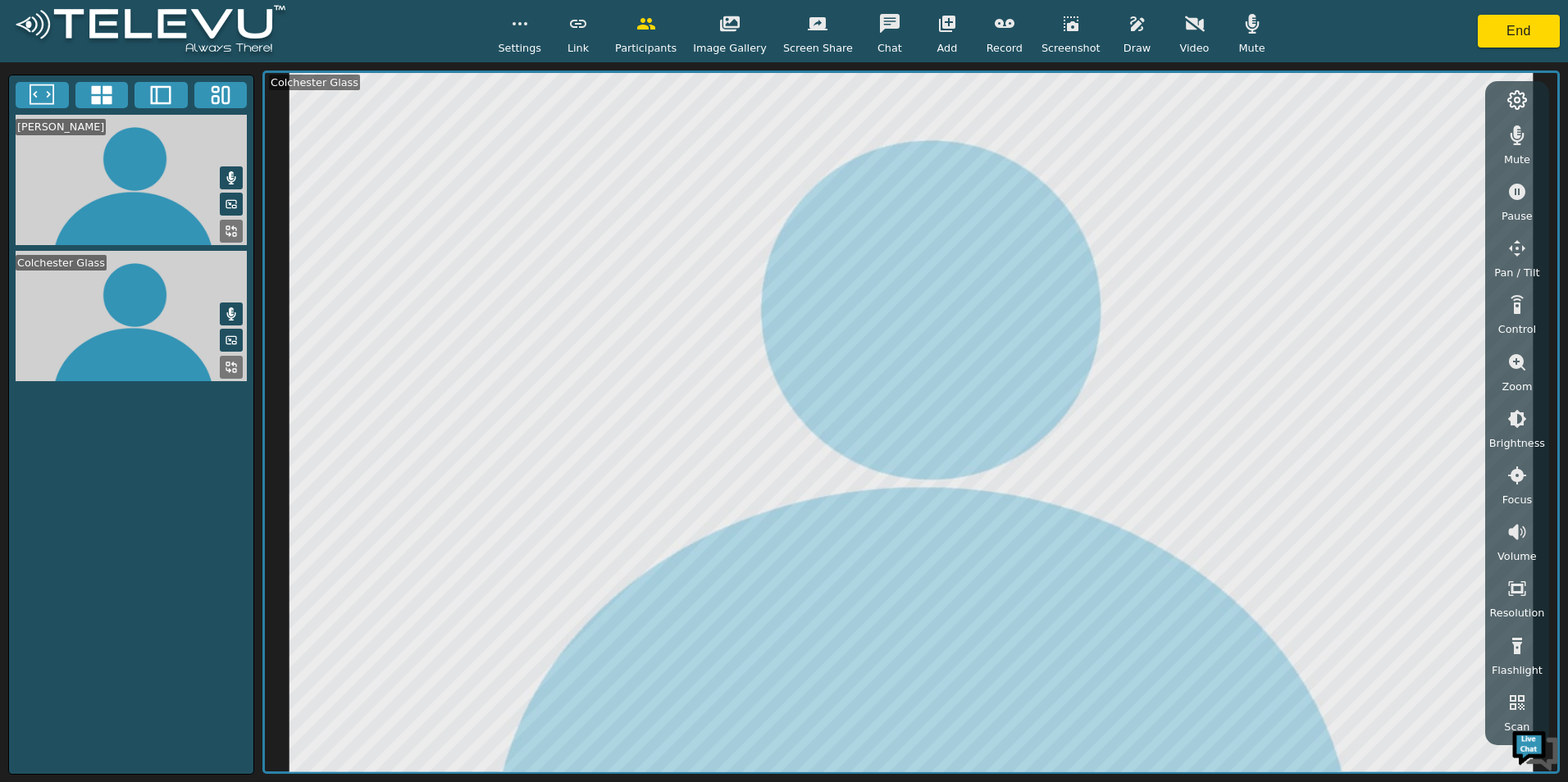
click at [1518, 14] on div "Settings Link Participants Image Gallery Screen Share Chat Add Record Screensho…" at bounding box center [784, 31] width 1568 height 62
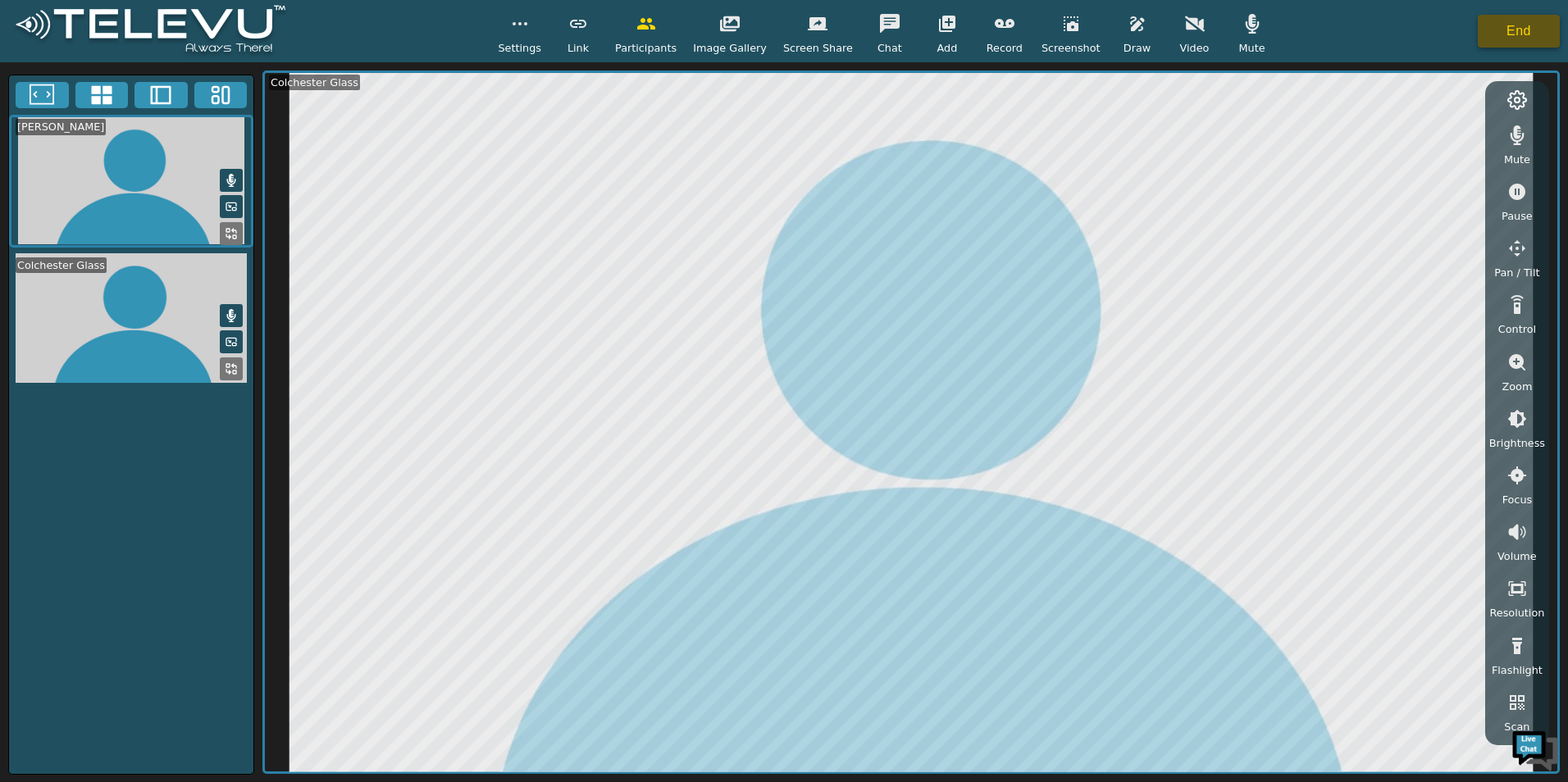
click at [1518, 29] on button "End" at bounding box center [1518, 31] width 82 height 33
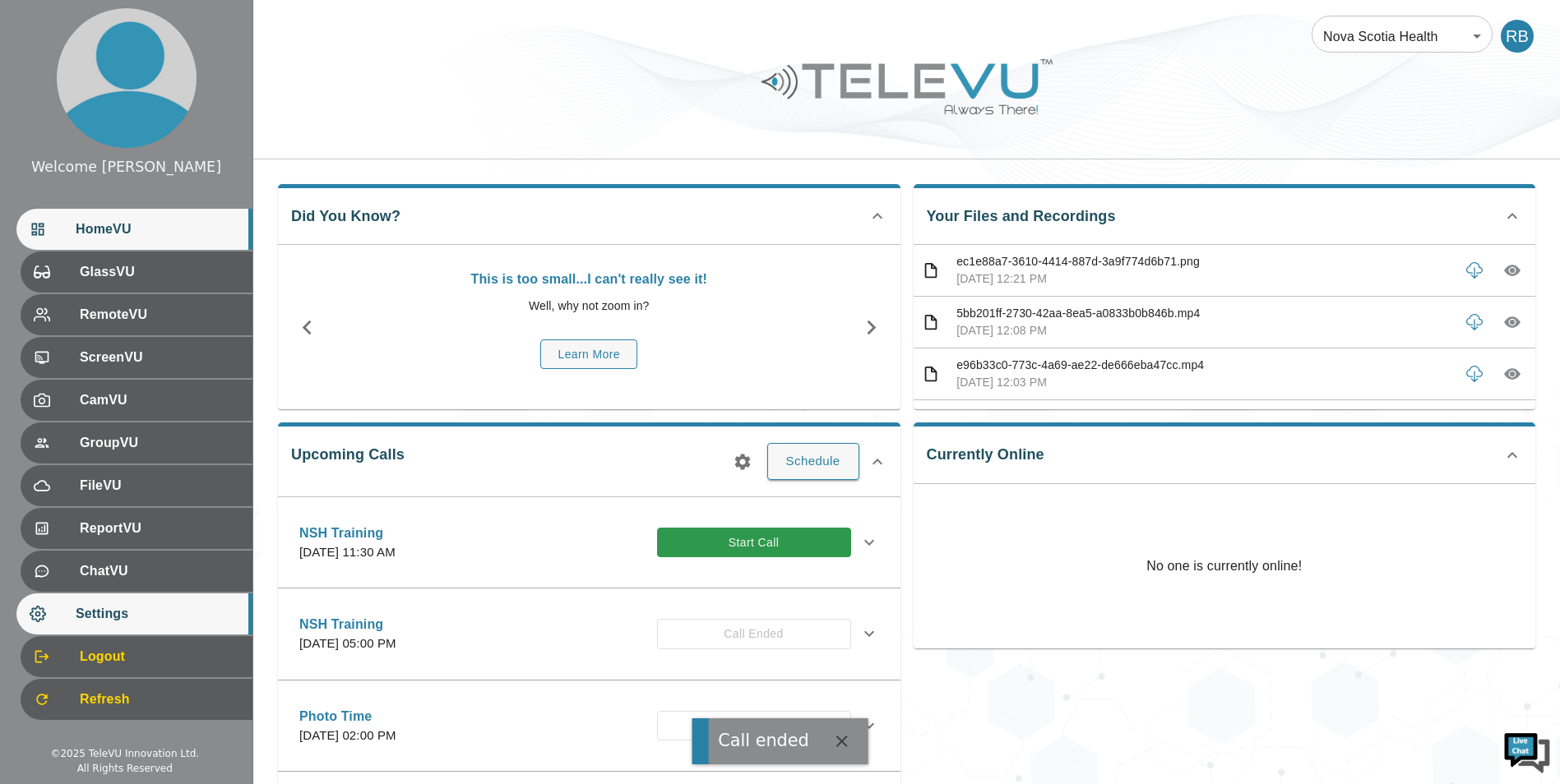
click at [136, 612] on span "Settings" at bounding box center [158, 614] width 164 height 19
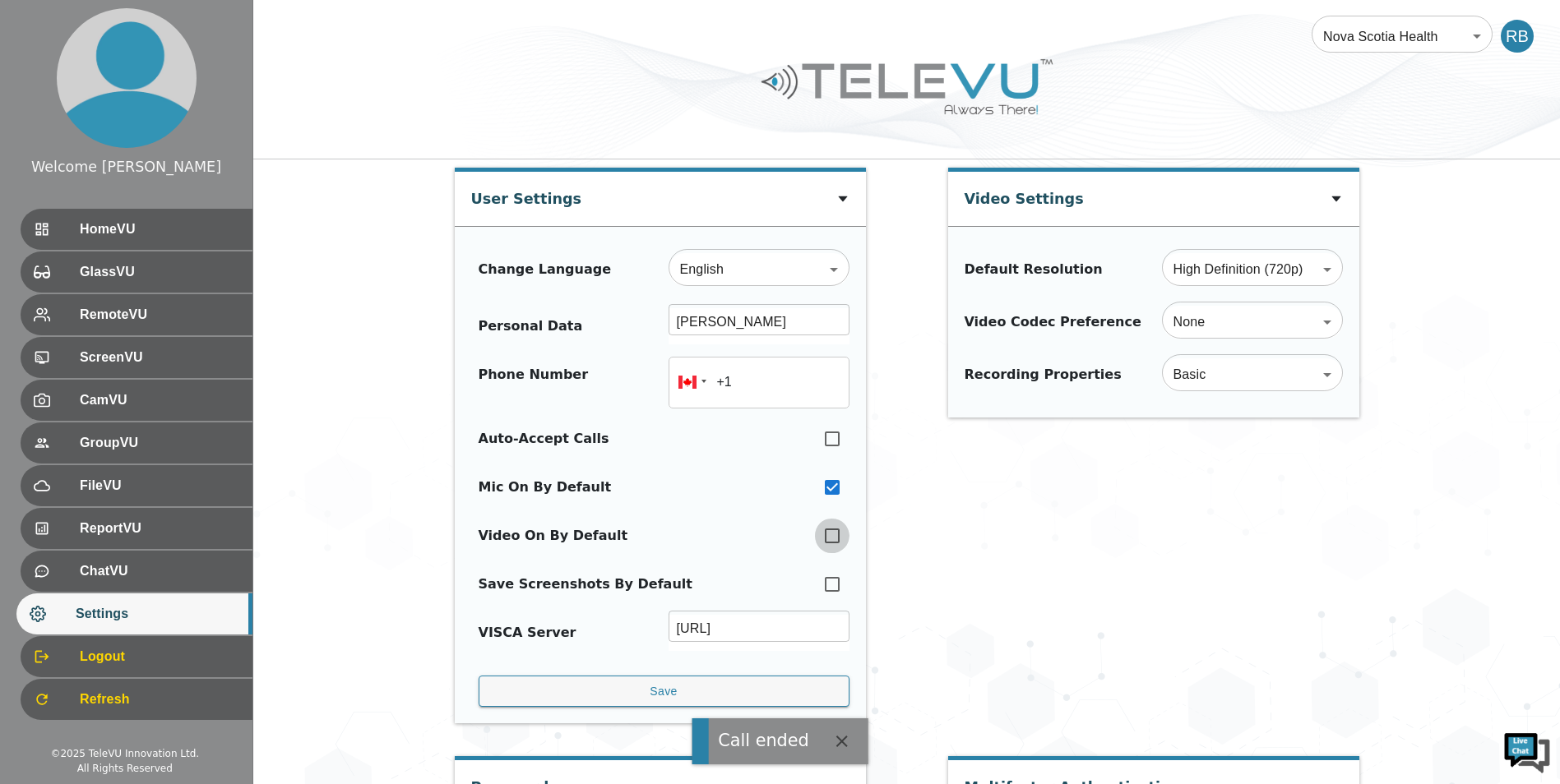
click at [833, 538] on input "checkbox" at bounding box center [831, 535] width 34 height 36
checkbox input "true"
click at [709, 708] on div "Change Language English en ​ Personal Data [PERSON_NAME] ​ Phone Number +1 Auto…" at bounding box center [660, 474] width 411 height 498
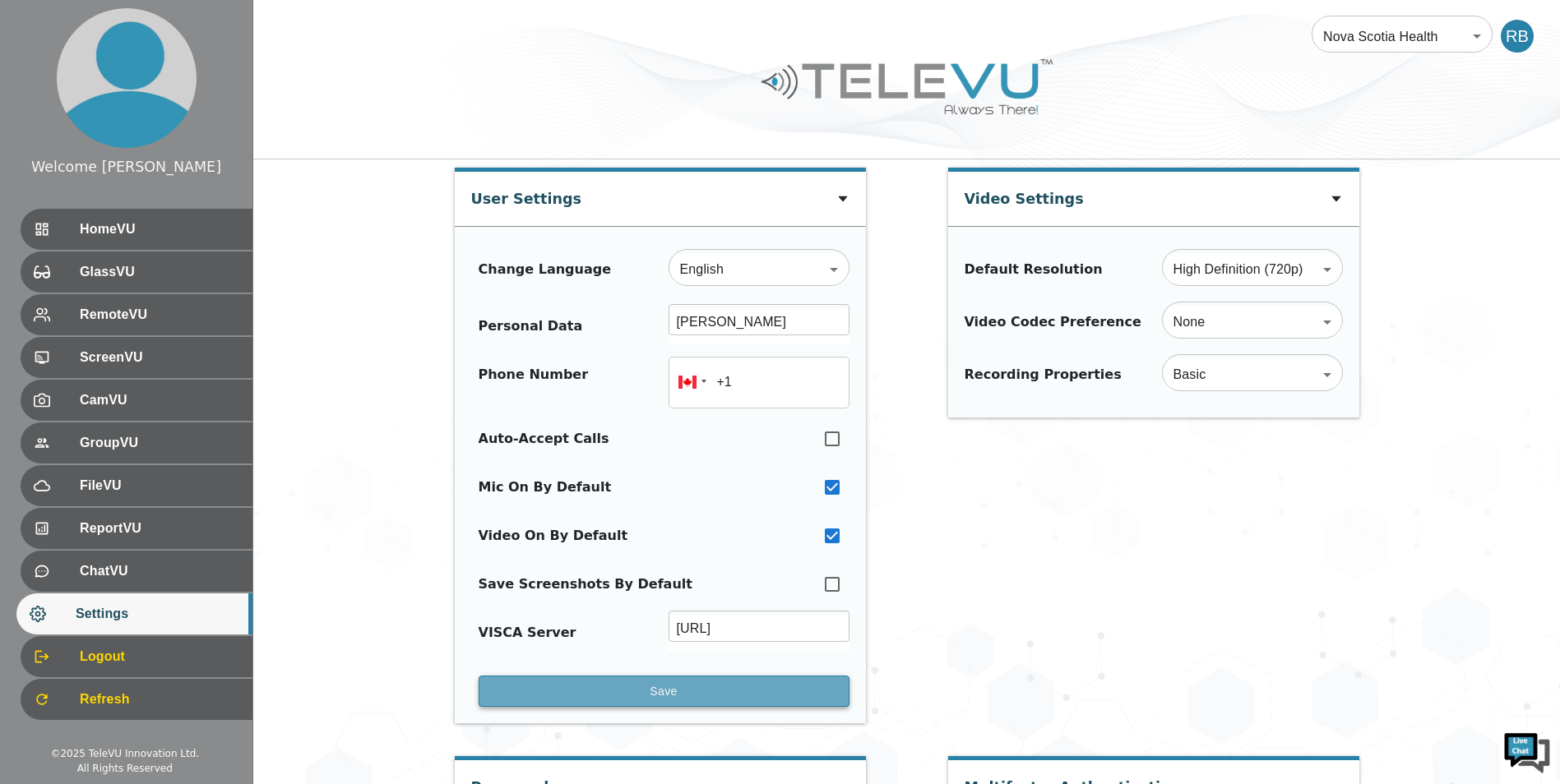
click at [711, 693] on button "Save" at bounding box center [663, 691] width 370 height 32
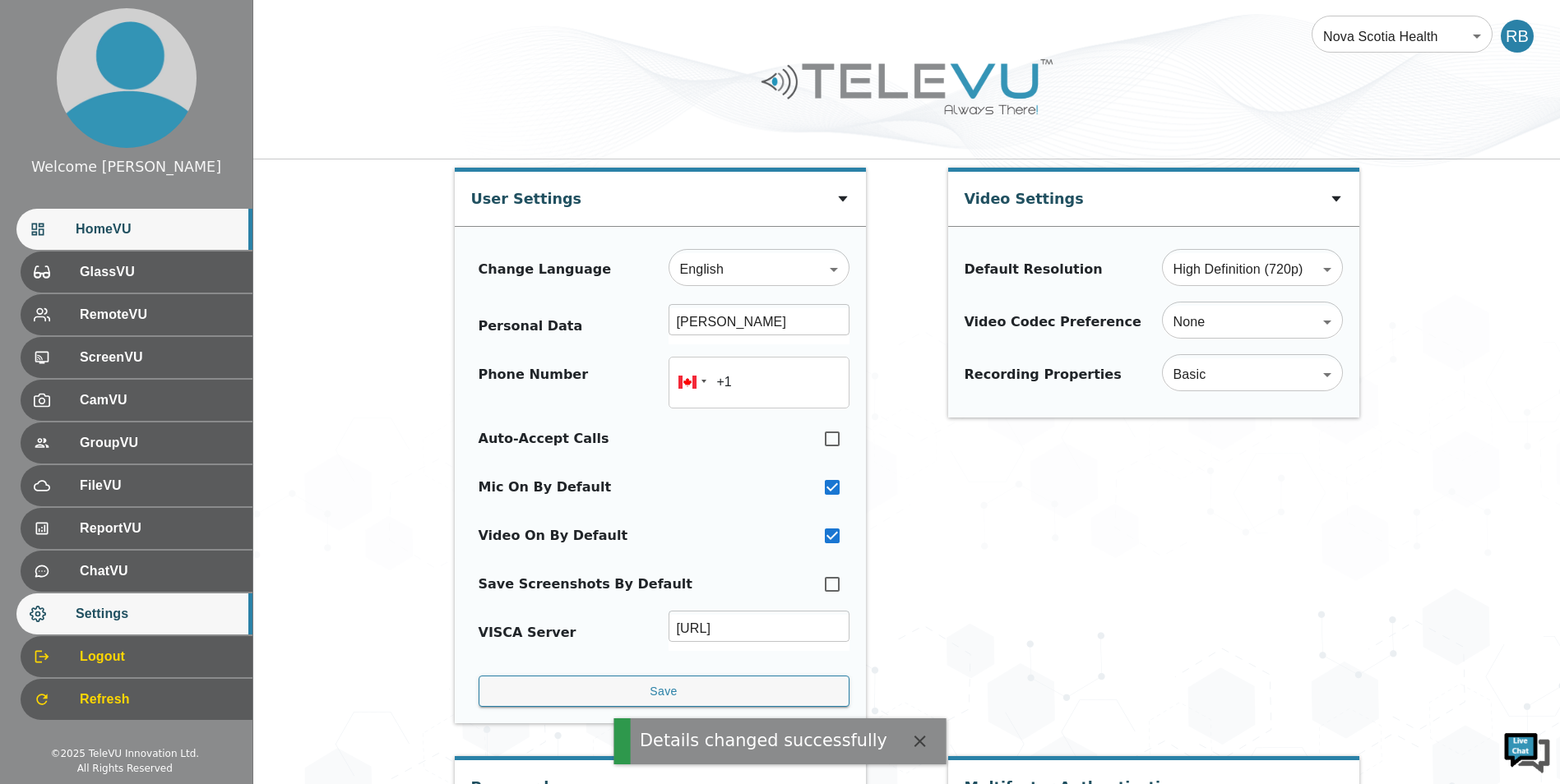
click at [94, 227] on span "HomeVU" at bounding box center [158, 228] width 164 height 19
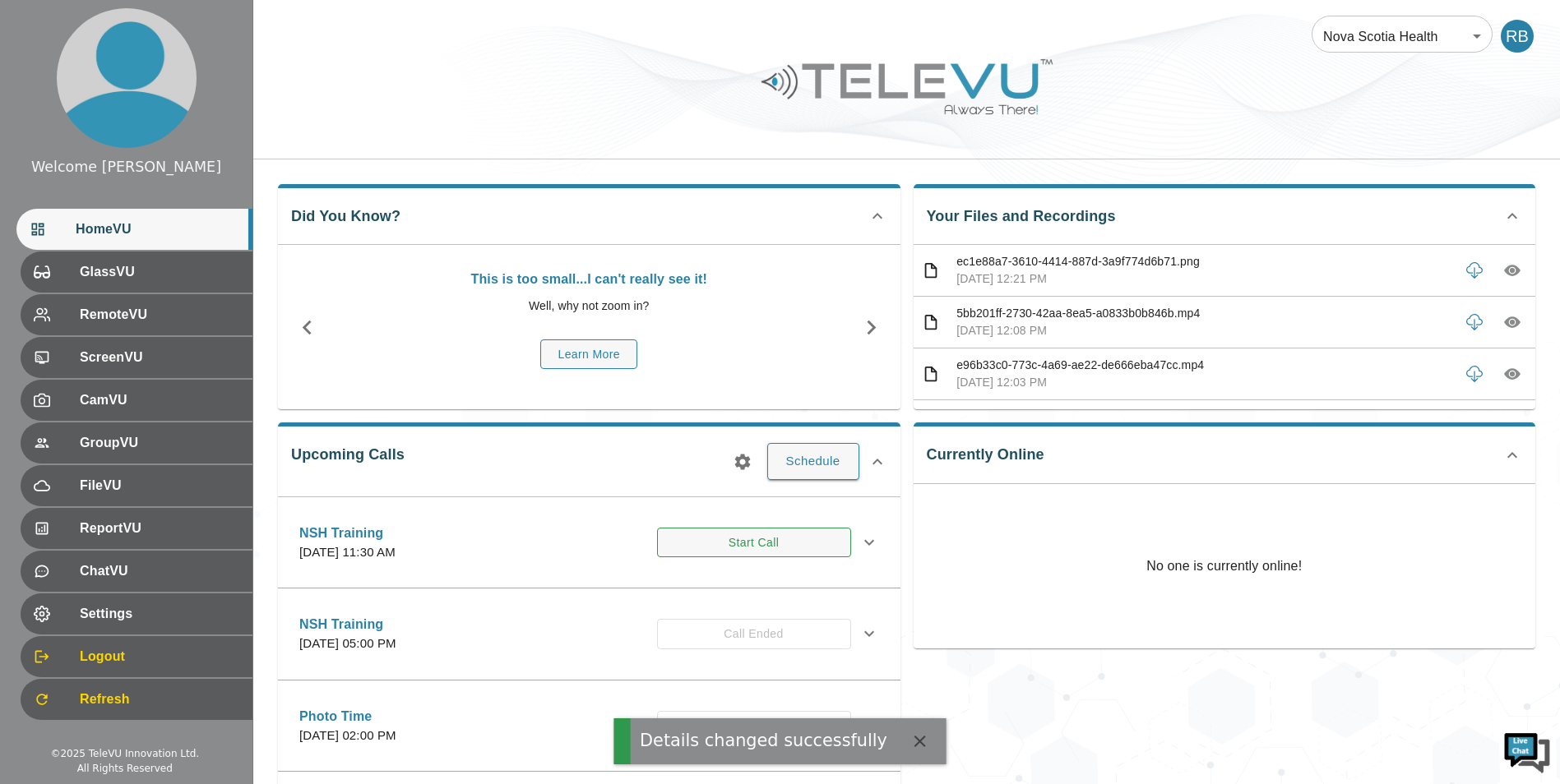
click at [692, 557] on button "Start Call" at bounding box center [754, 543] width 194 height 30
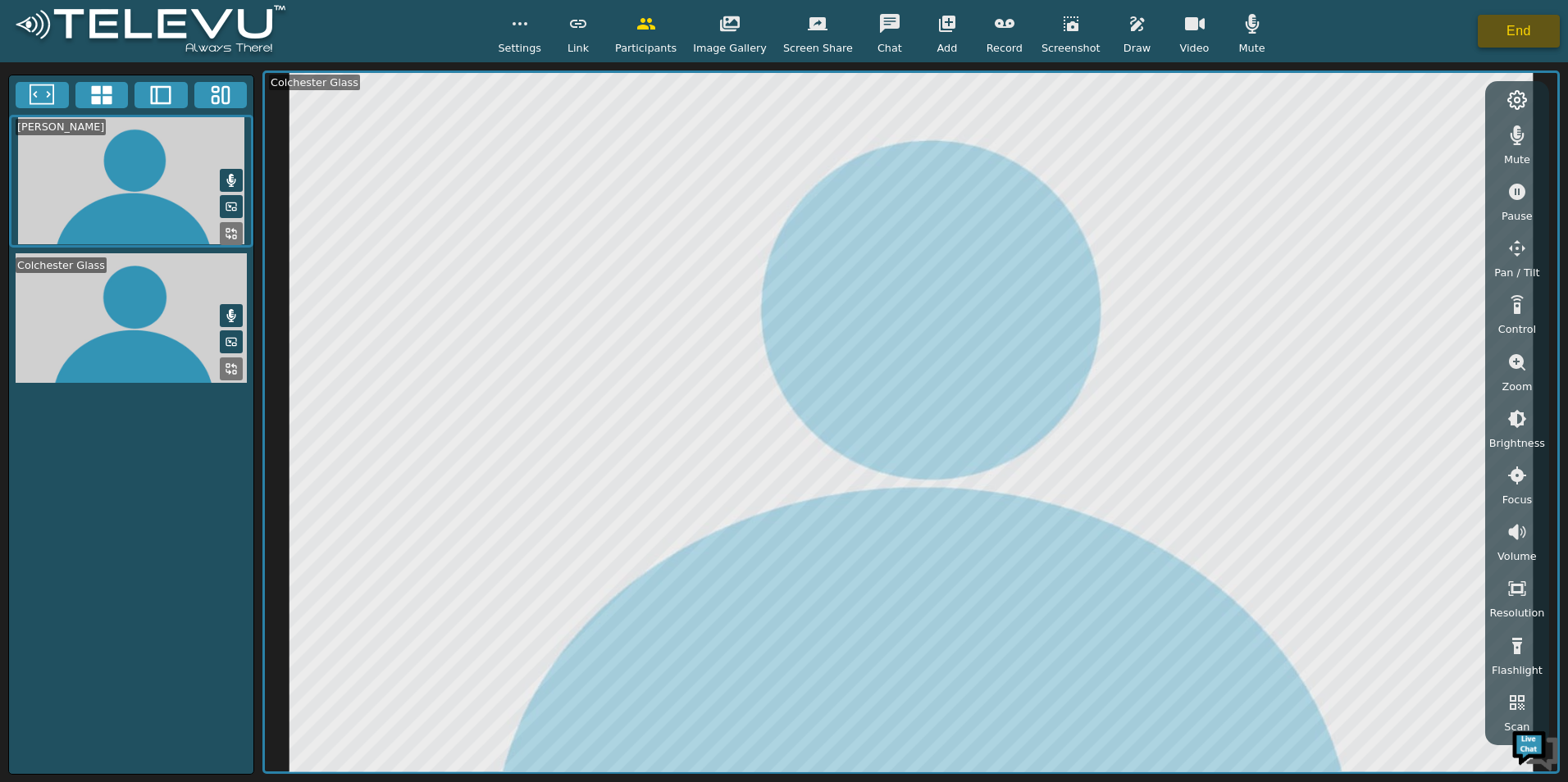
click at [1507, 31] on button "End" at bounding box center [1518, 31] width 82 height 33
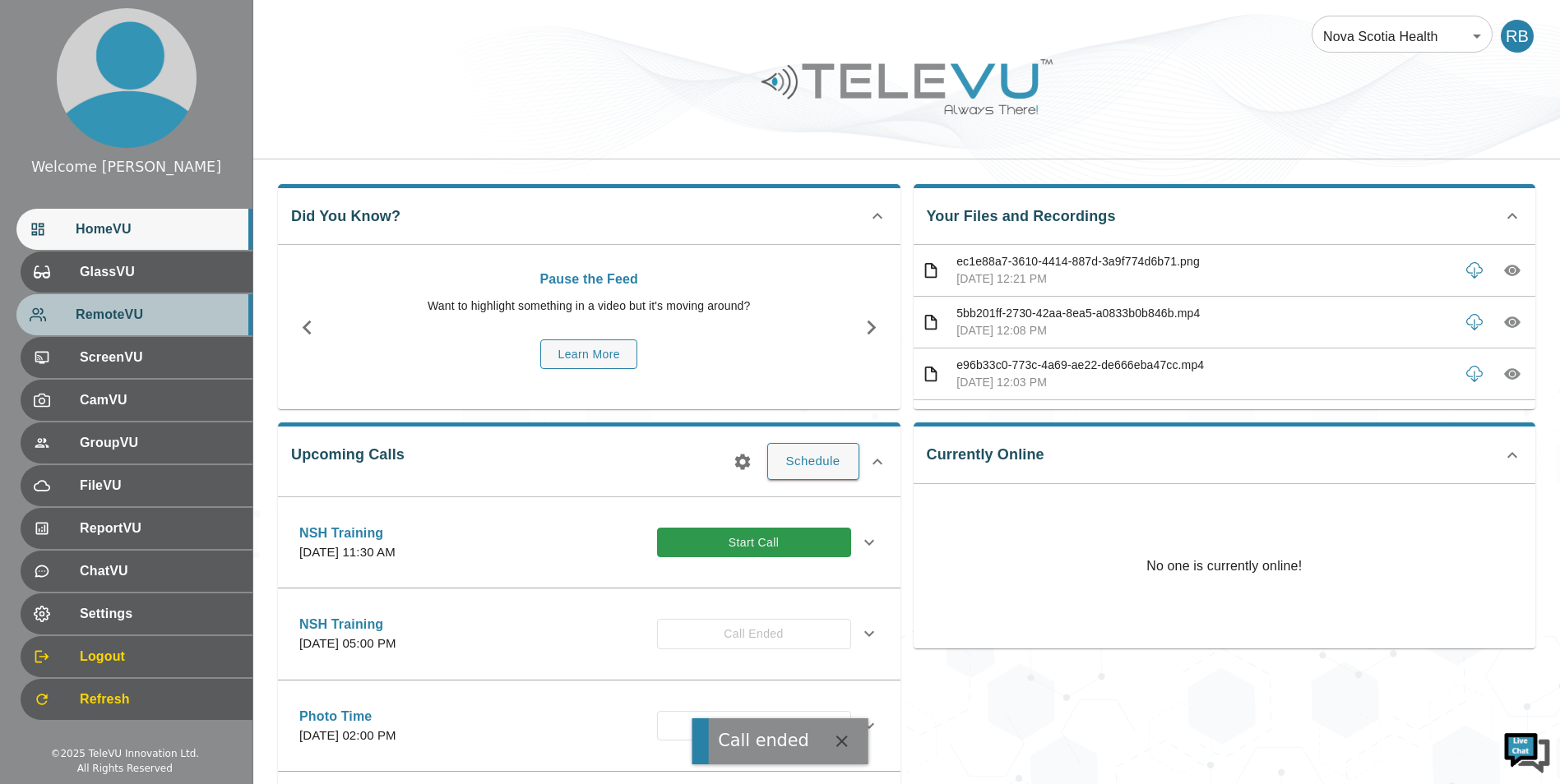
click at [187, 298] on div "RemoteVU" at bounding box center [135, 314] width 236 height 41
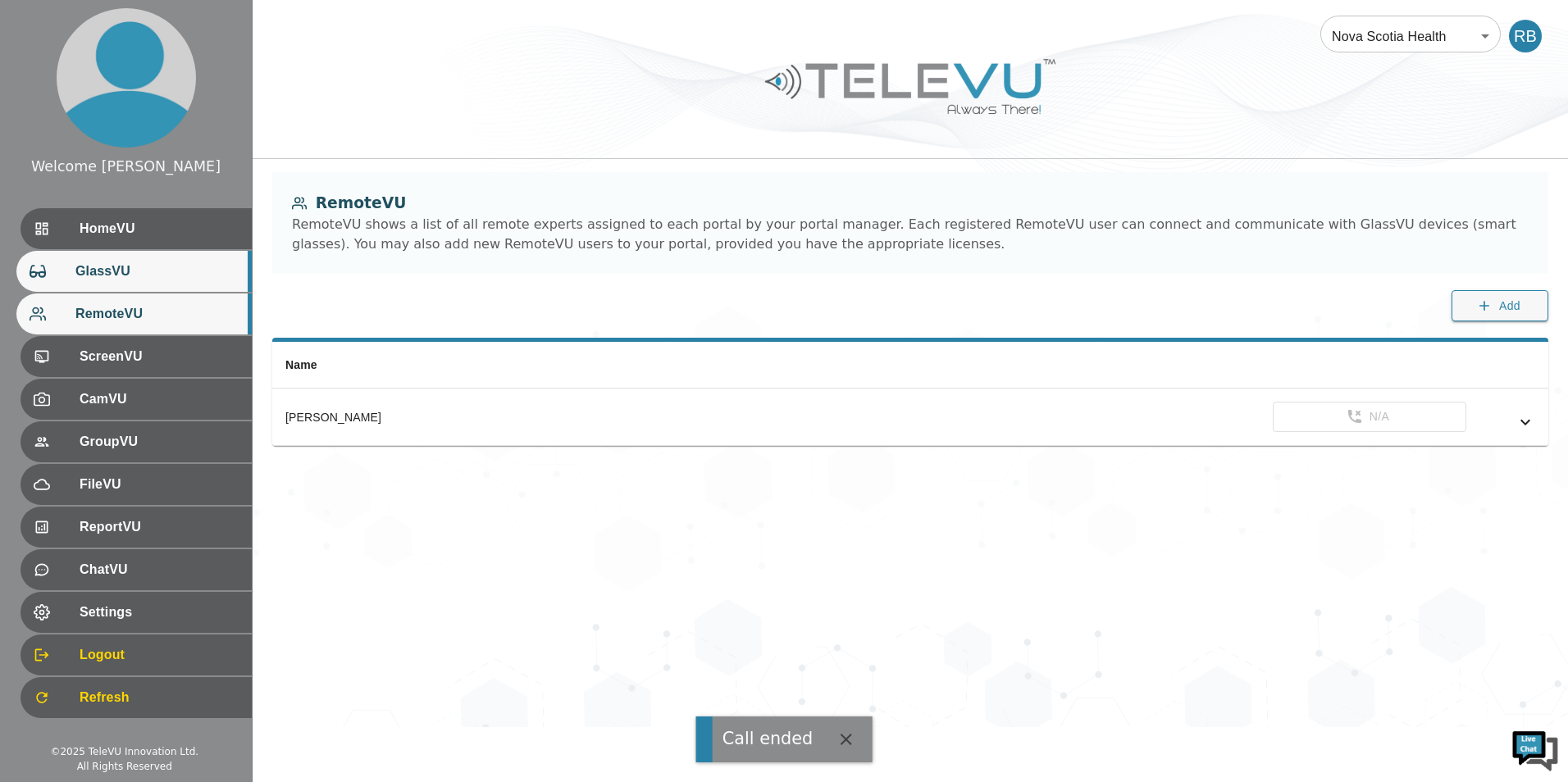
click at [203, 269] on span "GlassVU" at bounding box center [157, 271] width 164 height 19
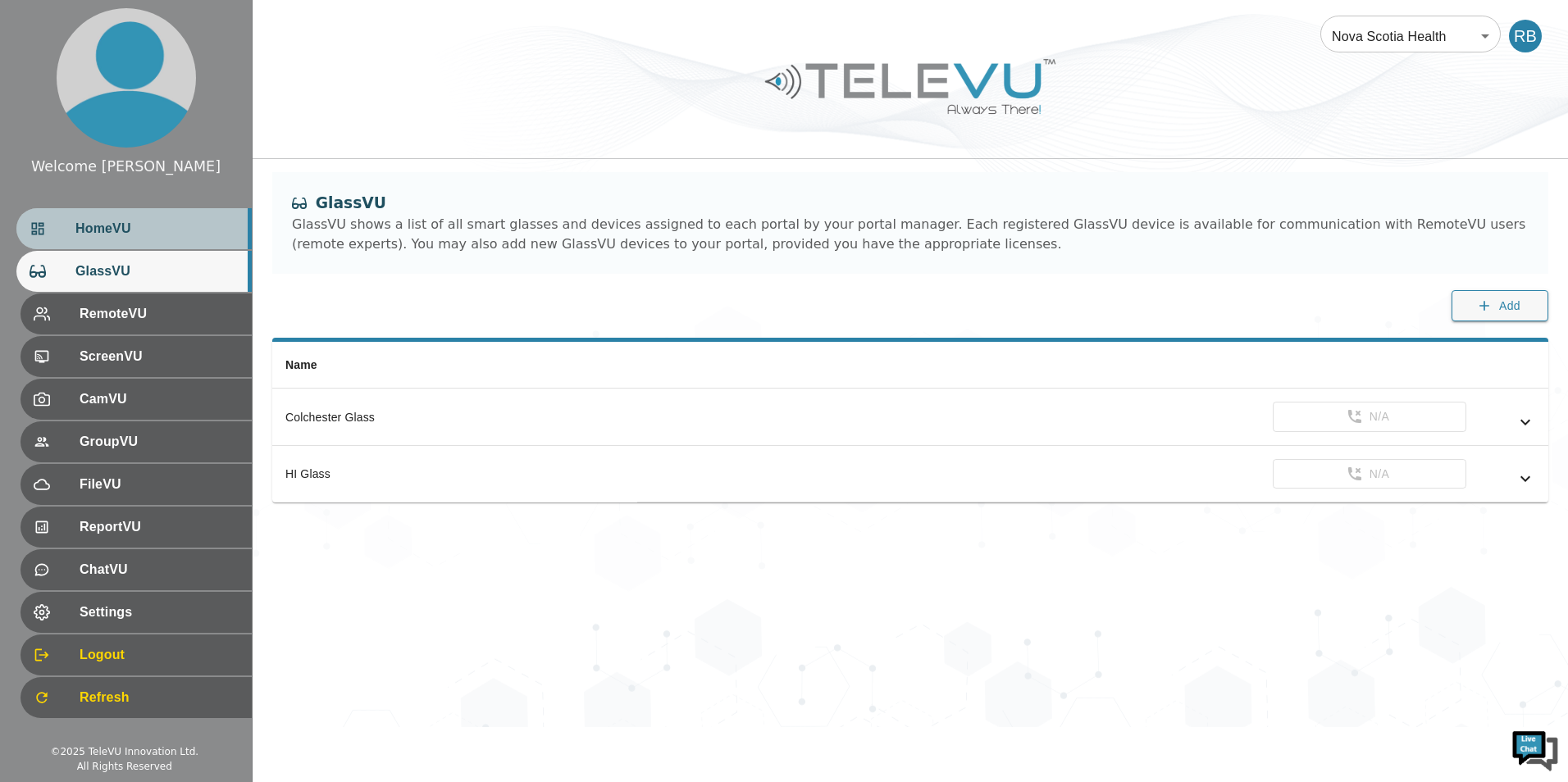
click at [197, 215] on div "HomeVU" at bounding box center [134, 229] width 235 height 41
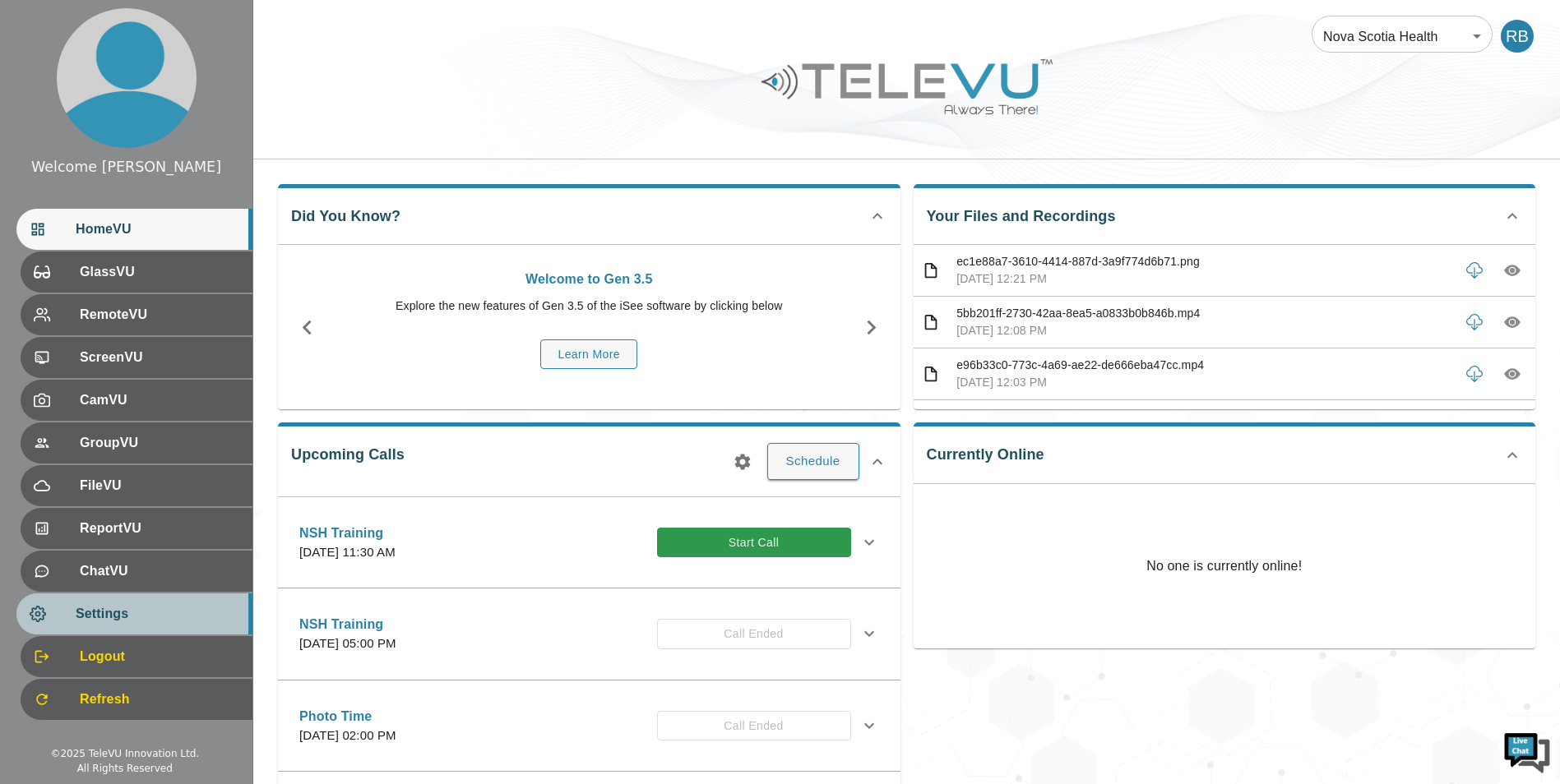
click at [128, 599] on div "Settings" at bounding box center [135, 614] width 236 height 41
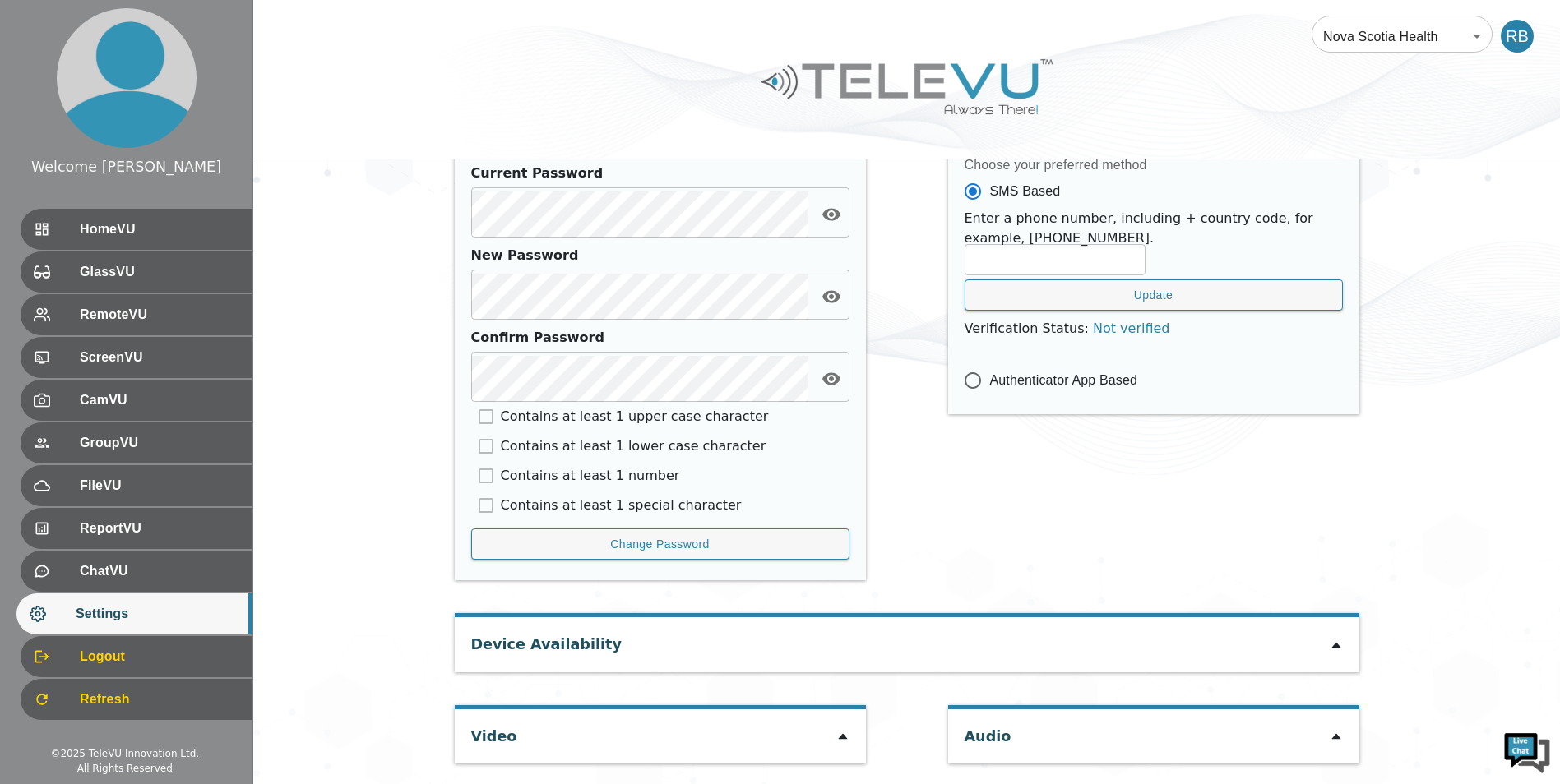
scroll to position [673, 0]
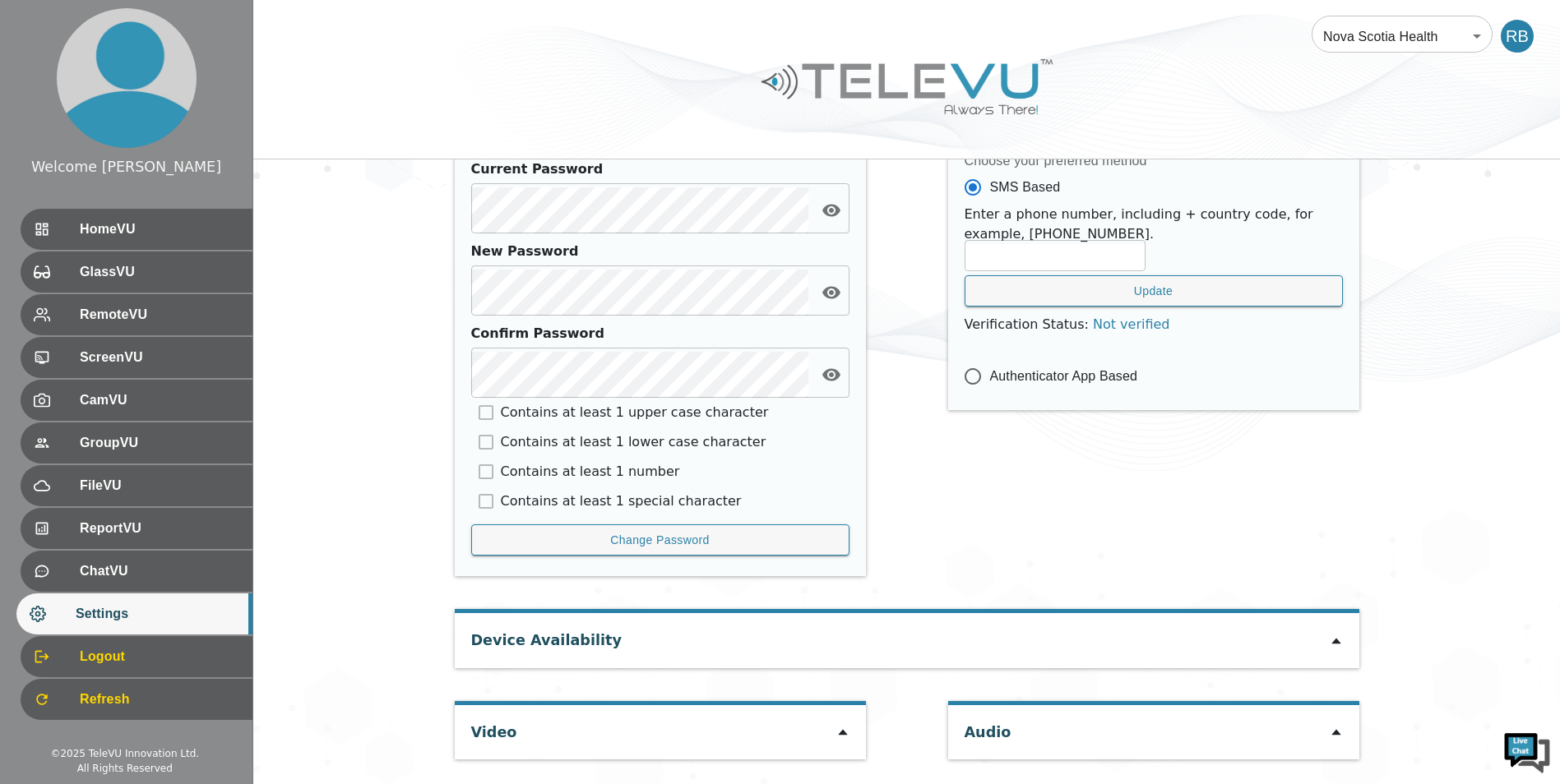
click at [840, 741] on div at bounding box center [842, 731] width 13 height 19
type input "09be62dbe6d2ce713c9c2a0f2111a08747c9348888c8301c82d18defa079f4cc"
type input "COM4"
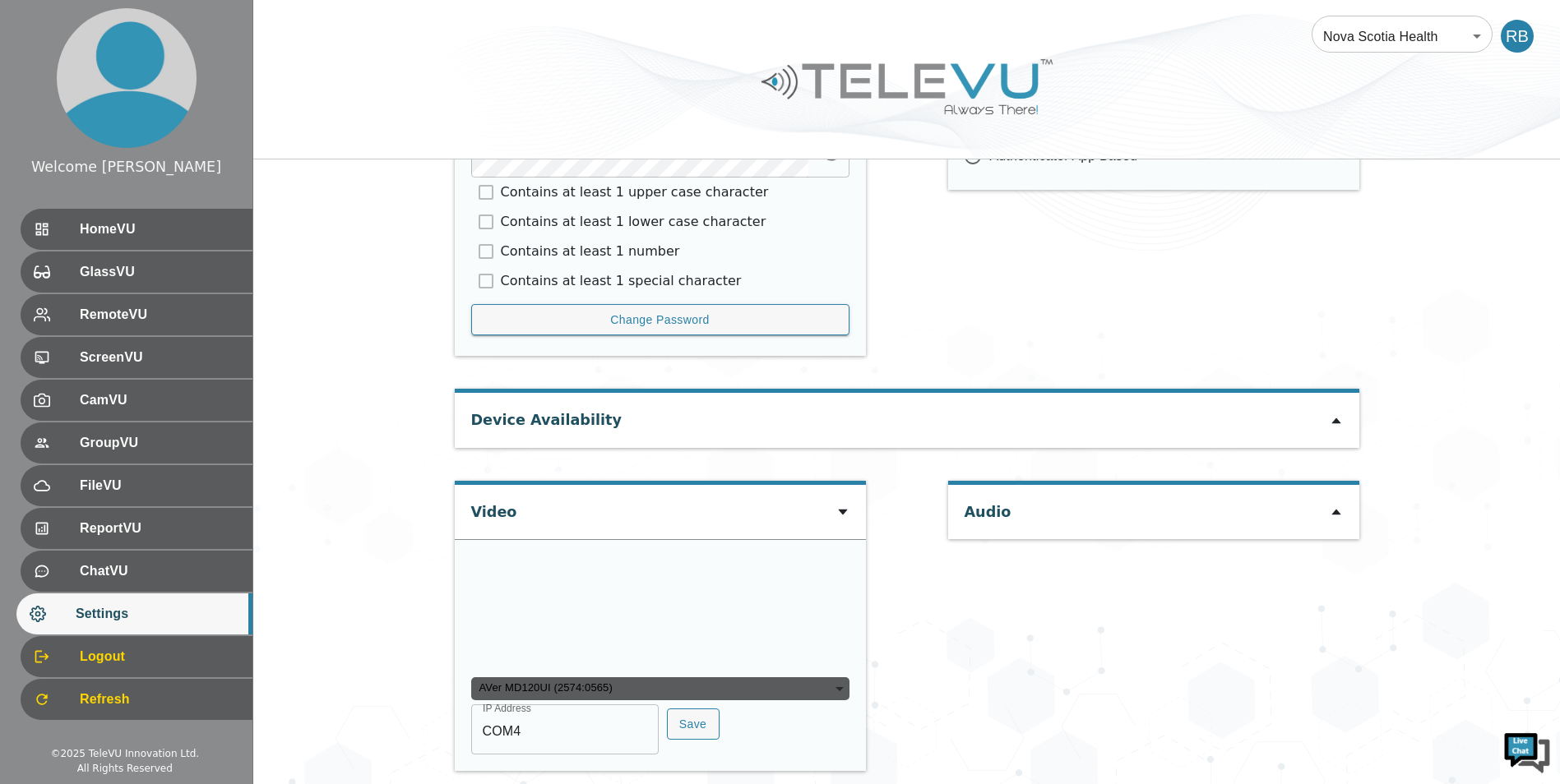
scroll to position [919, 0]
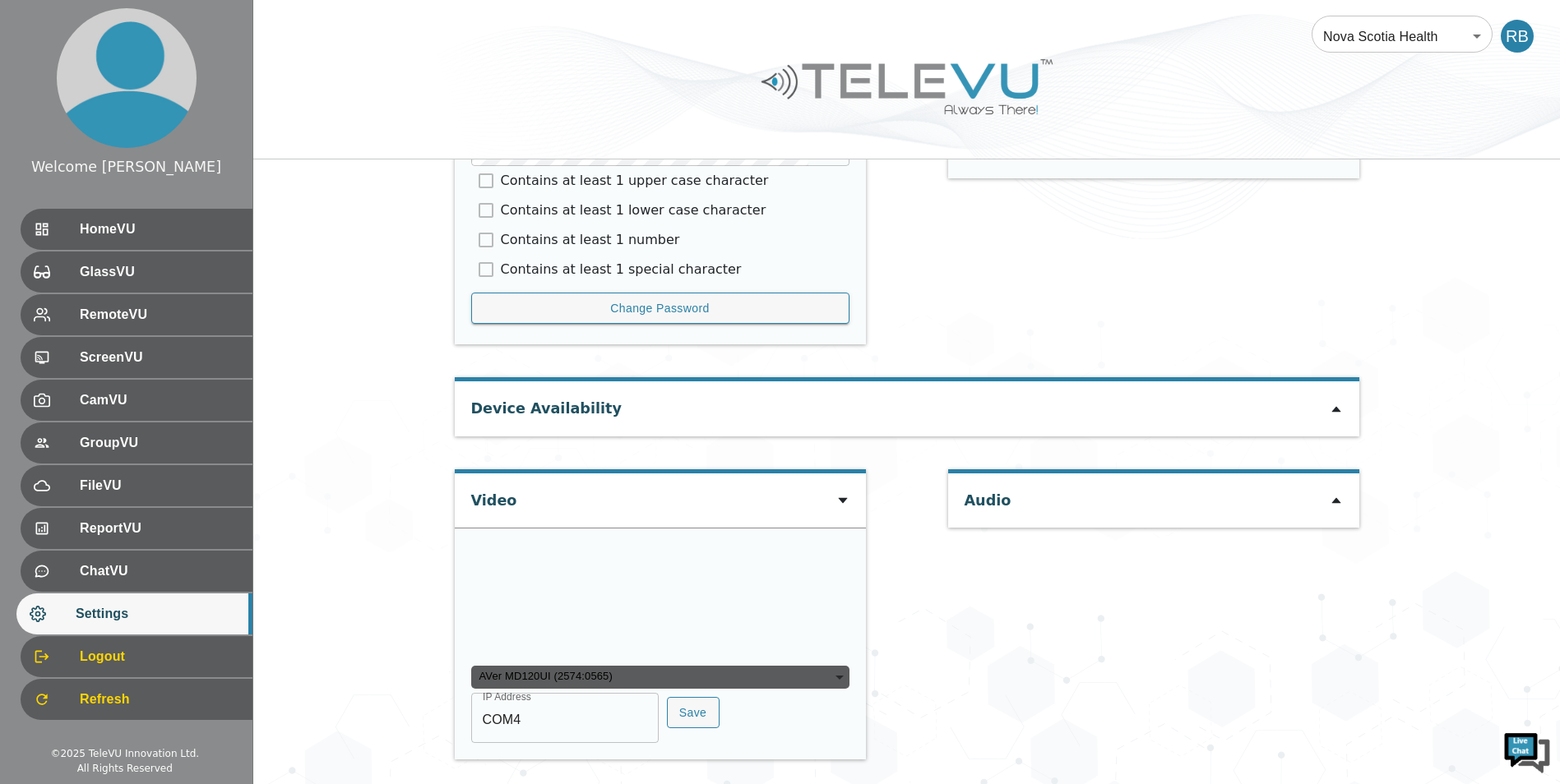
click at [1331, 494] on icon at bounding box center [1336, 500] width 13 height 13
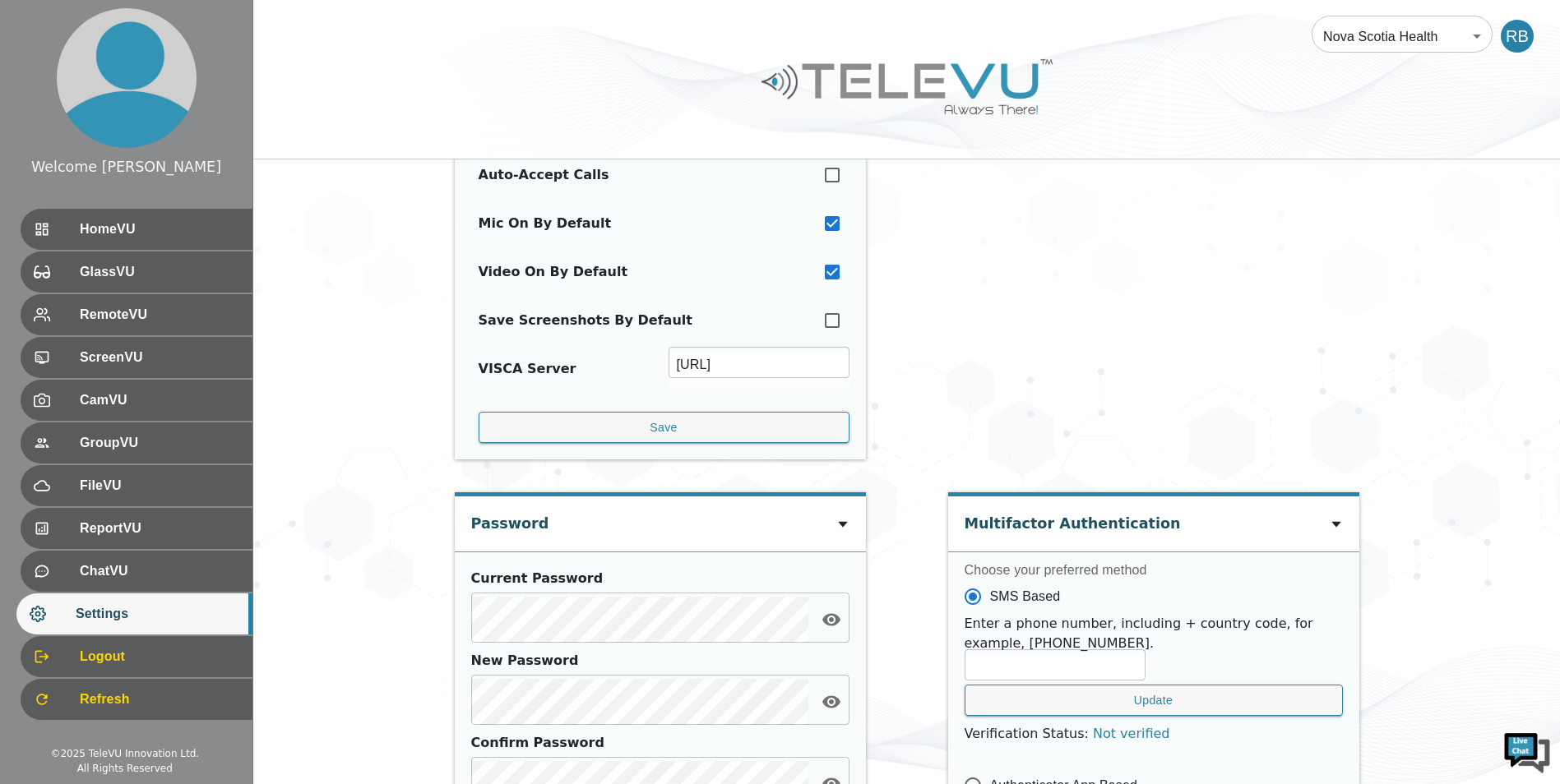
scroll to position [0, 0]
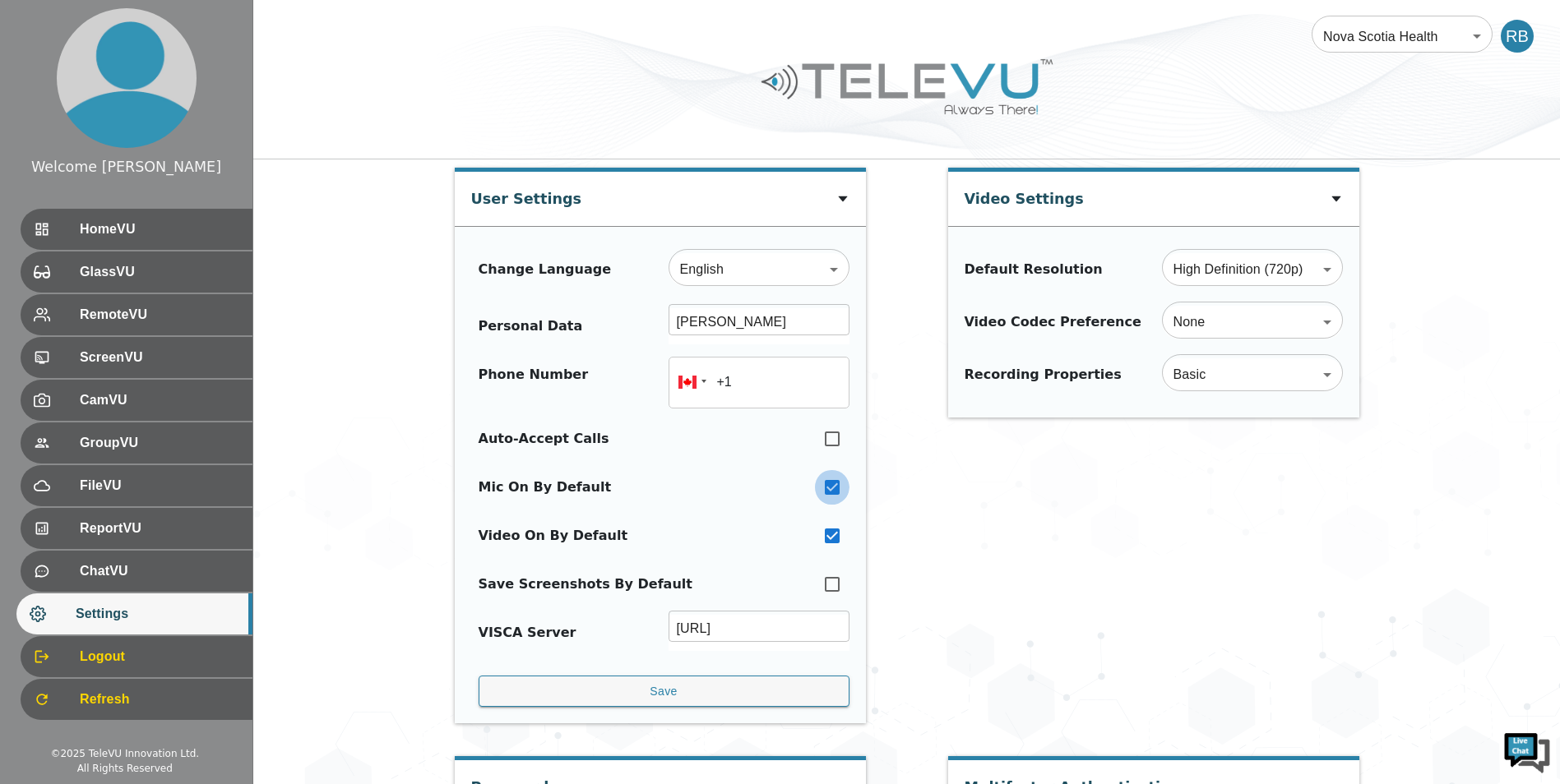
click at [830, 489] on input "checkbox" at bounding box center [831, 486] width 34 height 36
checkbox input "false"
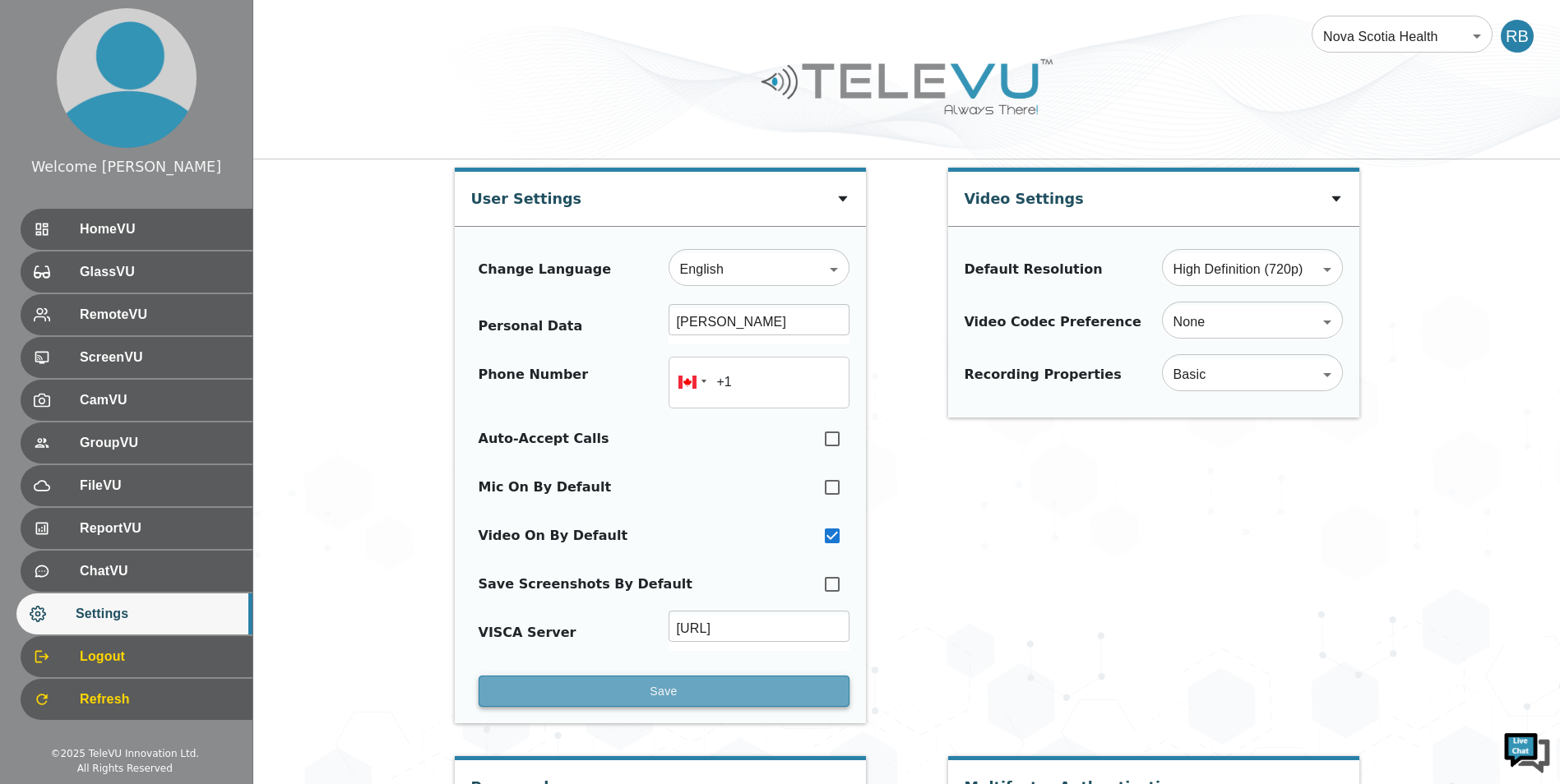
click at [729, 694] on button "Save" at bounding box center [663, 691] width 370 height 32
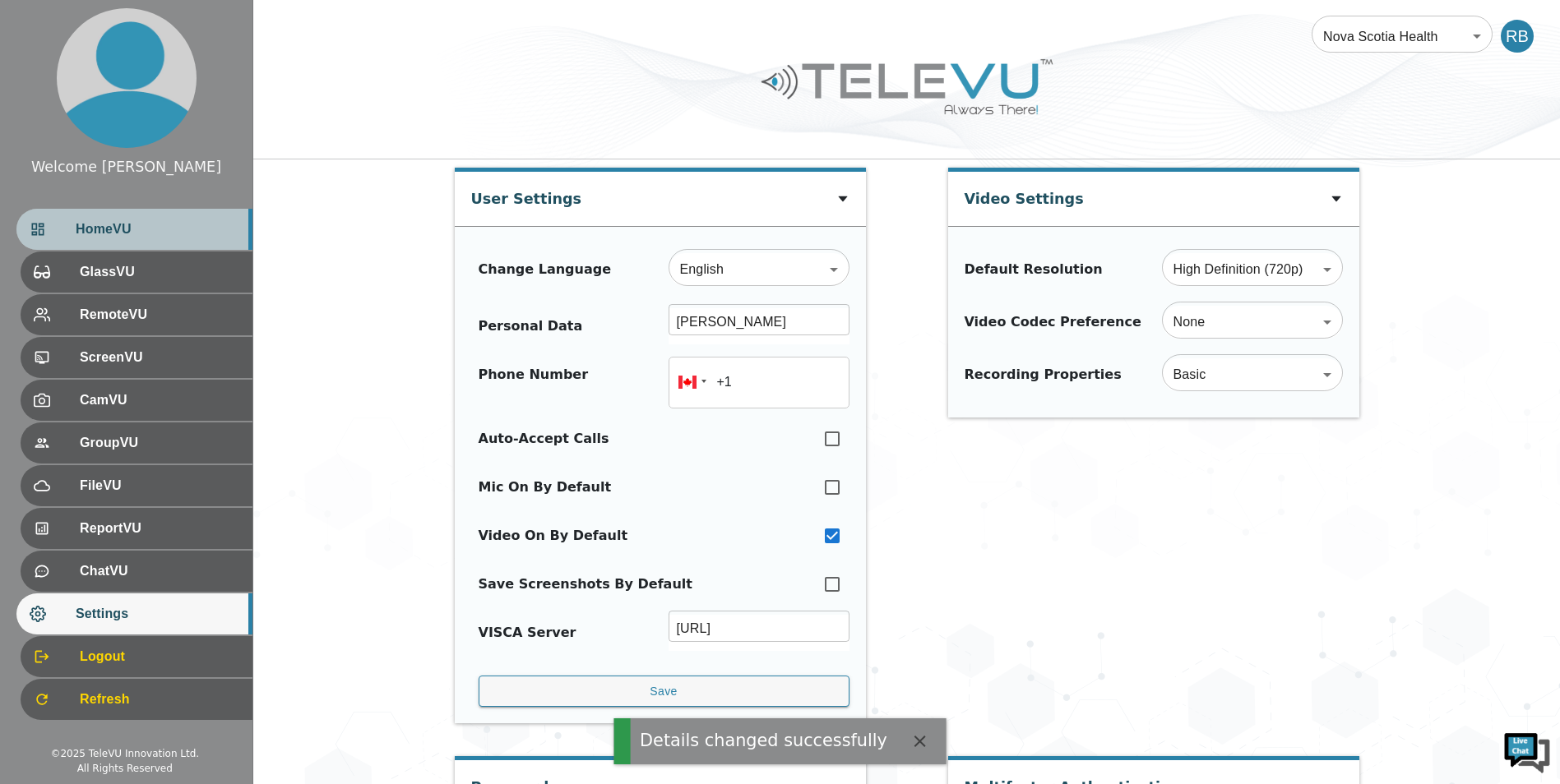
click at [106, 234] on span "HomeVU" at bounding box center [158, 228] width 164 height 19
